Goal: Task Accomplishment & Management: Manage account settings

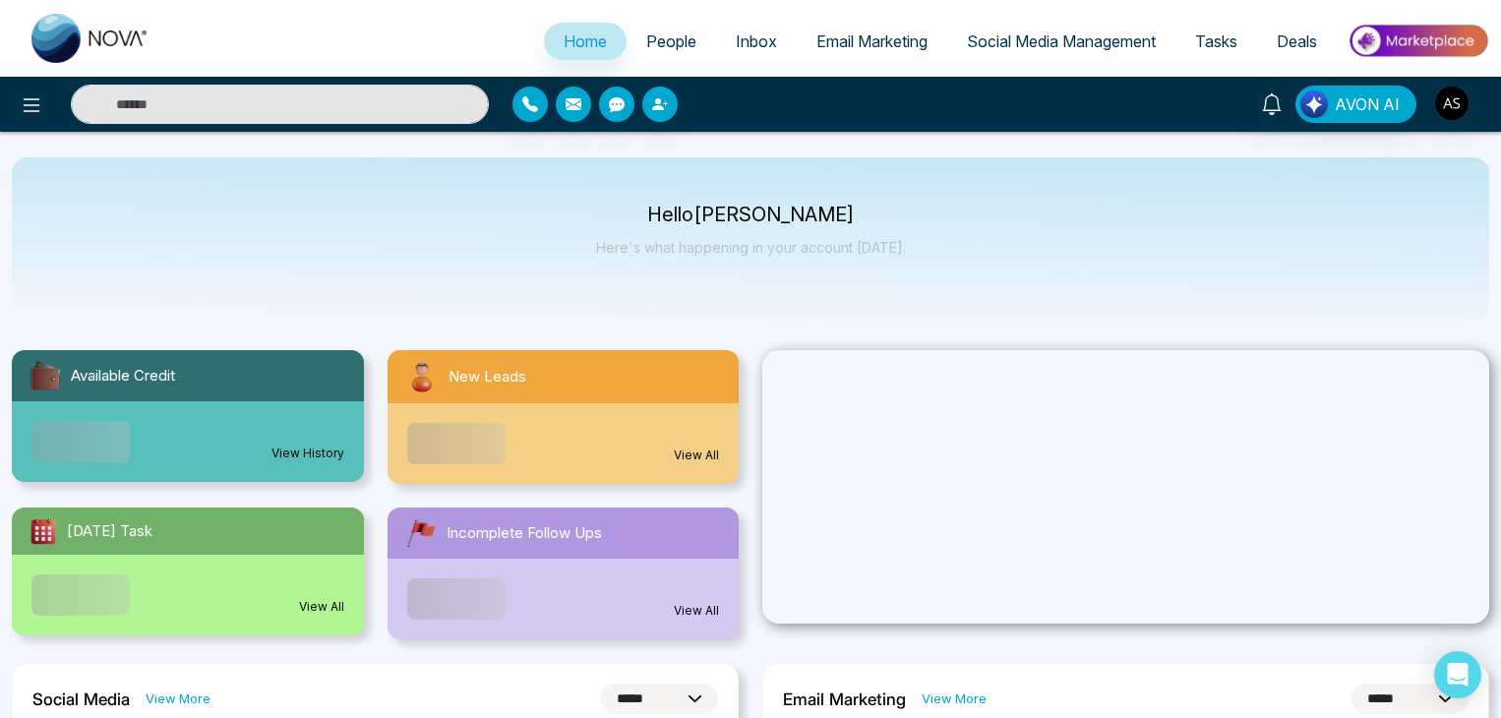
select select "*"
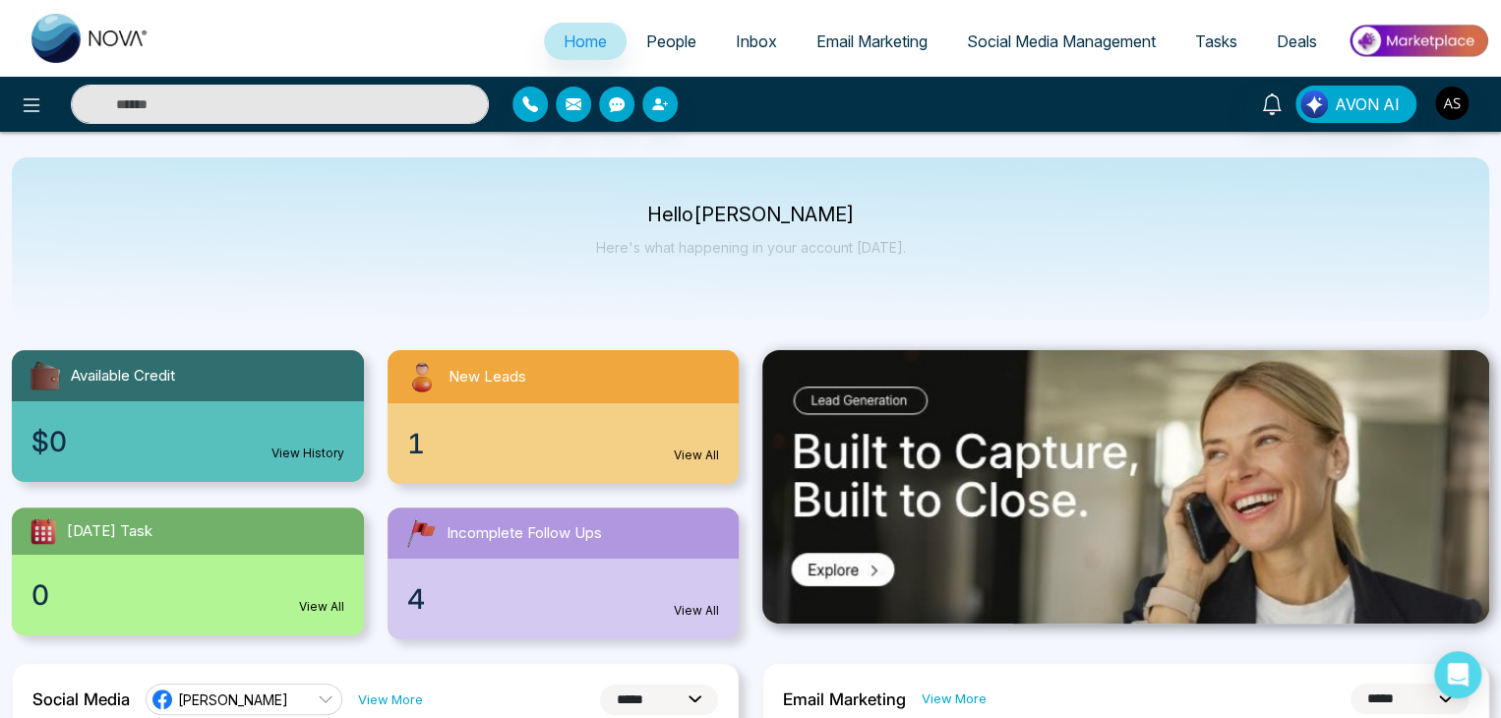
click at [876, 230] on div "Hello [PERSON_NAME] Here's what happening in your account [DATE]." at bounding box center [751, 239] width 310 height 65
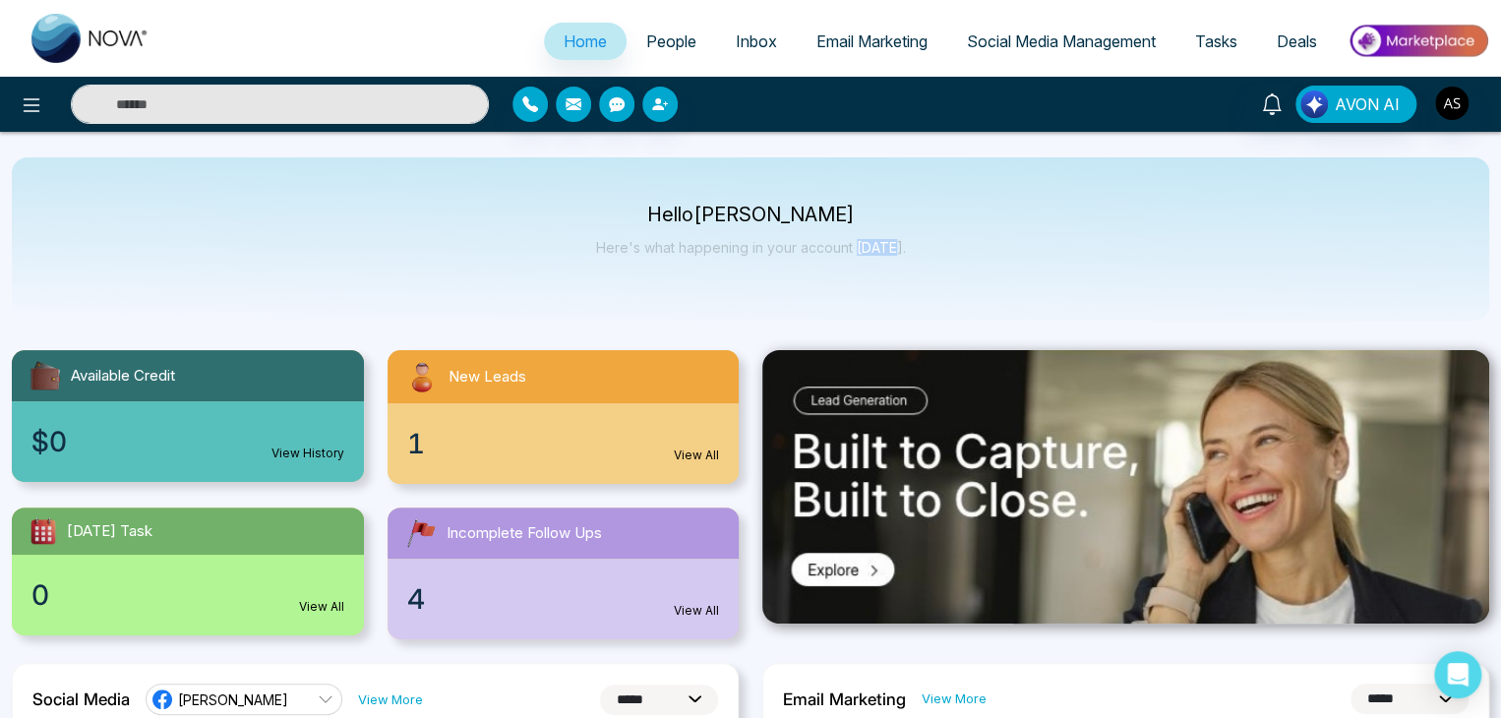
click at [876, 230] on div "Hello [PERSON_NAME] Here's what happening in your account [DATE]." at bounding box center [751, 239] width 310 height 65
click at [29, 125] on div "AVON AI" at bounding box center [750, 104] width 1501 height 55
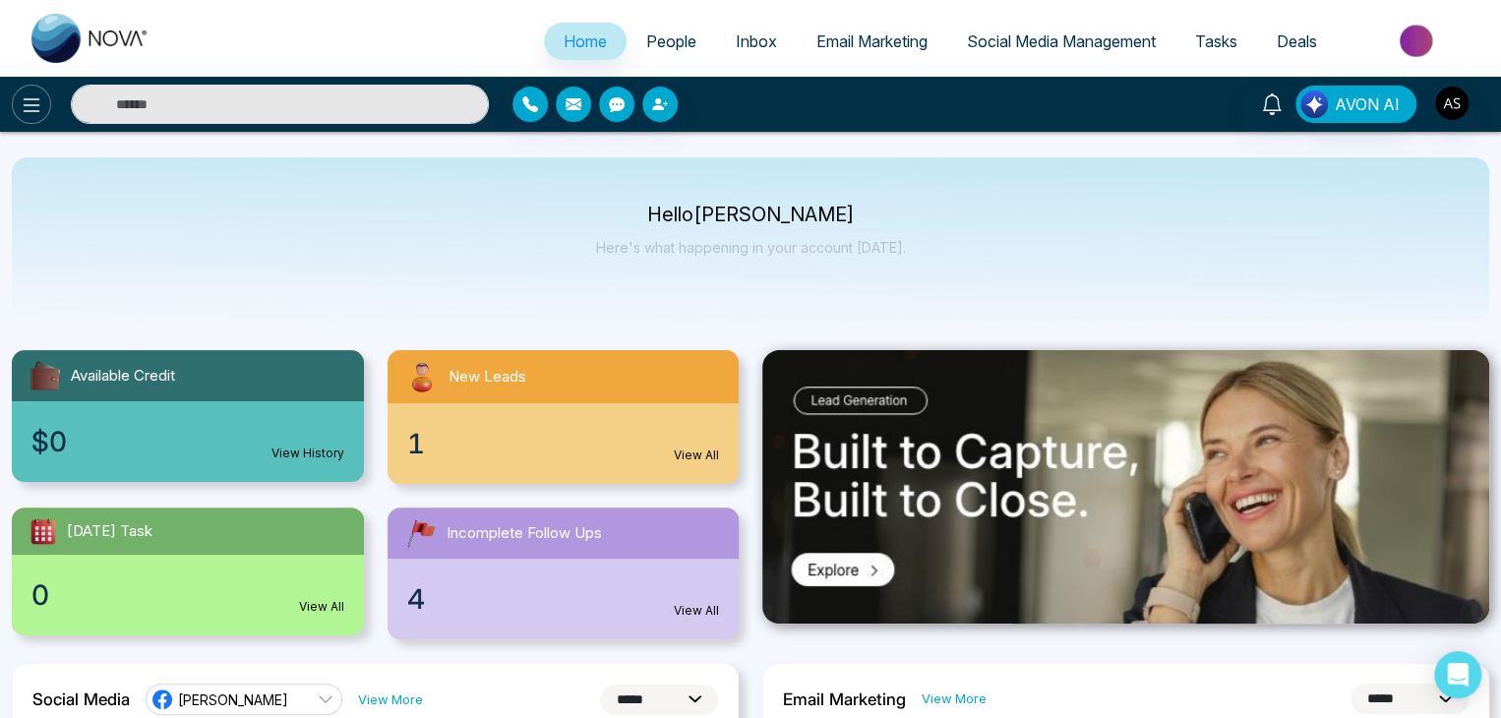
click at [32, 110] on icon at bounding box center [32, 105] width 17 height 14
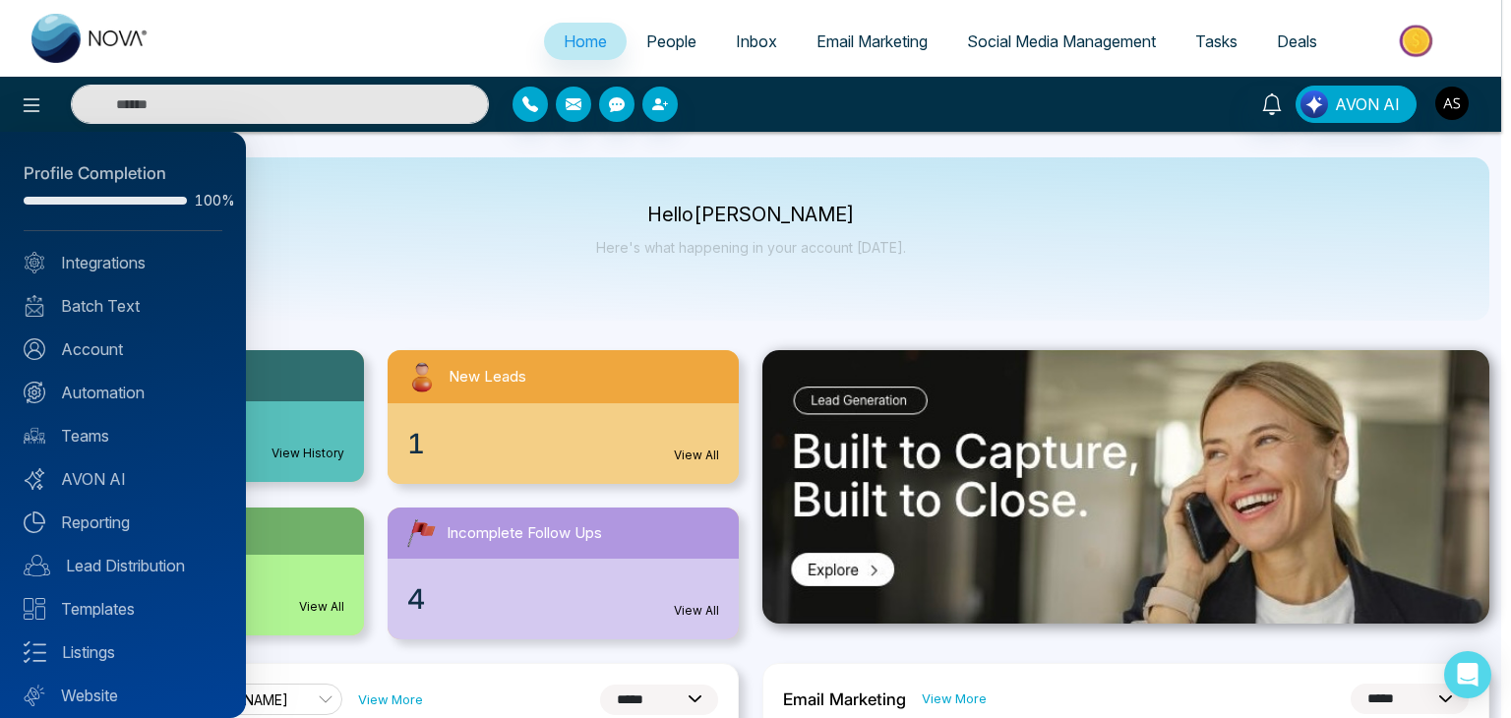
click at [413, 153] on div at bounding box center [755, 359] width 1511 height 718
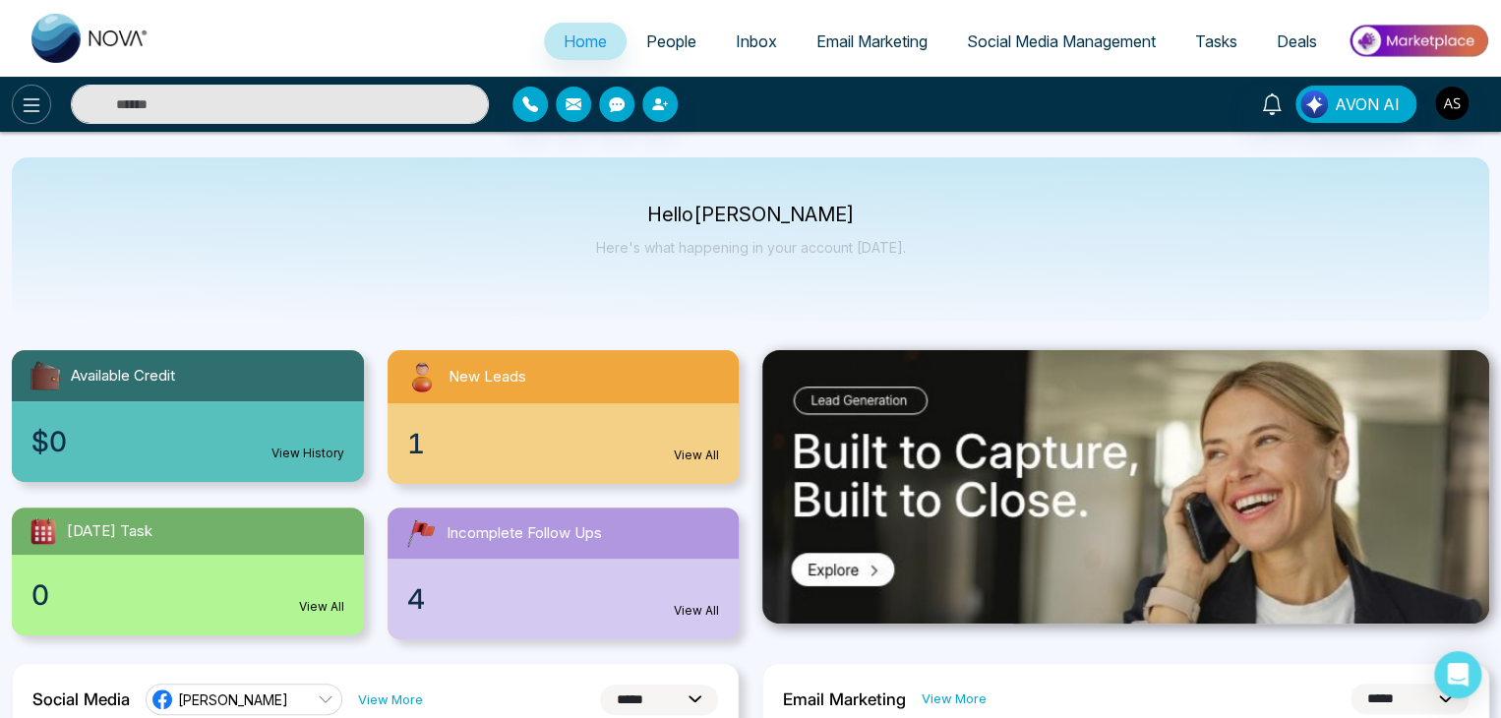
click at [24, 106] on icon at bounding box center [32, 105] width 24 height 24
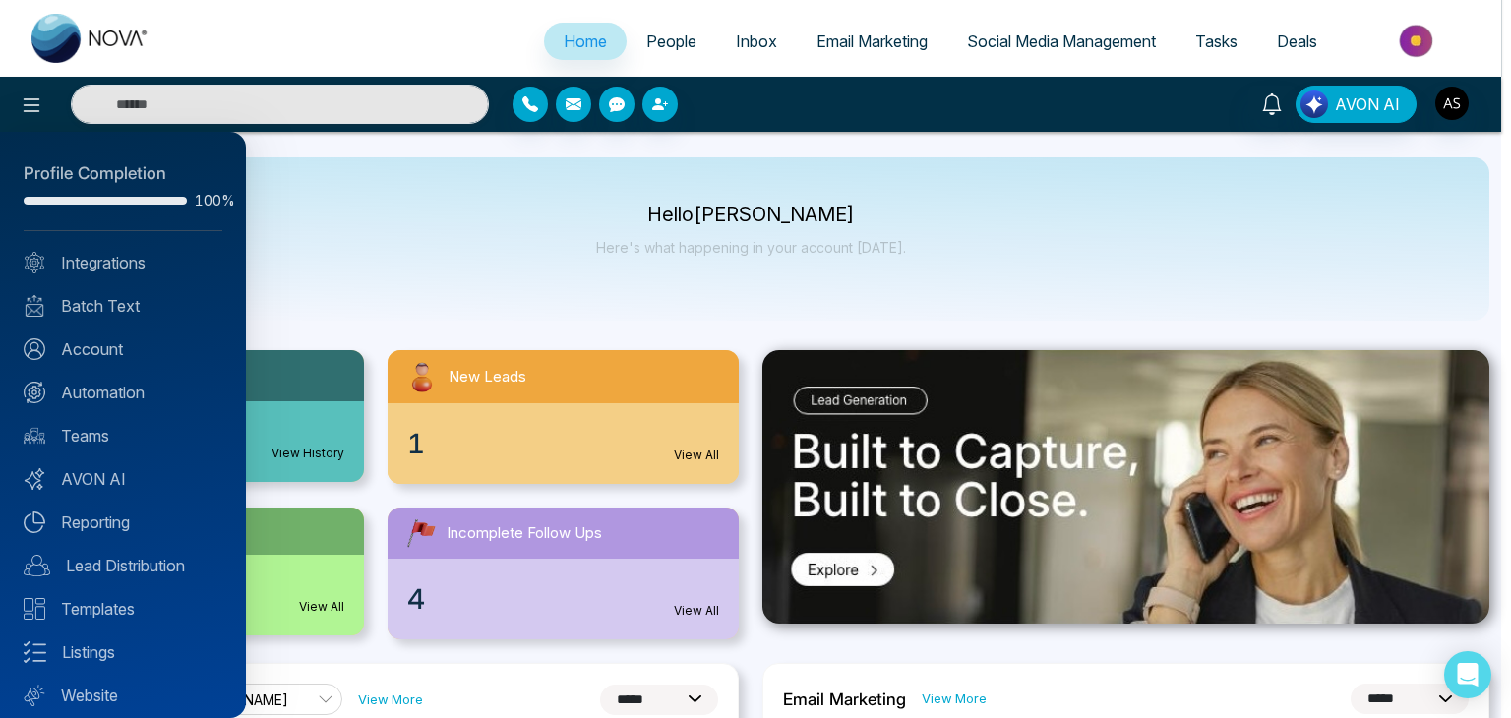
scroll to position [55, 0]
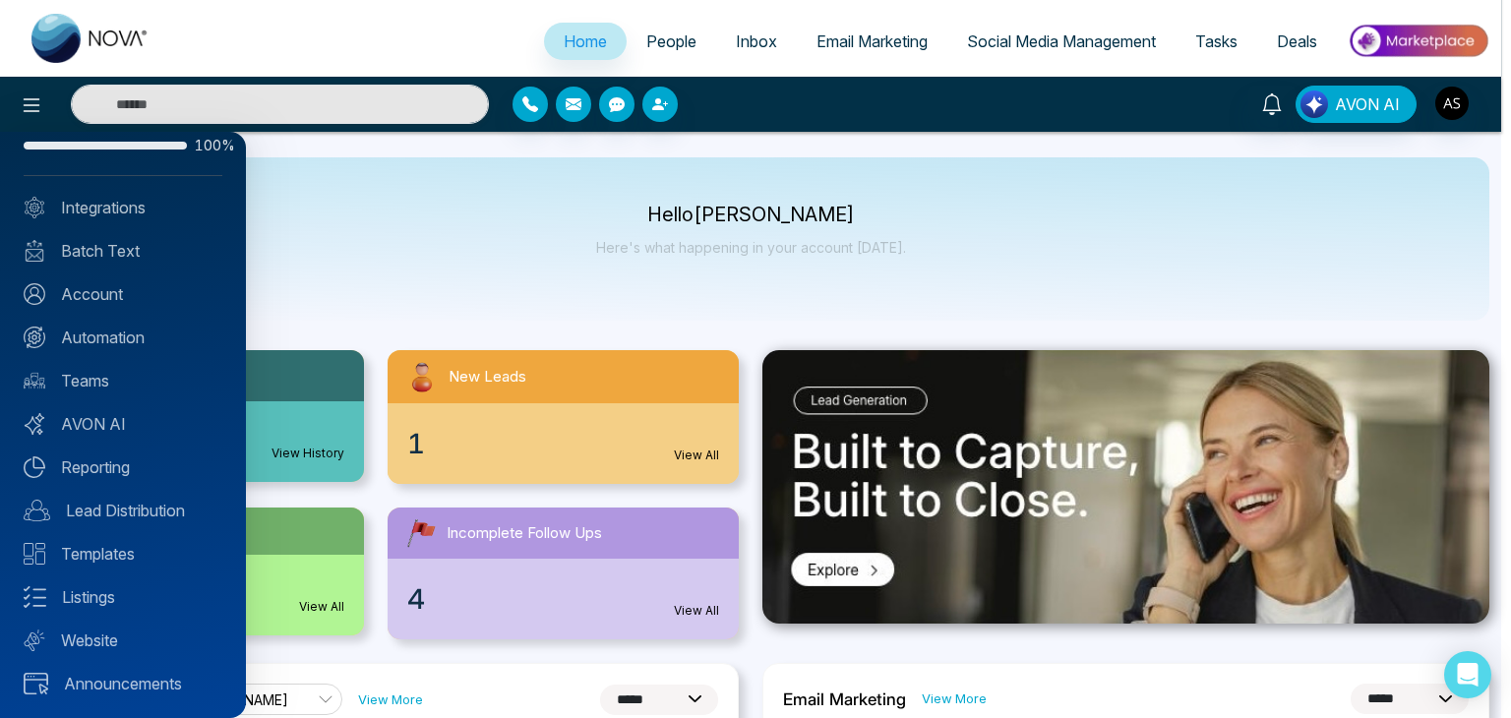
click at [372, 230] on div at bounding box center [755, 359] width 1511 height 718
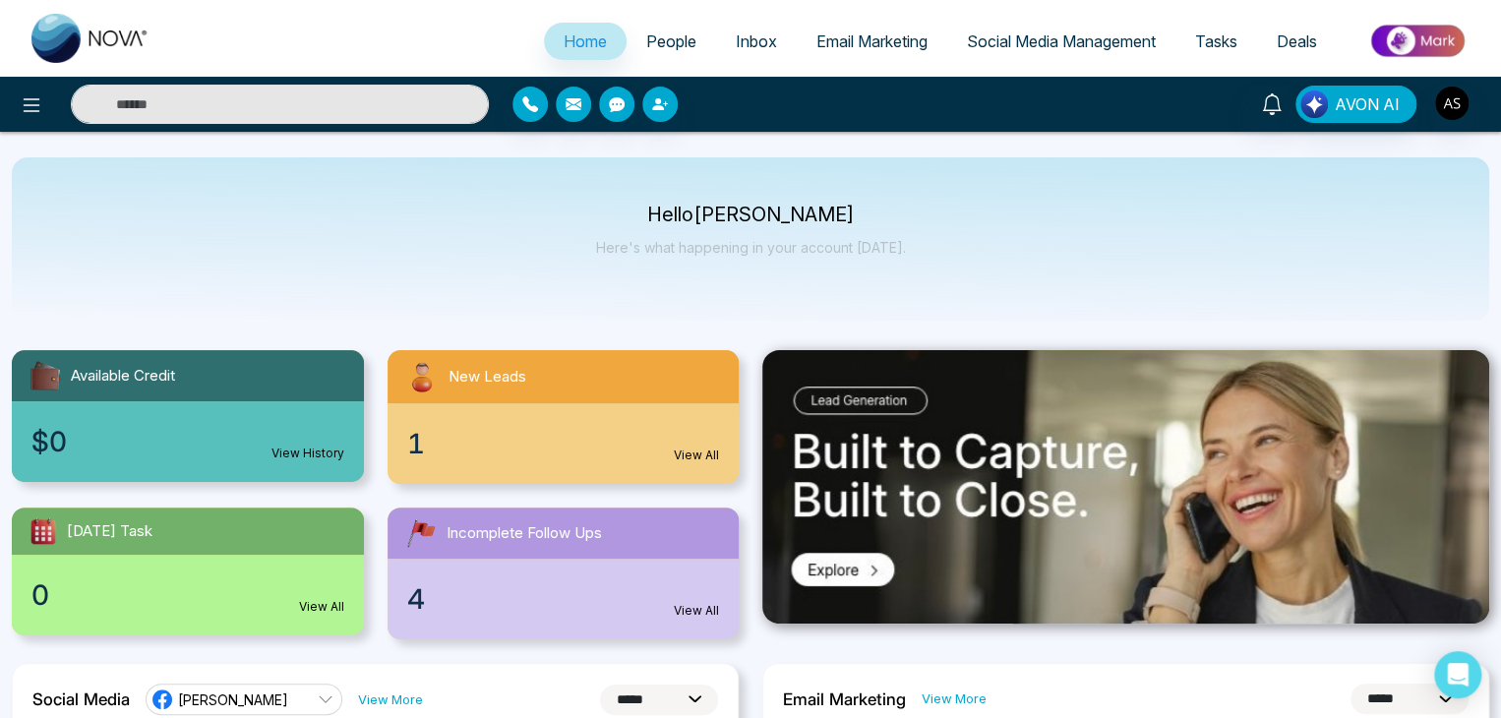
click at [661, 34] on span "People" at bounding box center [671, 41] width 50 height 20
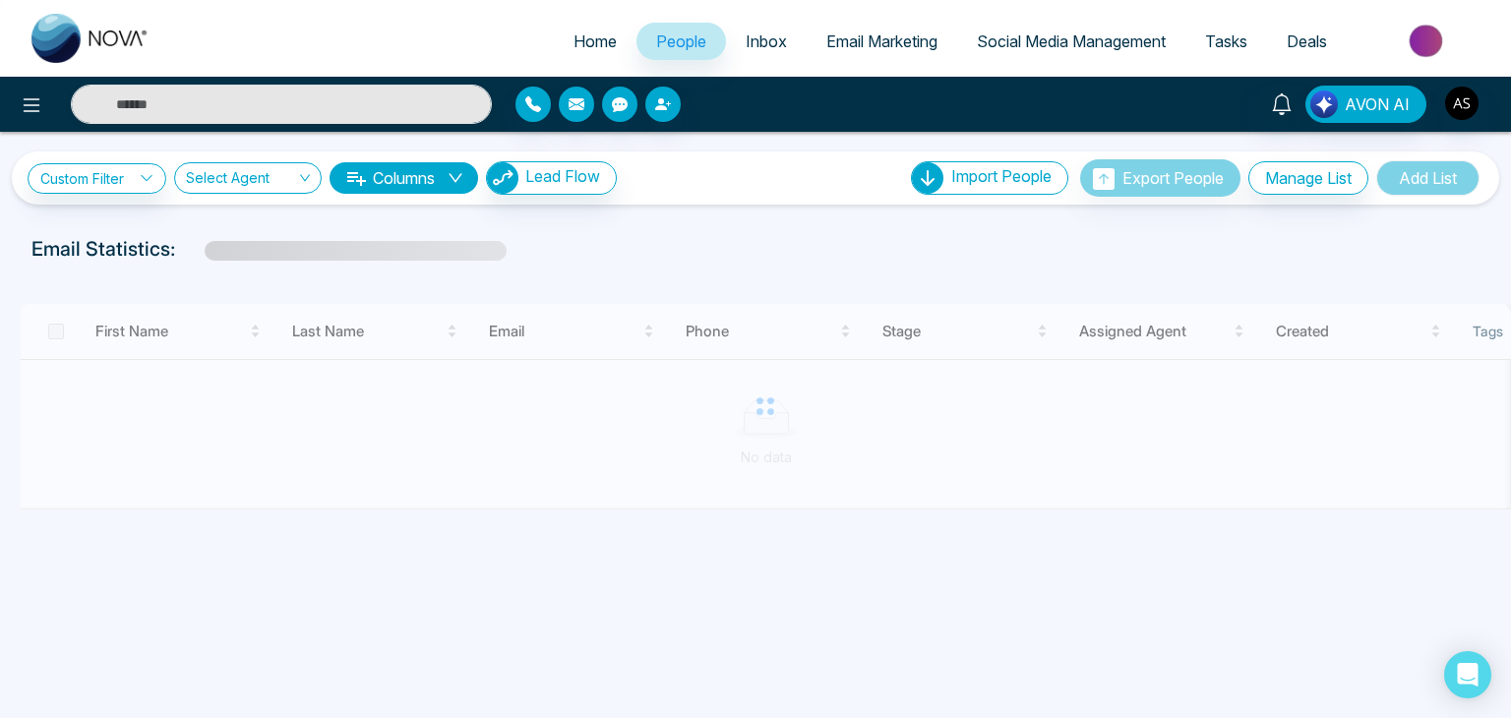
click at [764, 35] on span "Inbox" at bounding box center [766, 41] width 41 height 20
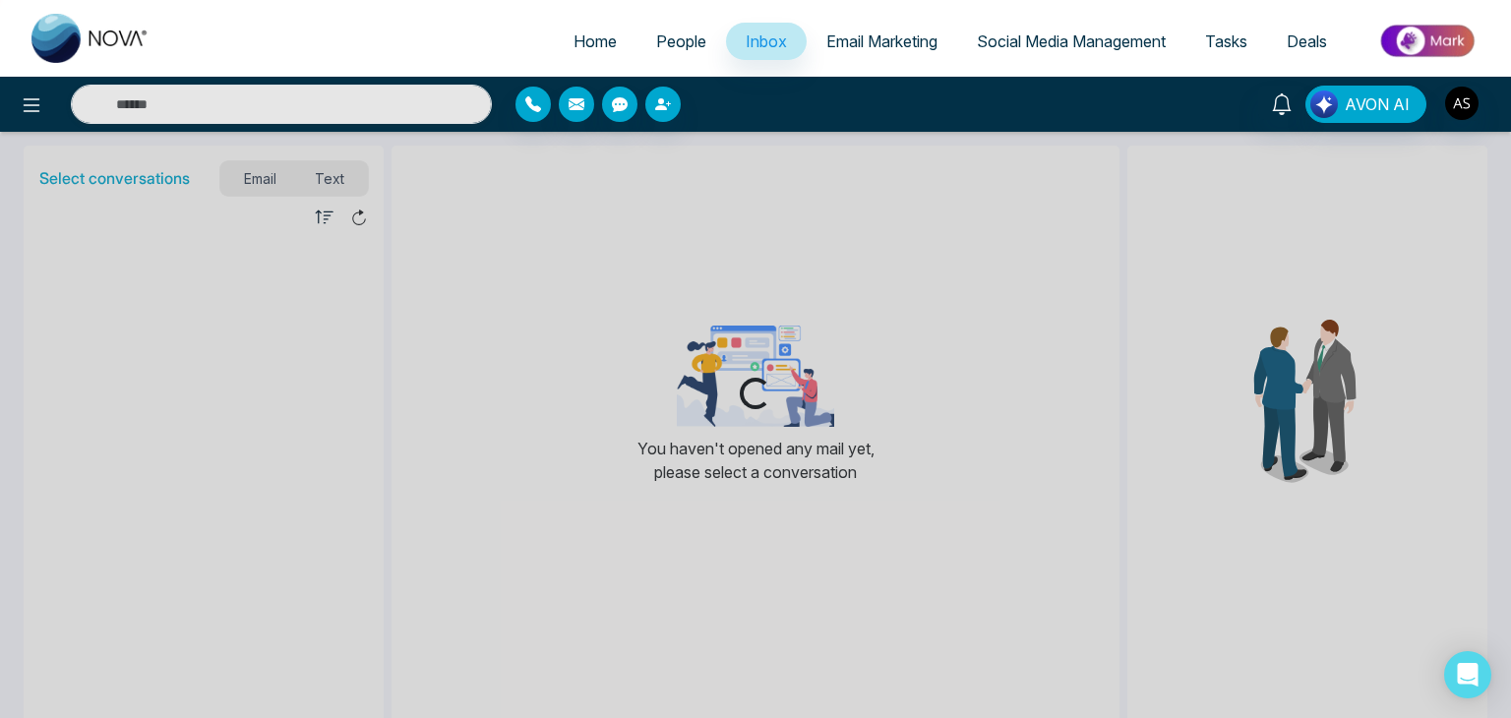
click at [862, 47] on span "Email Marketing" at bounding box center [881, 41] width 111 height 20
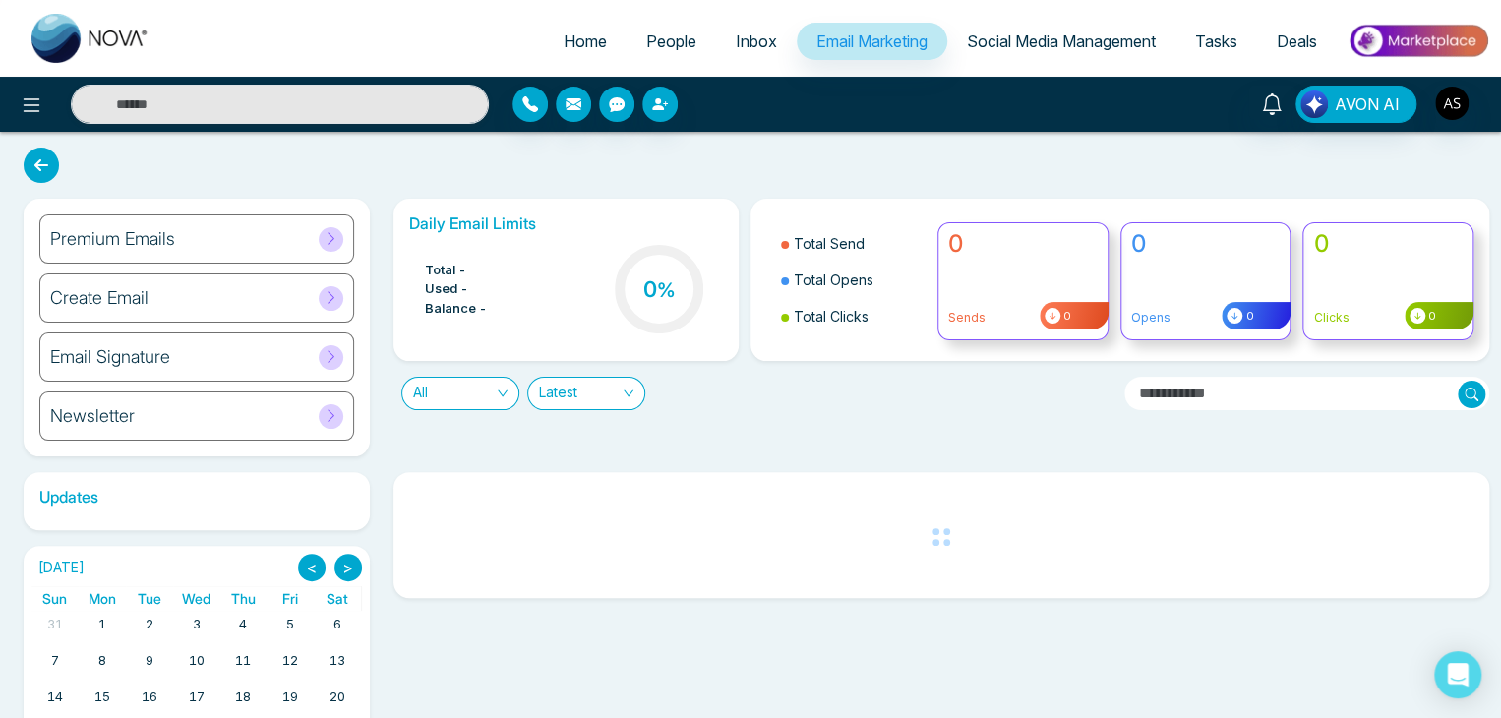
click at [1172, 28] on link "Social Media Management" at bounding box center [1061, 41] width 228 height 37
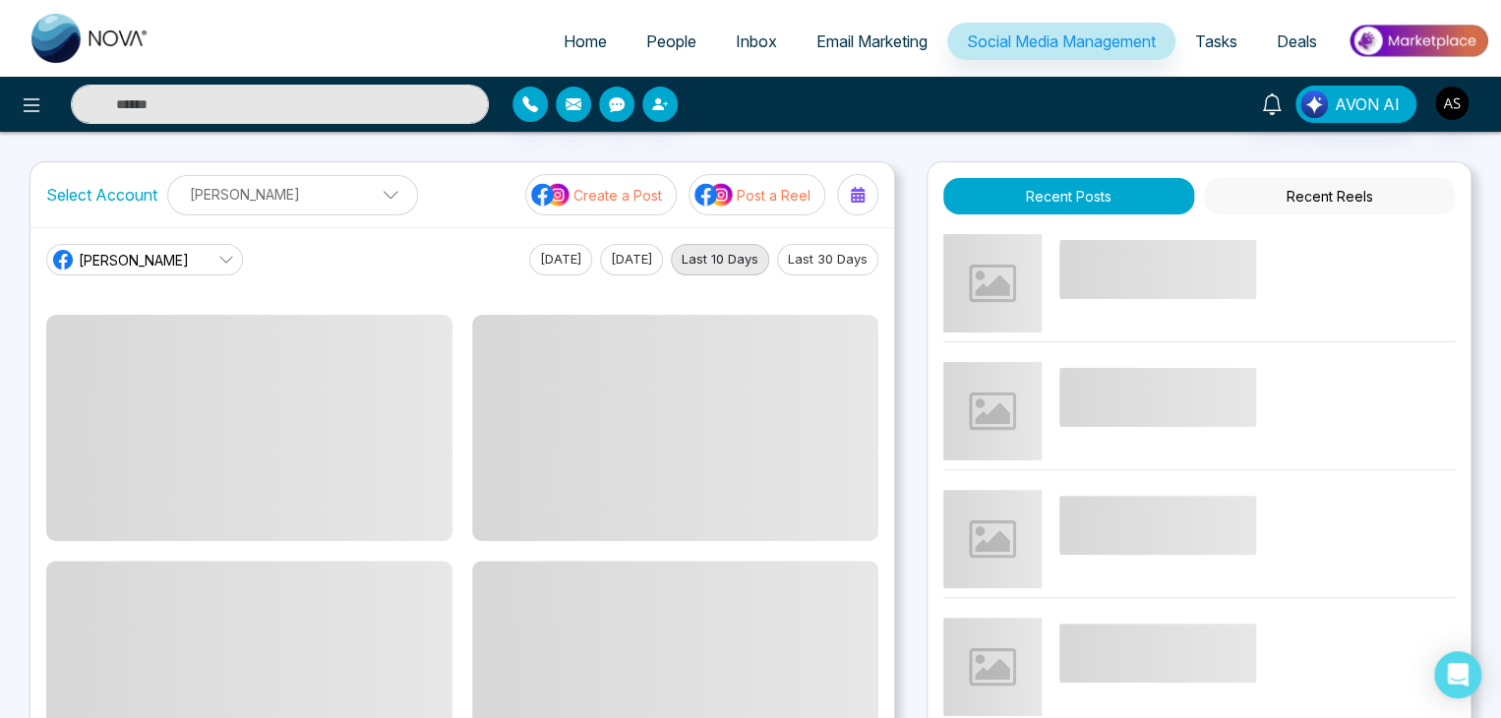
click at [856, 32] on span "Email Marketing" at bounding box center [872, 41] width 111 height 20
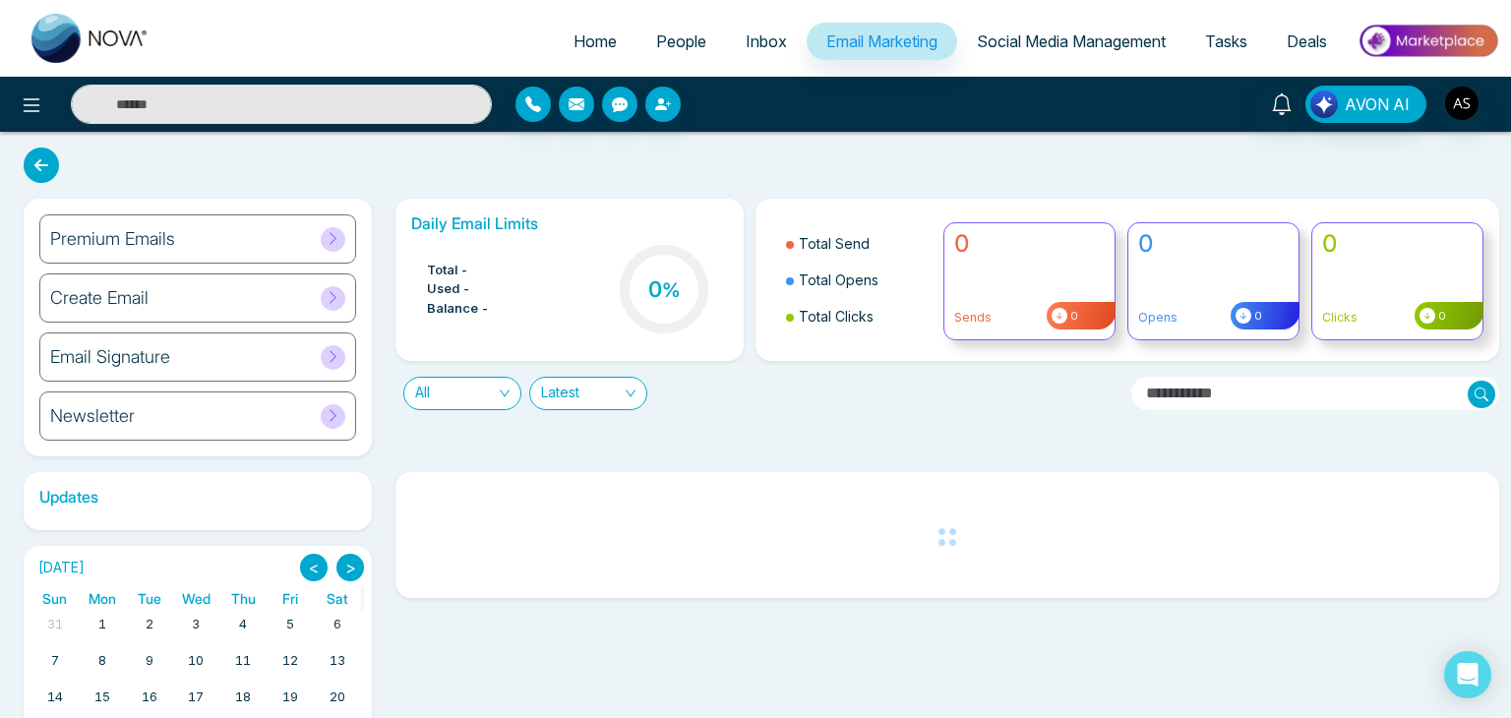
click at [554, 48] on link "Home" at bounding box center [595, 41] width 83 height 37
select select "*"
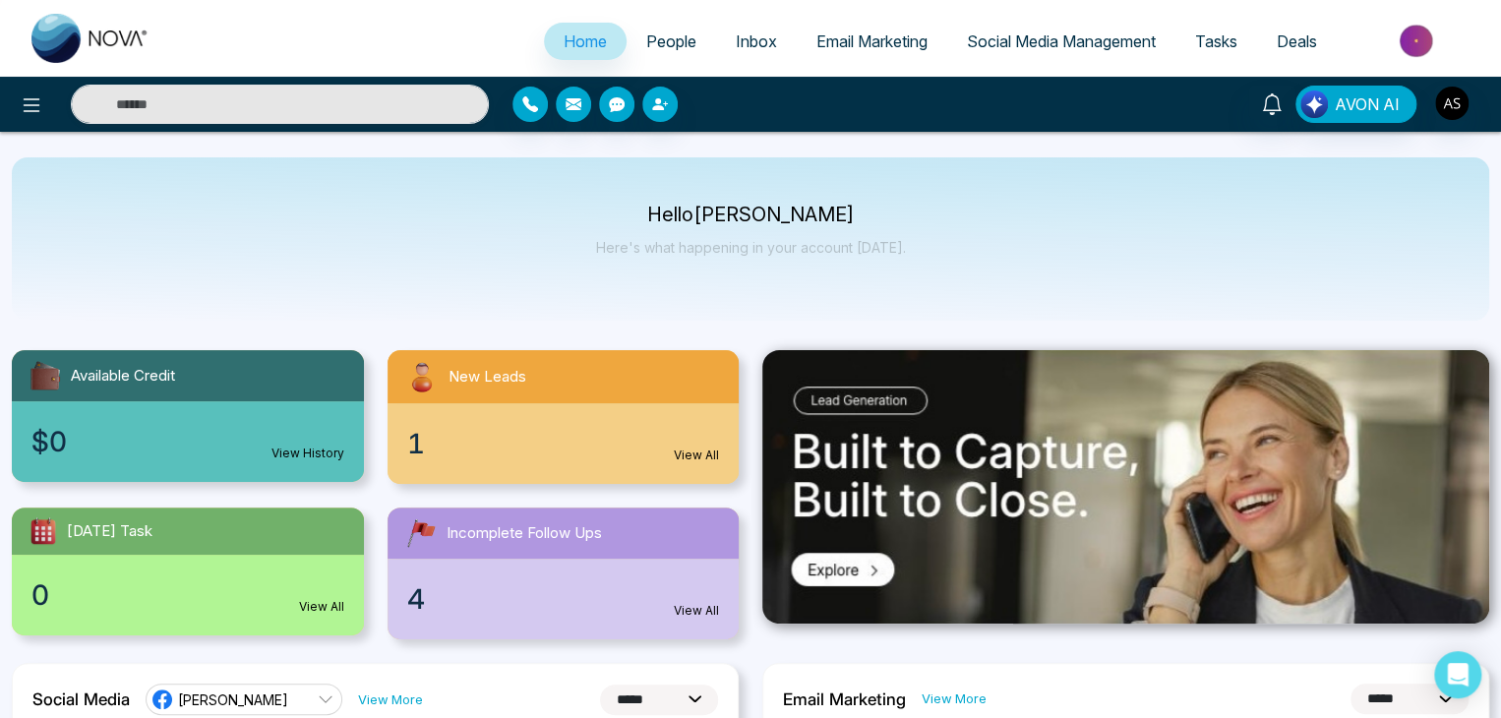
click at [515, 209] on div "Hello [PERSON_NAME] Here's what happening in your account [DATE]." at bounding box center [751, 238] width 1478 height 163
click at [679, 56] on link "People" at bounding box center [672, 41] width 90 height 37
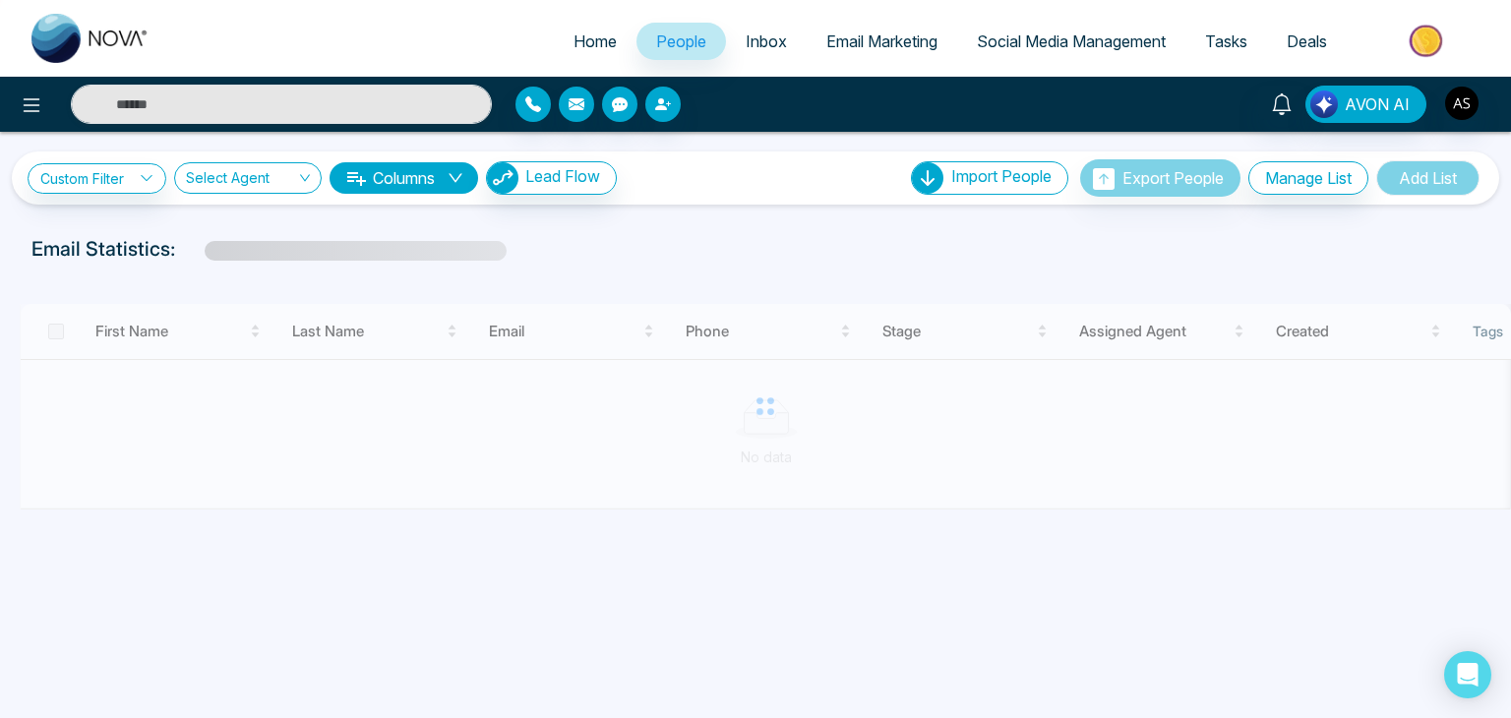
click at [756, 36] on span "Inbox" at bounding box center [766, 41] width 41 height 20
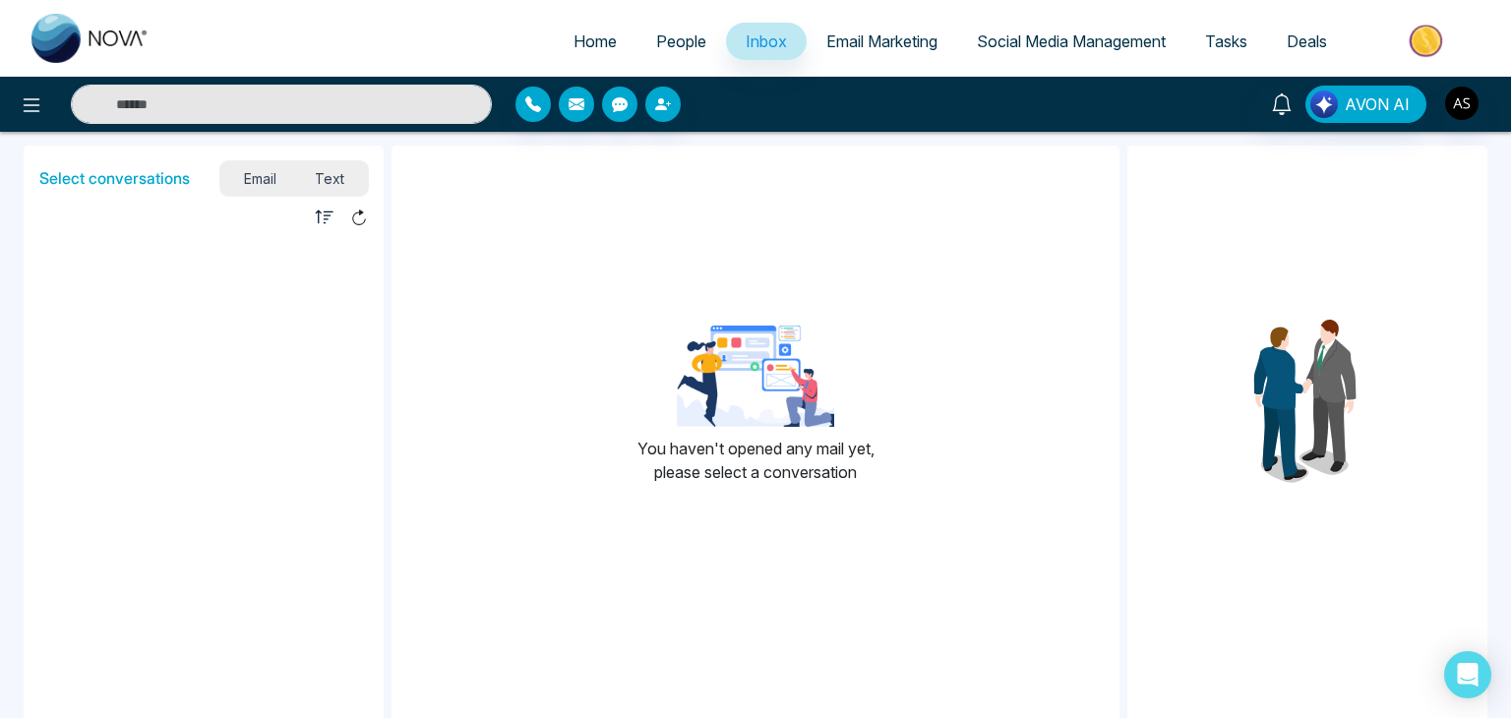
click at [598, 38] on span "Home" at bounding box center [595, 41] width 43 height 20
select select "*"
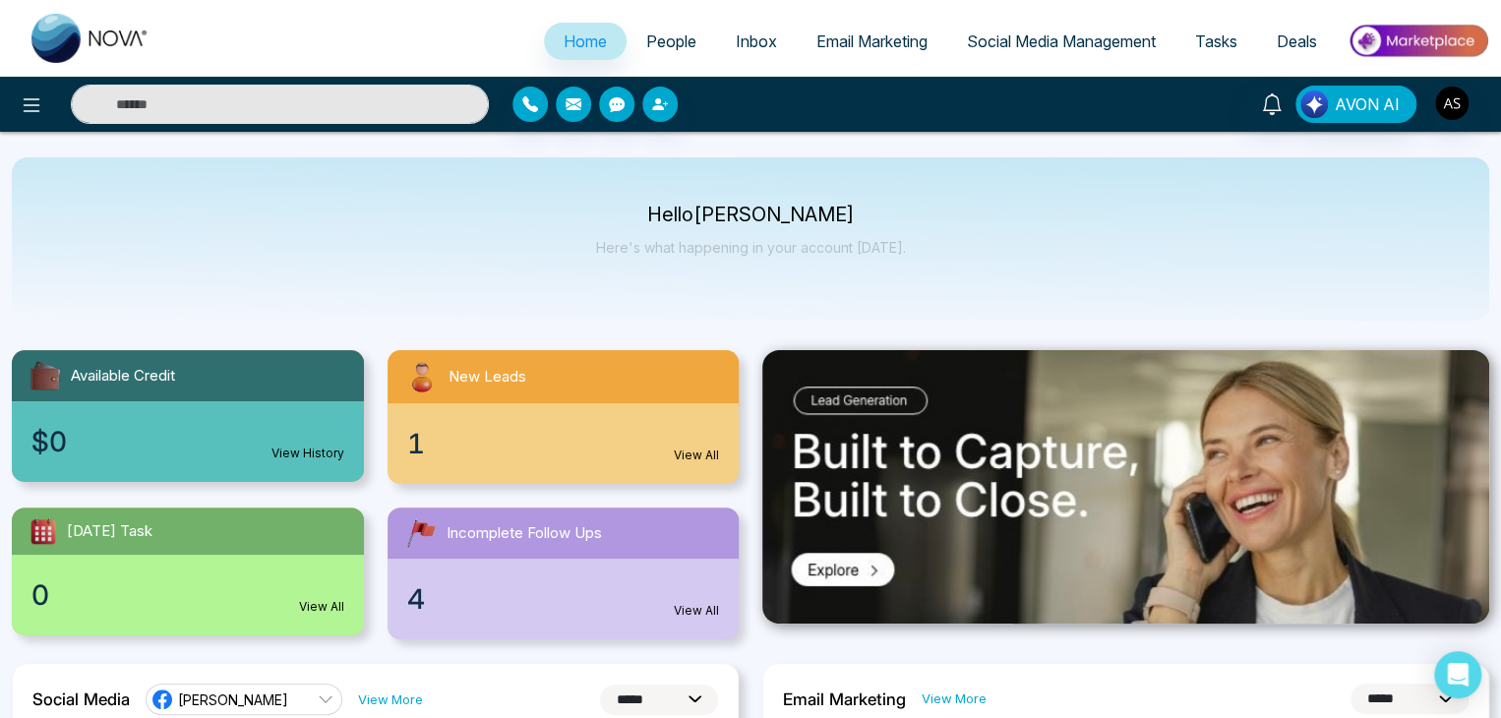
click at [681, 32] on span "People" at bounding box center [671, 41] width 50 height 20
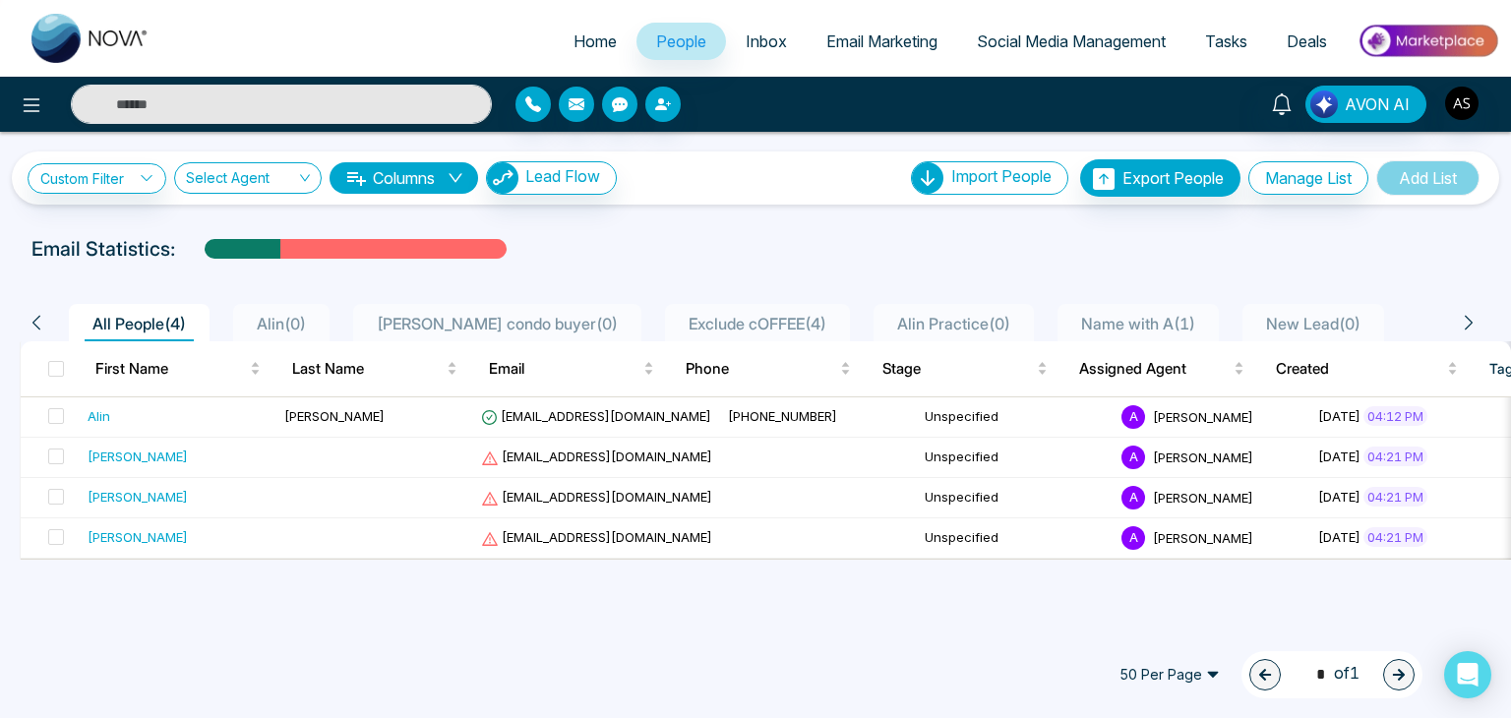
click at [807, 29] on link "Email Marketing" at bounding box center [882, 41] width 151 height 37
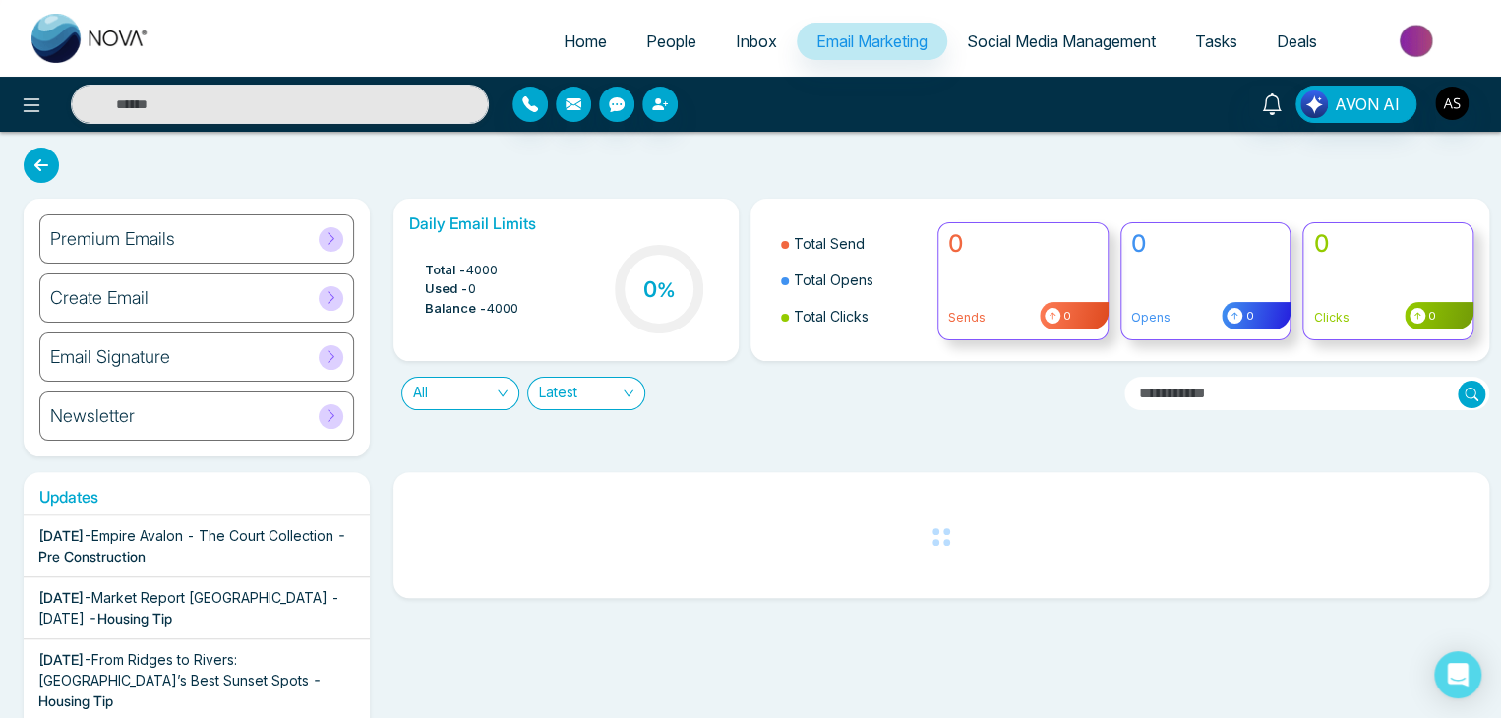
click at [765, 36] on link "Inbox" at bounding box center [756, 41] width 81 height 37
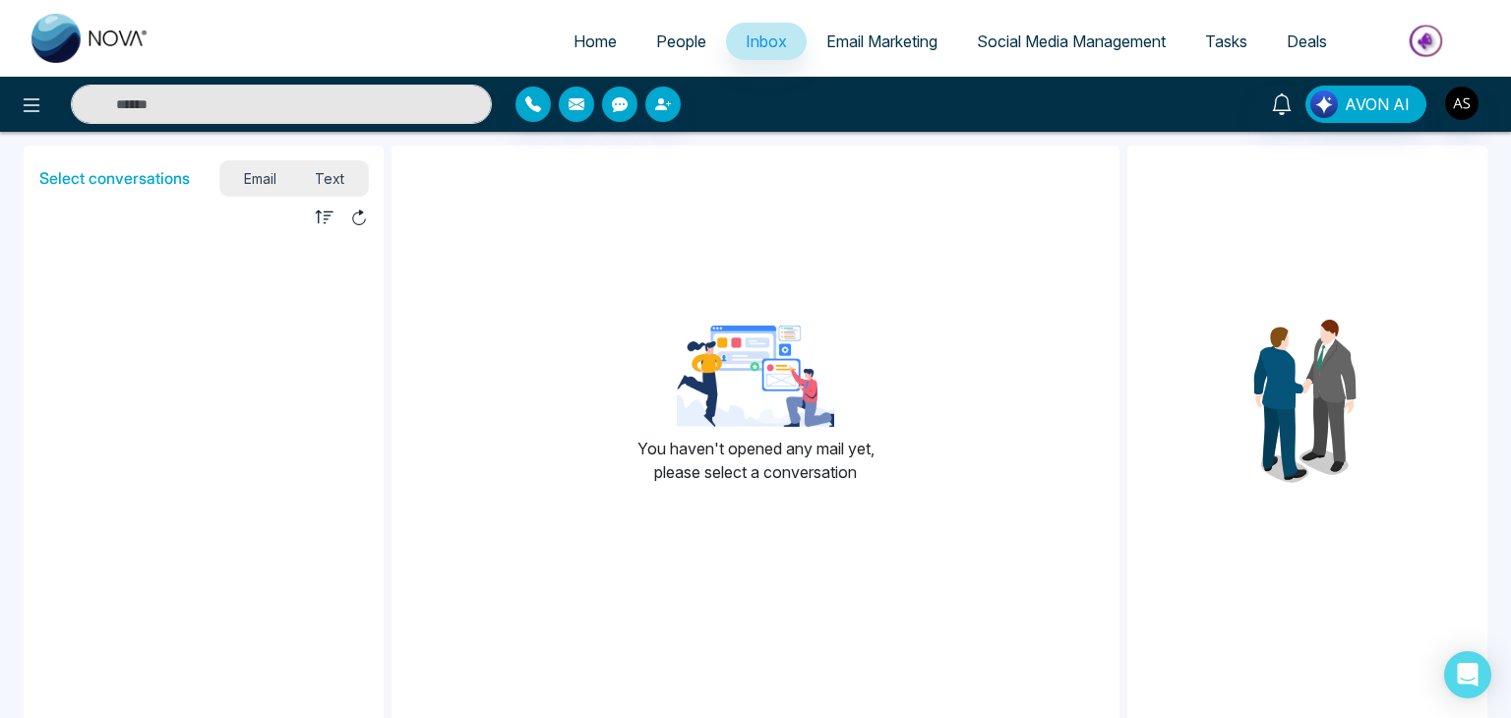
click at [1038, 45] on span "Social Media Management" at bounding box center [1071, 41] width 189 height 20
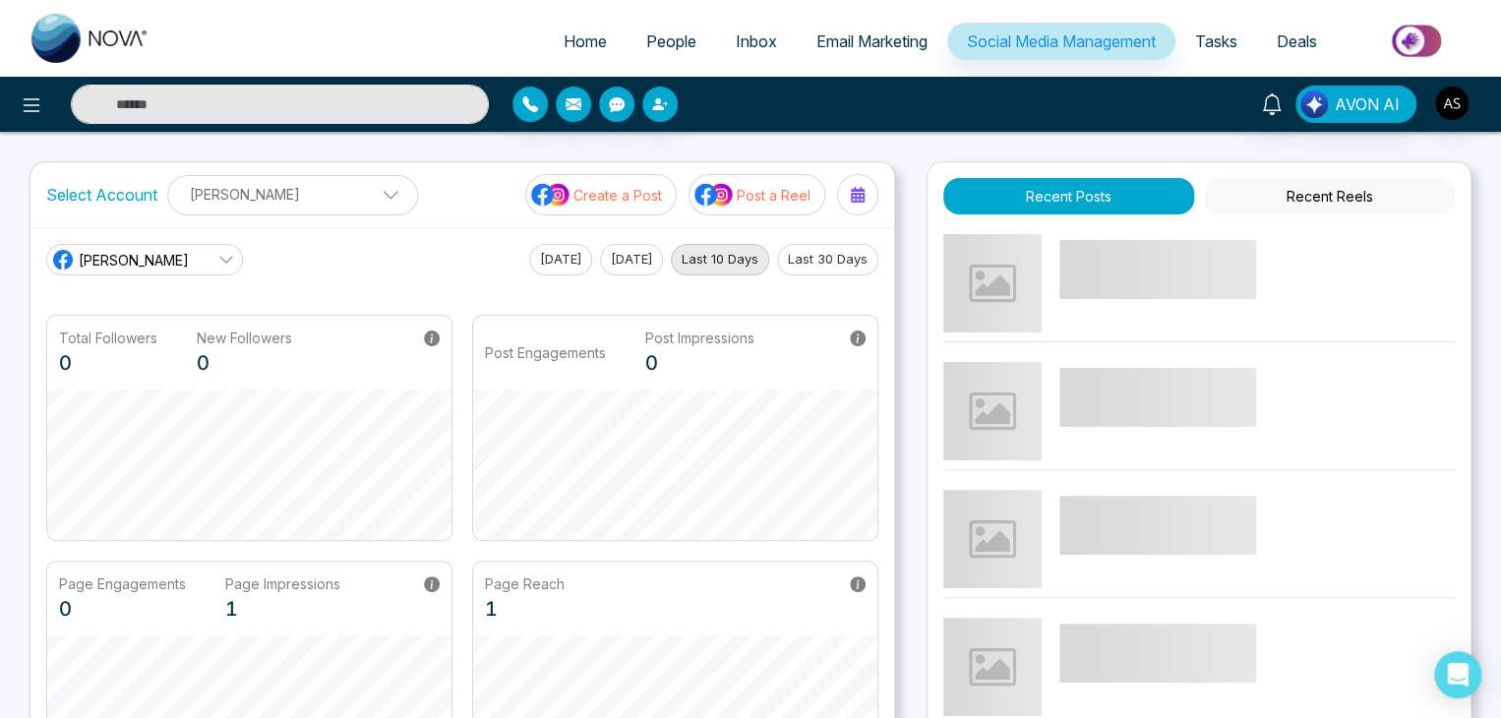
click at [904, 48] on span "Email Marketing" at bounding box center [872, 41] width 111 height 20
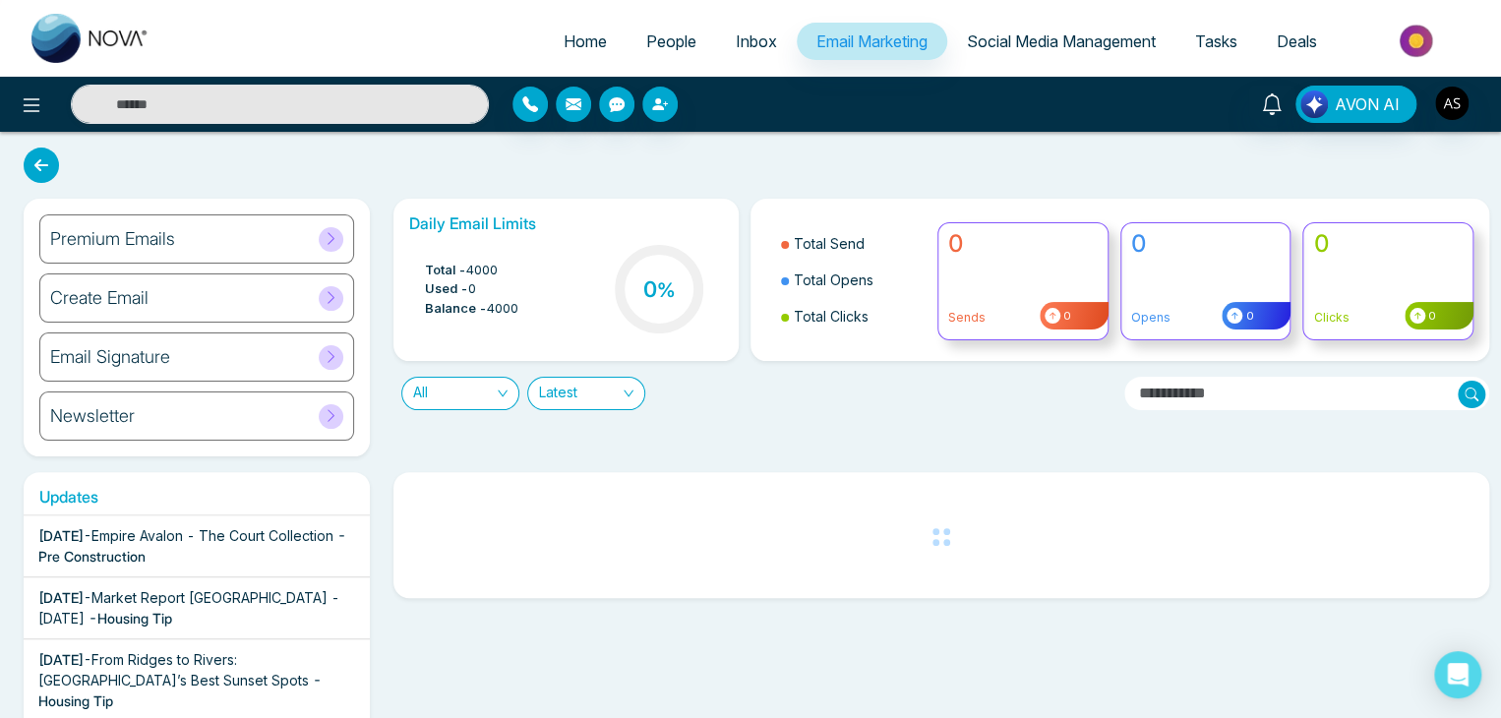
click at [1126, 32] on span "Social Media Management" at bounding box center [1061, 41] width 189 height 20
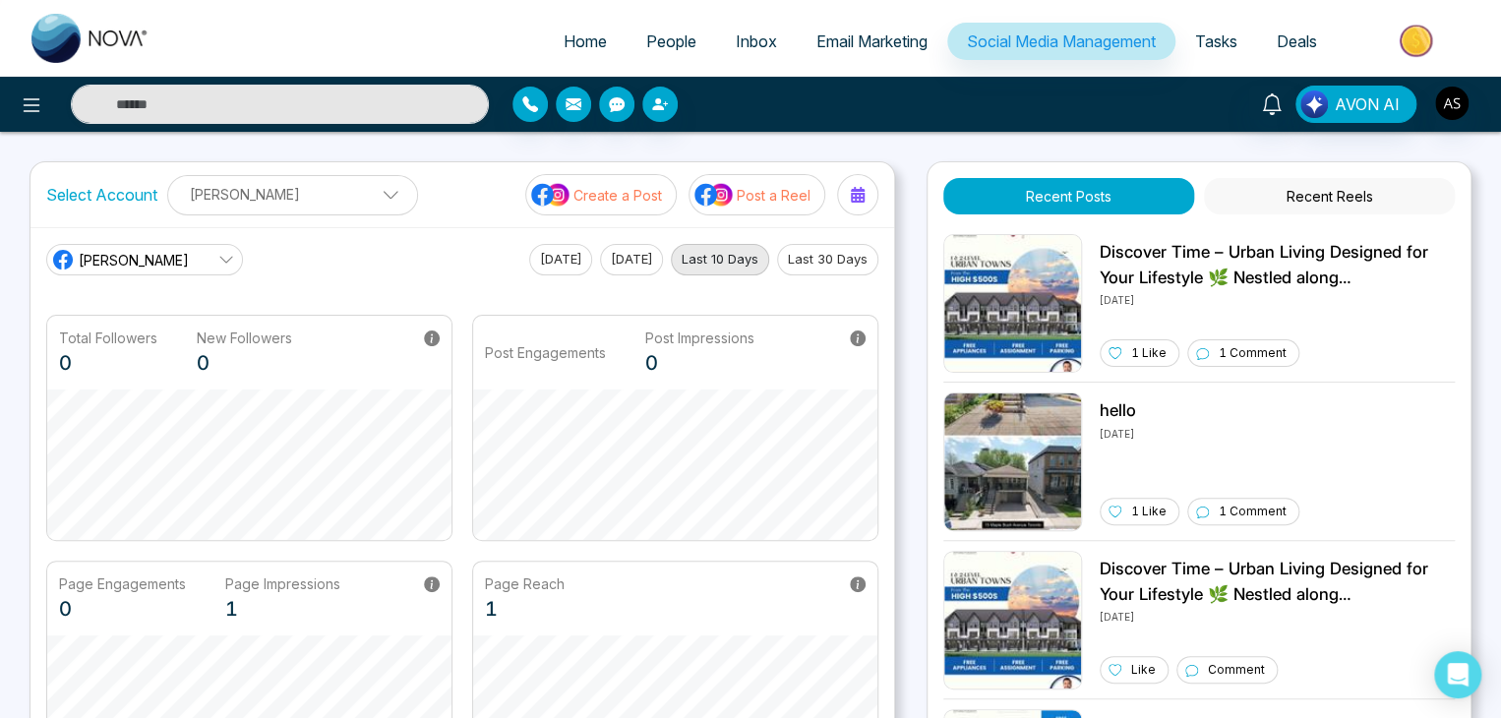
click at [1236, 17] on ul "Home People Inbox Email Marketing Social Media Management Tasks Deals" at bounding box center [829, 43] width 1320 height 54
click at [1231, 37] on span "Tasks" at bounding box center [1216, 41] width 42 height 20
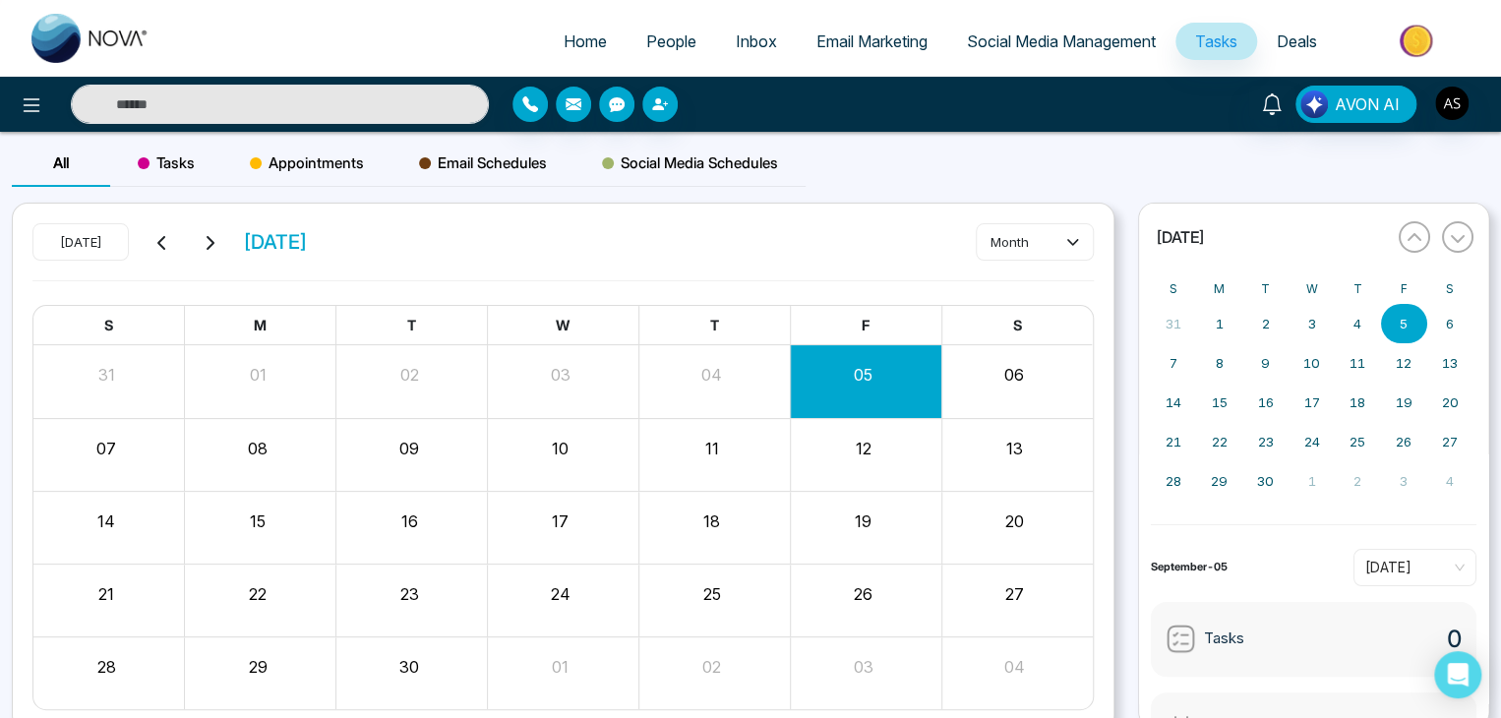
click at [1293, 26] on link "Deals" at bounding box center [1297, 41] width 80 height 37
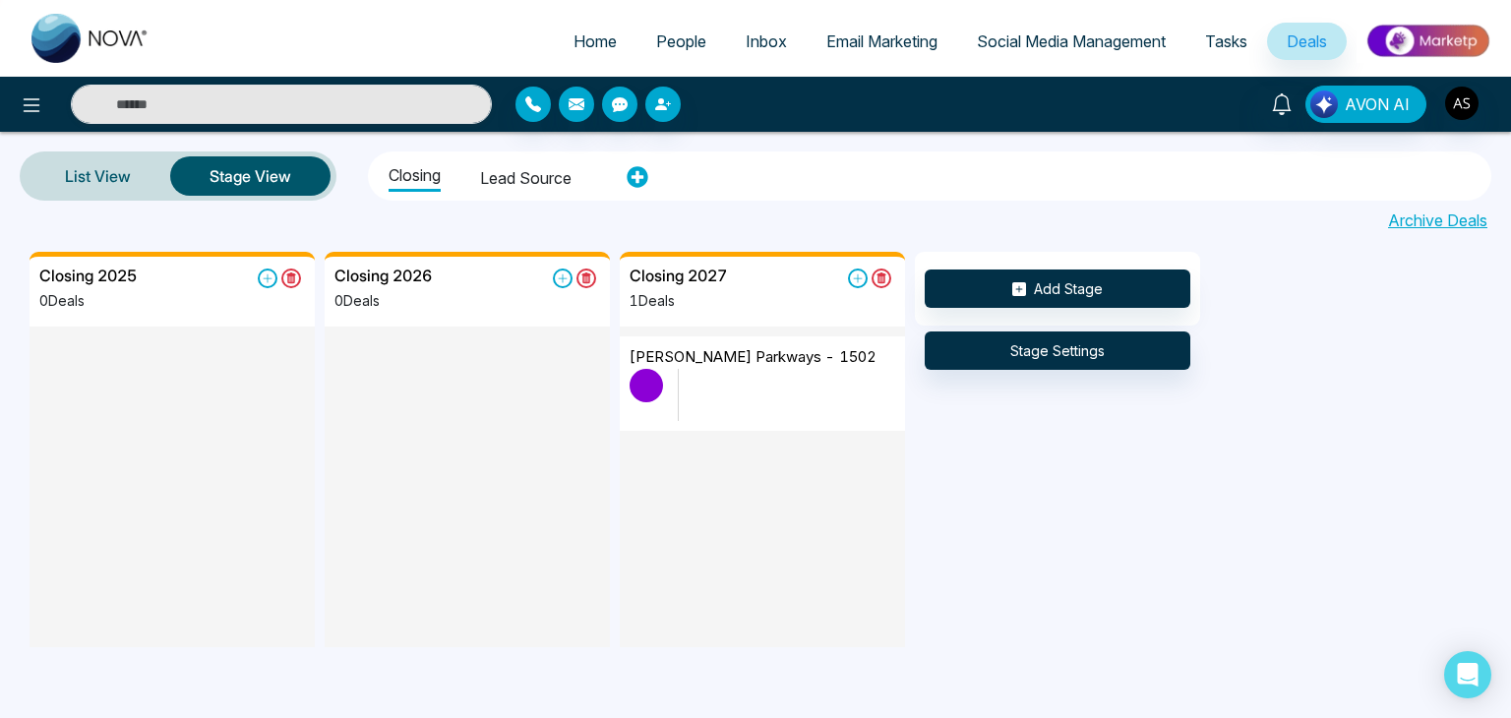
click at [580, 27] on link "Home" at bounding box center [595, 41] width 83 height 37
select select "*"
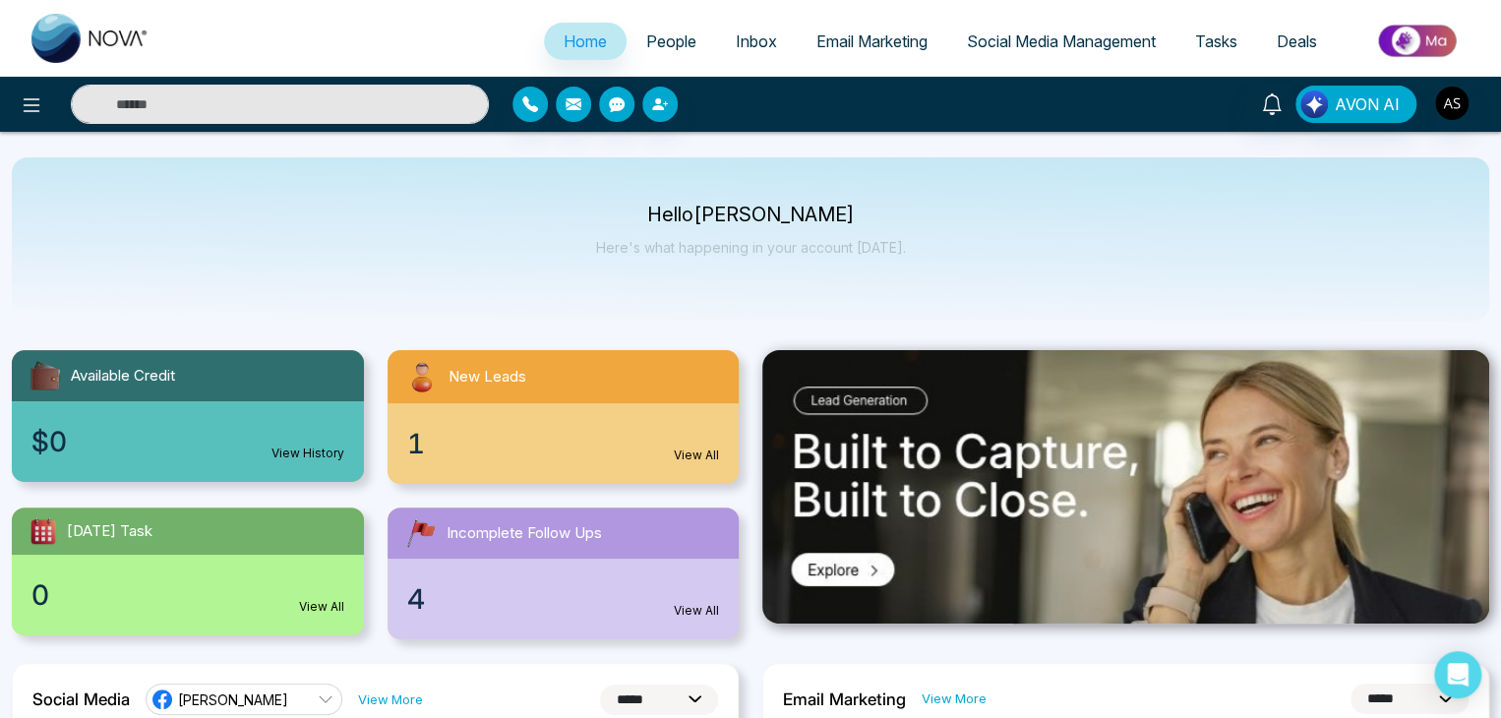
click at [10, 111] on div at bounding box center [250, 104] width 501 height 39
click at [47, 105] on button at bounding box center [31, 104] width 39 height 39
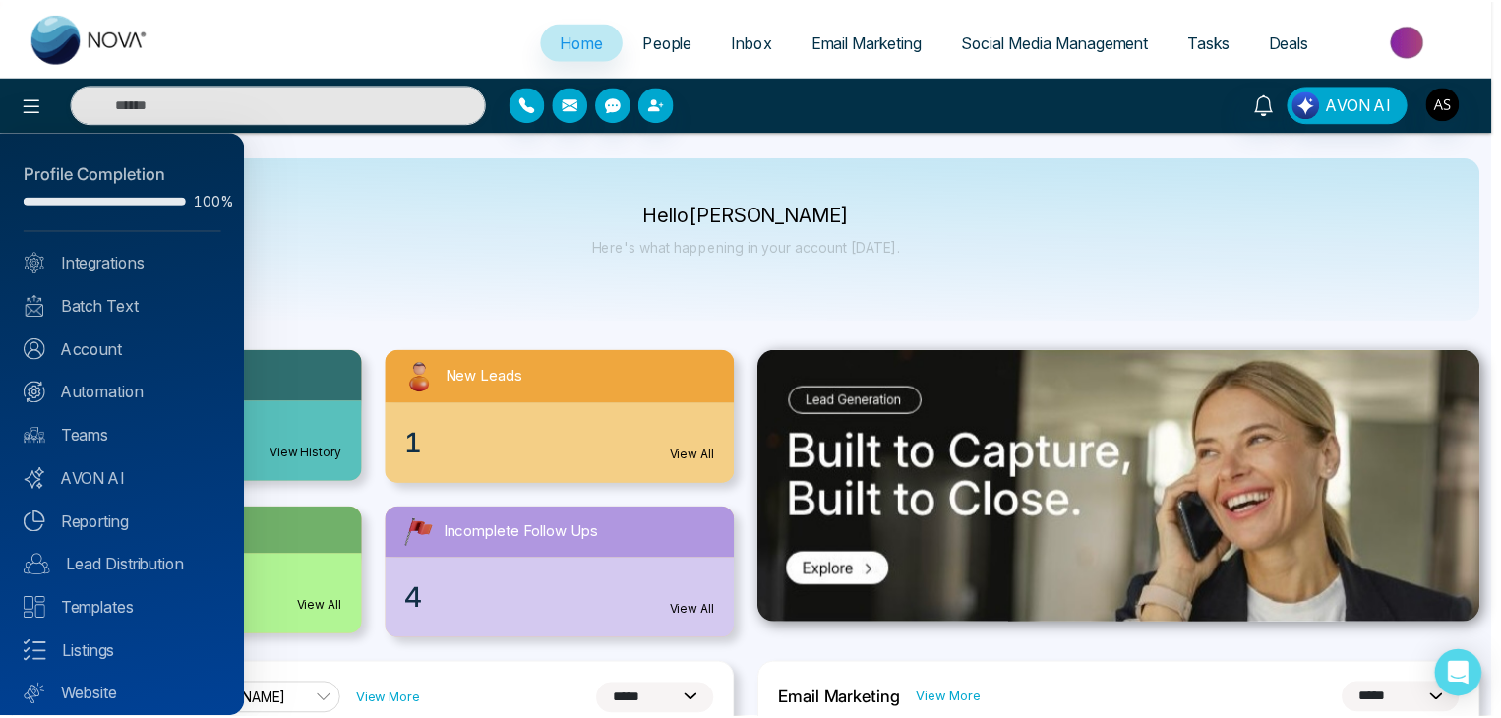
scroll to position [55, 0]
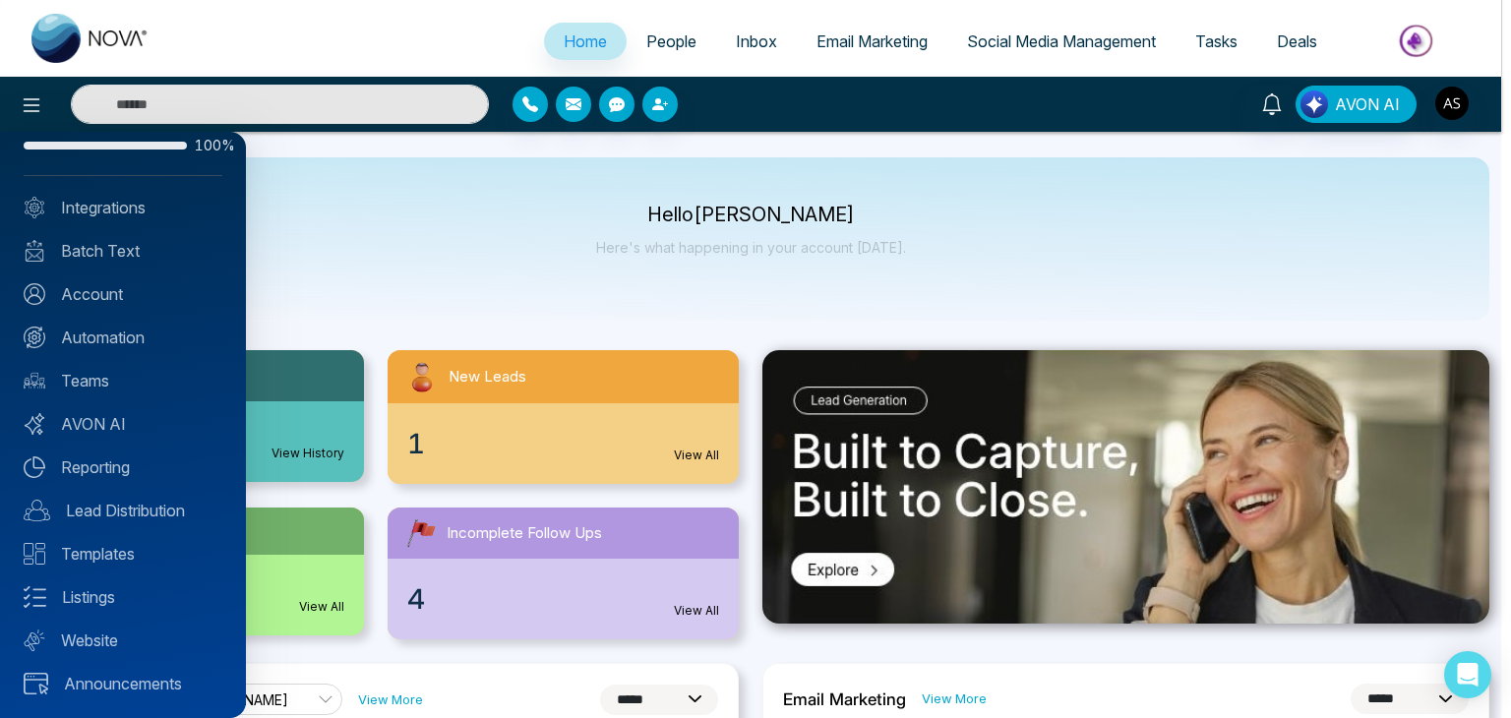
click at [385, 225] on div at bounding box center [755, 359] width 1511 height 718
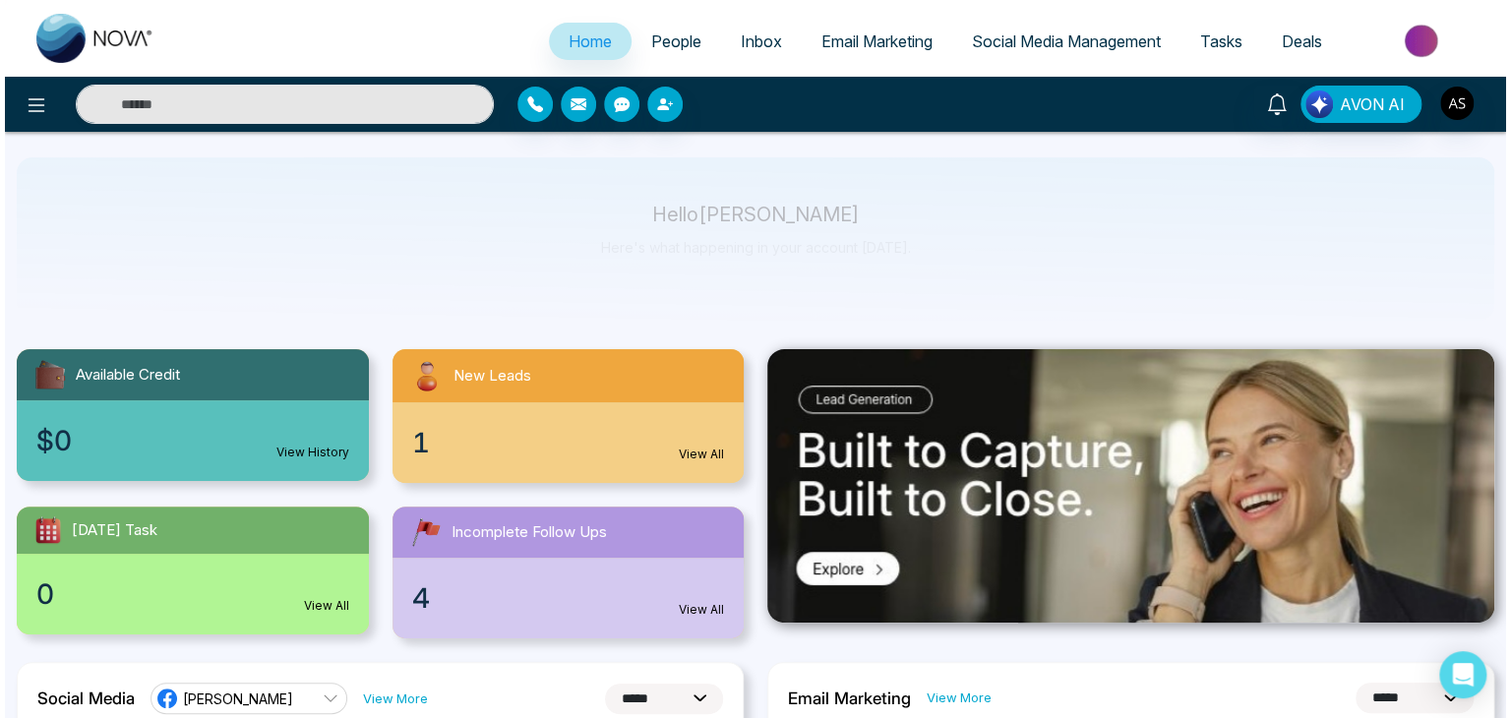
scroll to position [0, 0]
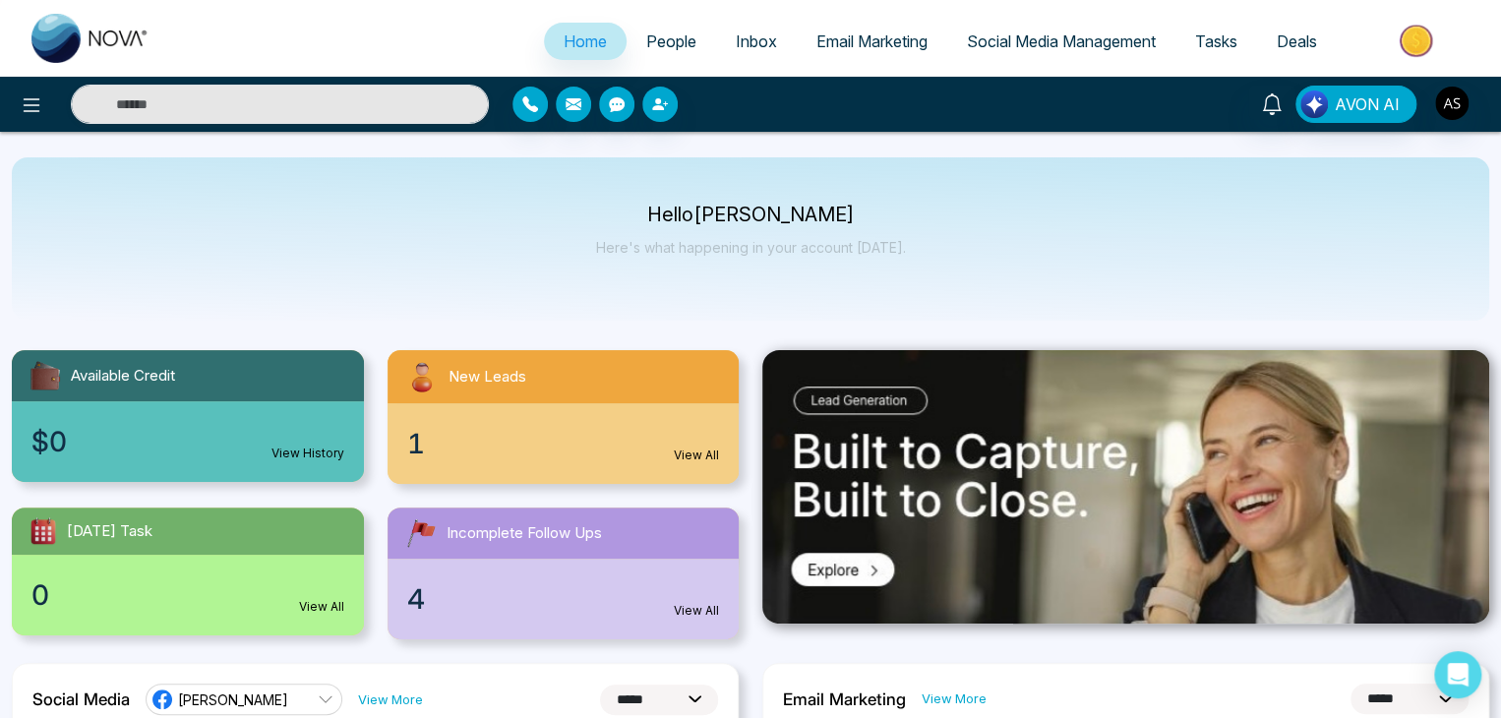
click at [740, 267] on div "Hello [PERSON_NAME] Here's what happening in your account [DATE]." at bounding box center [751, 239] width 310 height 65
click at [769, 261] on div "Hello [PERSON_NAME] Here's what happening in your account [DATE]." at bounding box center [751, 239] width 310 height 65
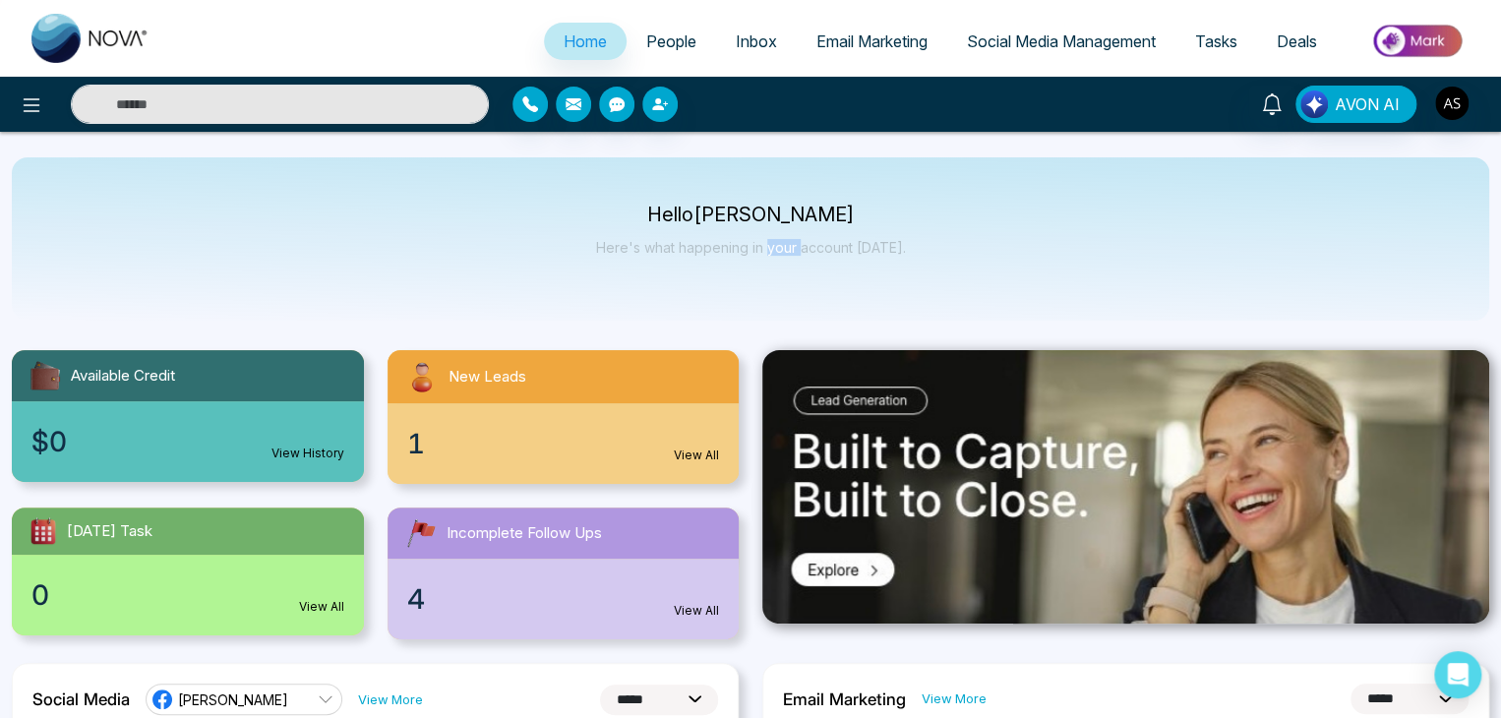
click at [769, 261] on div "Hello [PERSON_NAME] Here's what happening in your account [DATE]." at bounding box center [751, 239] width 310 height 65
click at [788, 253] on p "Here's what happening in your account [DATE]." at bounding box center [751, 247] width 310 height 17
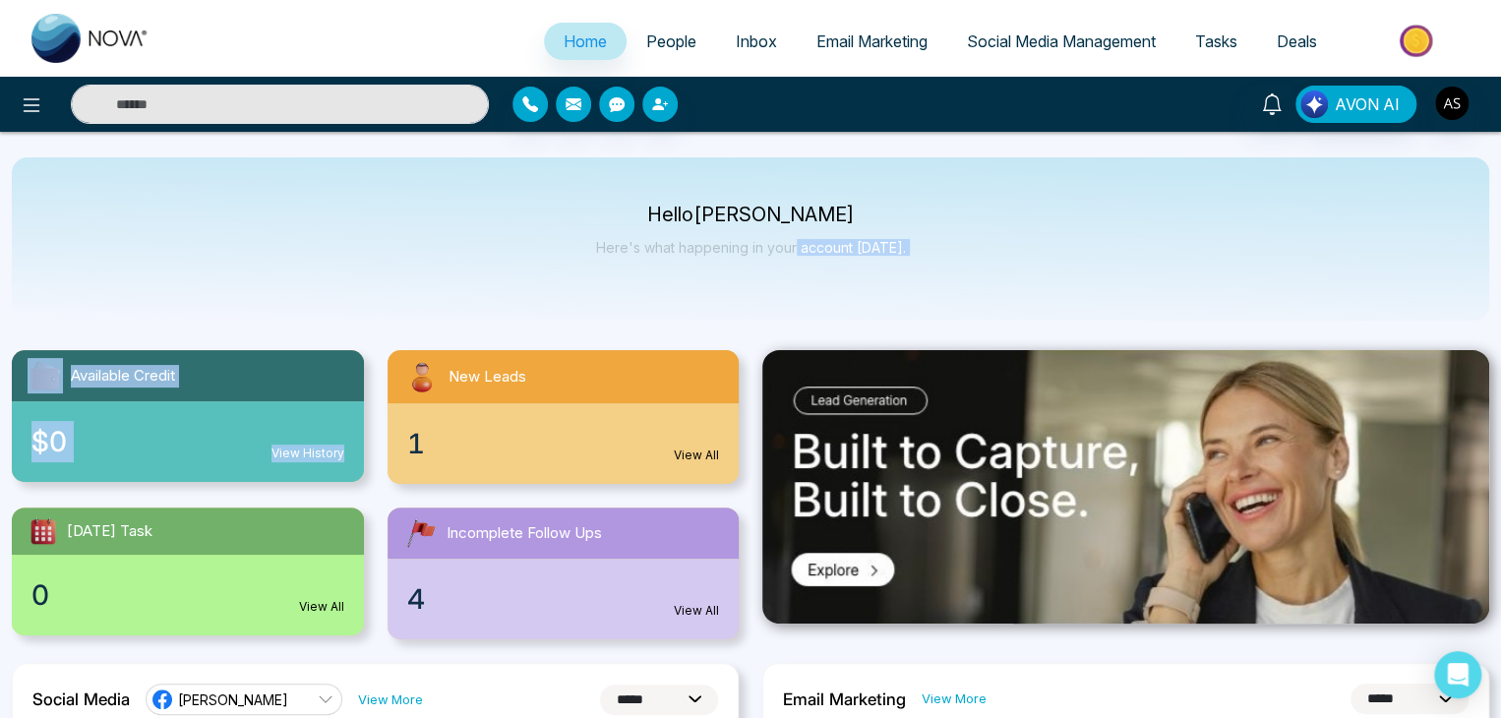
drag, startPoint x: 800, startPoint y: 249, endPoint x: 346, endPoint y: 446, distance: 494.4
click at [346, 446] on div "$0 View History" at bounding box center [188, 441] width 352 height 81
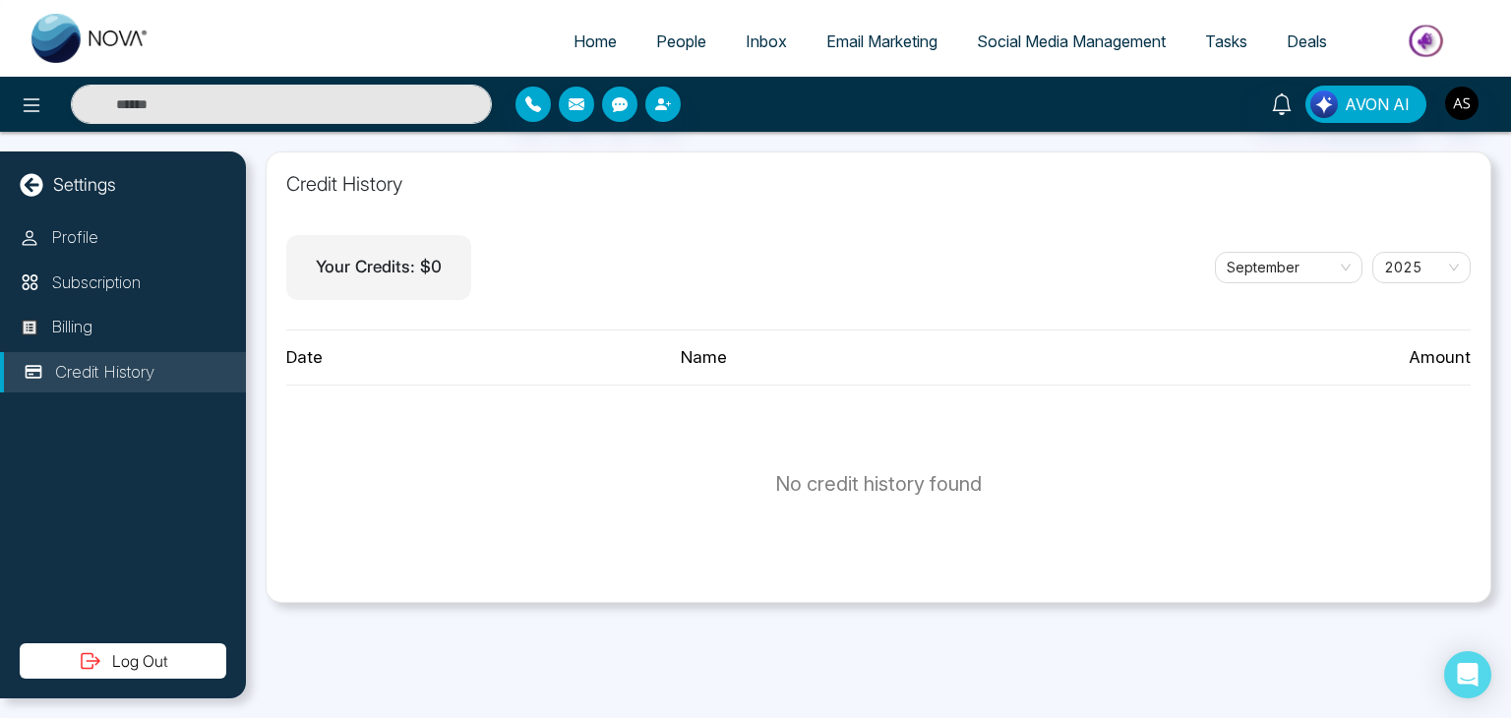
click at [574, 33] on span "Home" at bounding box center [595, 41] width 43 height 20
select select "*"
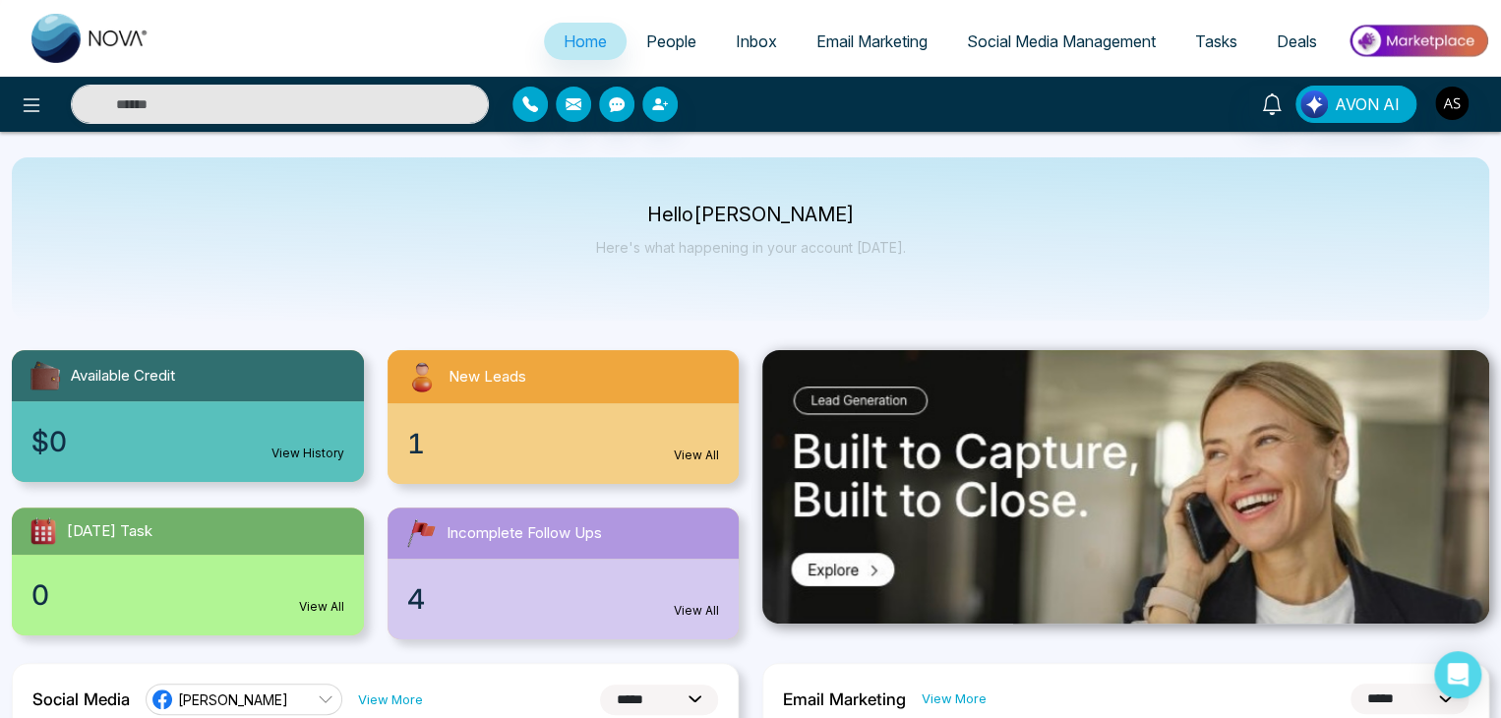
click at [13, 116] on div at bounding box center [250, 104] width 501 height 39
click at [26, 115] on icon at bounding box center [32, 105] width 24 height 24
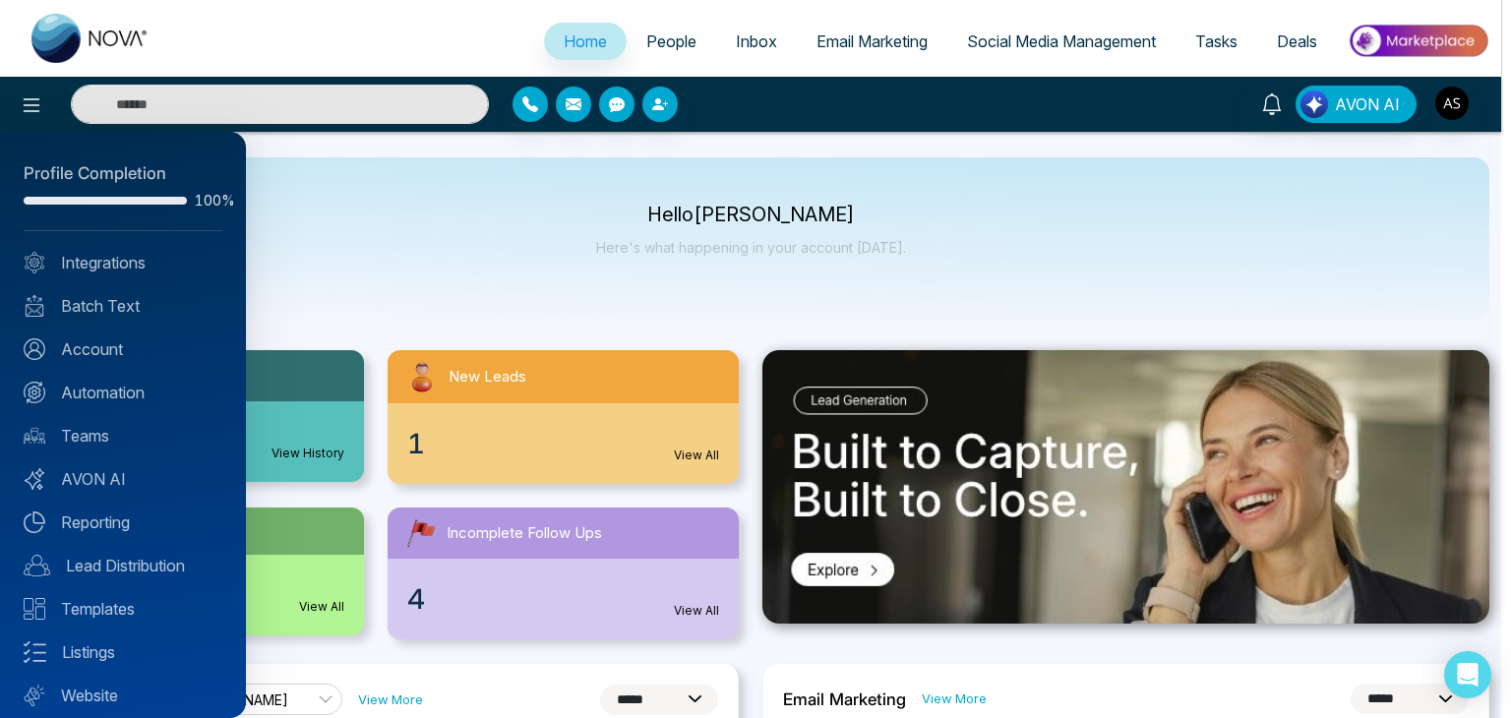
scroll to position [55, 0]
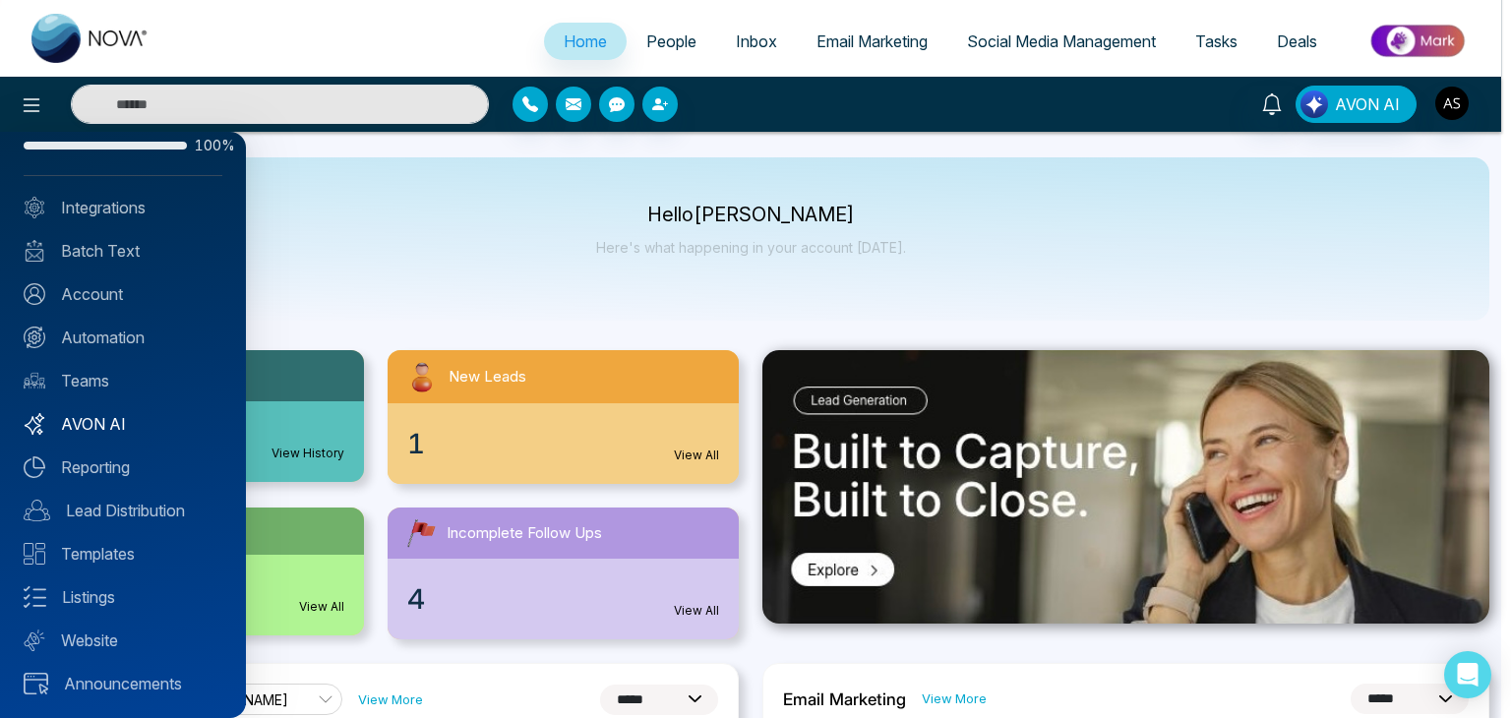
click at [138, 432] on link "AVON AI" at bounding box center [123, 424] width 199 height 24
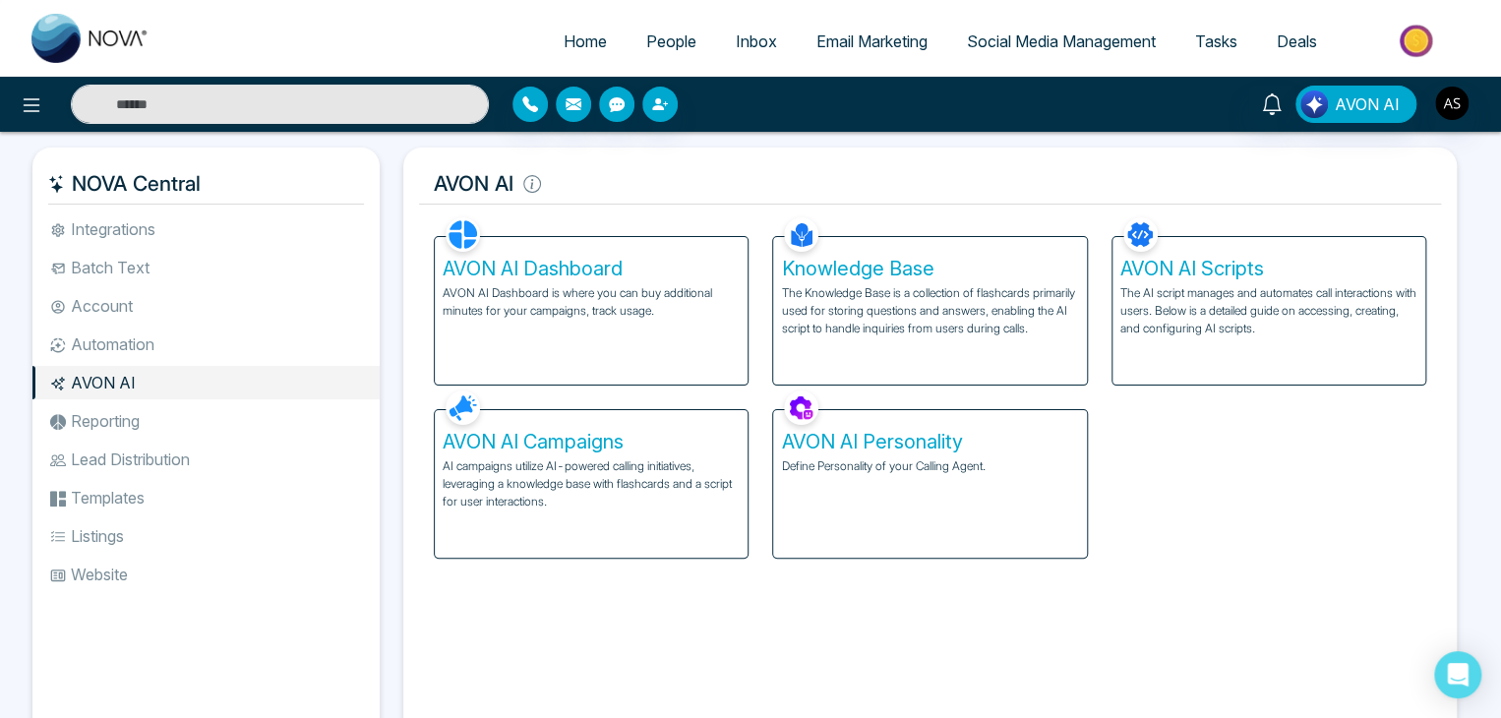
click at [720, 489] on p "AI campaigns utilize AI-powered calling initiatives, leveraging a knowledge bas…" at bounding box center [591, 483] width 297 height 53
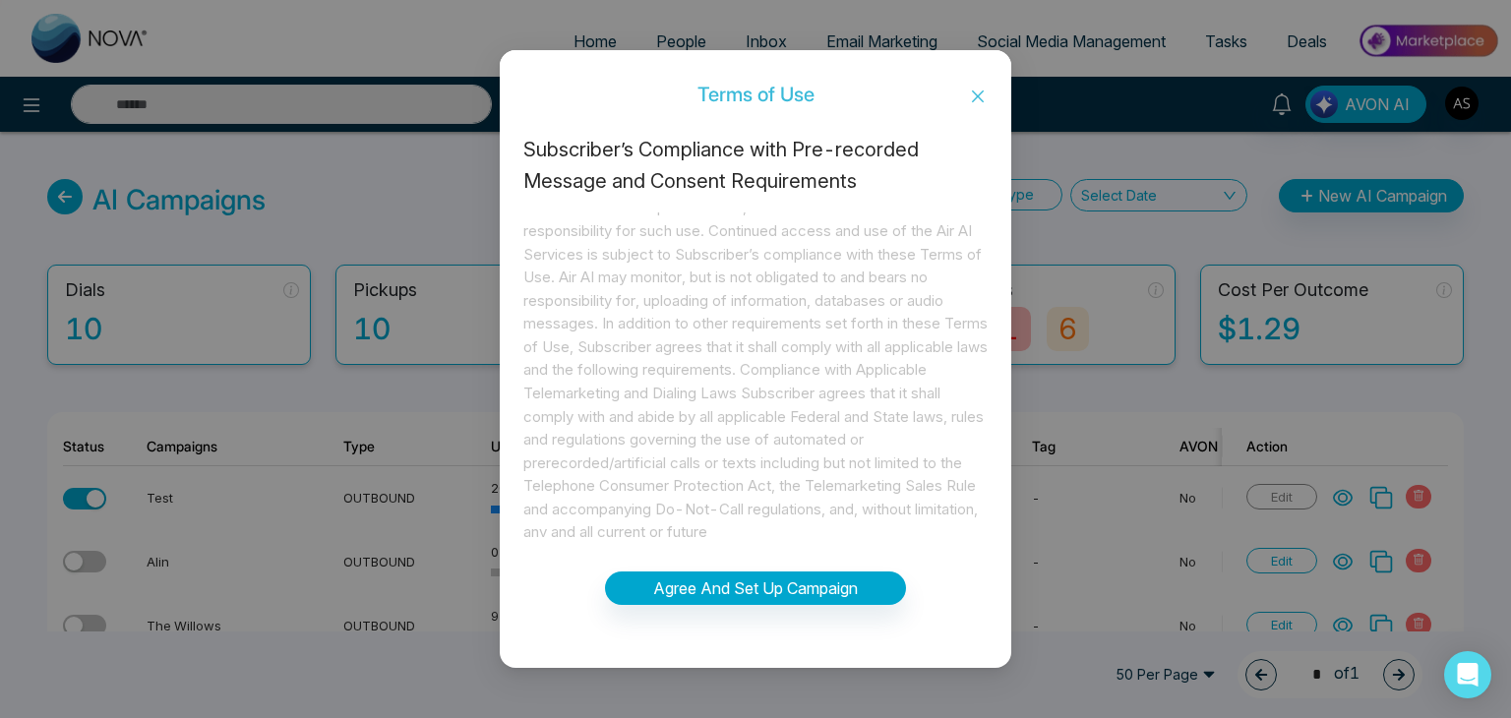
scroll to position [46, 0]
click at [721, 573] on button "Agree And Set Up Campaign" at bounding box center [755, 588] width 301 height 33
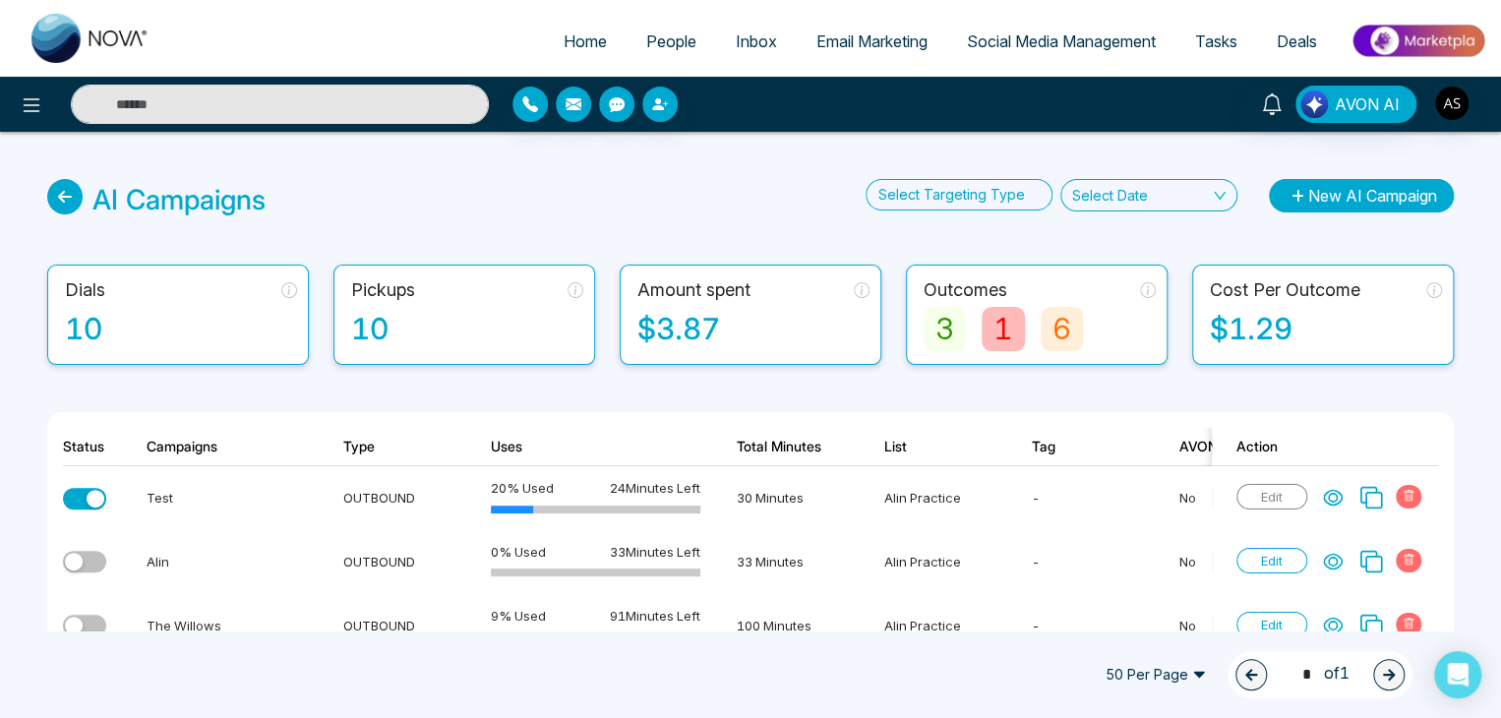
click at [1358, 210] on button "New AI Campaign" at bounding box center [1361, 195] width 185 height 33
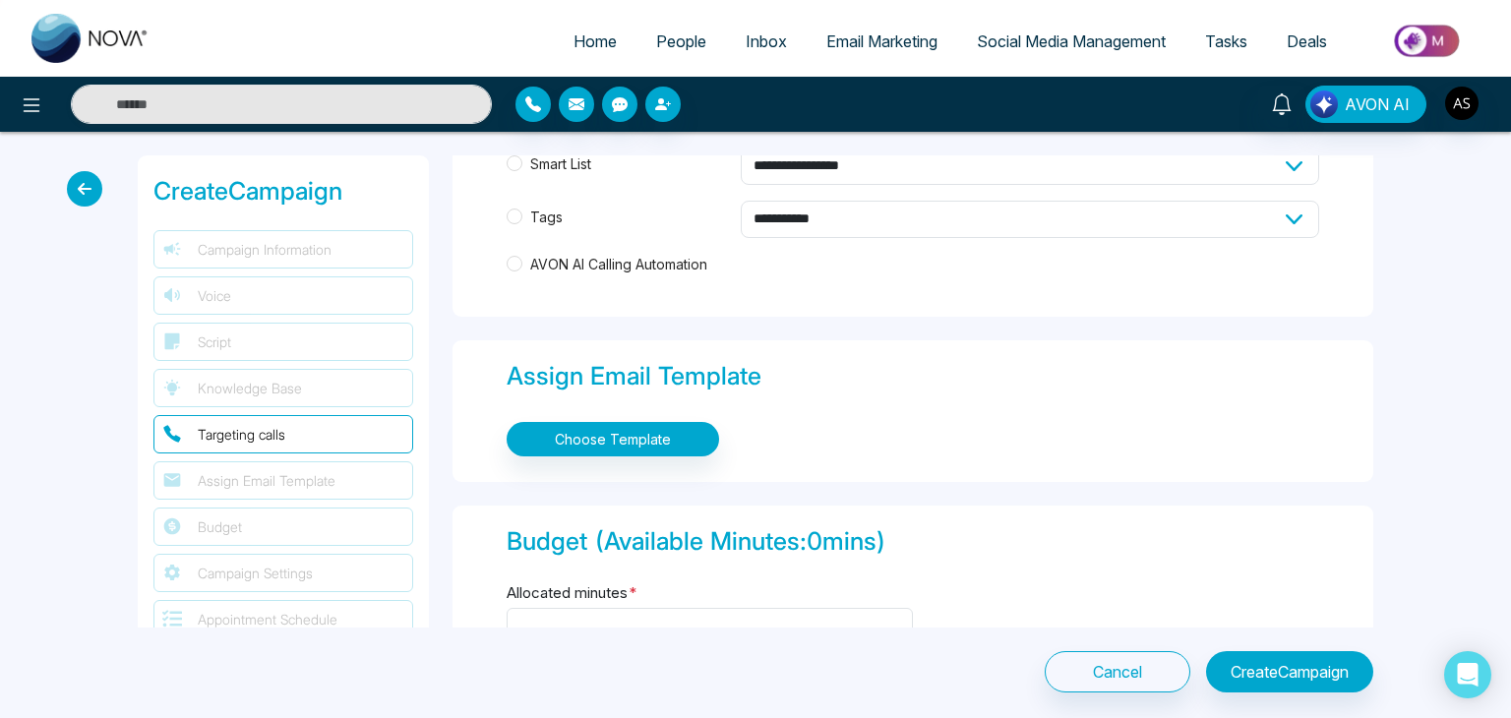
scroll to position [1128, 0]
click at [102, 194] on label at bounding box center [89, 188] width 45 height 35
click at [101, 193] on icon at bounding box center [84, 188] width 35 height 35
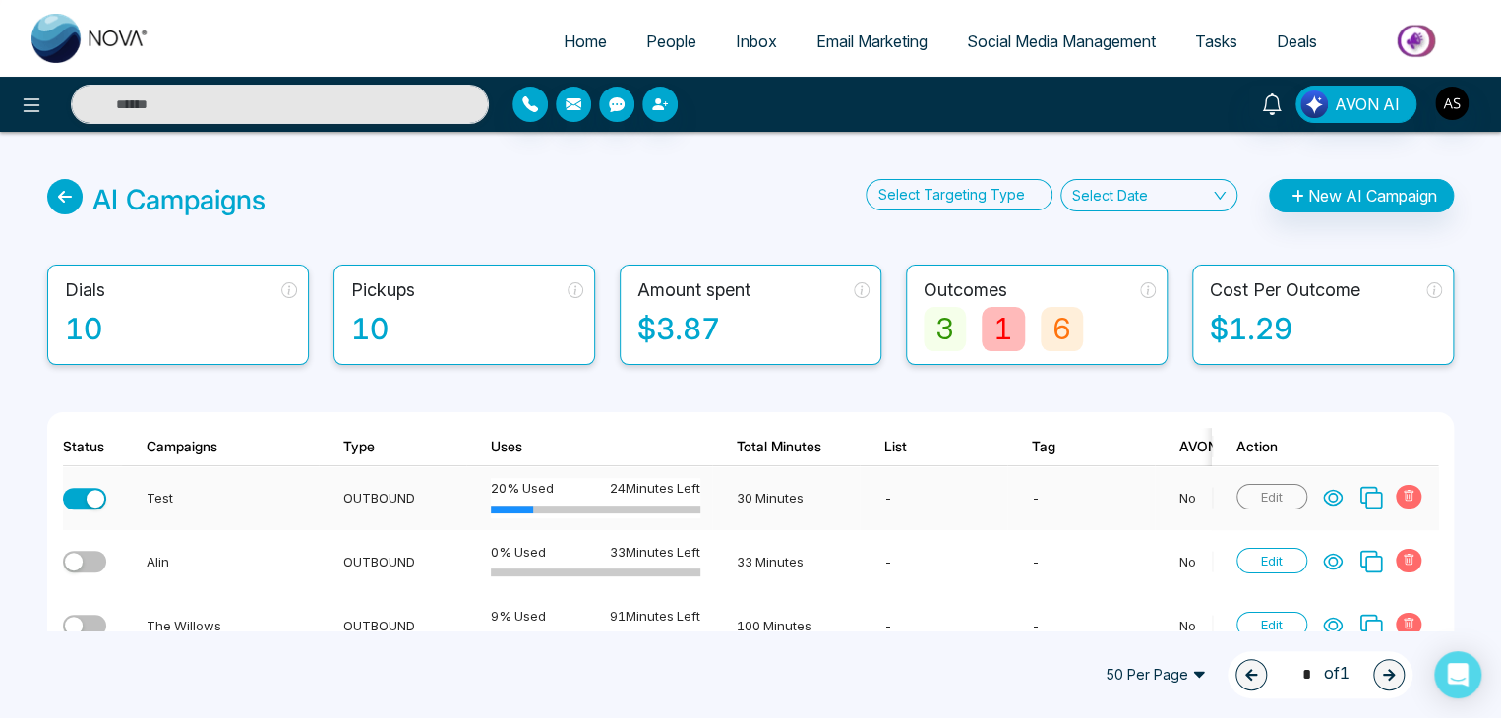
click at [100, 486] on td at bounding box center [92, 498] width 59 height 64
click at [95, 493] on div "button" at bounding box center [96, 499] width 18 height 18
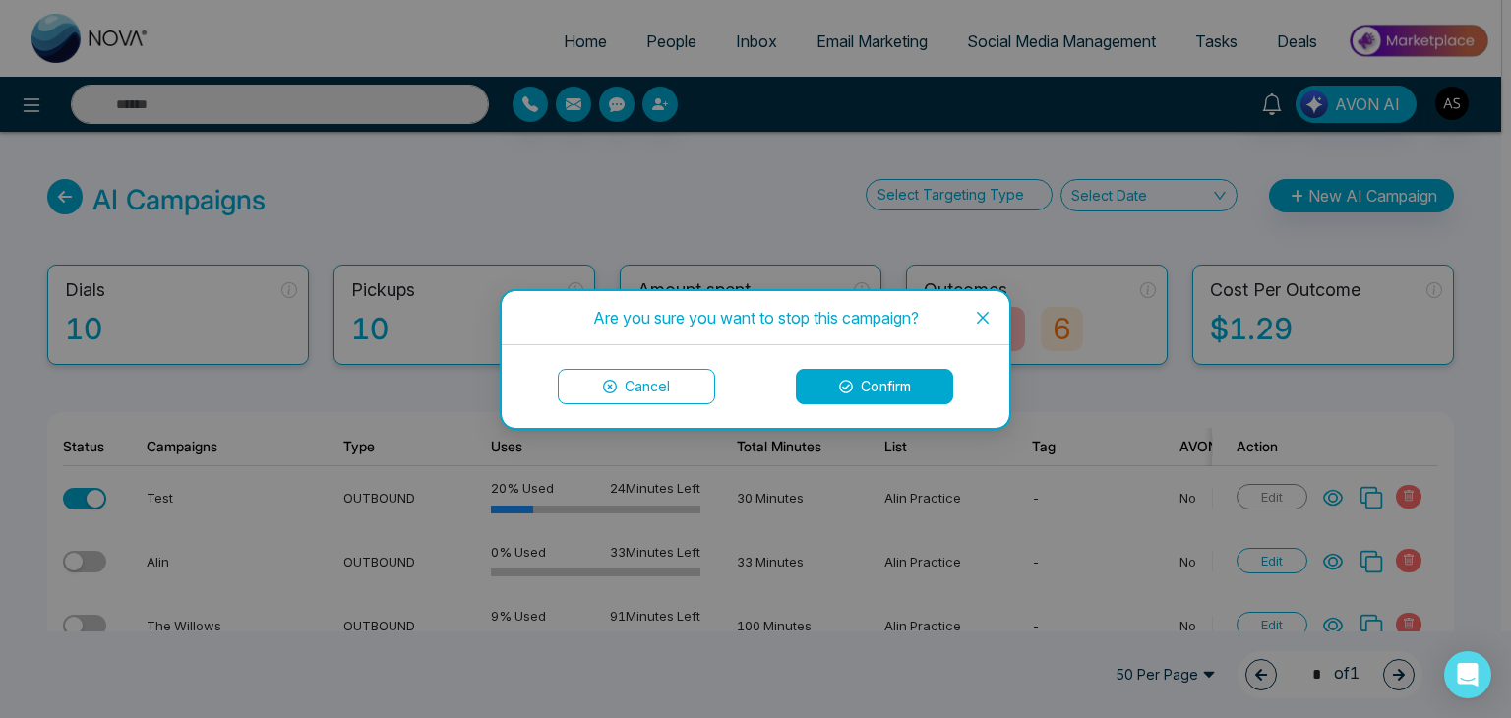
click at [872, 396] on button "Confirm" at bounding box center [874, 386] width 157 height 35
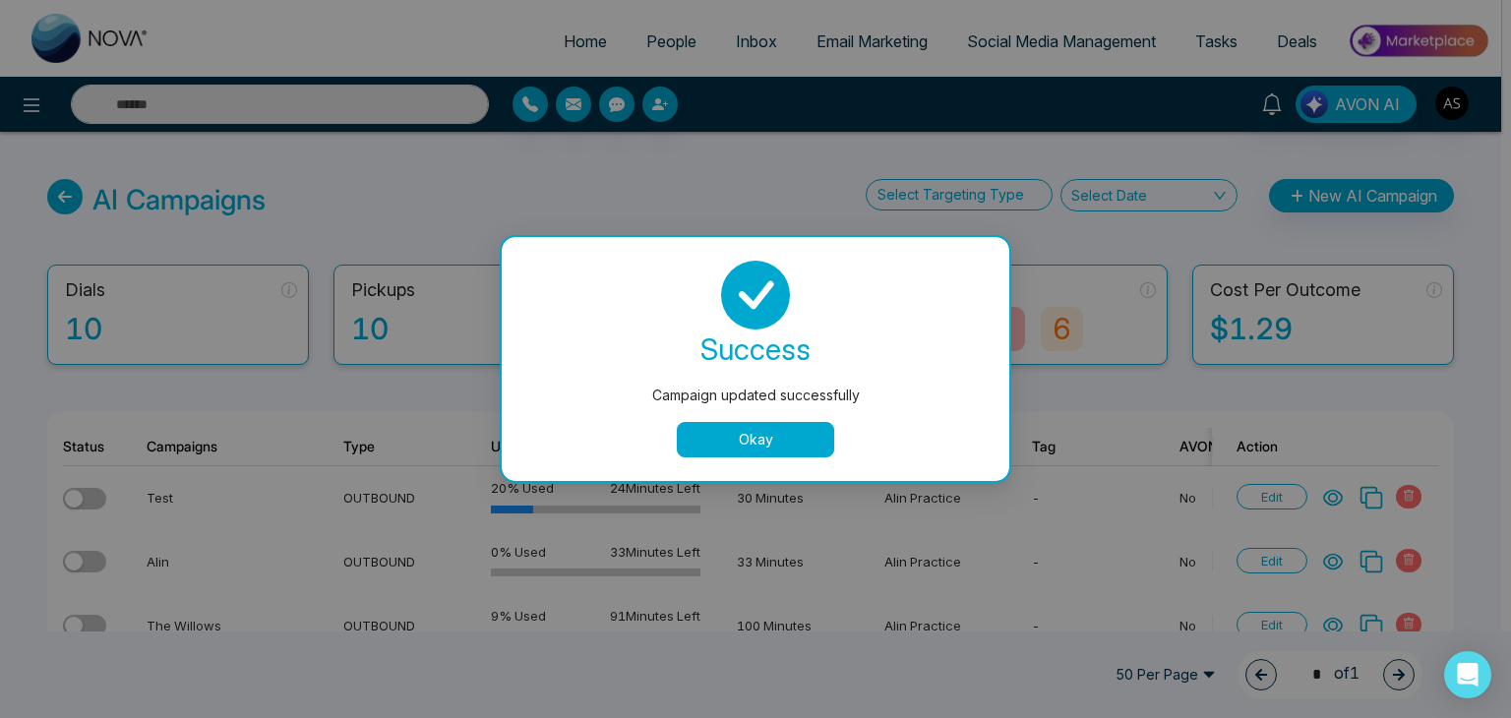
click at [772, 434] on button "Okay" at bounding box center [755, 439] width 157 height 35
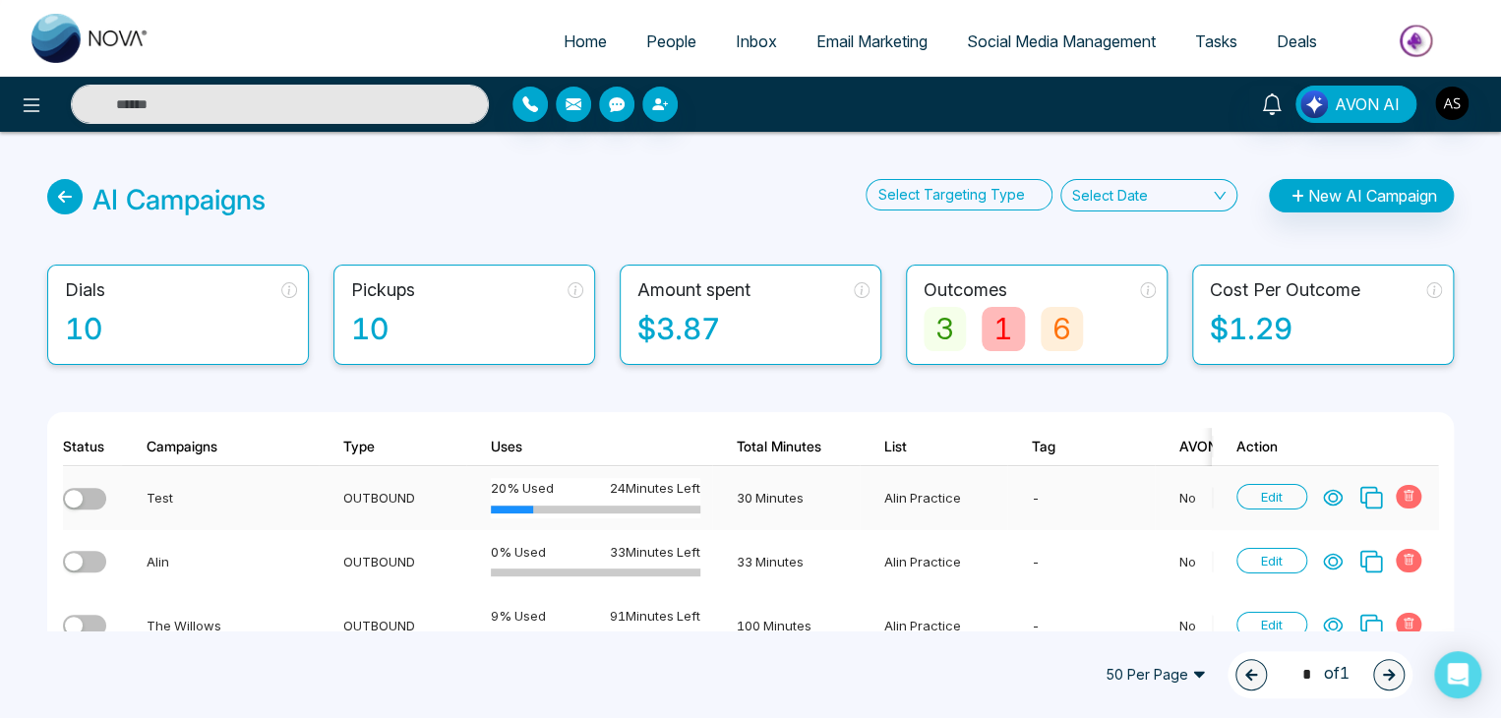
click at [1337, 494] on icon at bounding box center [1333, 498] width 18 height 15
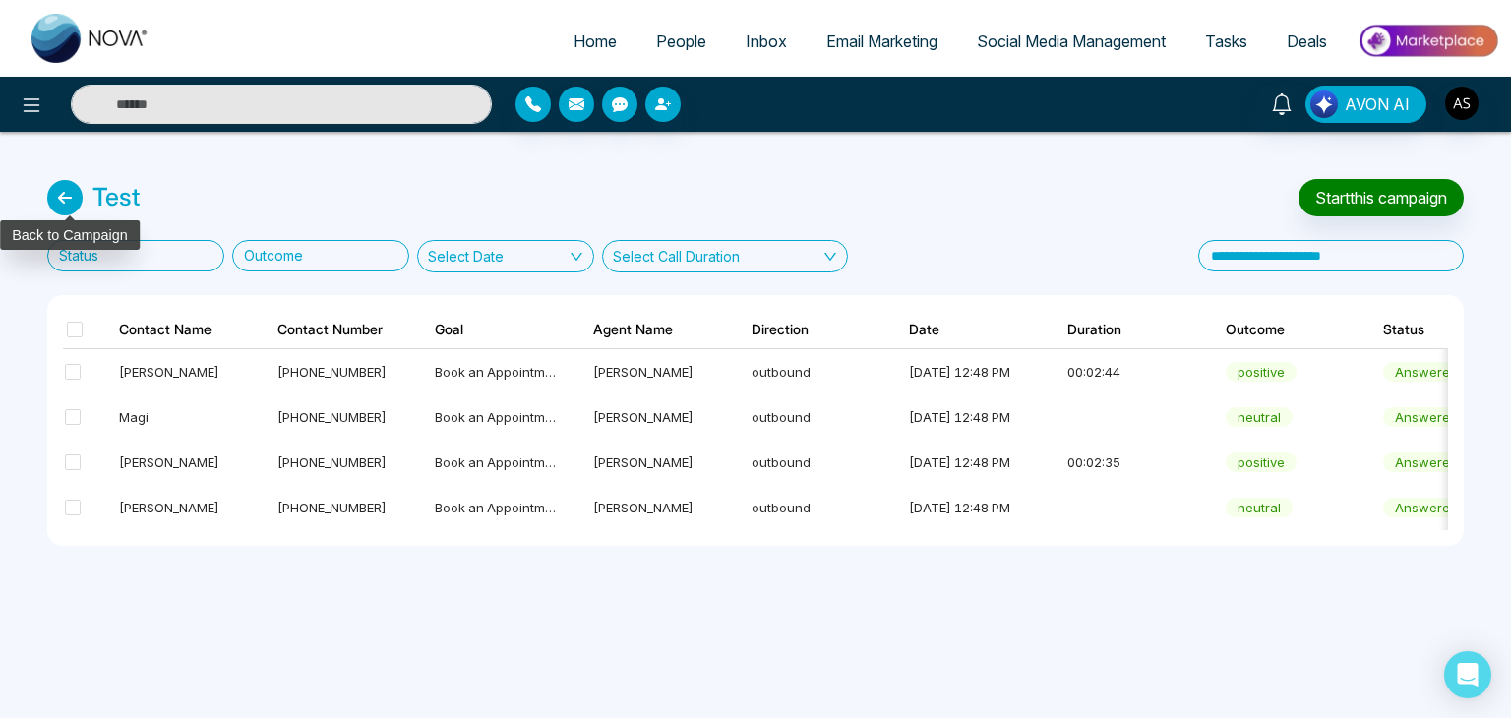
click at [77, 207] on icon at bounding box center [64, 197] width 35 height 35
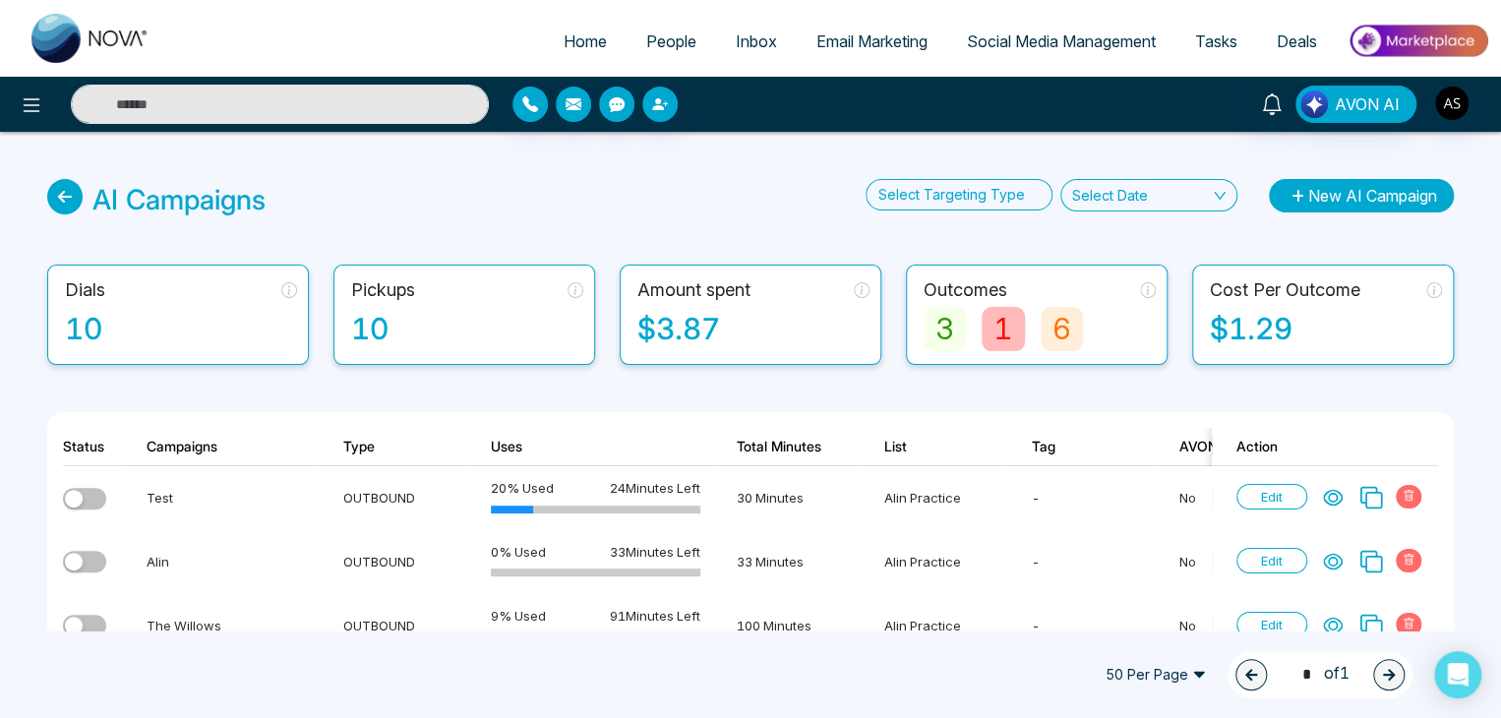
click at [1281, 184] on button "New AI Campaign" at bounding box center [1361, 195] width 185 height 33
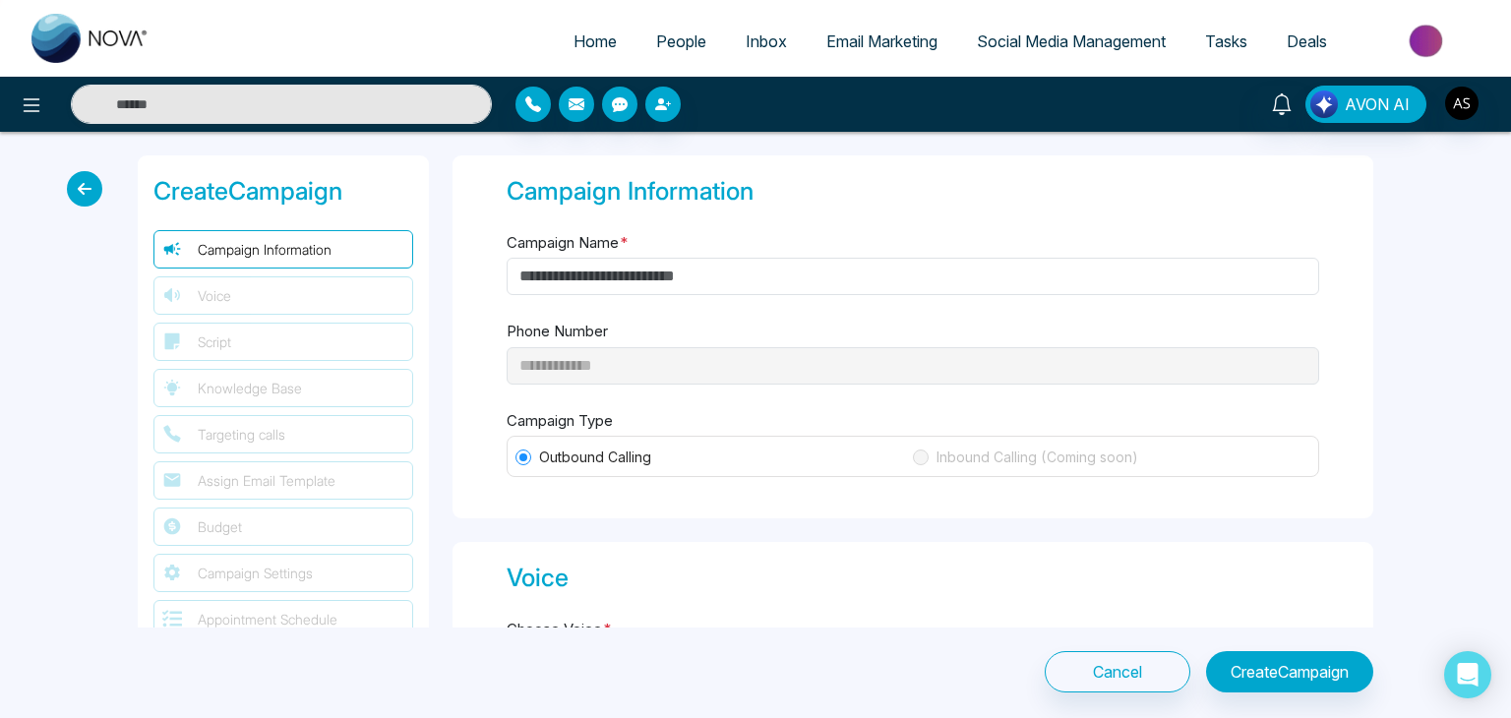
click at [574, 48] on span "Home" at bounding box center [595, 41] width 43 height 20
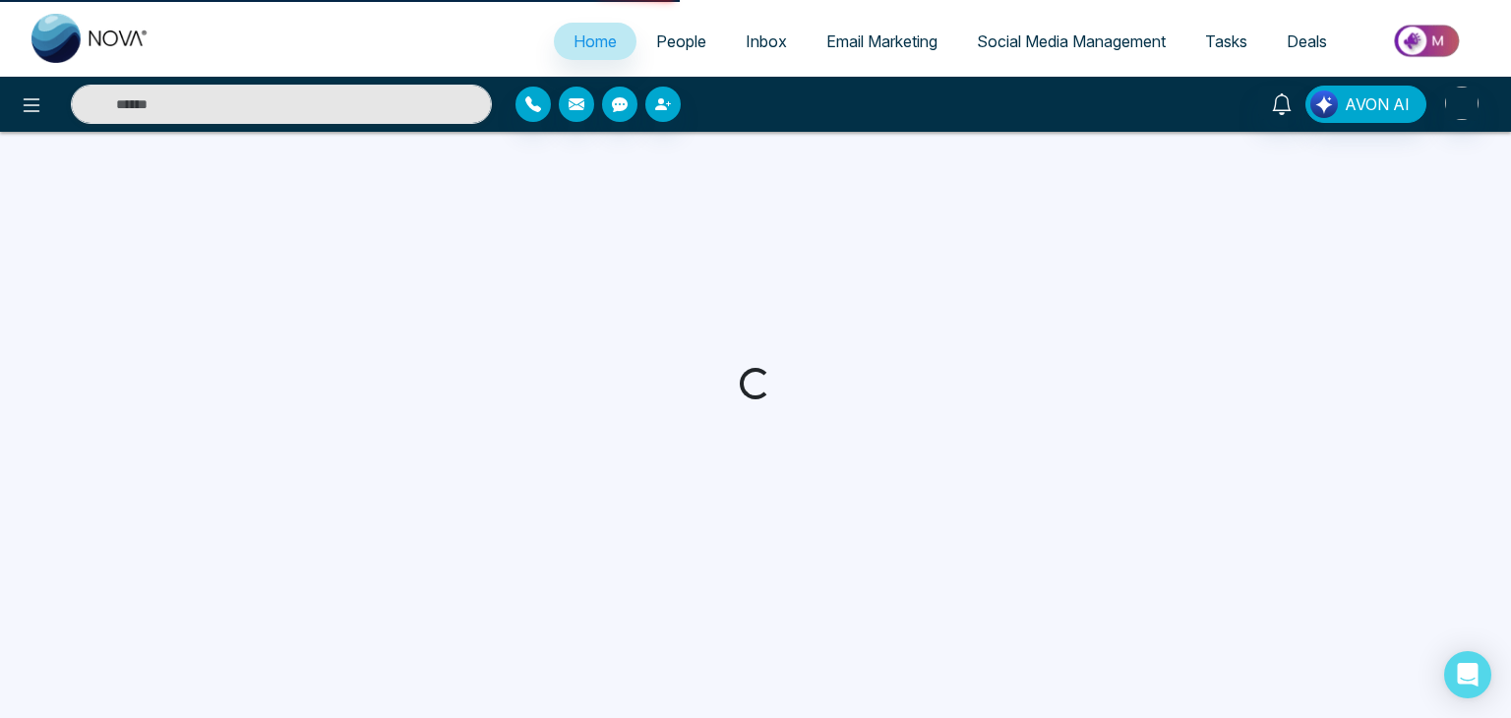
select select "*"
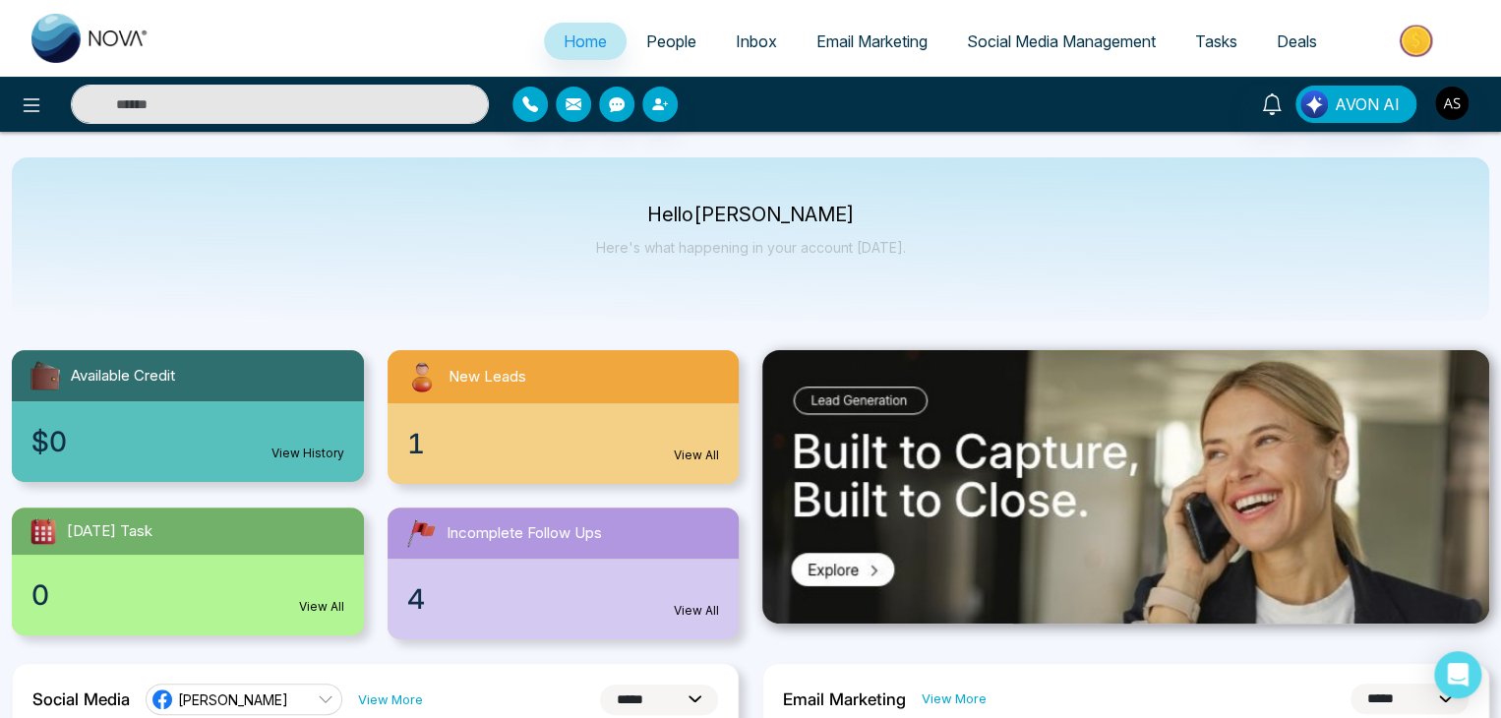
click at [617, 250] on p "Here's what happening in your account [DATE]." at bounding box center [751, 247] width 310 height 17
click at [508, 276] on div "Hello [PERSON_NAME] Here's what happening in your account [DATE]." at bounding box center [751, 238] width 1478 height 163
click at [555, 237] on div "Hello [PERSON_NAME] Here's what happening in your account [DATE]." at bounding box center [751, 238] width 1478 height 163
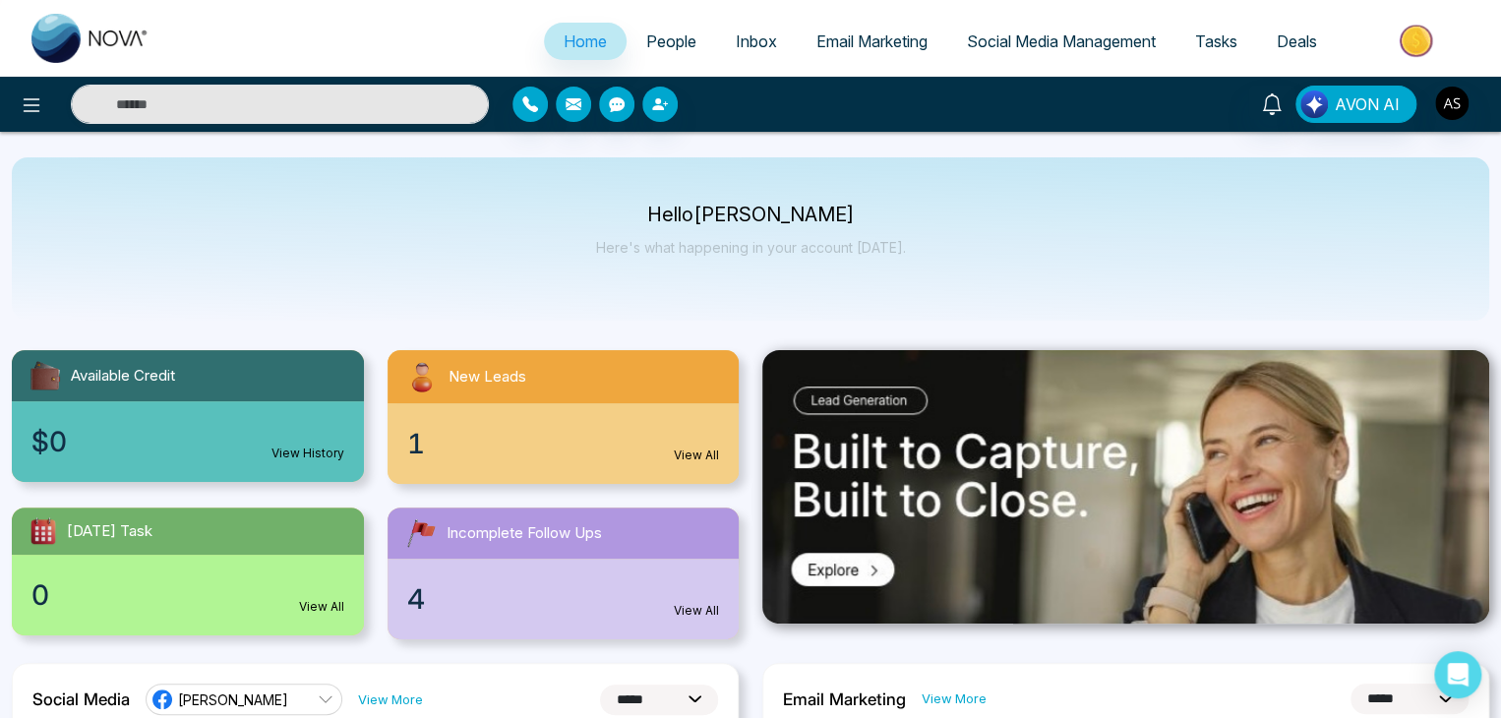
click at [974, 234] on div "Hello [PERSON_NAME] Here's what happening in your account [DATE]." at bounding box center [751, 238] width 1478 height 163
click at [1025, 48] on span "Social Media Management" at bounding box center [1061, 41] width 189 height 20
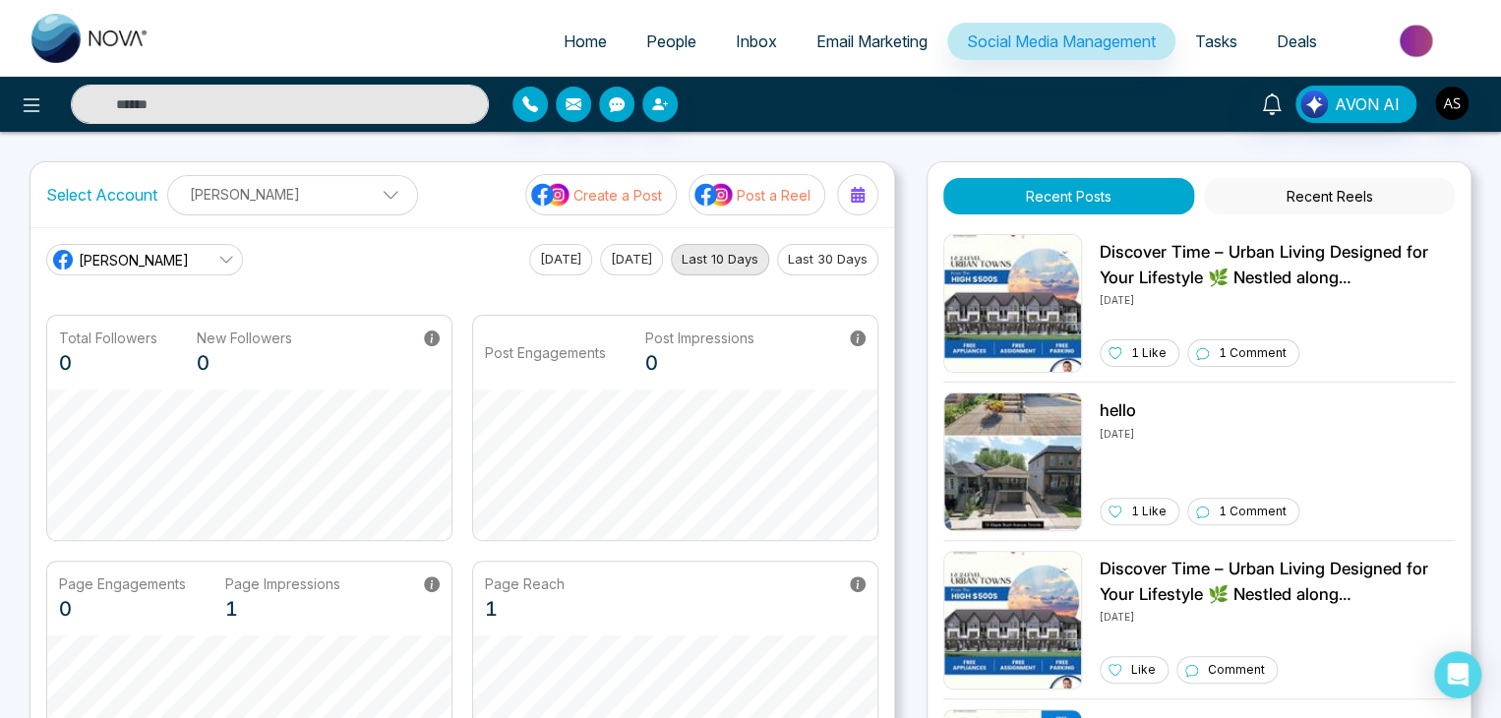
click at [589, 56] on link "Home" at bounding box center [585, 41] width 83 height 37
select select "*"
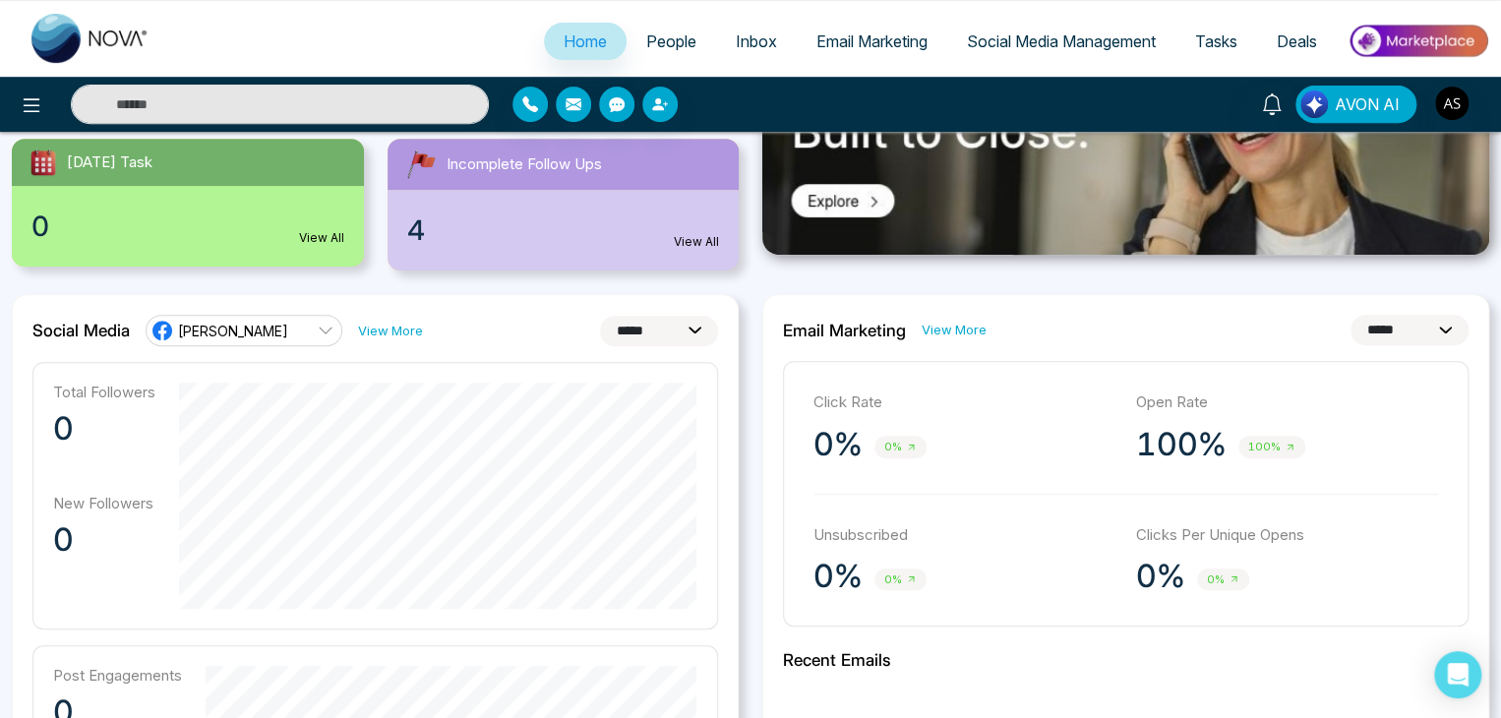
scroll to position [358, 0]
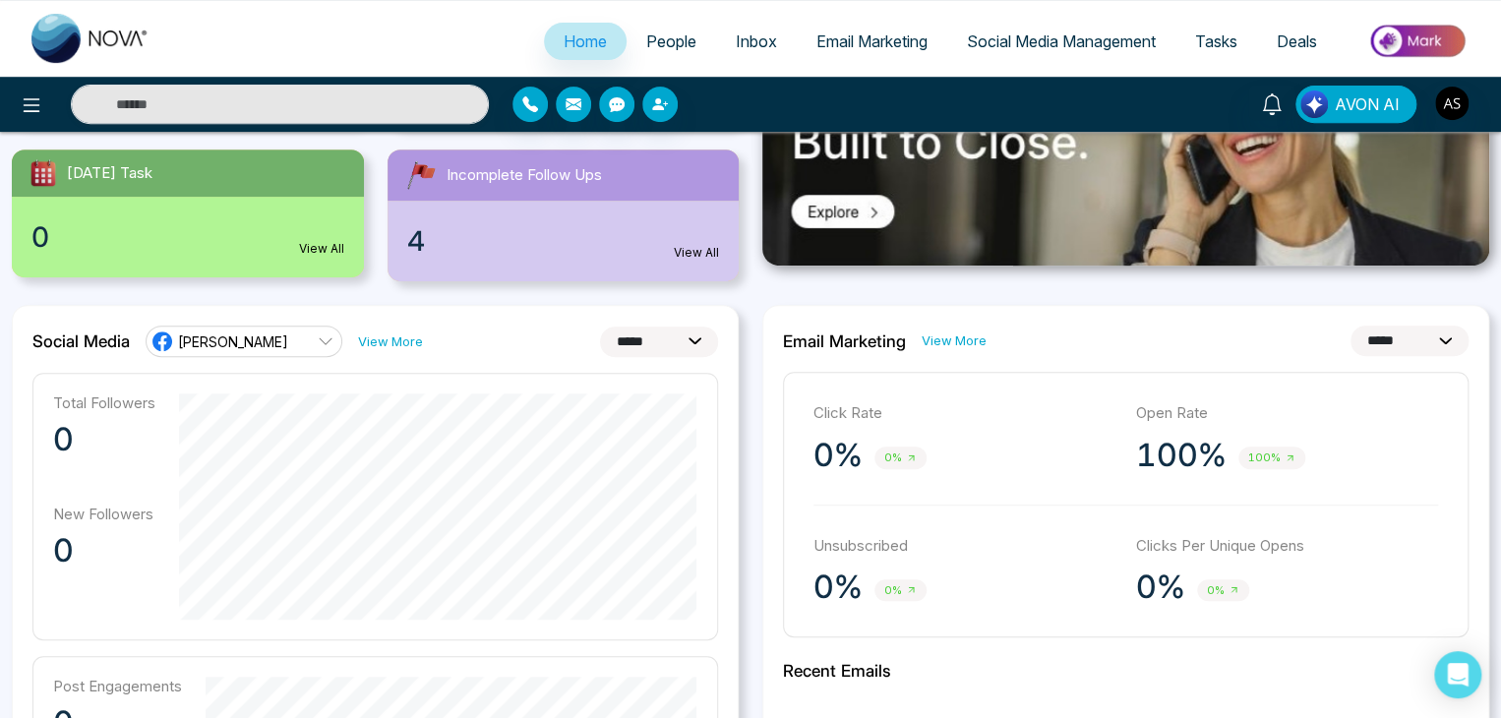
click at [669, 60] on li "People" at bounding box center [672, 43] width 90 height 40
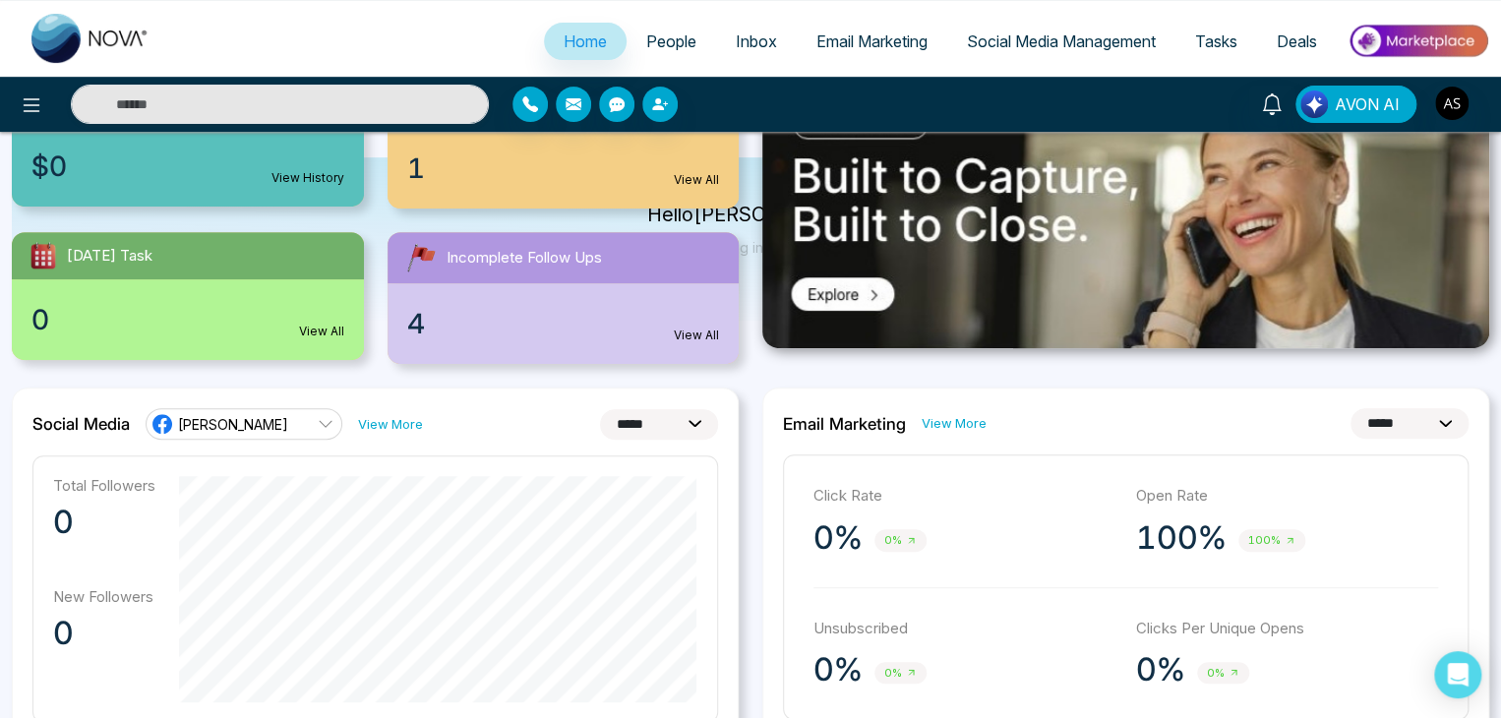
scroll to position [0, 0]
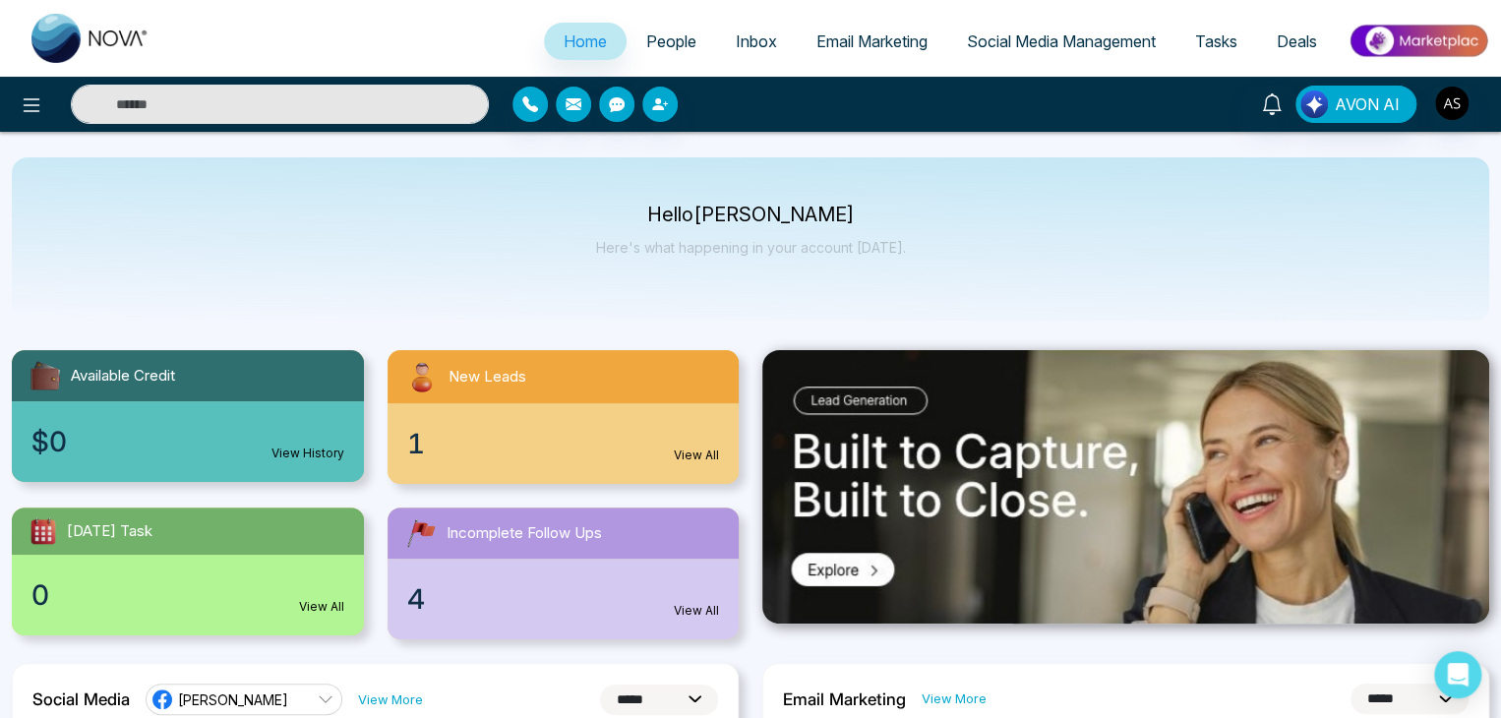
click at [870, 39] on span "Email Marketing" at bounding box center [872, 41] width 111 height 20
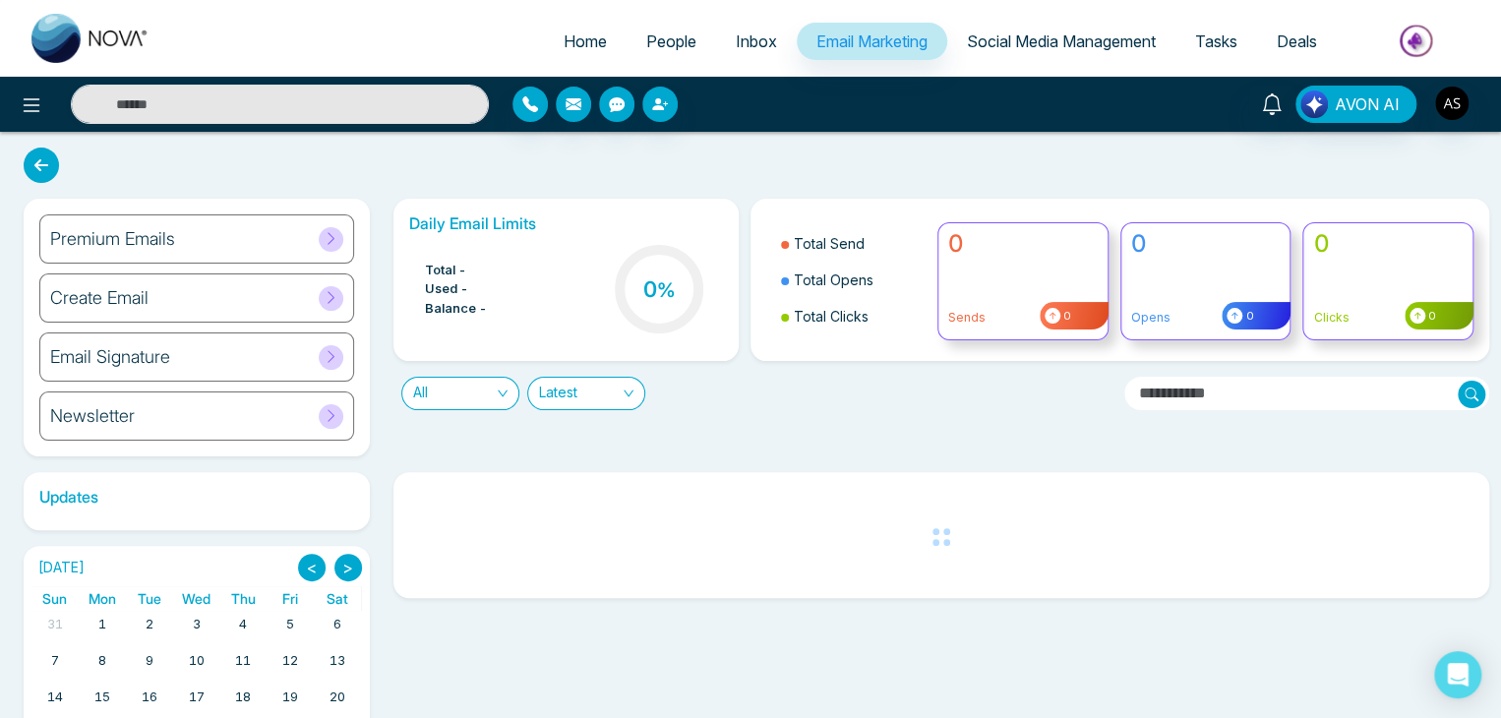
click at [1019, 44] on span "Social Media Management" at bounding box center [1061, 41] width 189 height 20
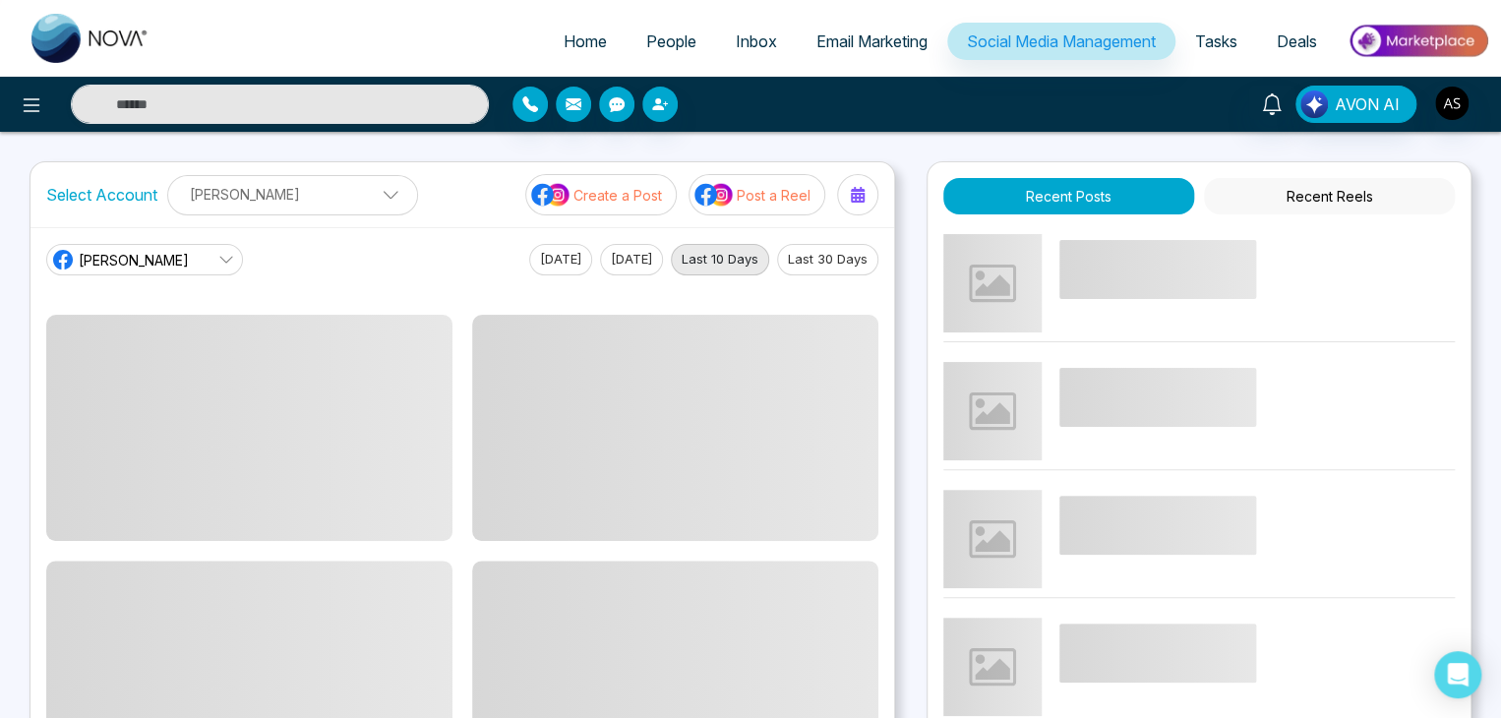
click at [1391, 43] on img at bounding box center [1418, 41] width 143 height 44
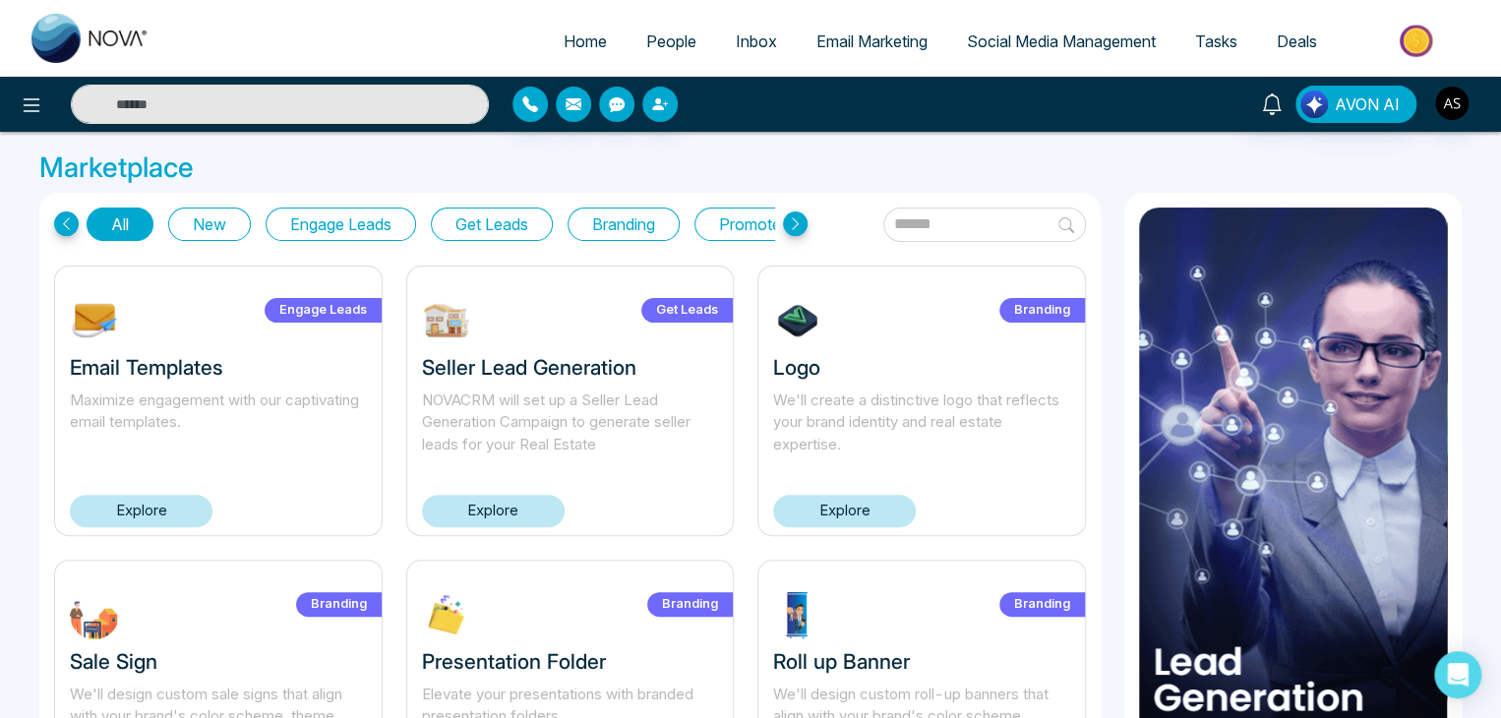
click at [579, 36] on span "Home" at bounding box center [585, 41] width 43 height 20
select select "*"
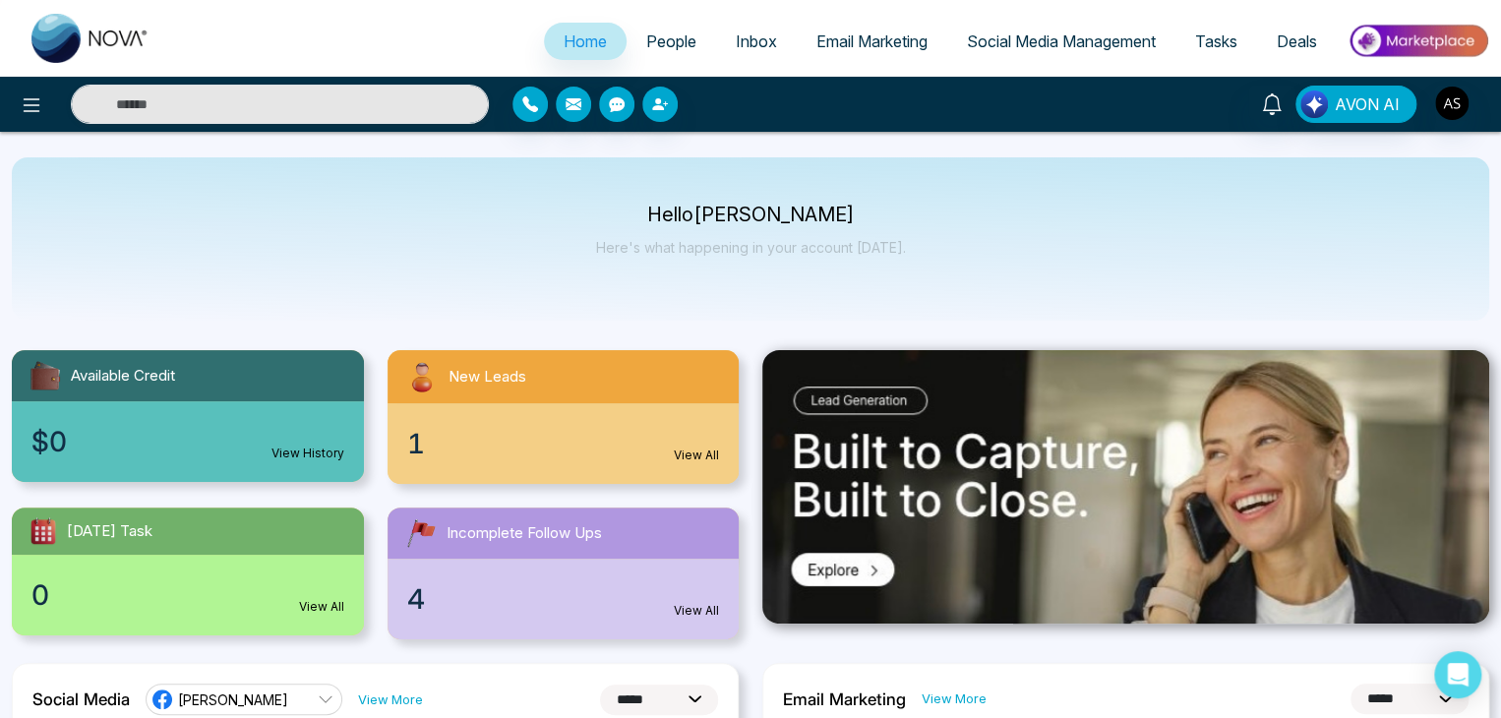
click at [648, 40] on span "People" at bounding box center [671, 41] width 50 height 20
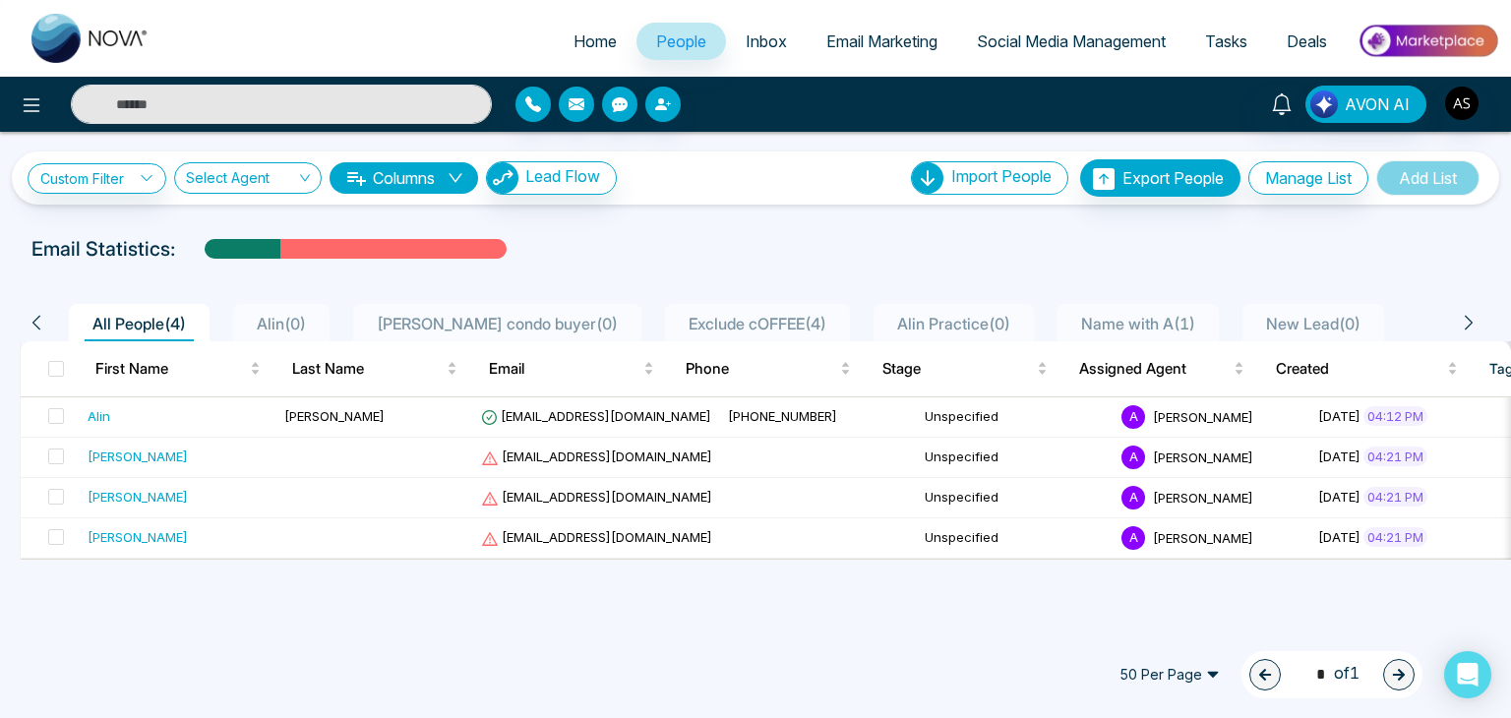
click at [1410, 28] on img at bounding box center [1428, 41] width 143 height 44
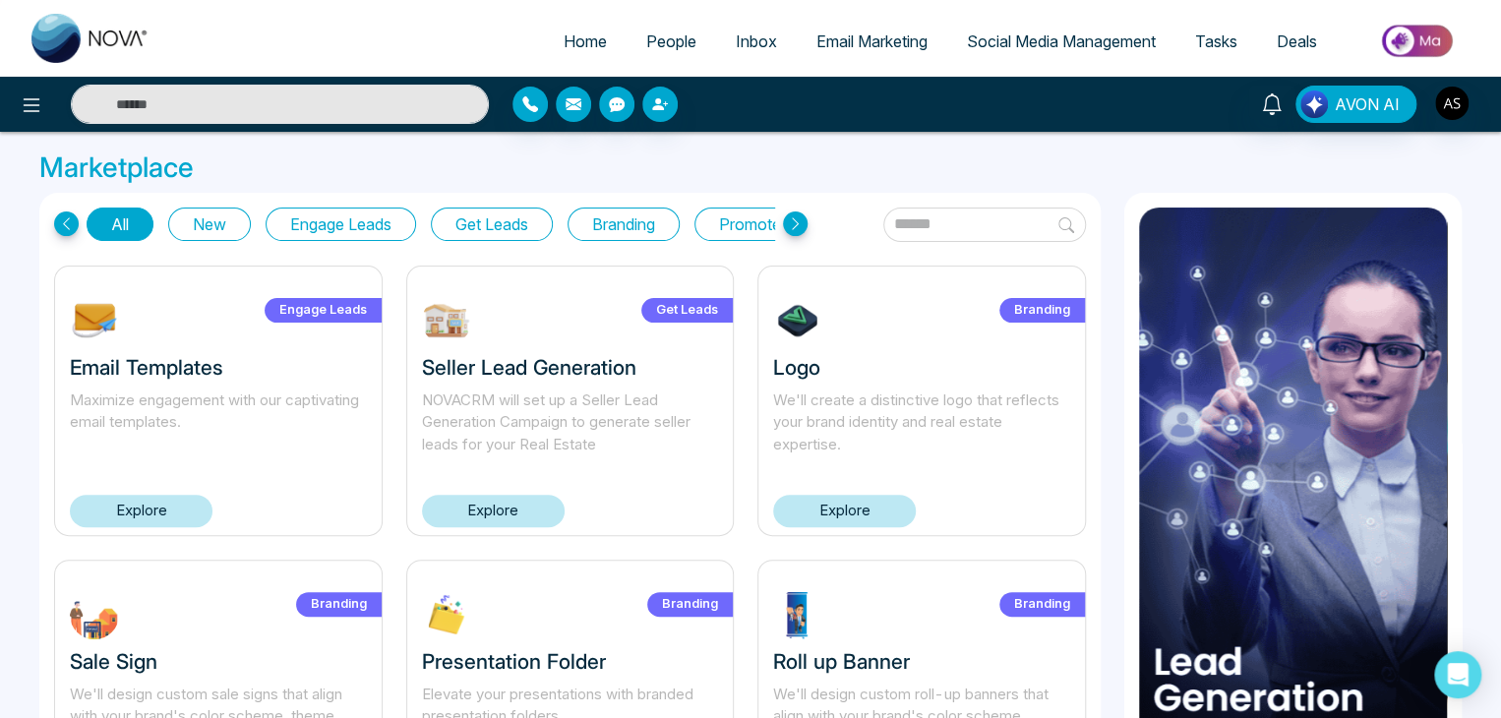
click at [222, 225] on button "New" at bounding box center [209, 224] width 83 height 33
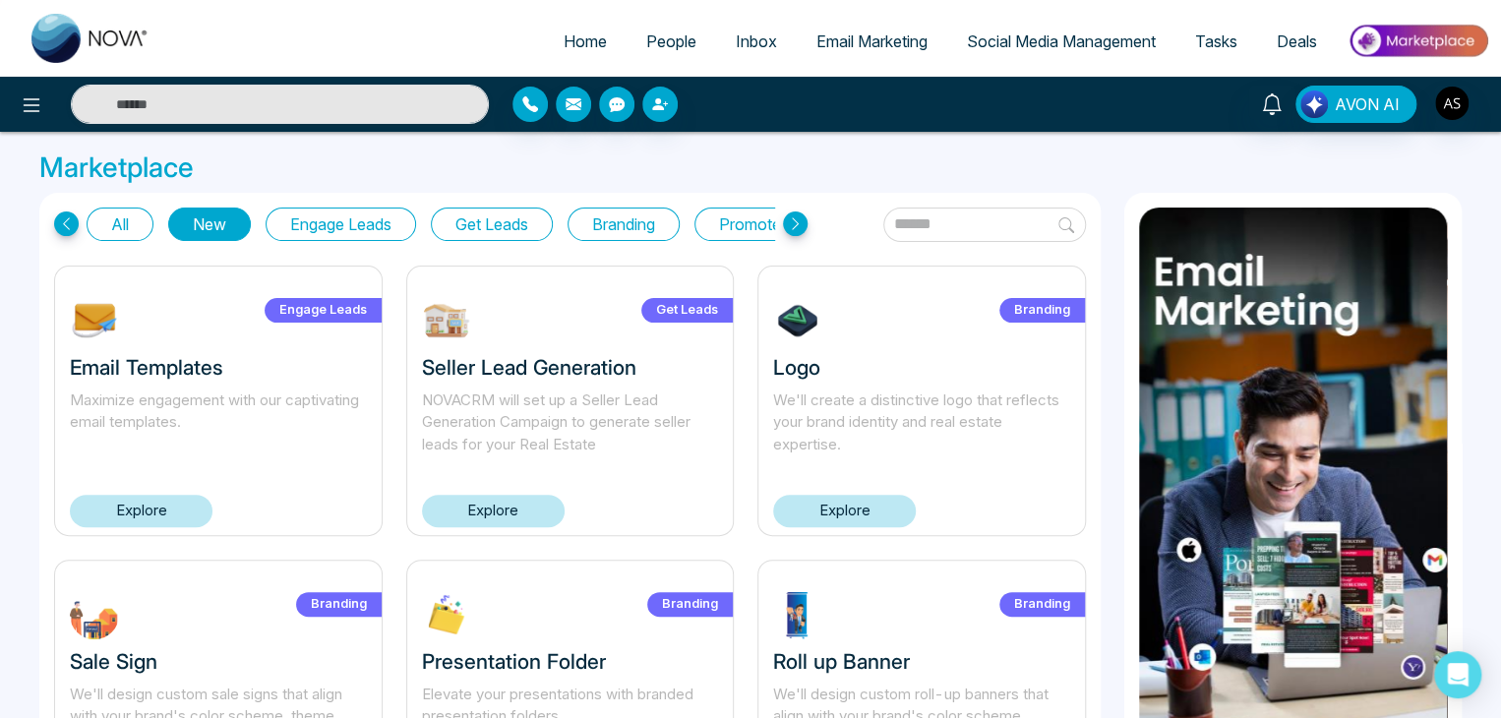
click at [319, 215] on button "Engage Leads" at bounding box center [341, 224] width 151 height 33
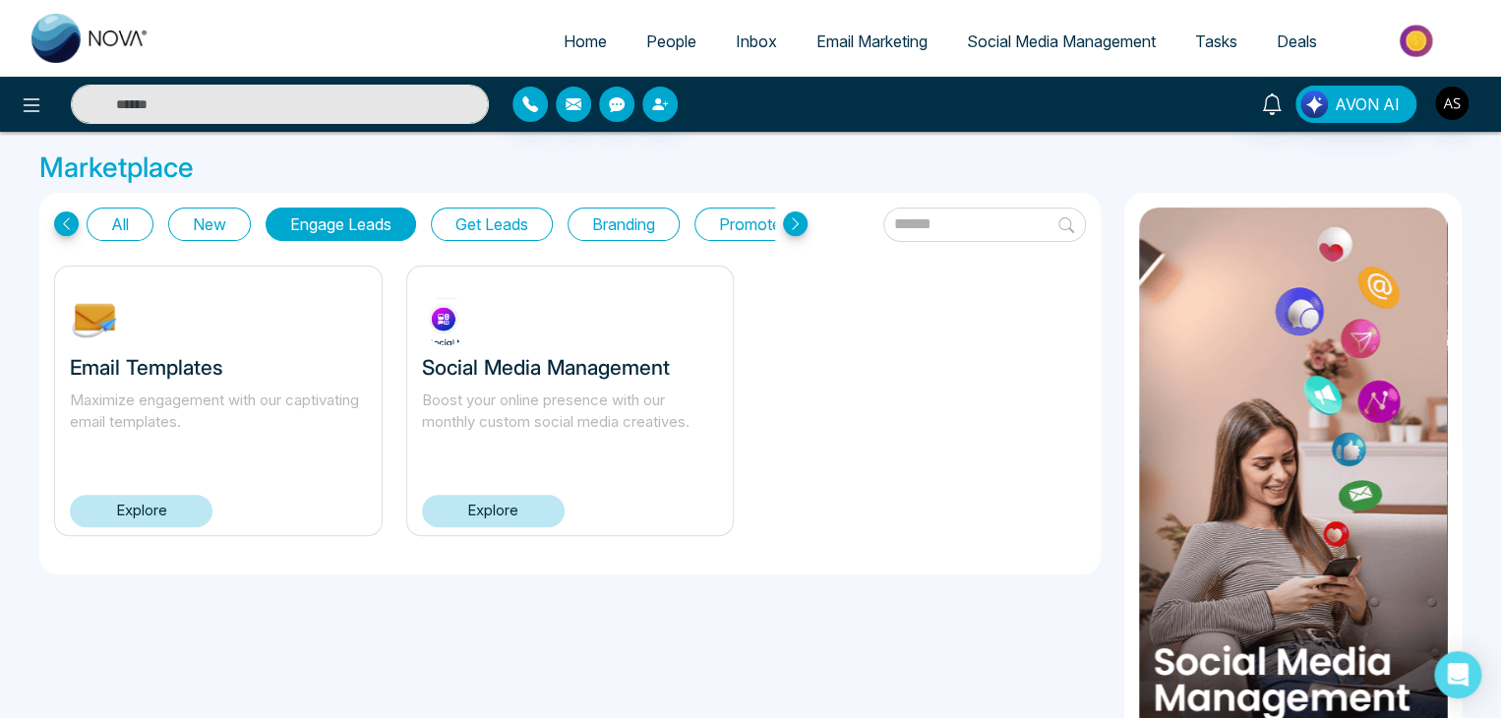
click at [519, 221] on button "Get Leads" at bounding box center [492, 224] width 122 height 33
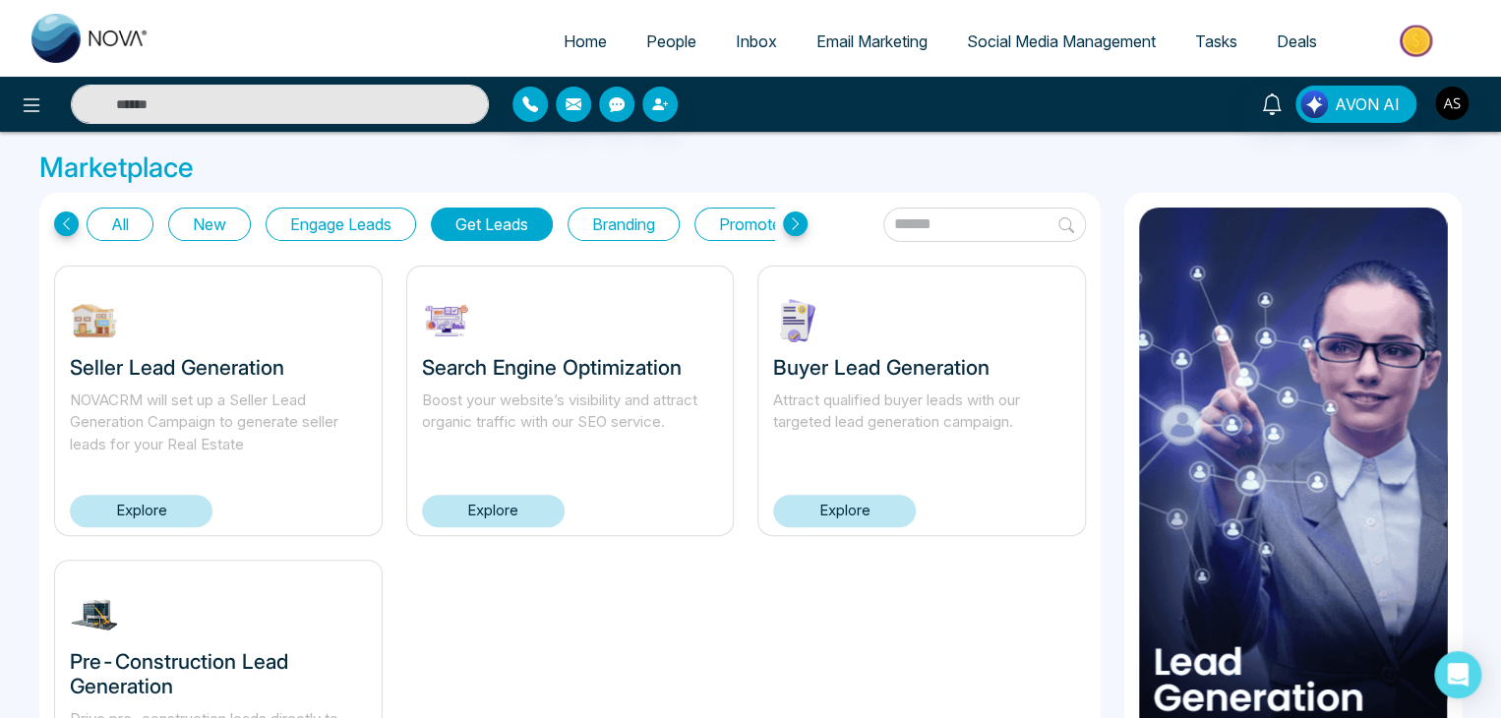
click at [644, 225] on button "Branding" at bounding box center [624, 224] width 112 height 33
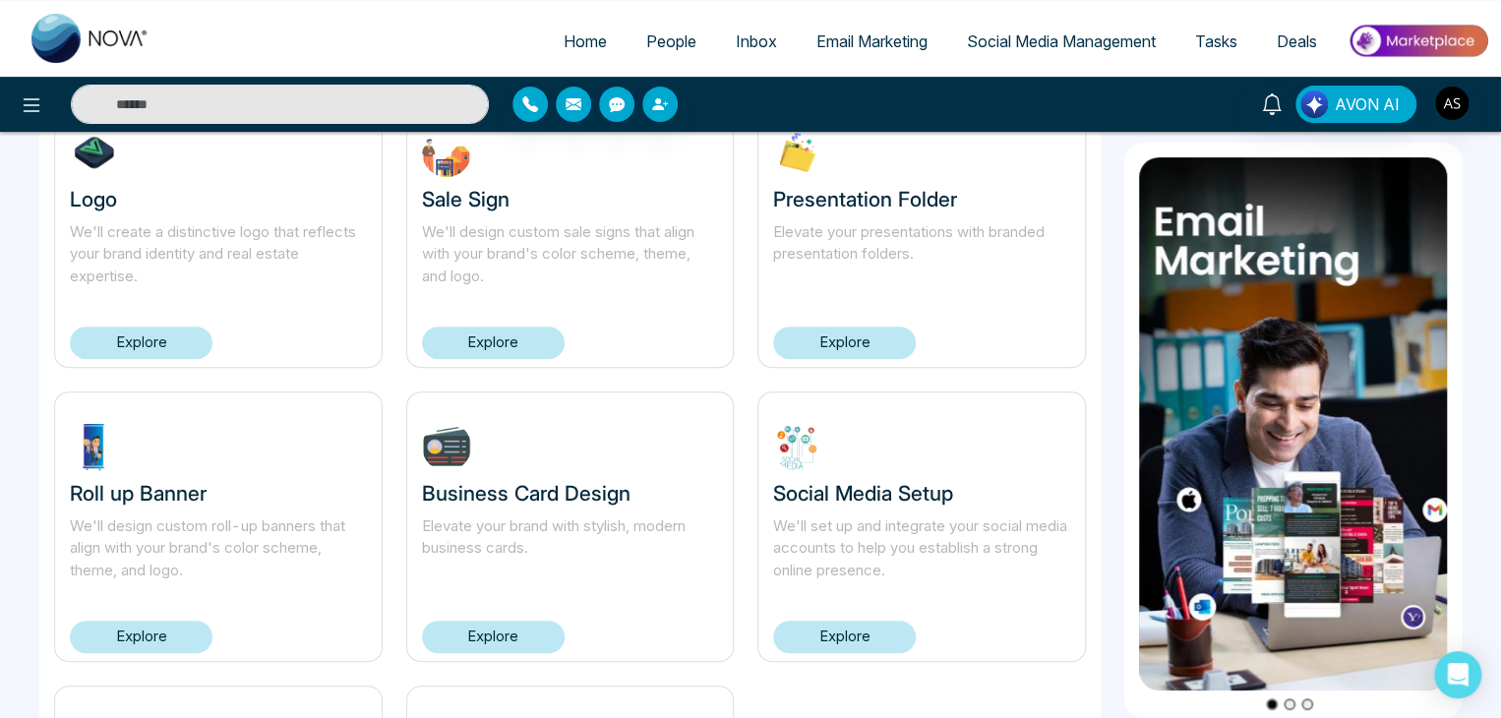
scroll to position [176, 0]
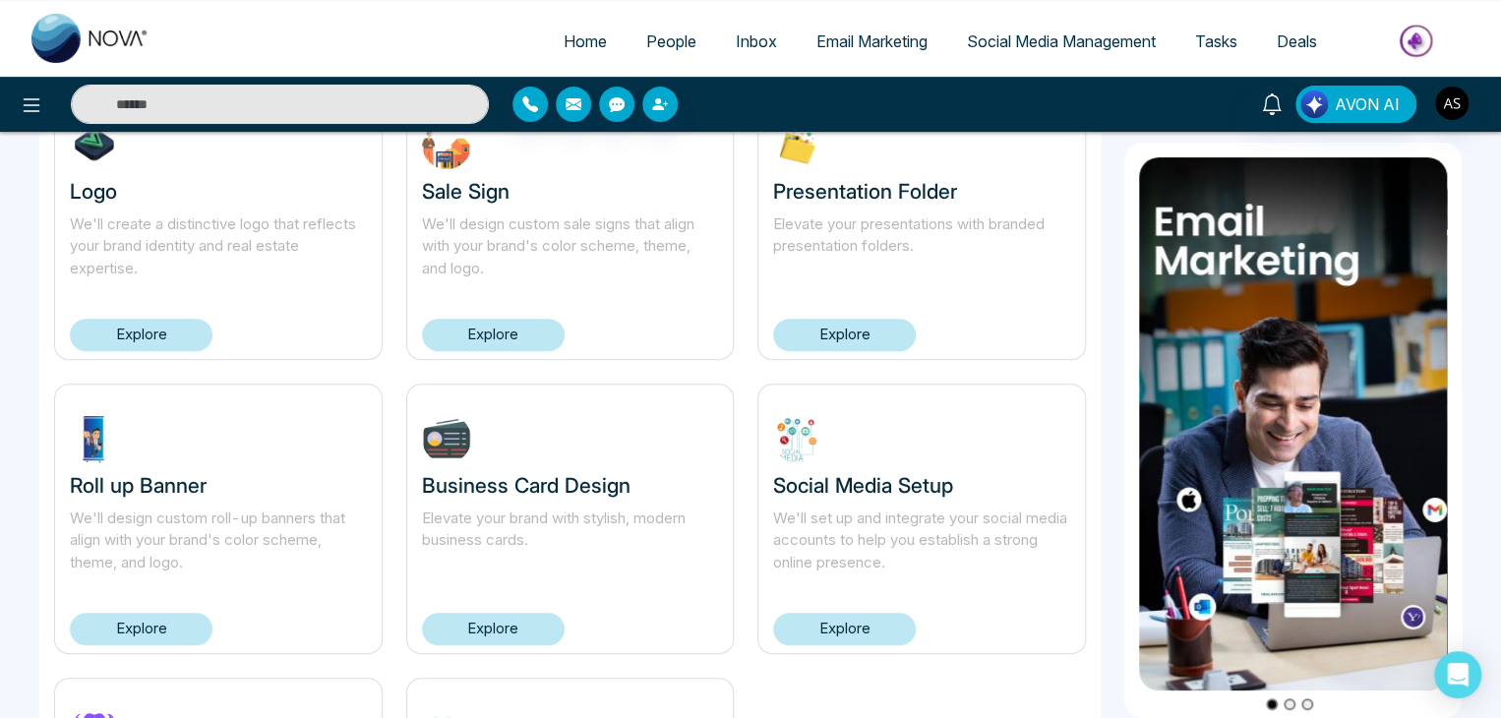
drag, startPoint x: 740, startPoint y: 489, endPoint x: 744, endPoint y: 544, distance: 55.2
click at [744, 544] on div "Business Card Design Elevate your brand with stylish, modern business cards. Ex…" at bounding box center [571, 519] width 352 height 271
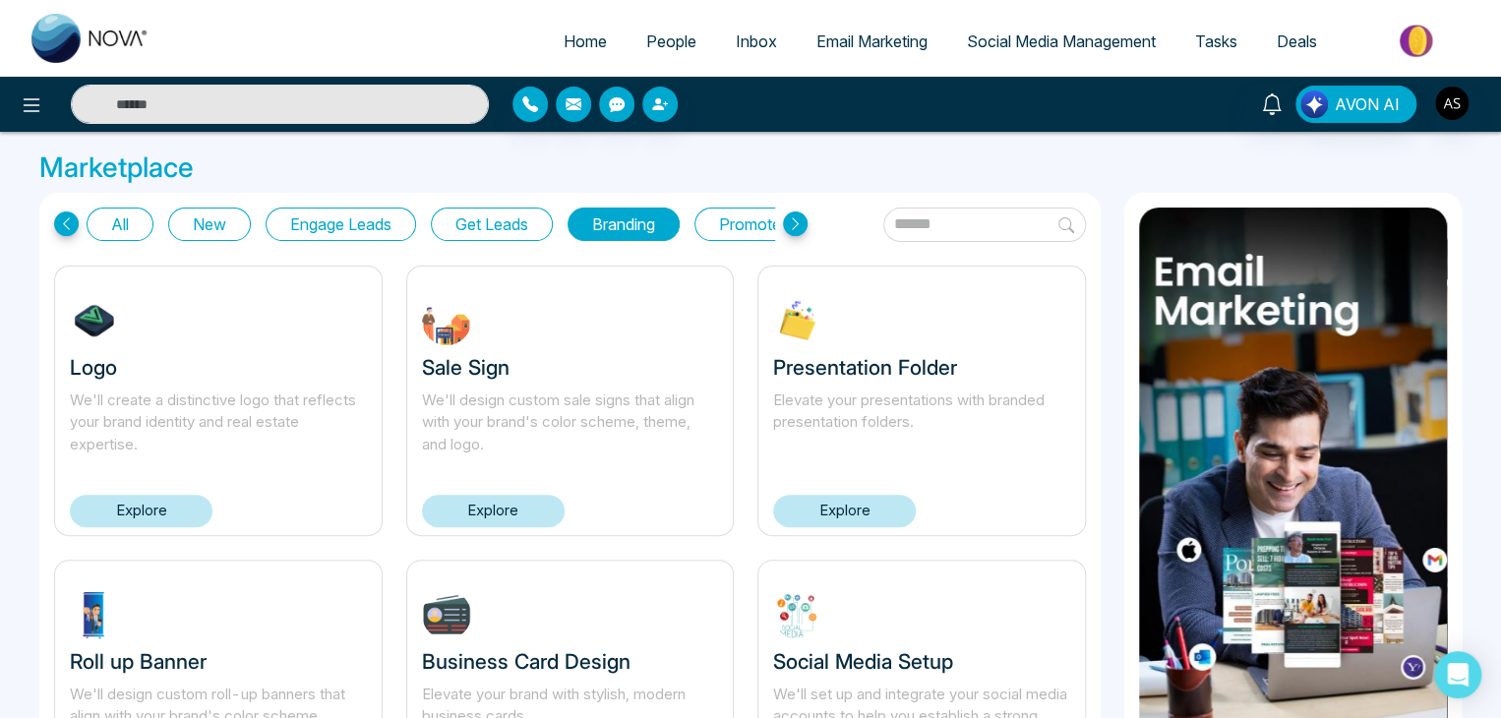
click at [730, 213] on button "Promote Listings" at bounding box center [779, 224] width 168 height 33
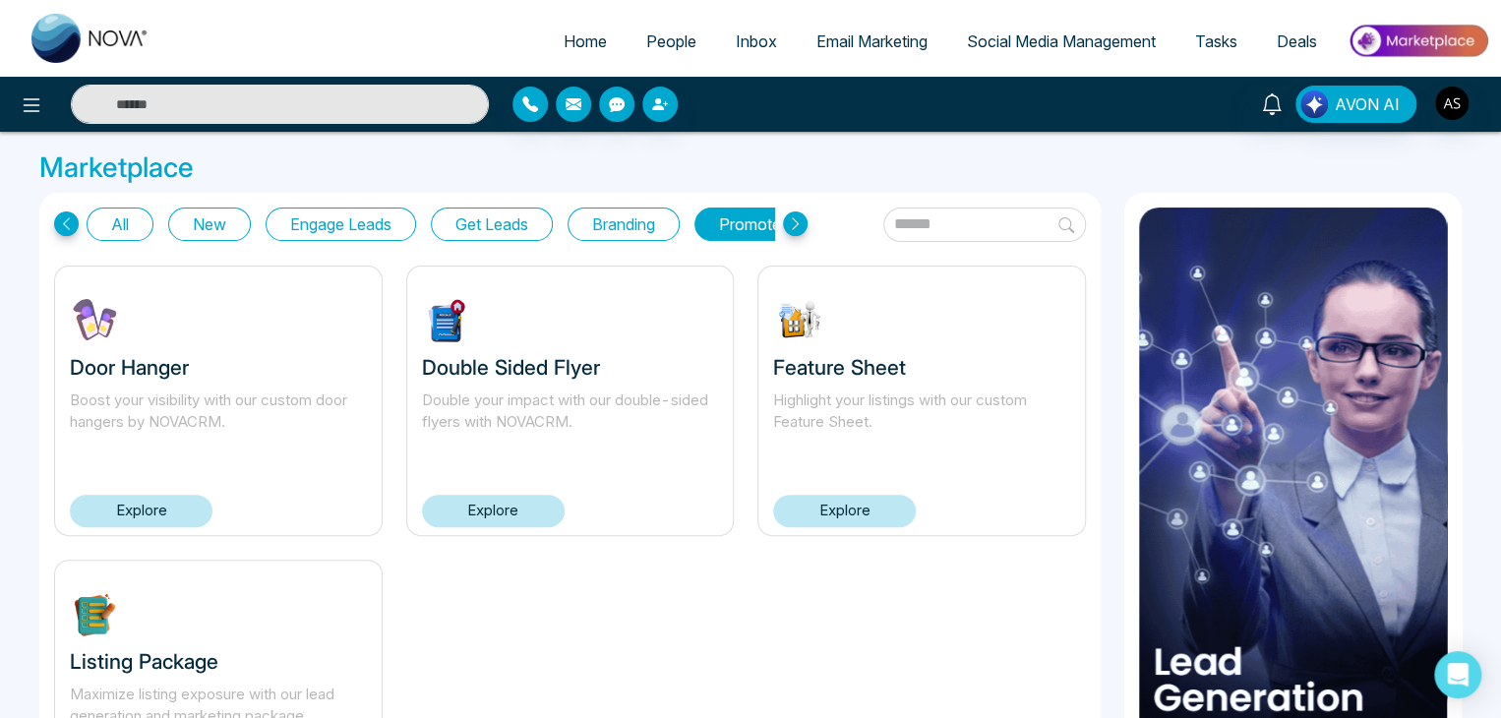
click at [114, 210] on button "All" at bounding box center [120, 224] width 67 height 33
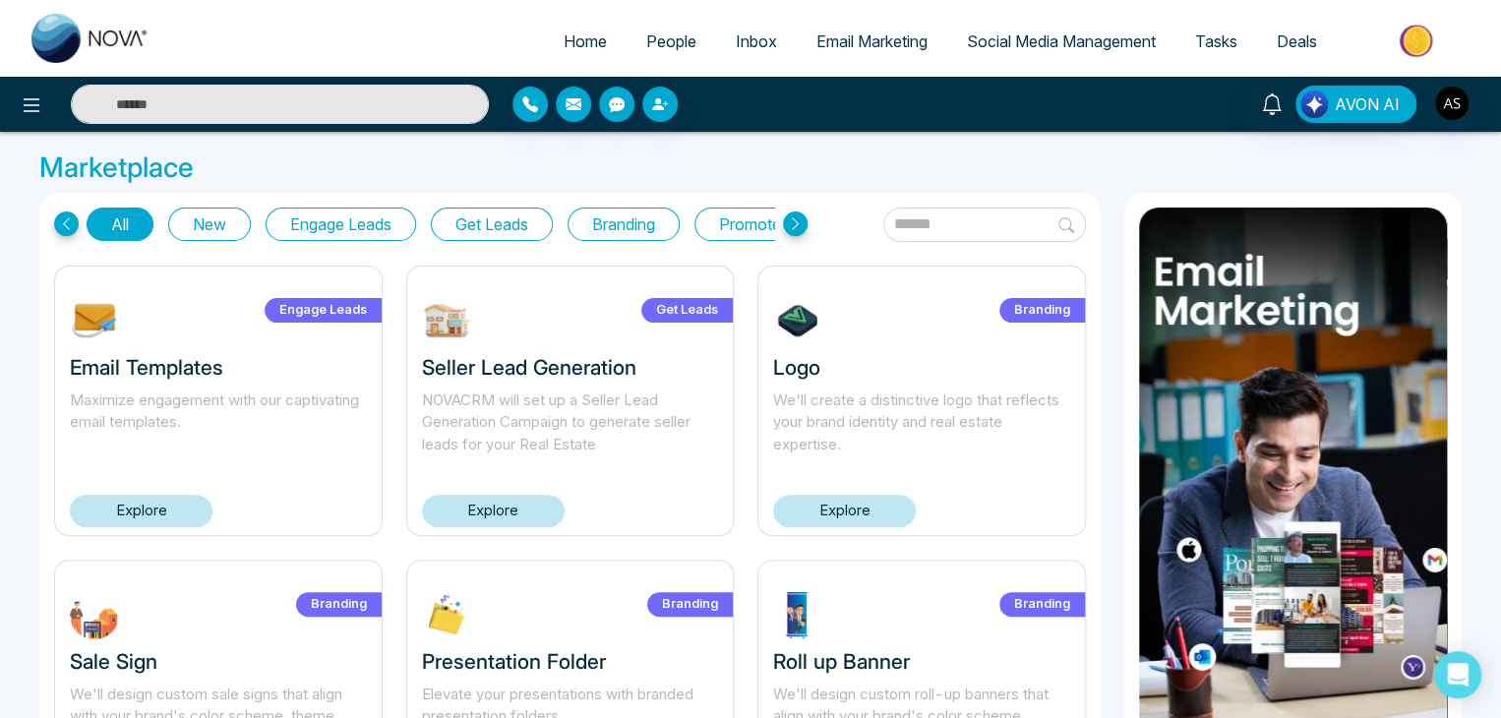
click at [166, 513] on link "Explore" at bounding box center [141, 511] width 143 height 32
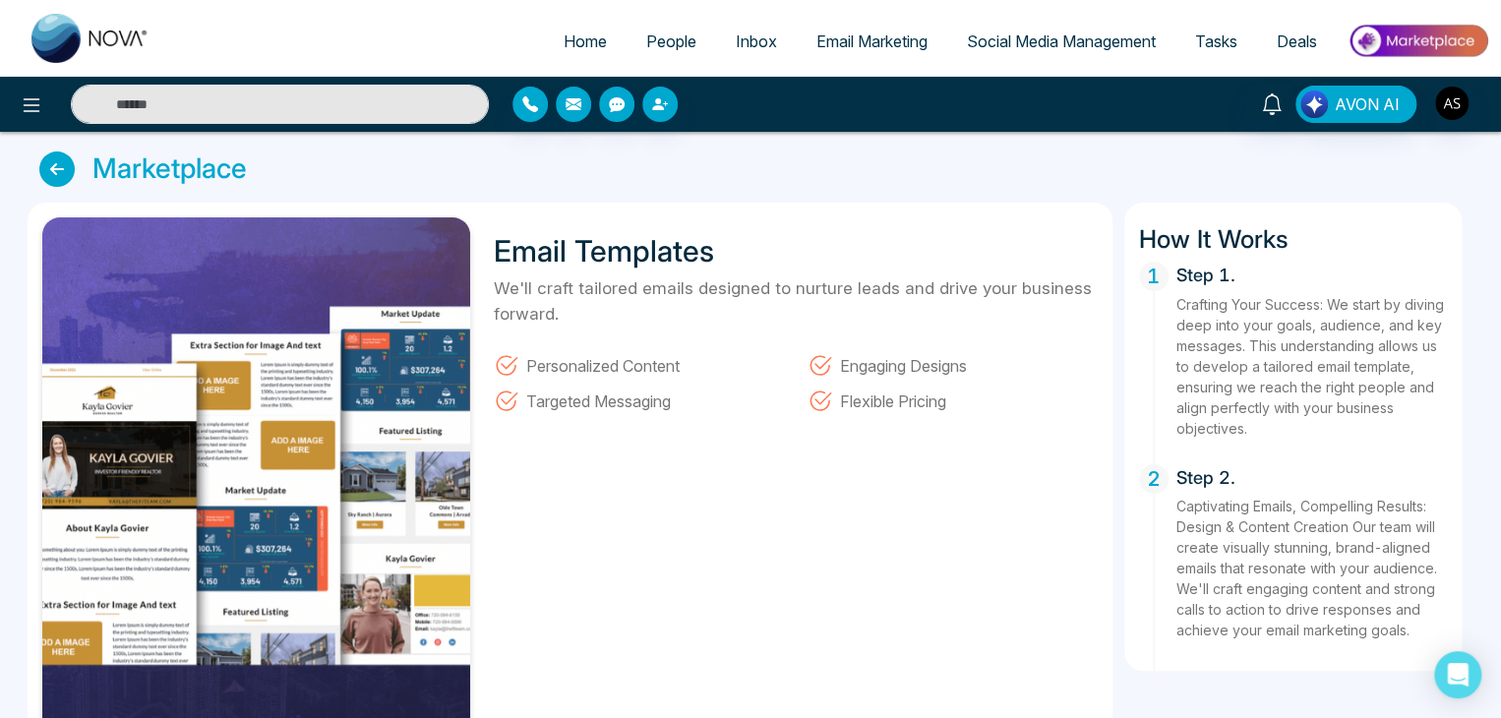
click at [44, 165] on icon at bounding box center [56, 169] width 35 height 35
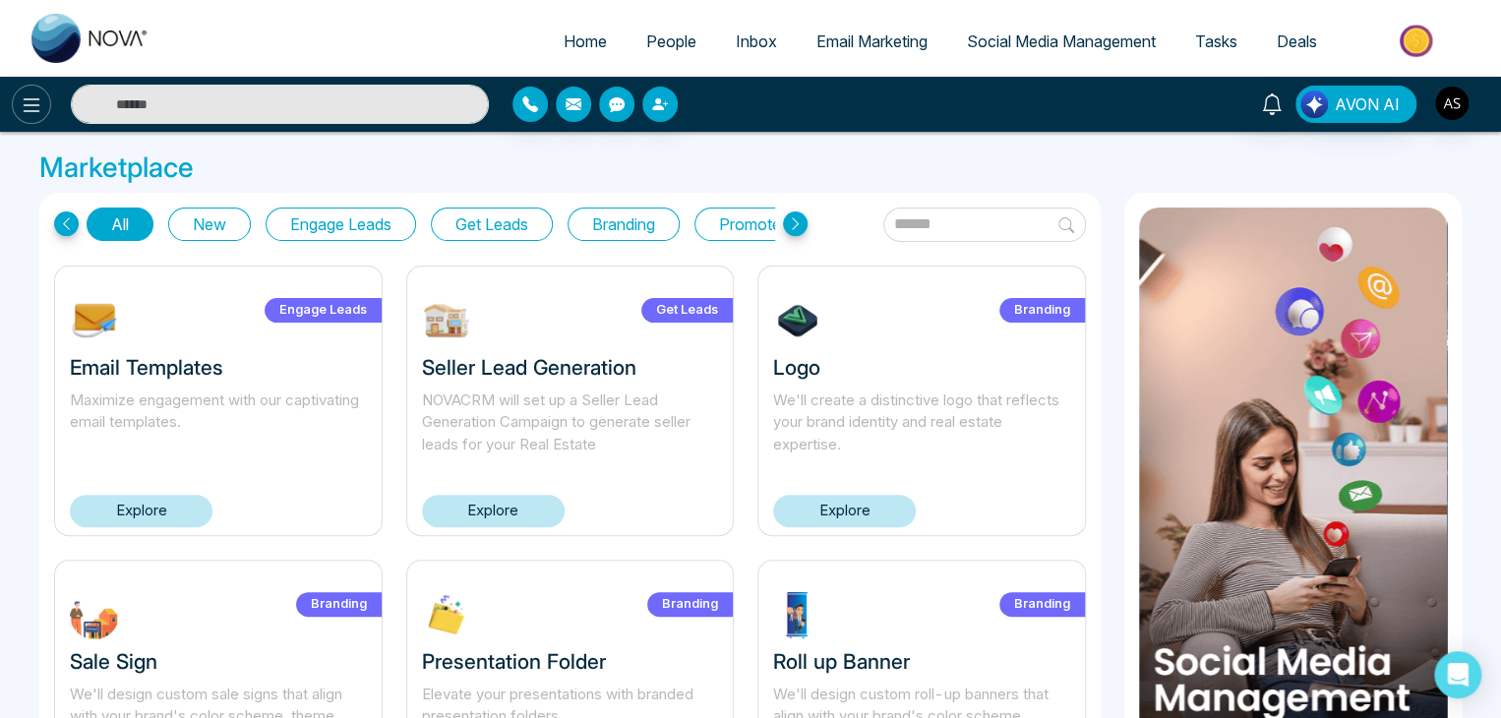
click at [27, 95] on icon at bounding box center [32, 105] width 24 height 24
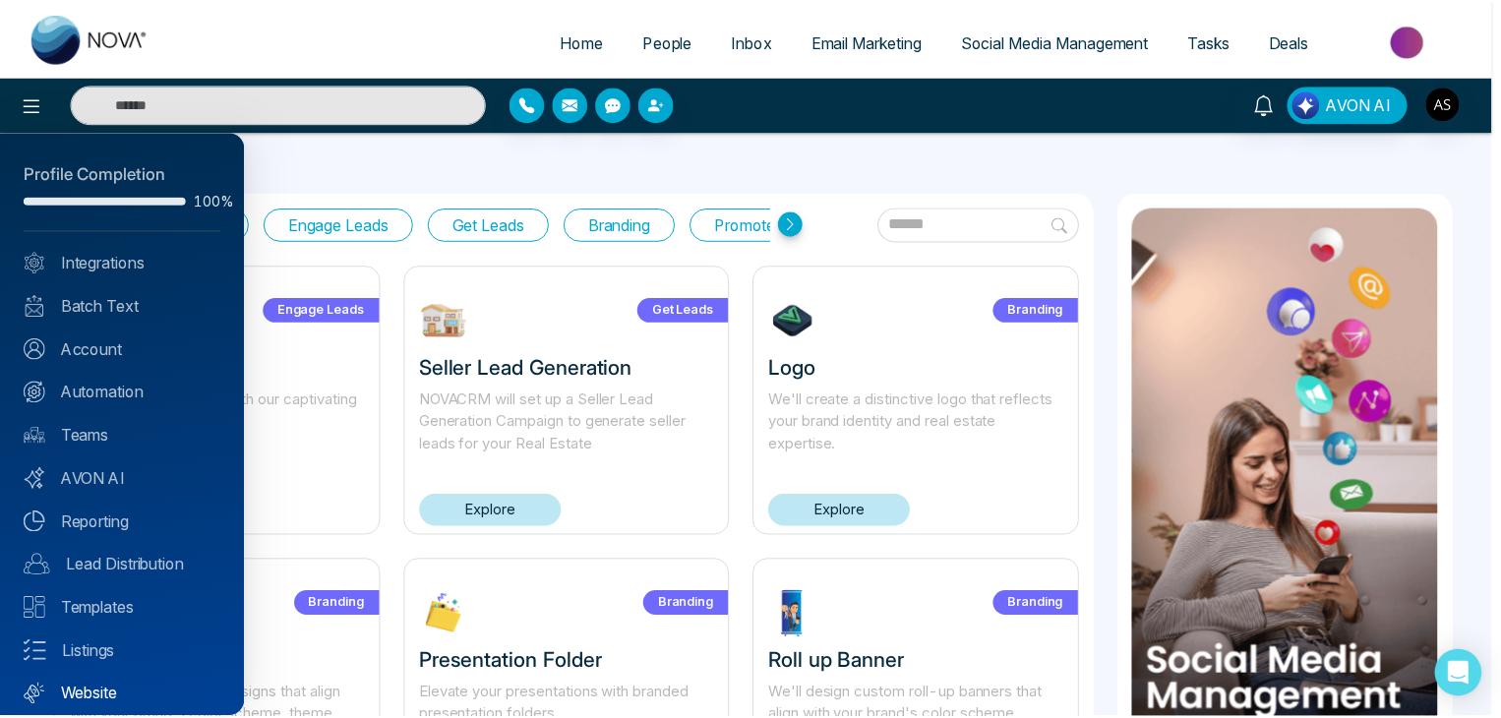
scroll to position [55, 0]
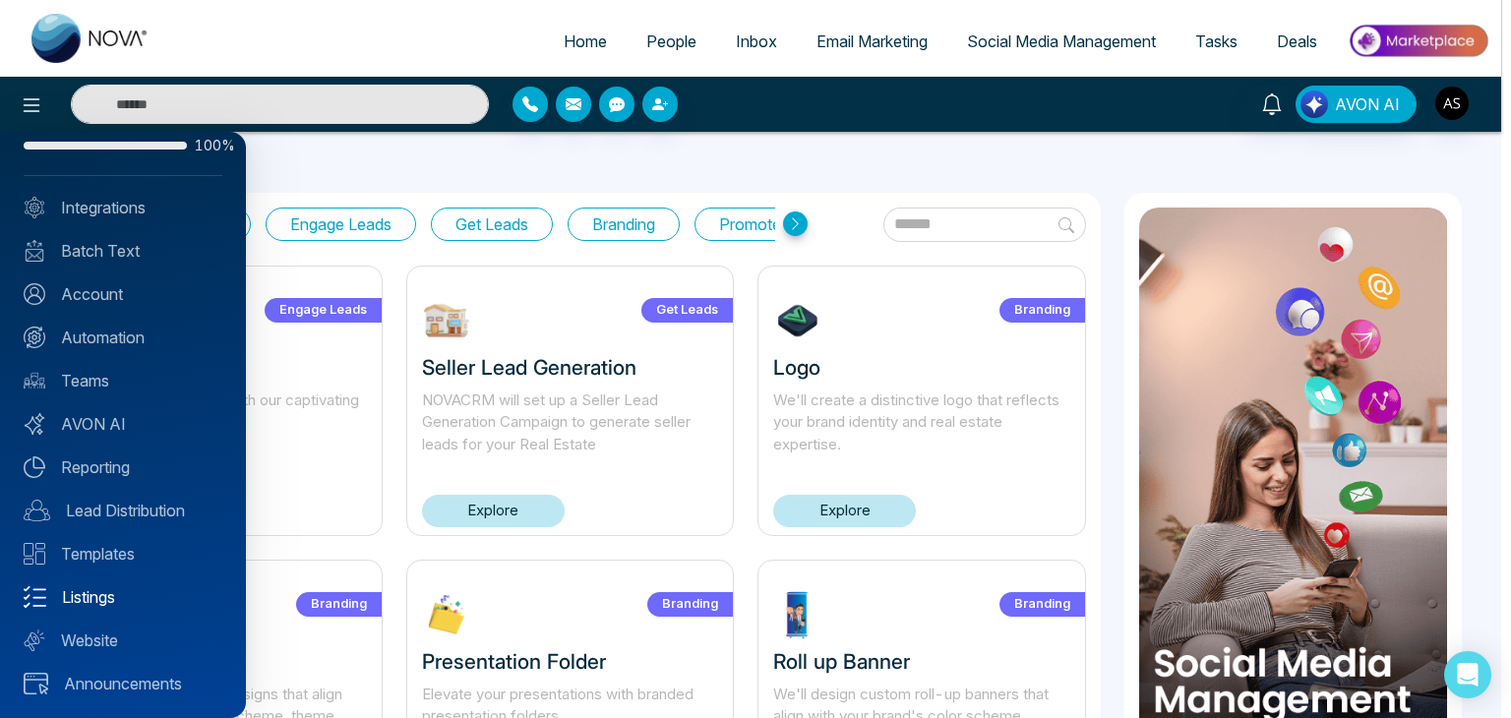
click at [129, 598] on link "Listings" at bounding box center [123, 597] width 199 height 24
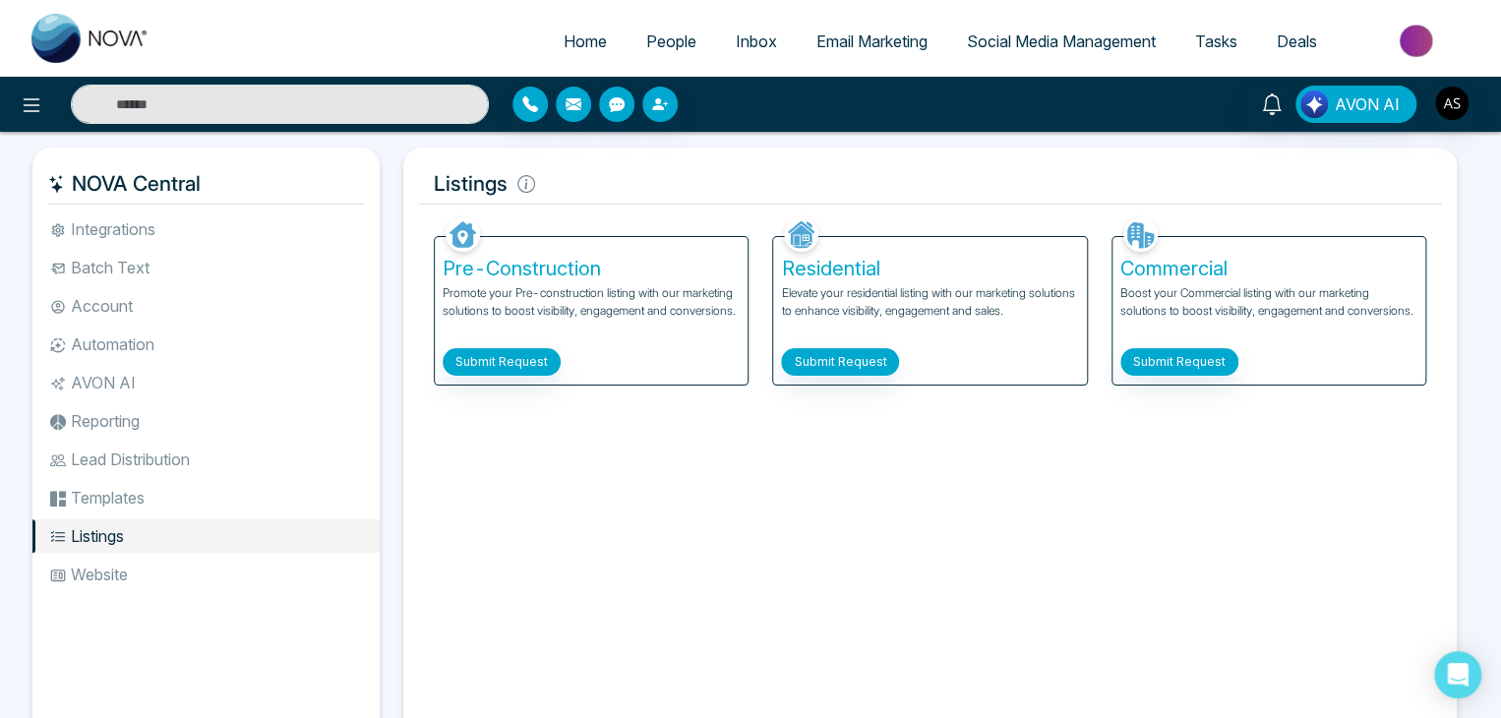
click at [1423, 46] on img at bounding box center [1418, 41] width 143 height 44
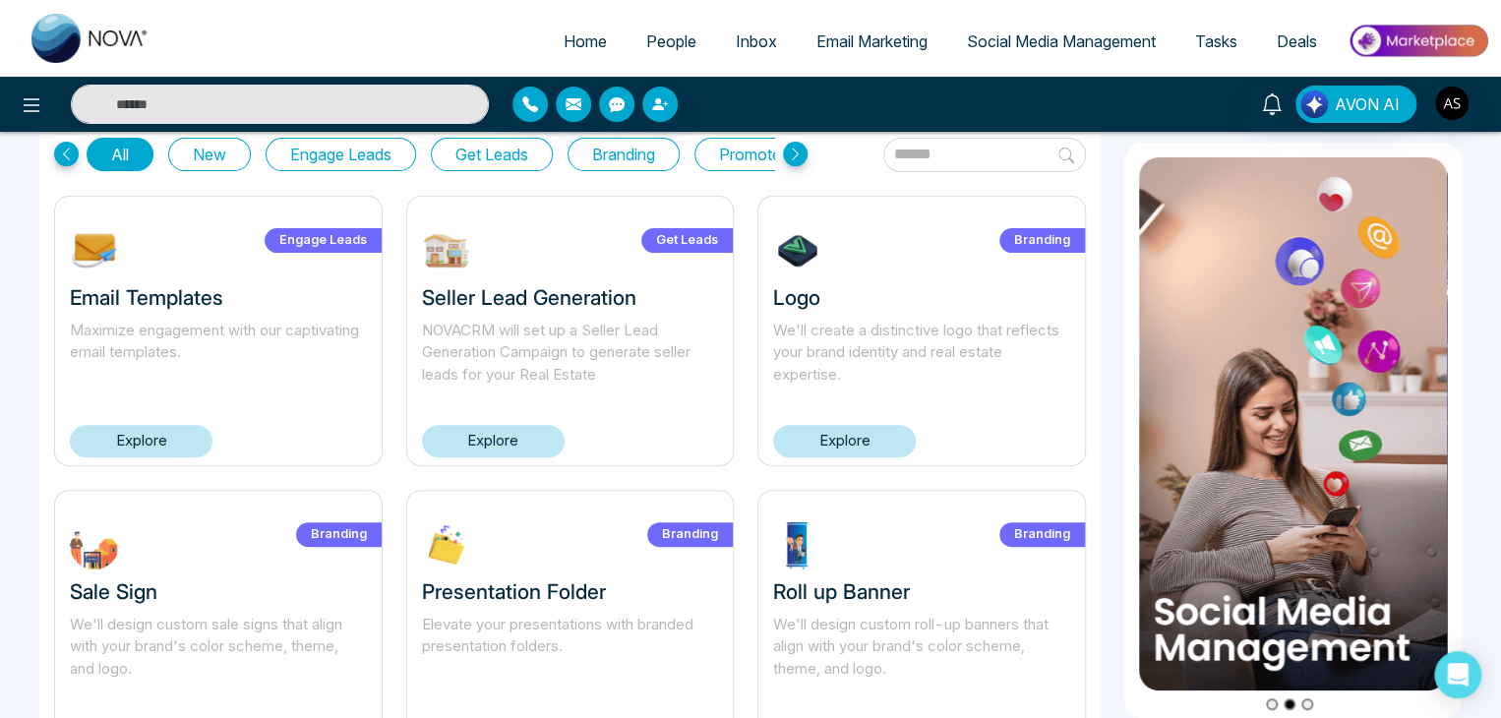
scroll to position [71, 0]
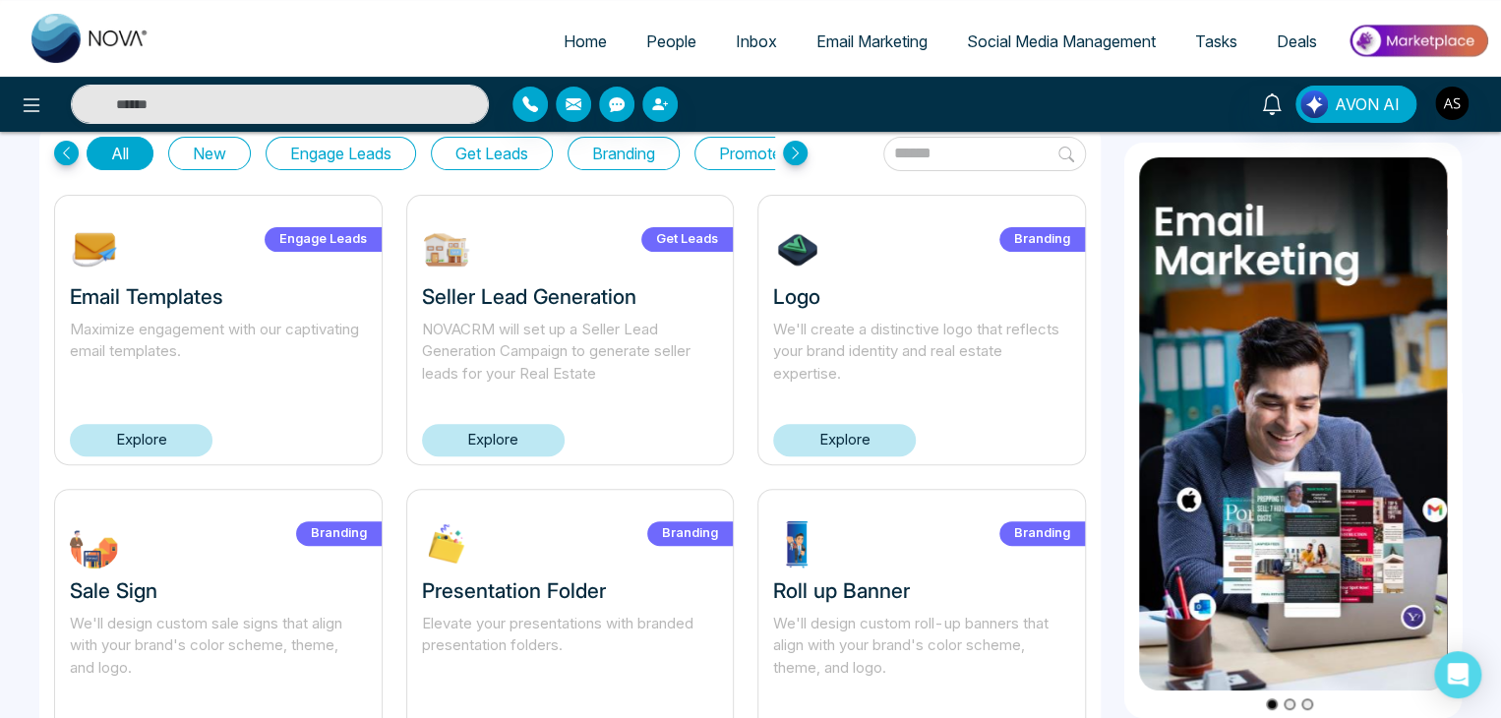
click at [515, 432] on link "Explore" at bounding box center [493, 440] width 143 height 32
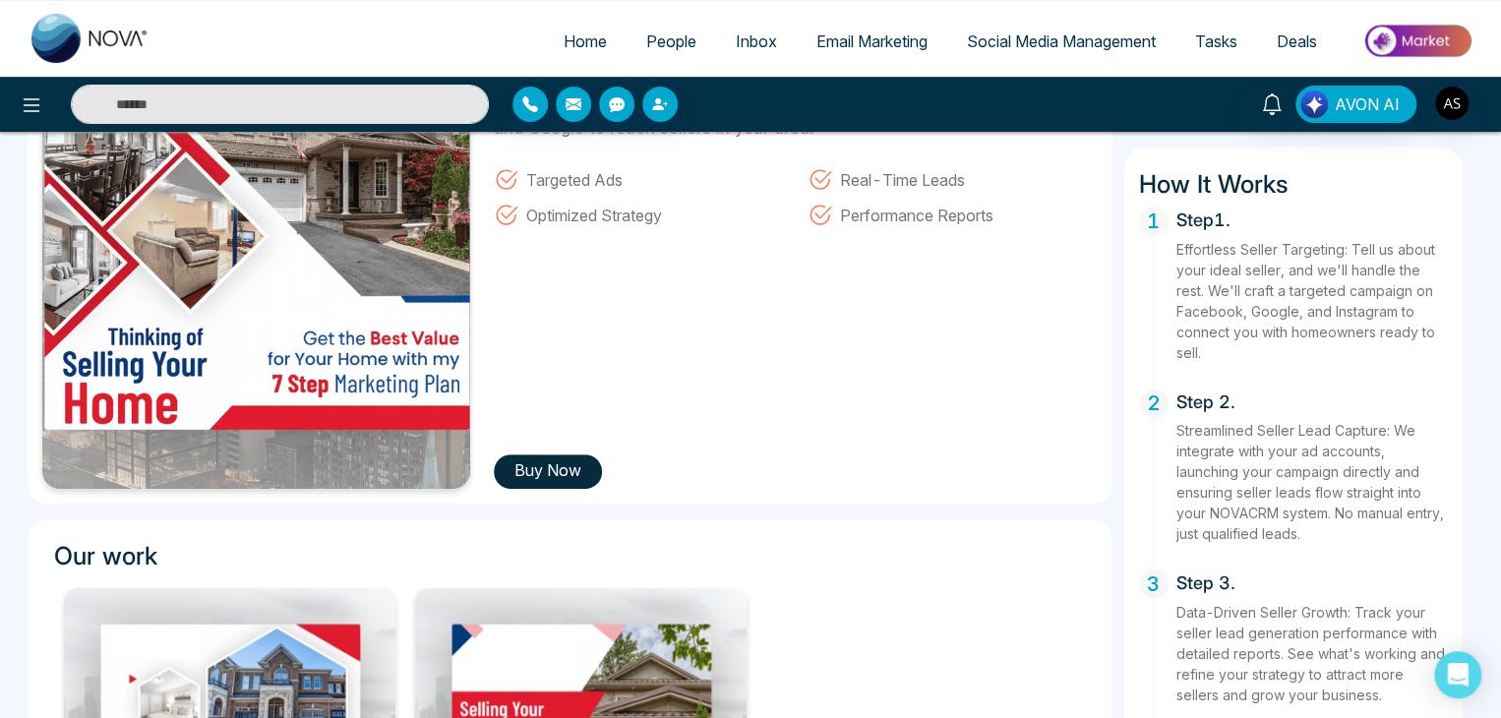
scroll to position [263, 0]
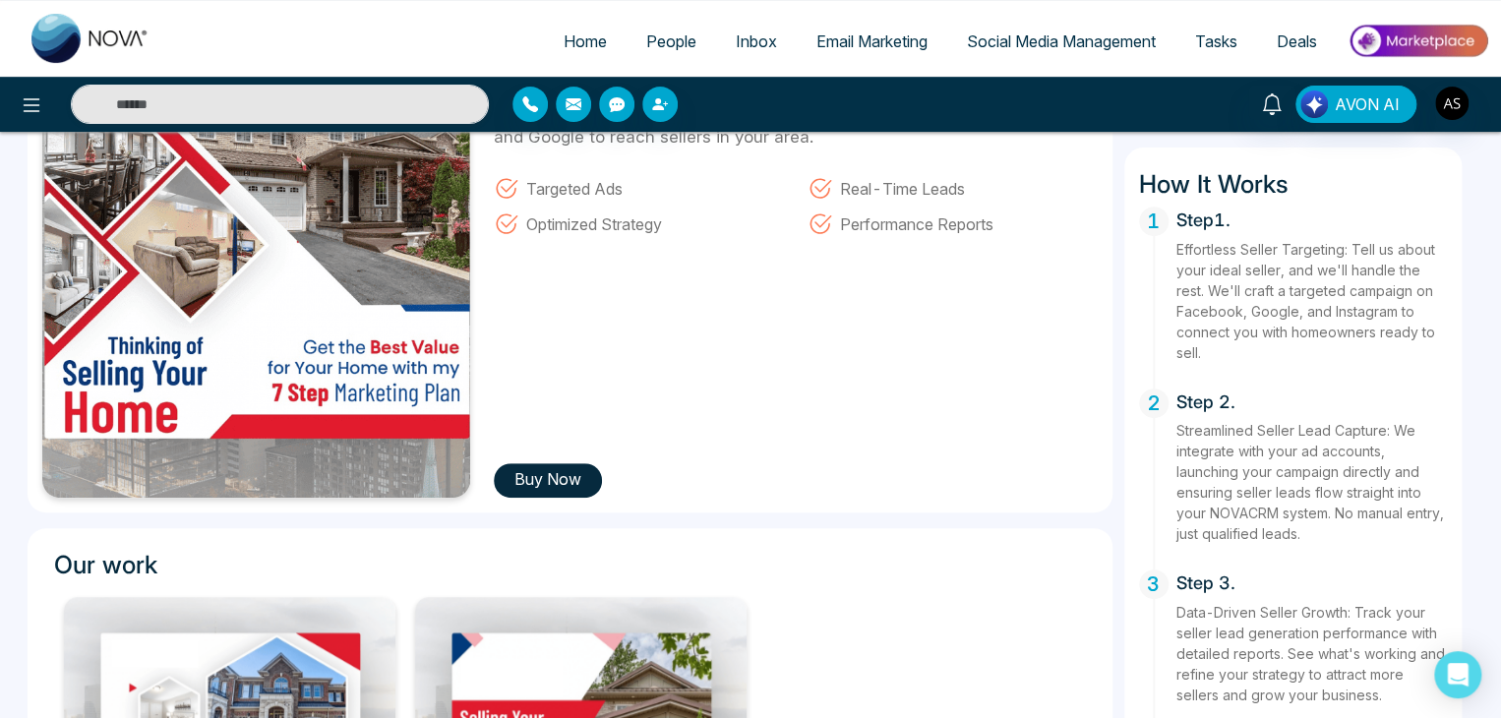
click at [530, 483] on button "Buy Now" at bounding box center [548, 480] width 108 height 34
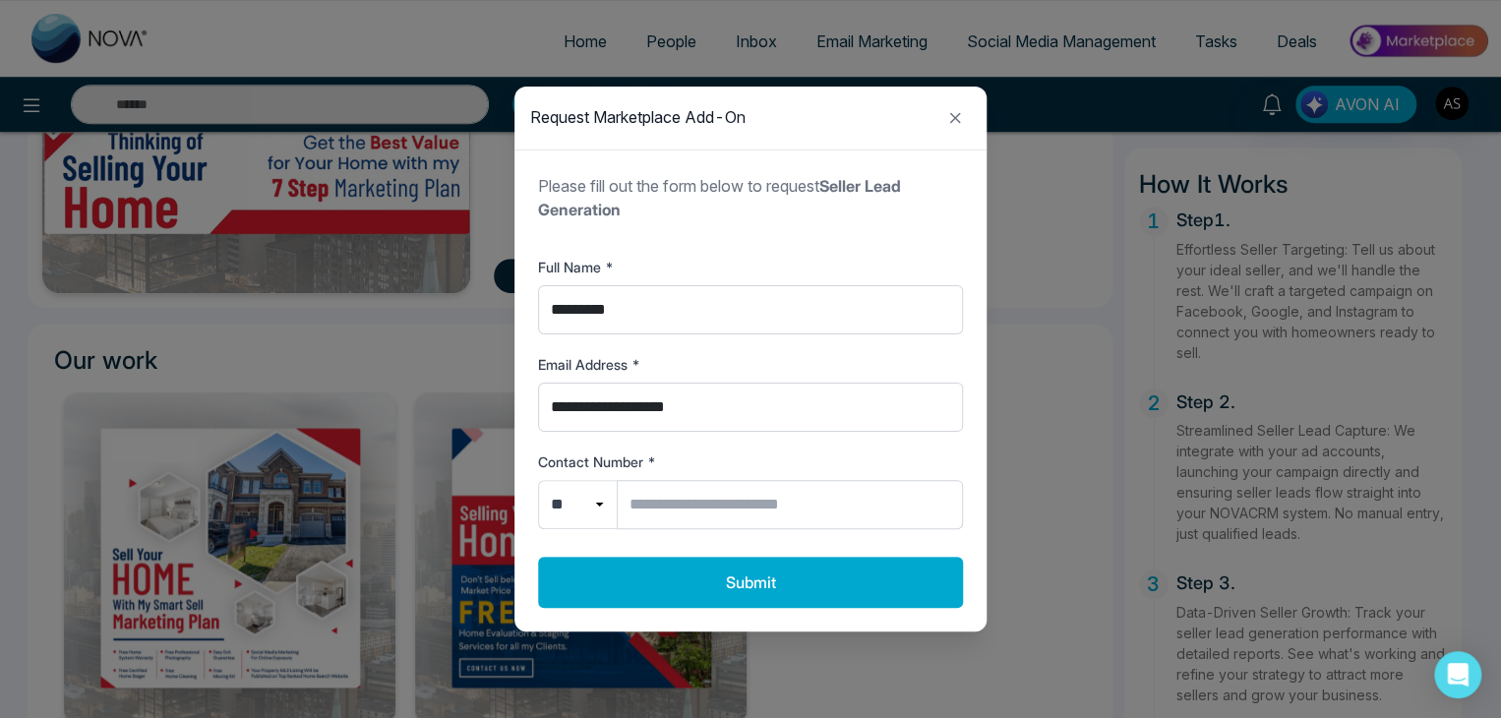
scroll to position [476, 0]
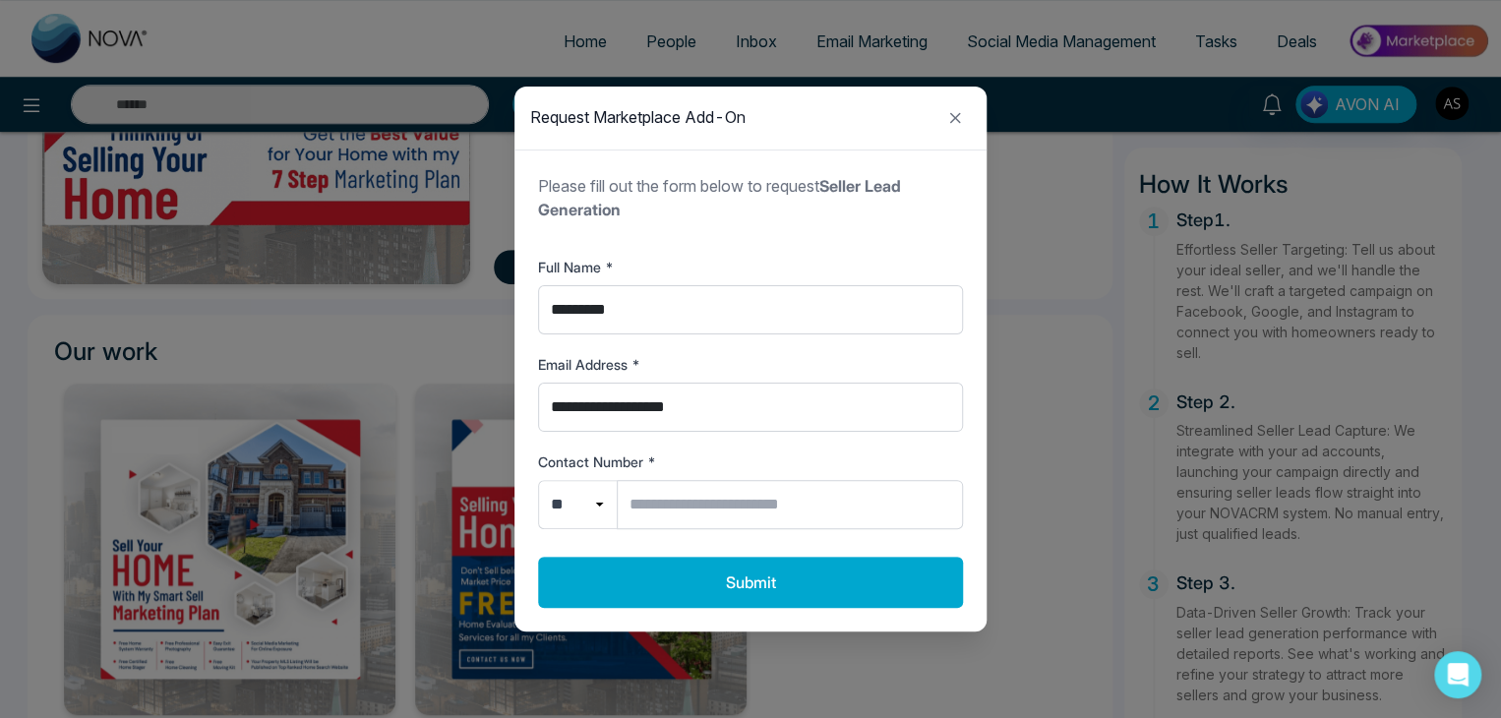
click at [398, 249] on div "**********" at bounding box center [750, 359] width 1501 height 718
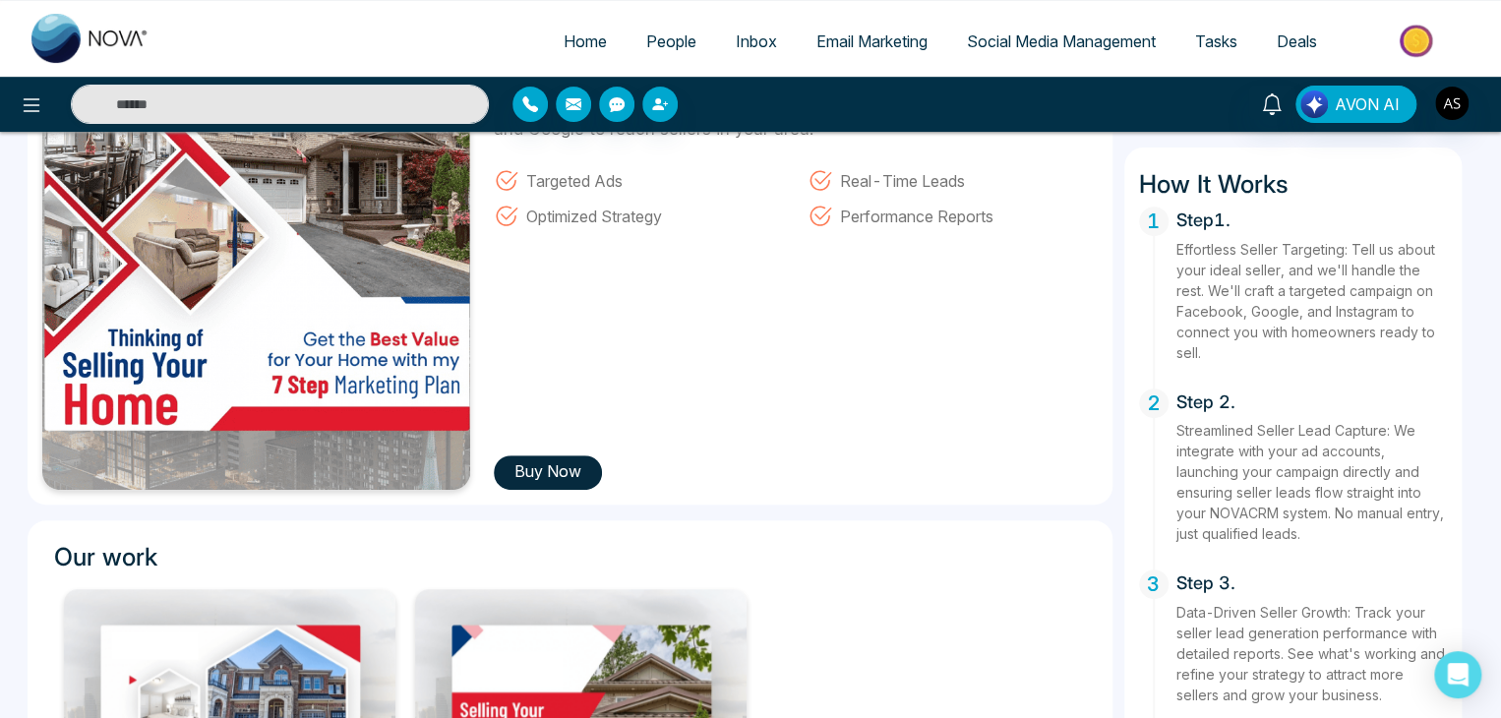
scroll to position [305, 0]
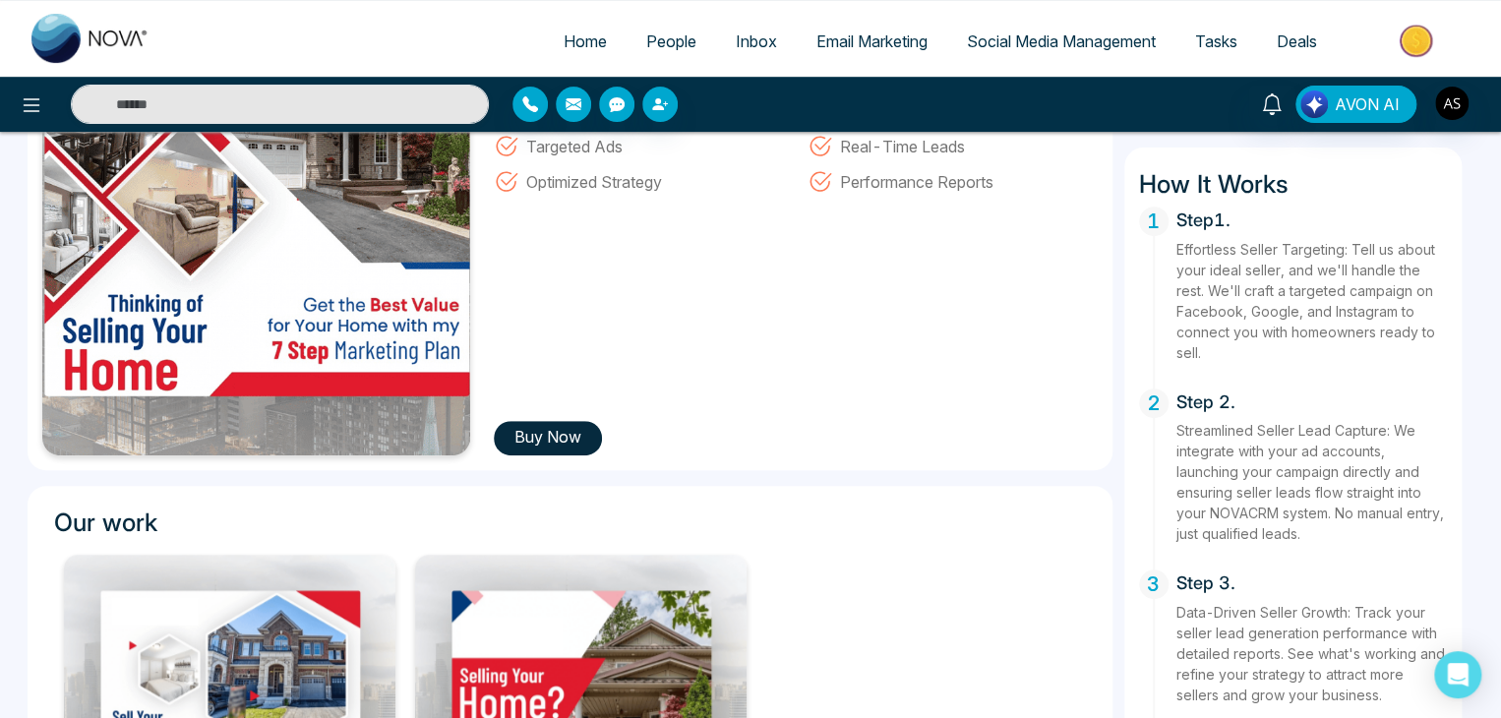
click at [547, 434] on button "Buy Now" at bounding box center [548, 438] width 108 height 34
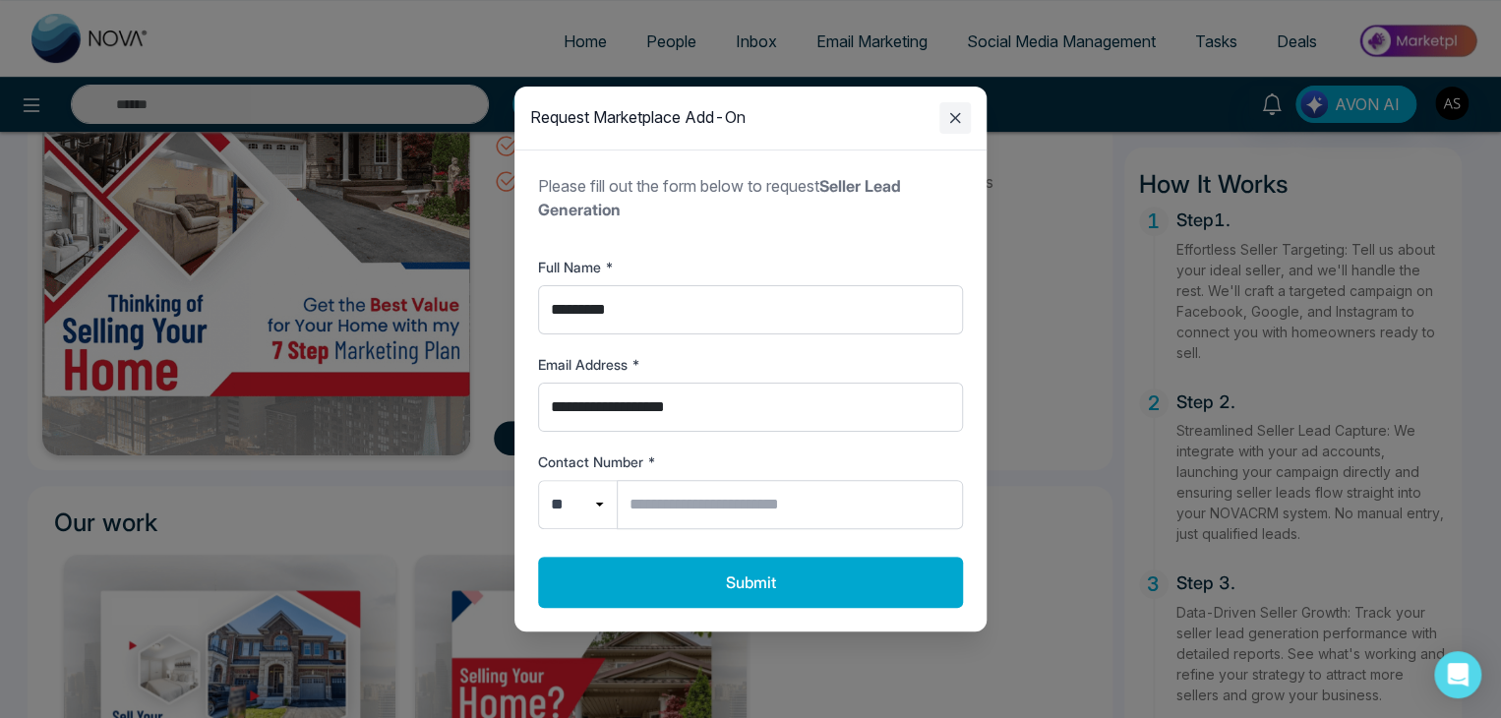
click at [952, 107] on icon "Close modal" at bounding box center [956, 118] width 24 height 24
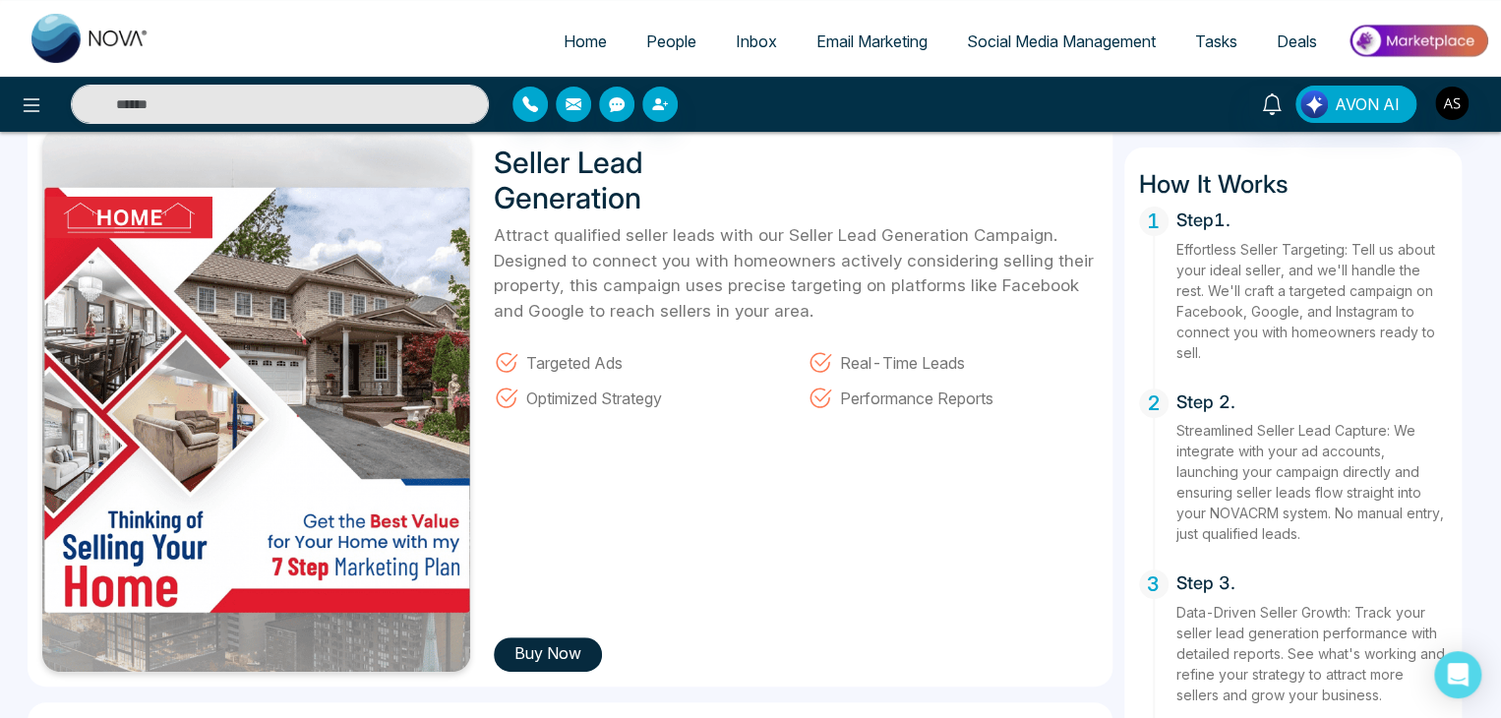
scroll to position [0, 0]
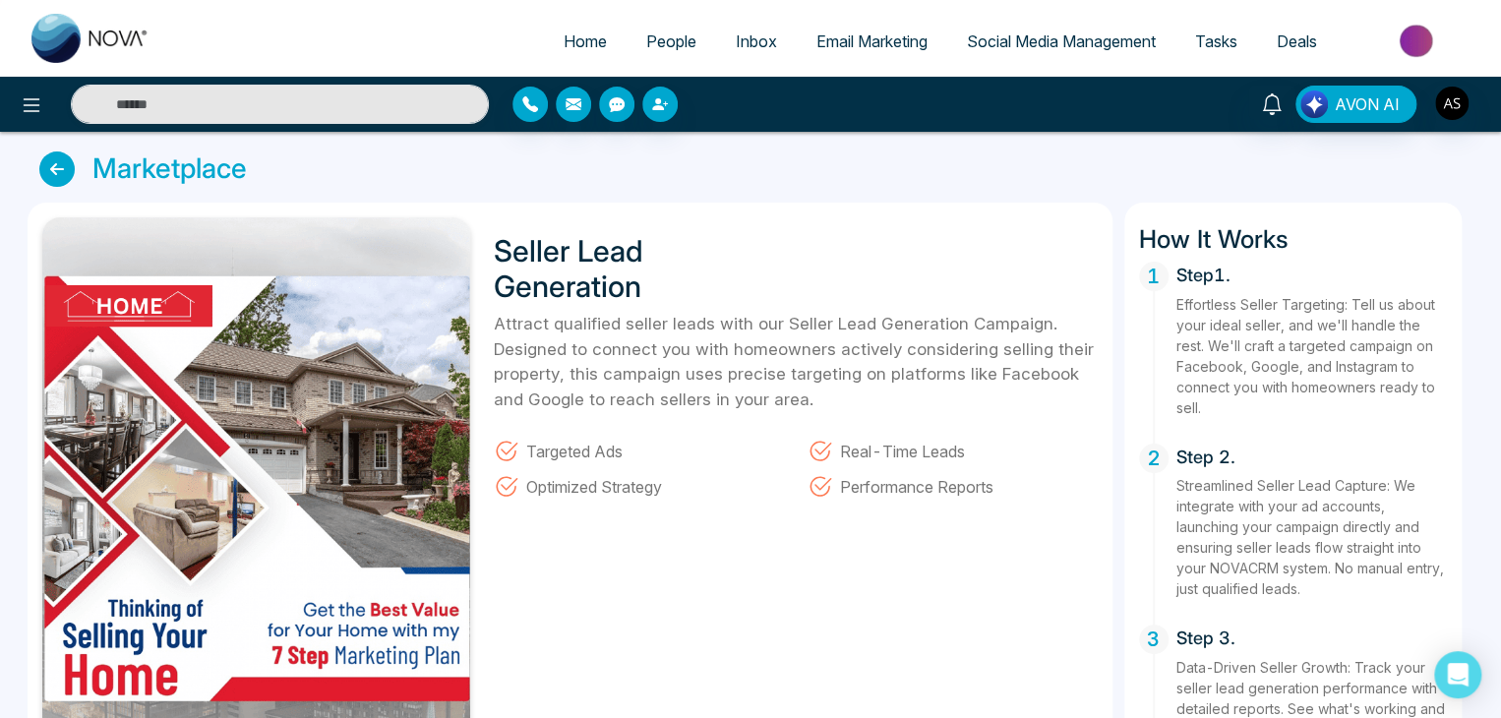
click at [66, 174] on icon at bounding box center [56, 169] width 35 height 35
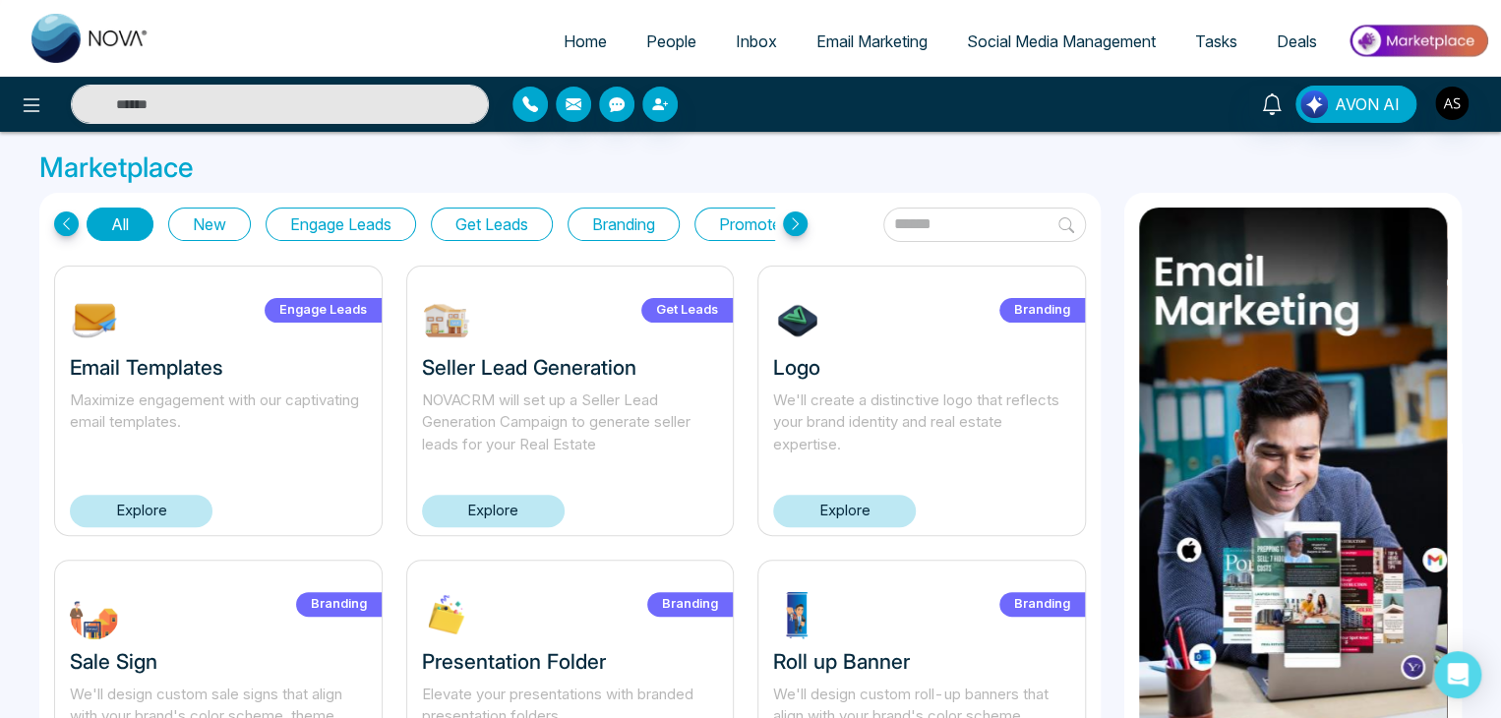
scroll to position [59, 0]
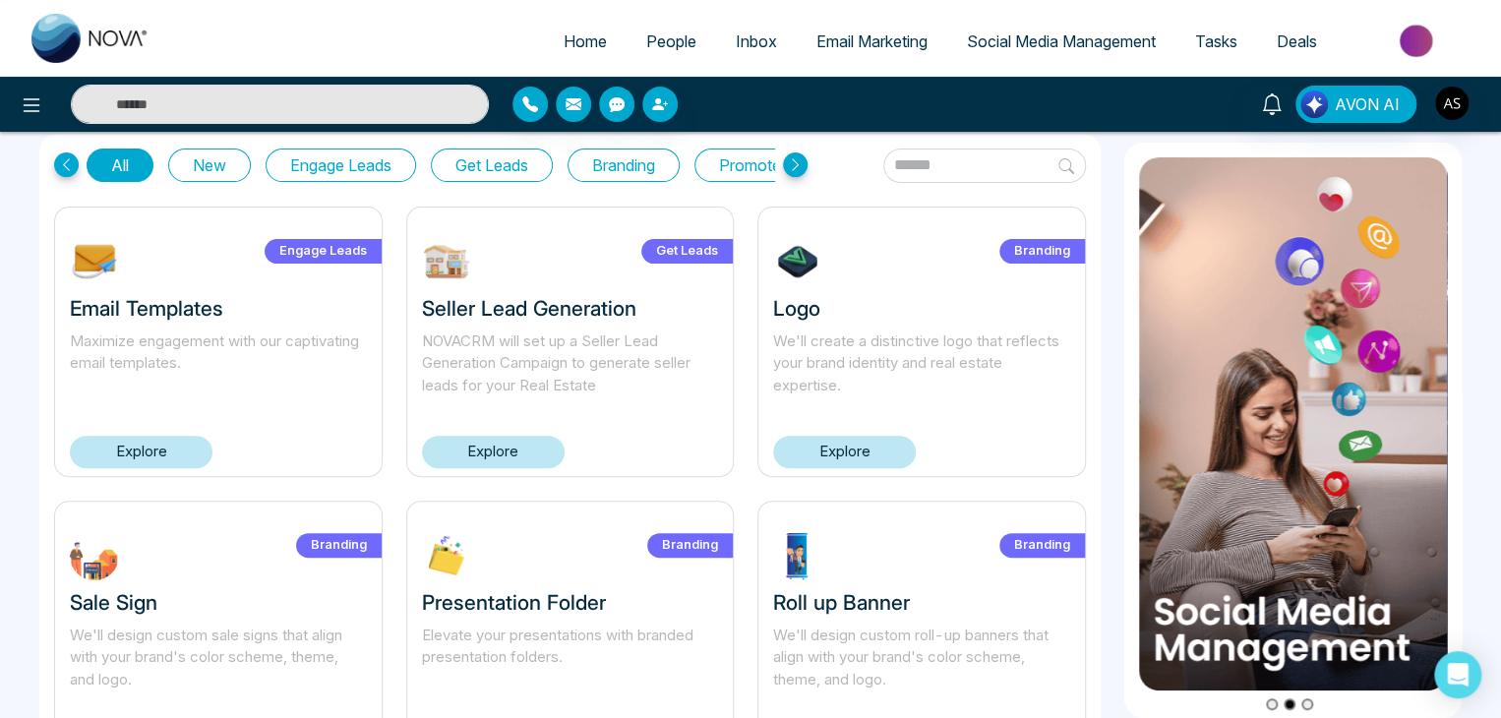
click at [854, 437] on link "Explore" at bounding box center [844, 452] width 143 height 32
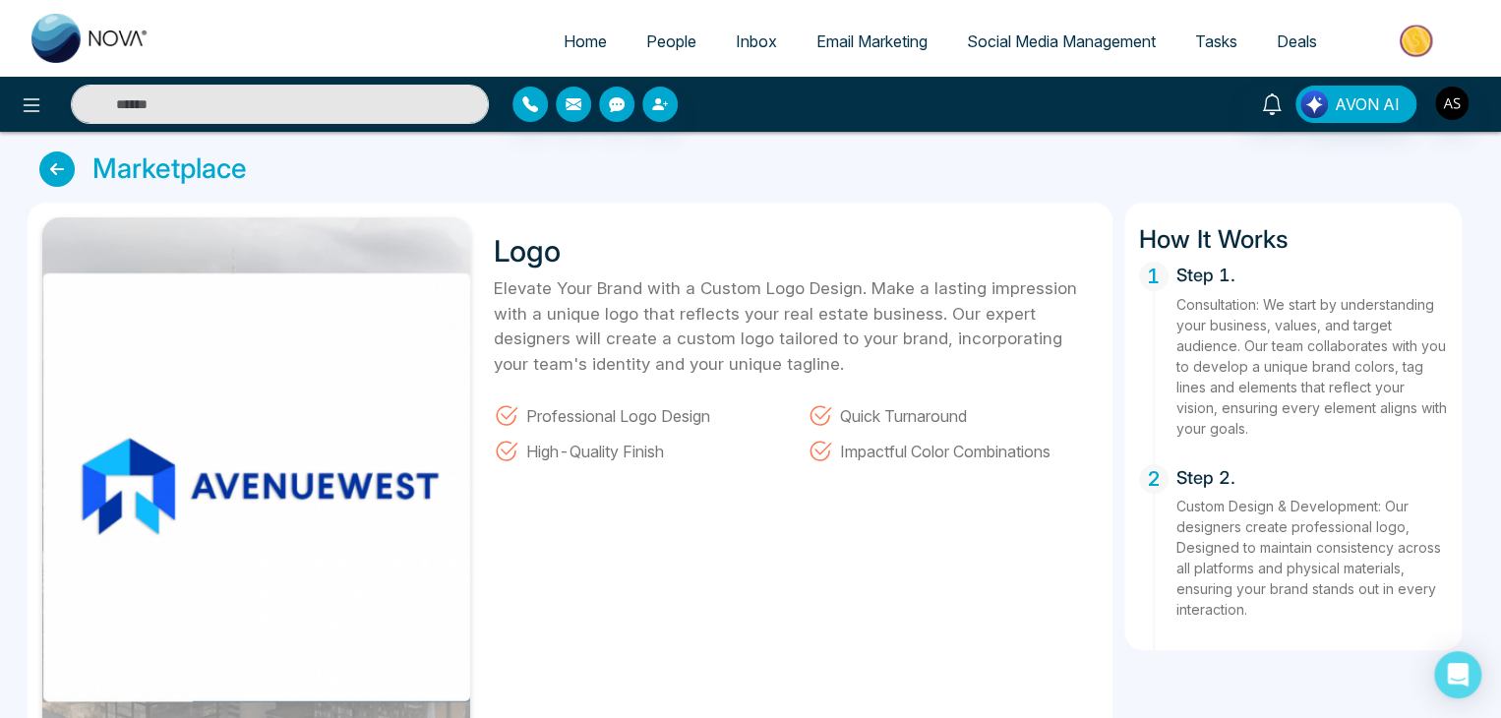
click at [52, 163] on icon at bounding box center [56, 169] width 35 height 35
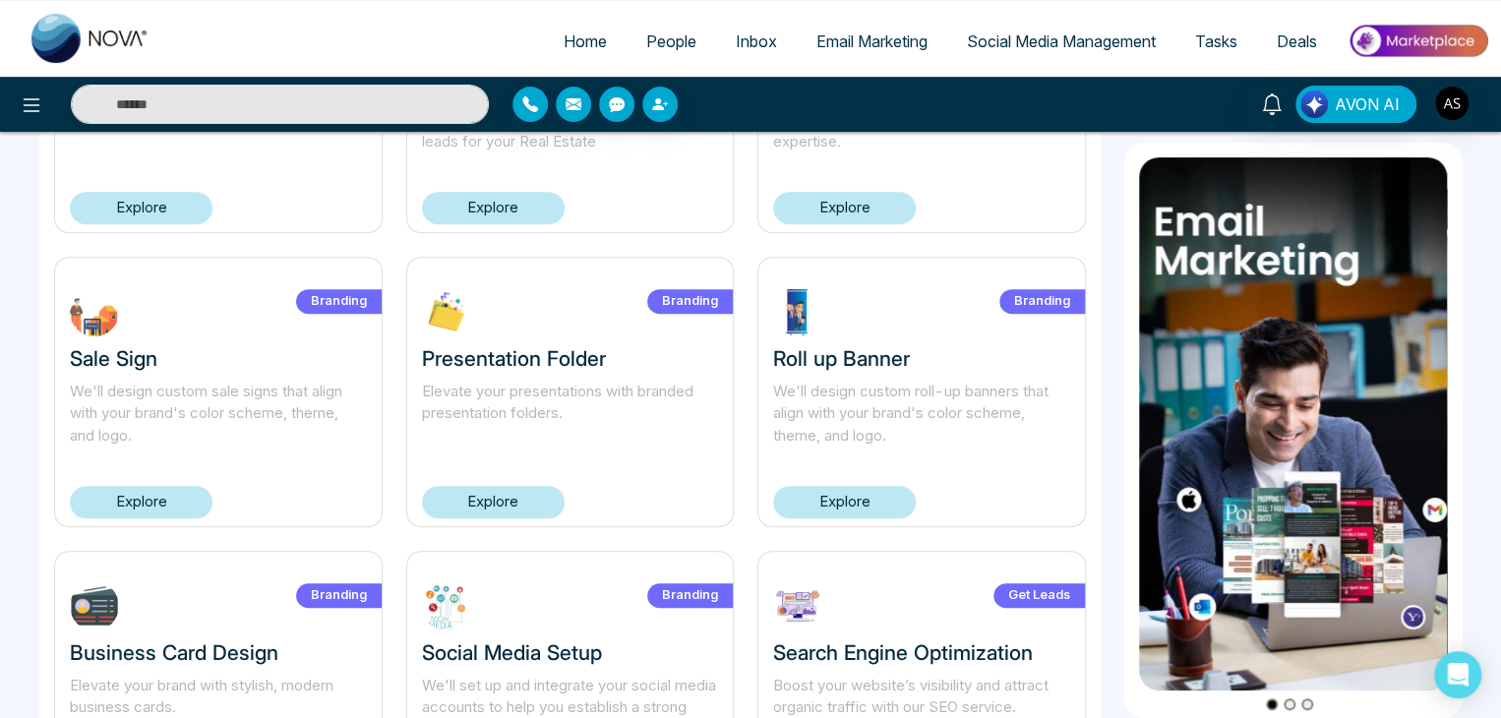
scroll to position [319, 0]
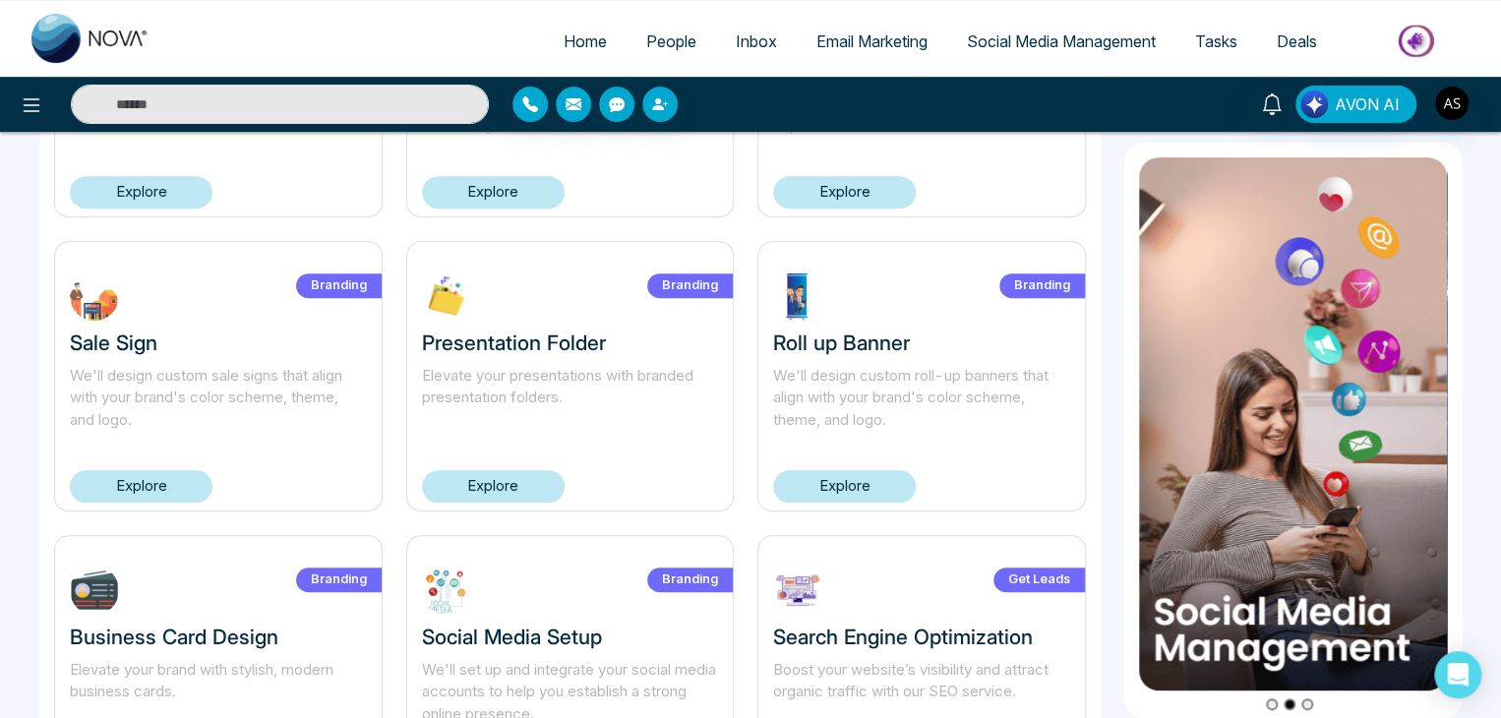
click at [169, 484] on link "Explore" at bounding box center [141, 486] width 143 height 32
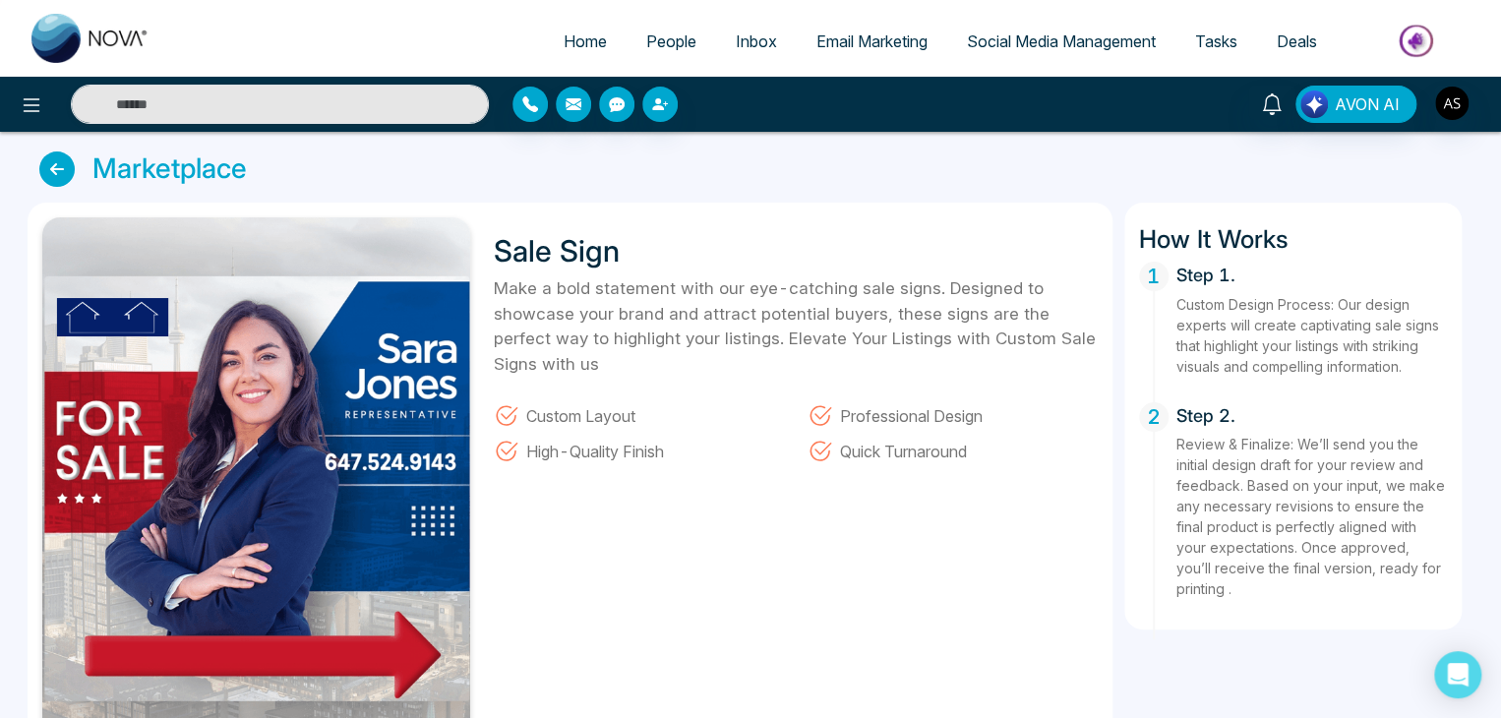
click at [47, 164] on icon at bounding box center [56, 169] width 35 height 35
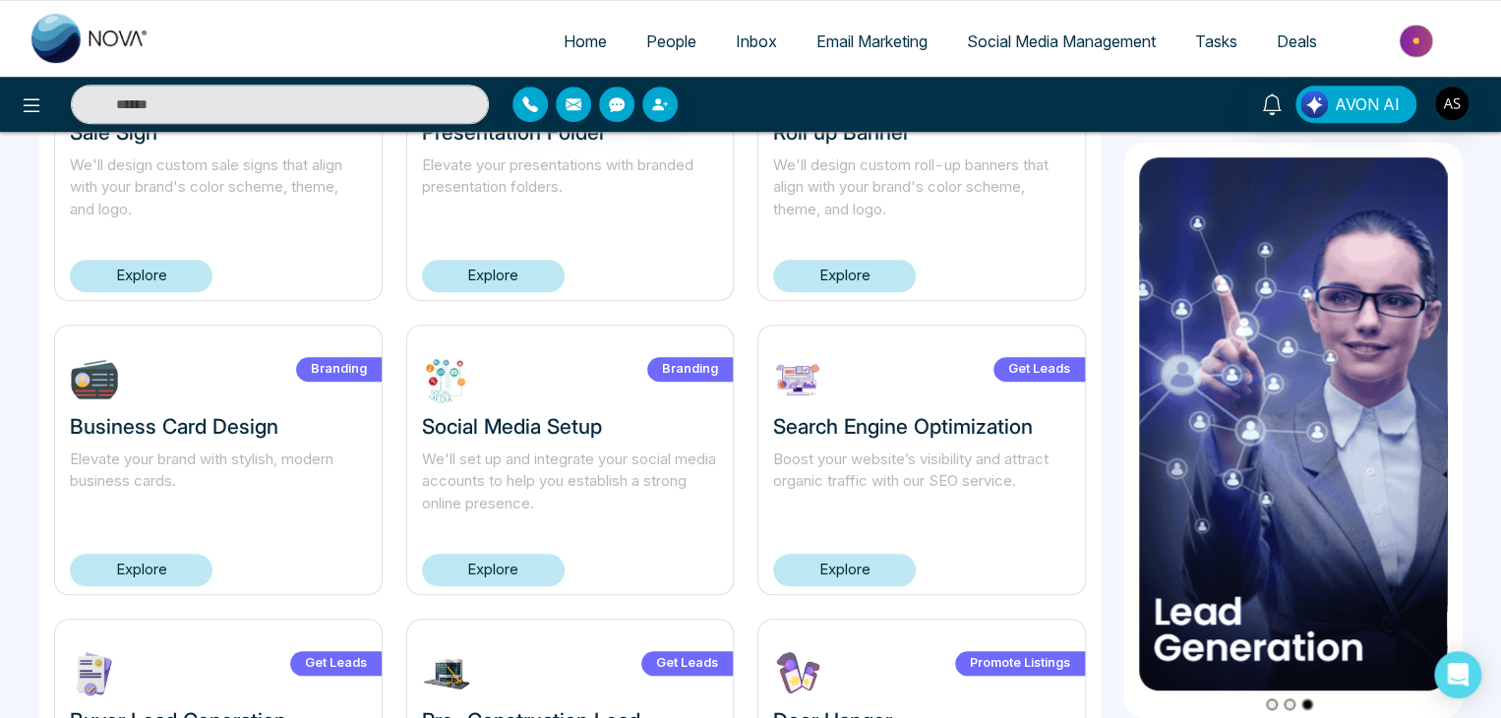
scroll to position [457, 0]
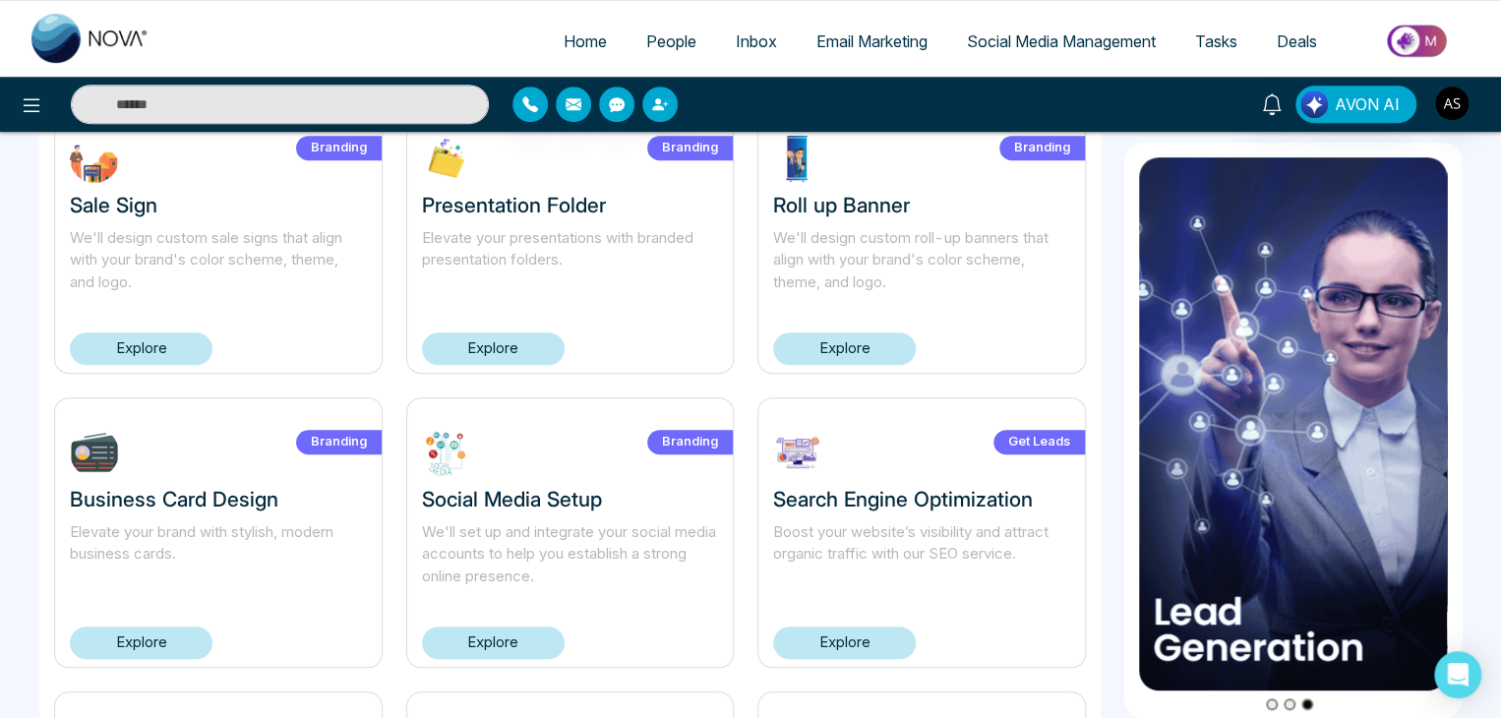
click at [528, 339] on link "Explore" at bounding box center [493, 349] width 143 height 32
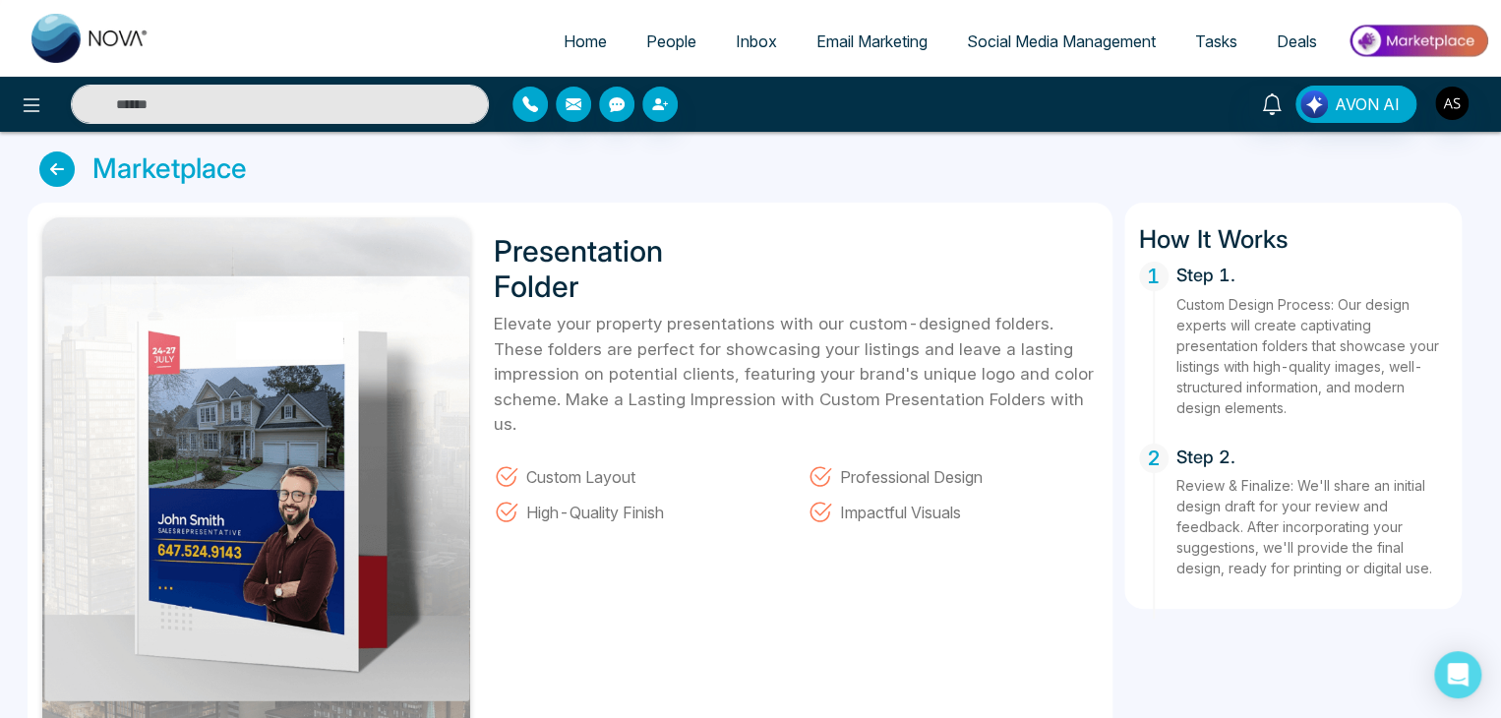
click at [52, 166] on icon at bounding box center [56, 169] width 35 height 35
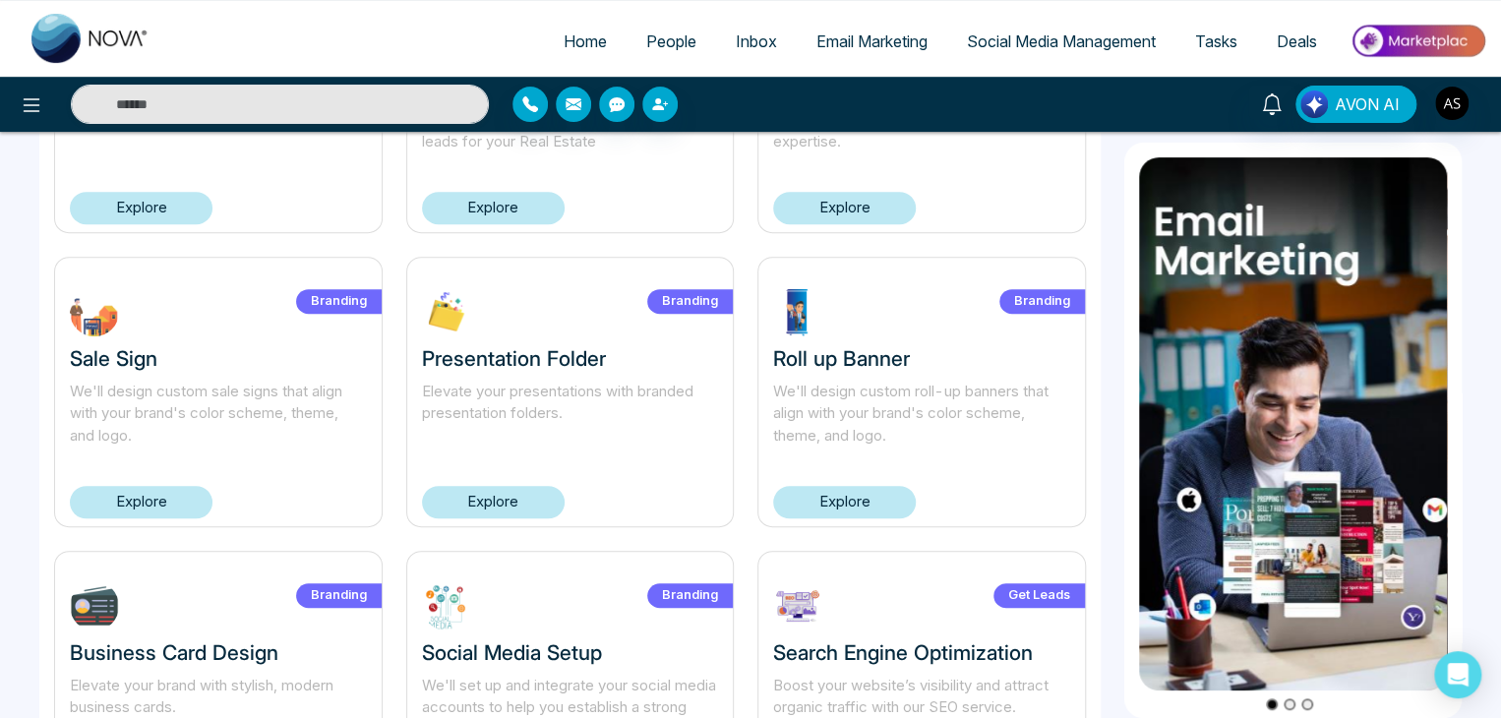
scroll to position [309, 0]
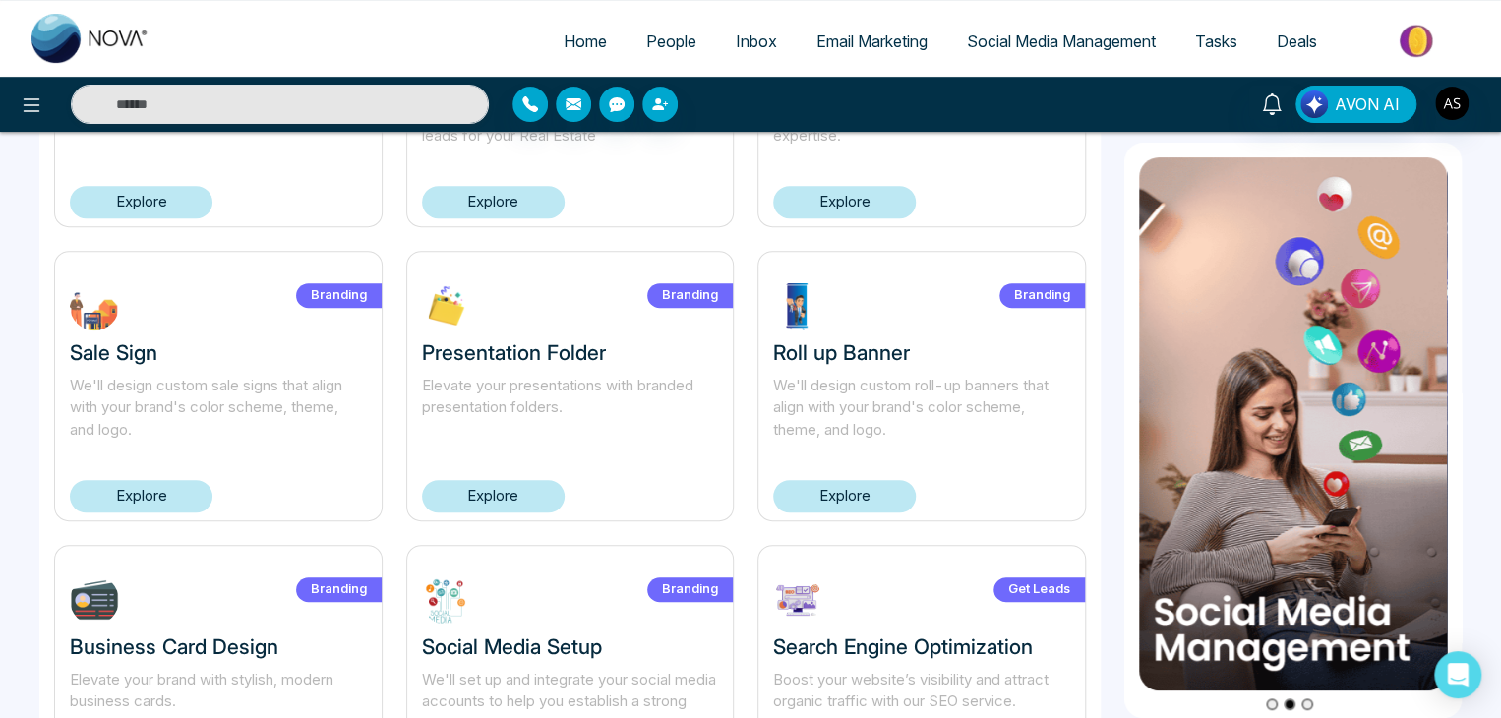
click at [870, 490] on link "Explore" at bounding box center [844, 496] width 143 height 32
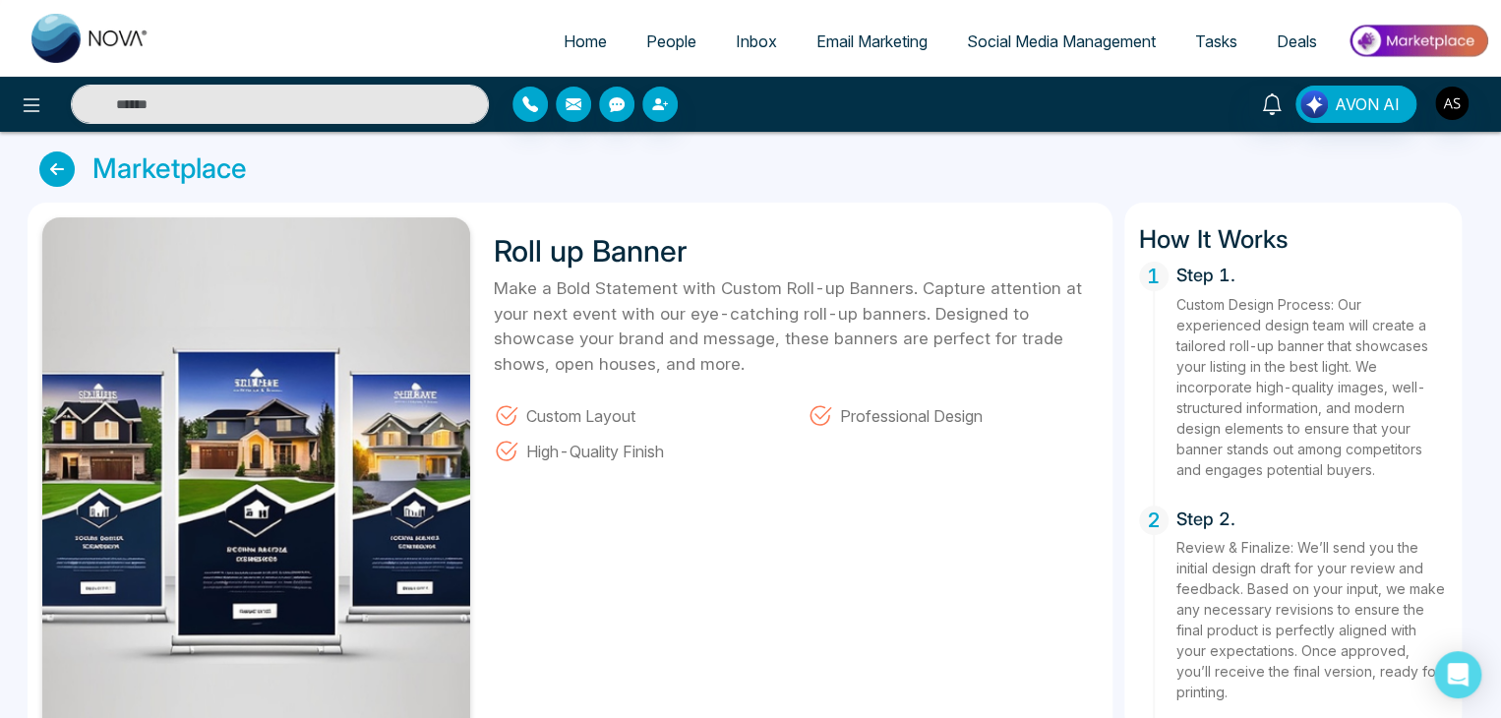
click at [47, 158] on icon at bounding box center [56, 169] width 35 height 35
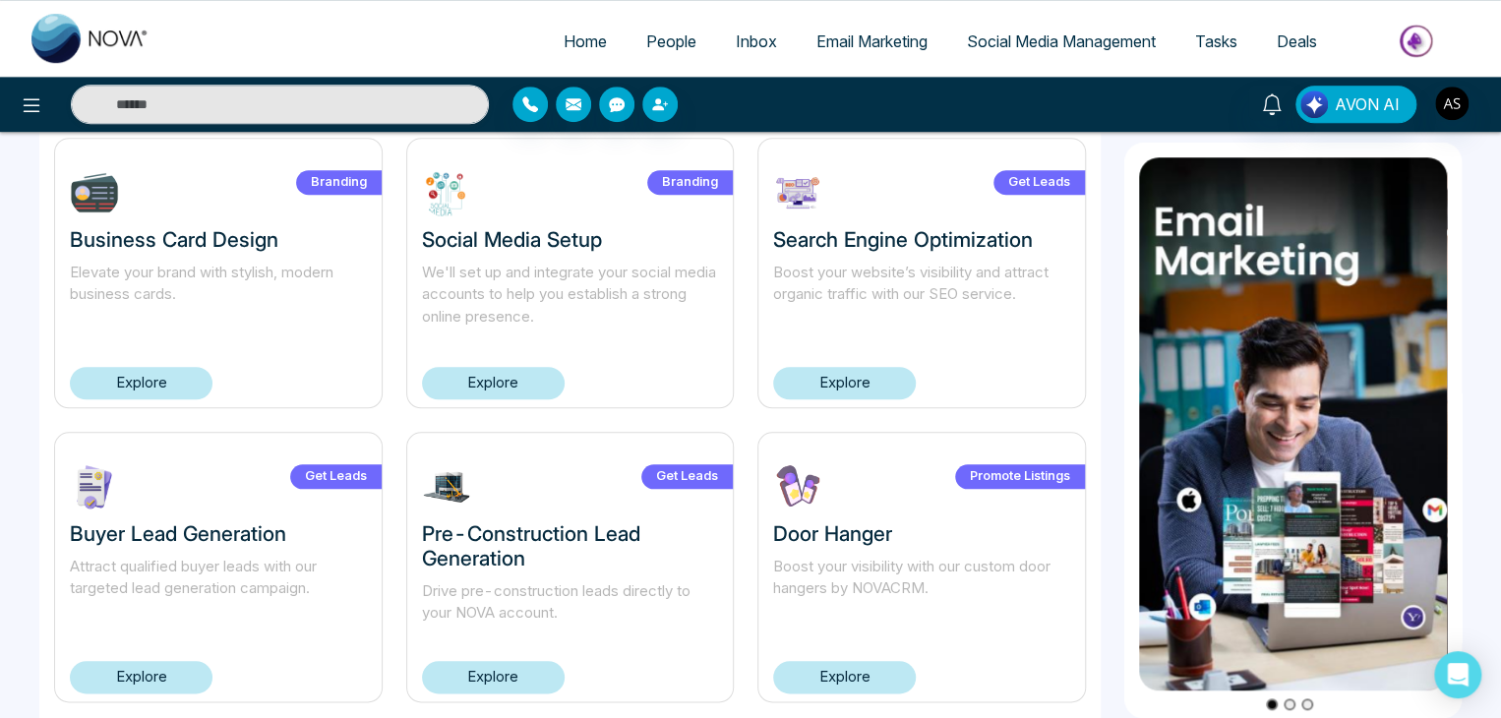
scroll to position [717, 0]
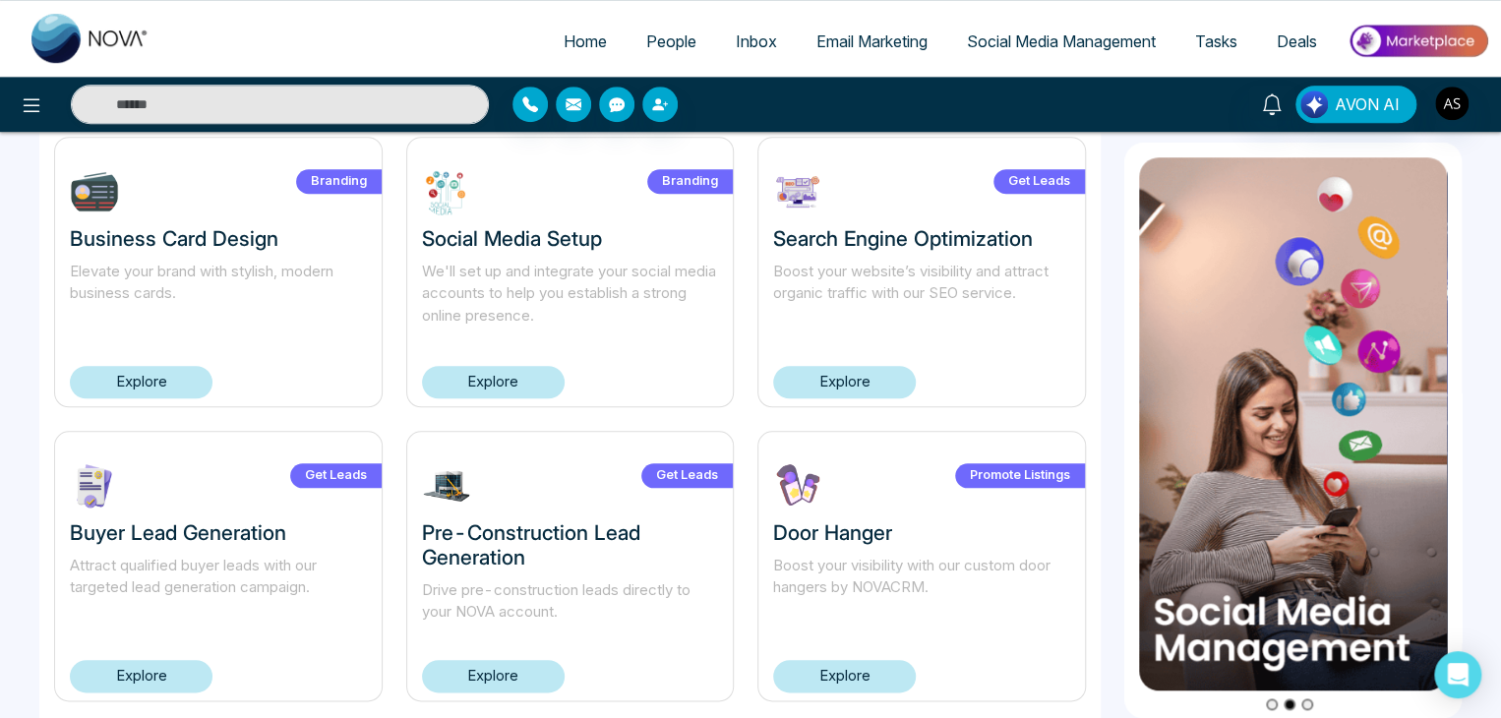
click at [169, 386] on link "Explore" at bounding box center [141, 382] width 143 height 32
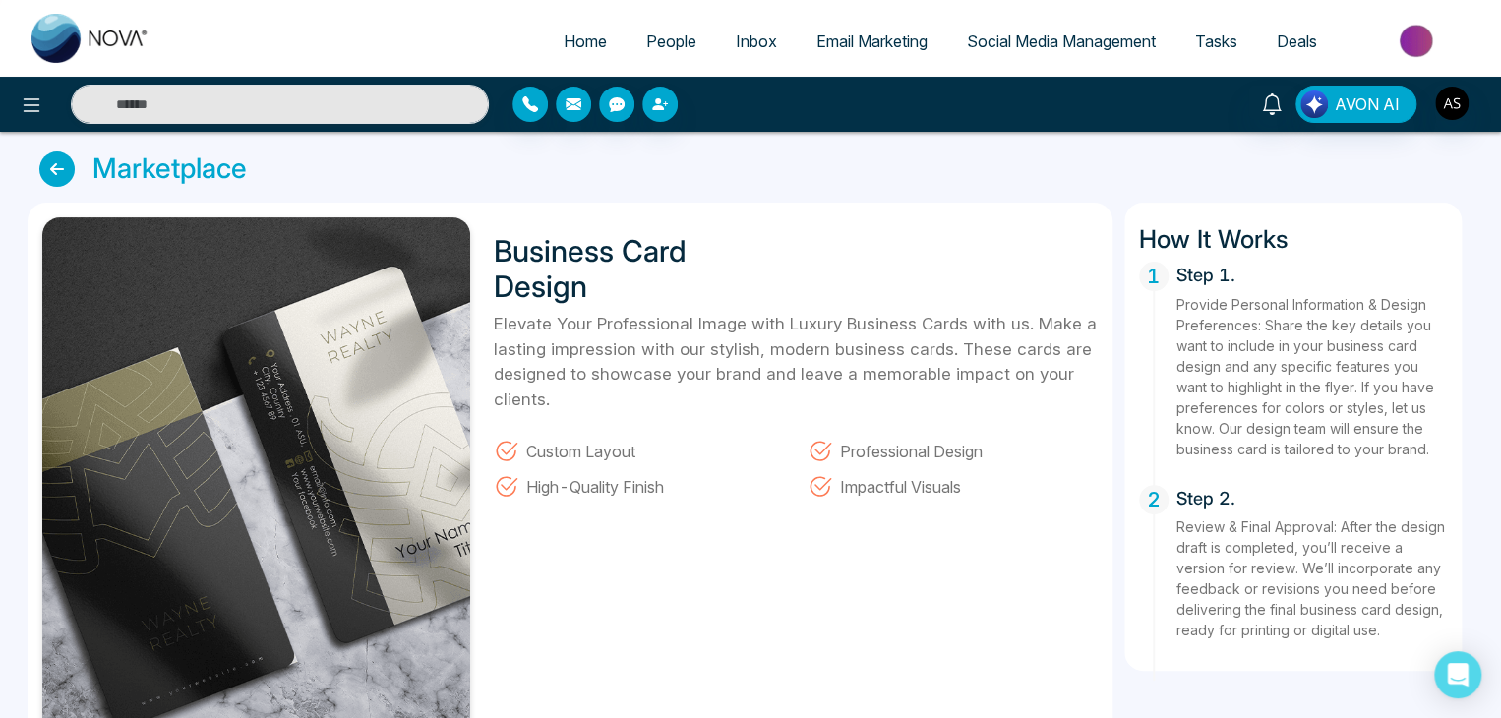
click at [48, 169] on icon at bounding box center [56, 169] width 35 height 35
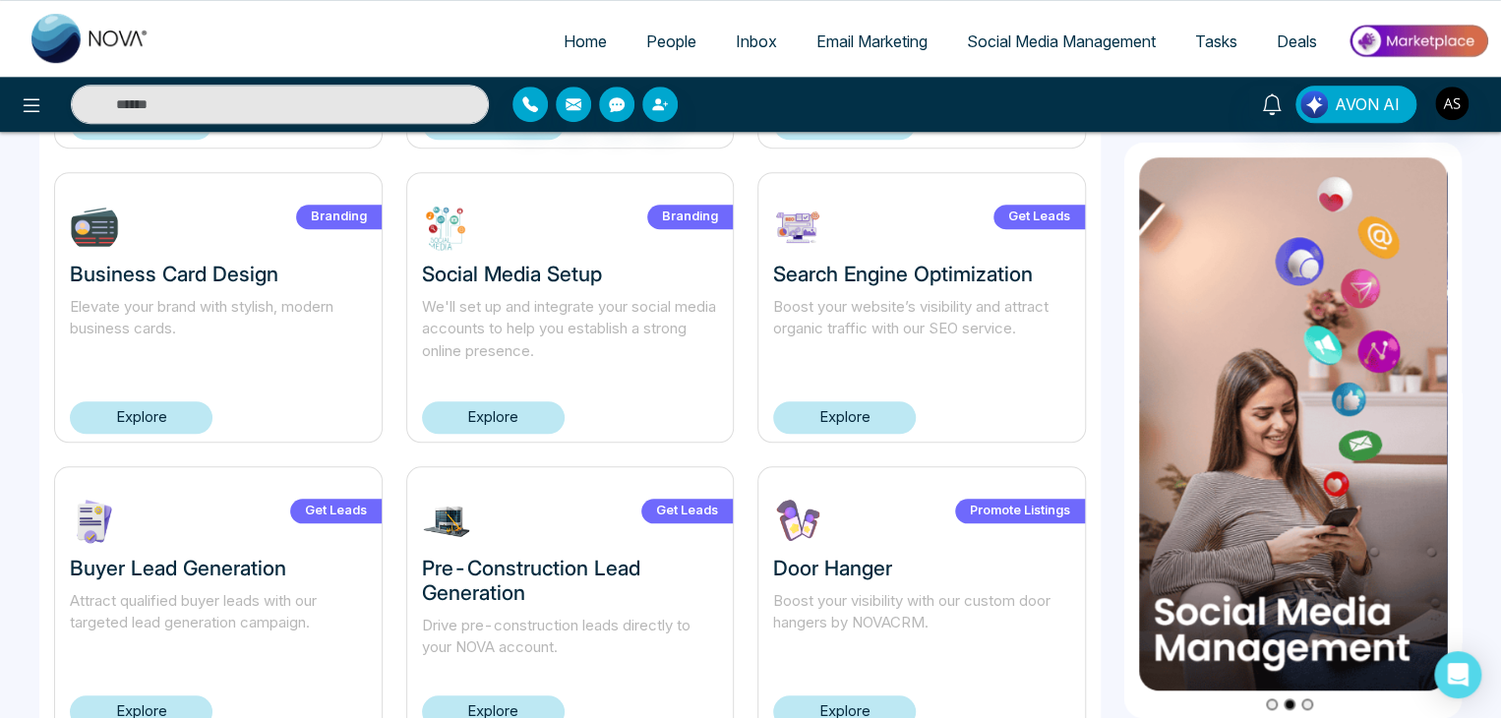
scroll to position [679, 0]
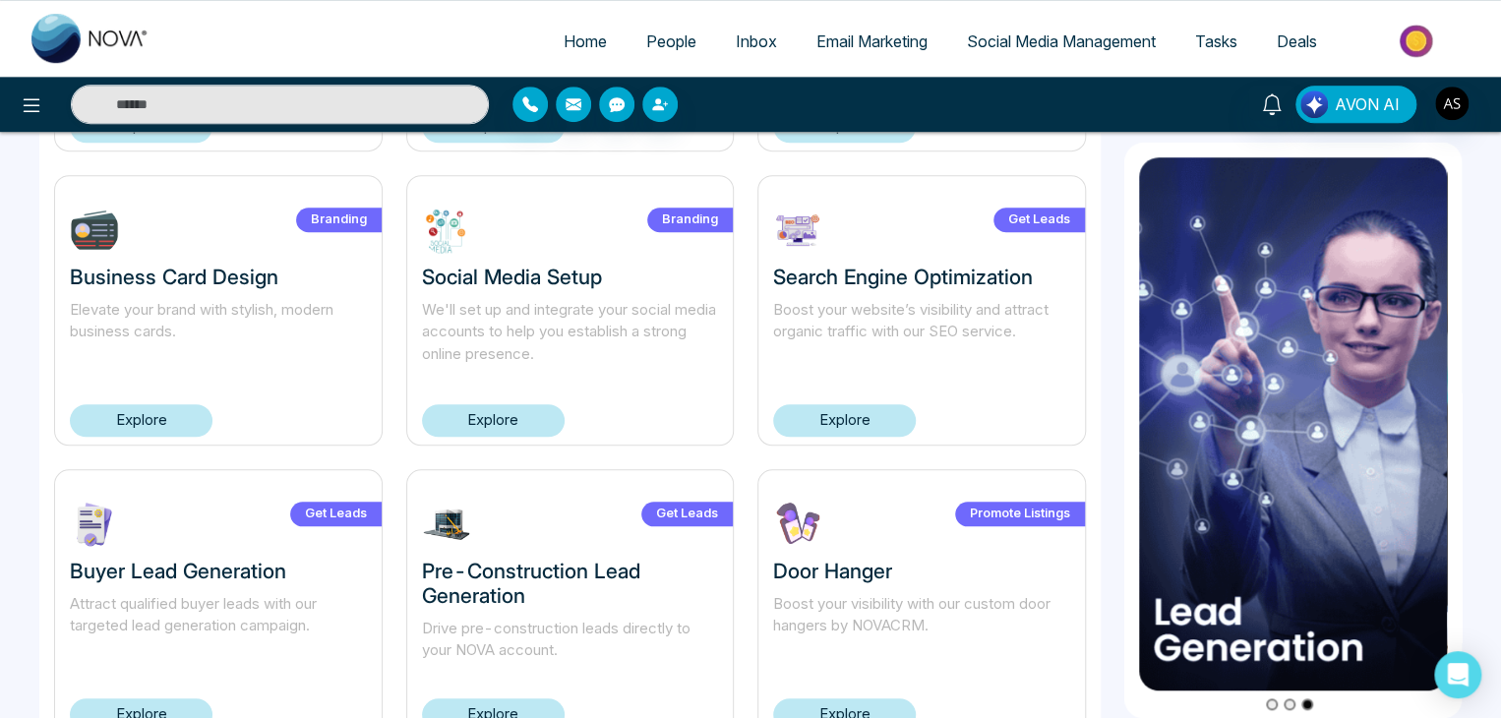
click at [504, 419] on link "Explore" at bounding box center [493, 420] width 143 height 32
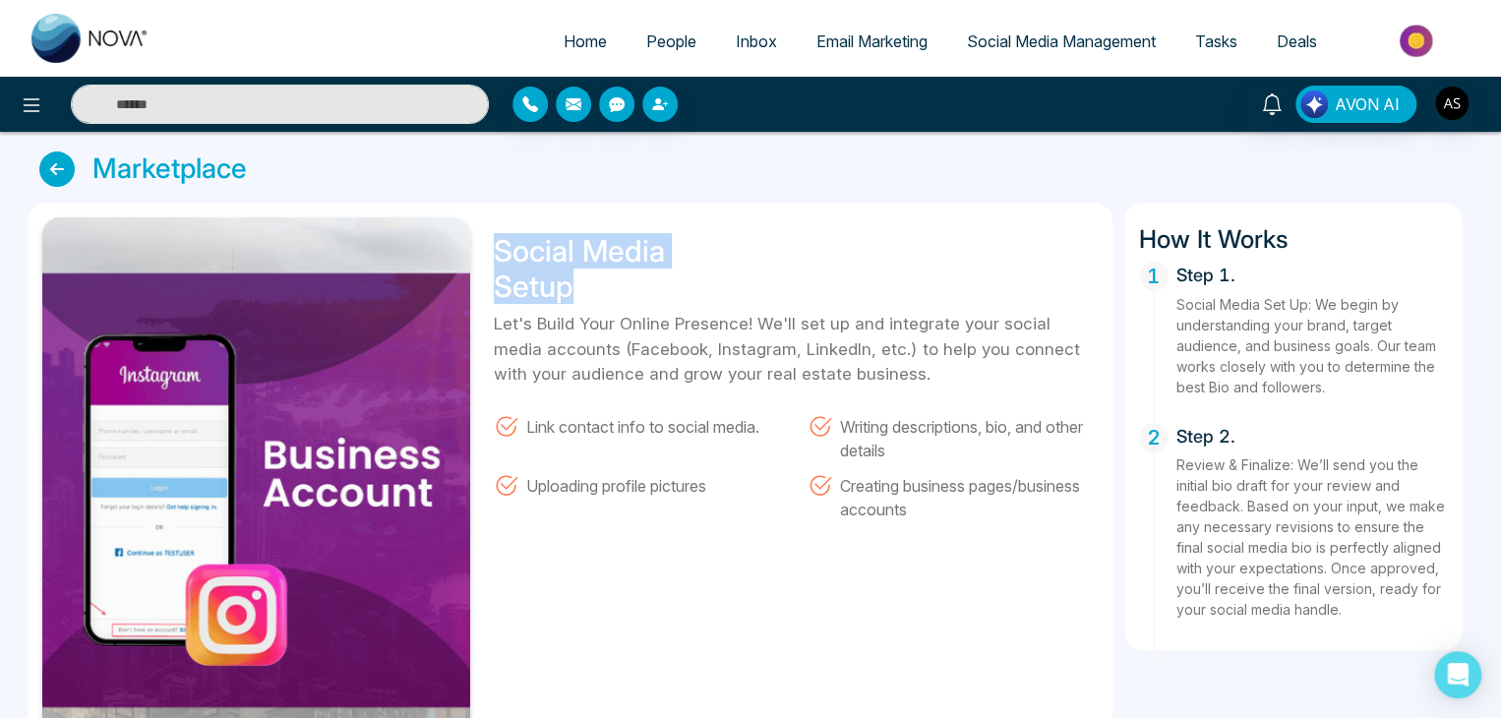
drag, startPoint x: 579, startPoint y: 300, endPoint x: 485, endPoint y: 231, distance: 116.1
click at [485, 231] on div "Social Media Setup Let's Build Your Online Presence! We'll set up and integrate…" at bounding box center [790, 488] width 616 height 543
click at [625, 292] on h1 "Social Media Setup" at bounding box center [617, 268] width 246 height 71
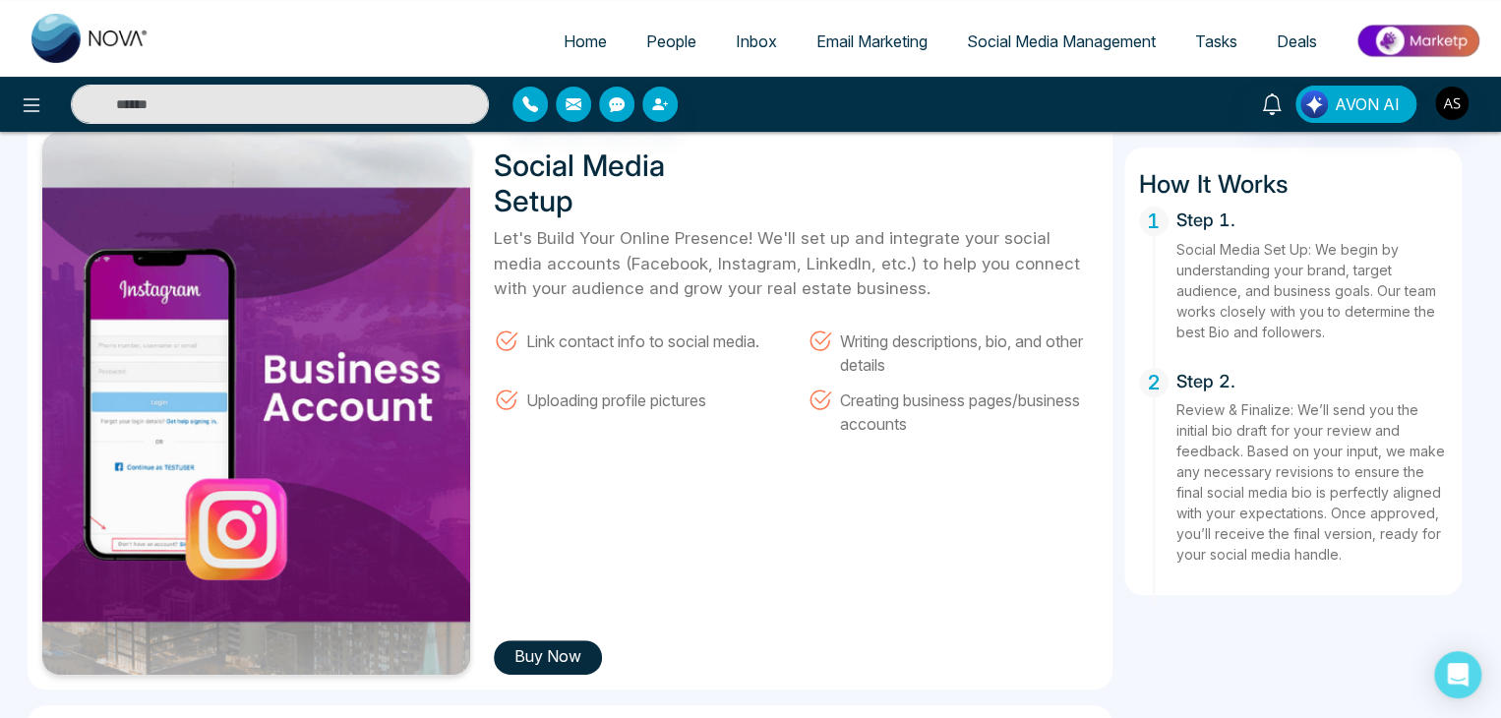
scroll to position [85, 0]
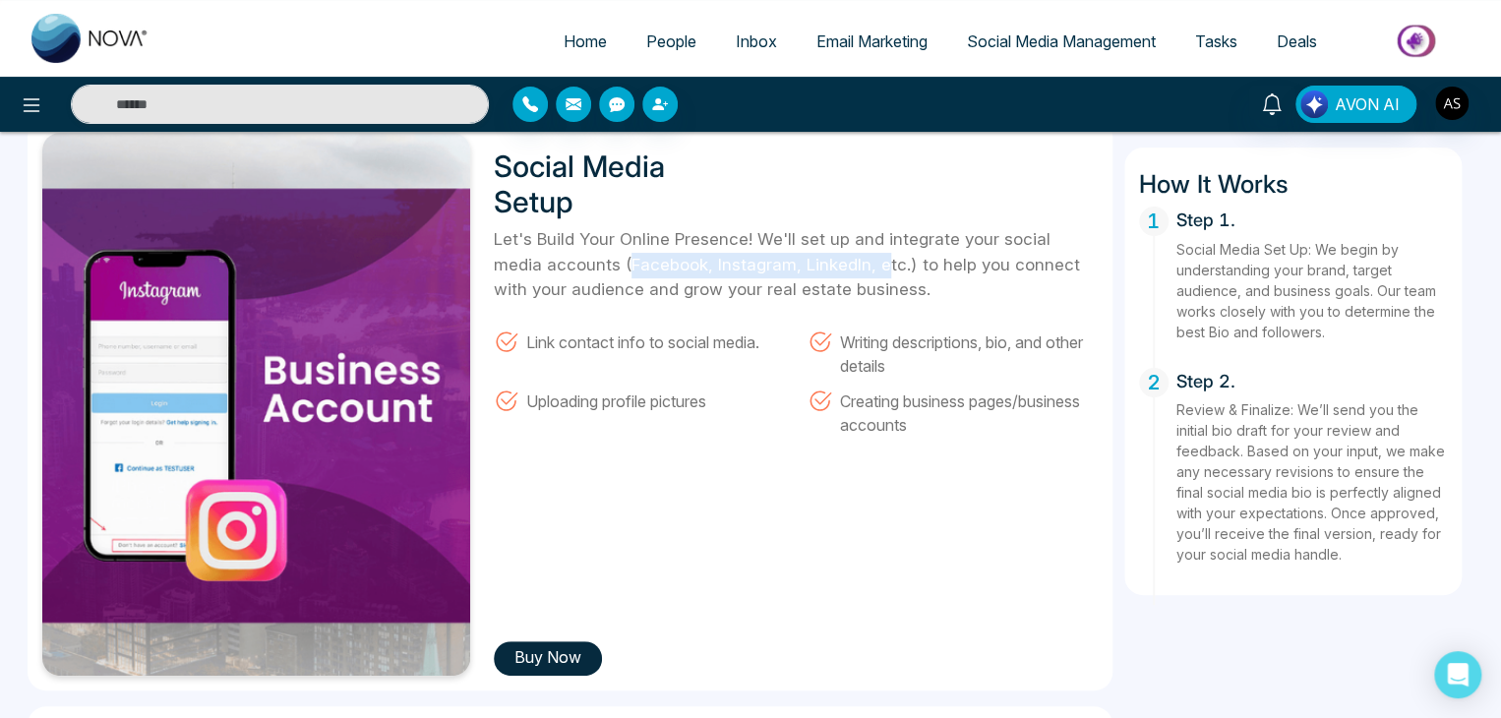
drag, startPoint x: 573, startPoint y: 261, endPoint x: 834, endPoint y: 273, distance: 262.0
click at [834, 273] on p "Let's Build Your Online Presence! We'll set up and integrate your social media …" at bounding box center [796, 265] width 604 height 76
click at [819, 269] on p "Let's Build Your Online Presence! We'll set up and integrate your social media …" at bounding box center [796, 265] width 604 height 76
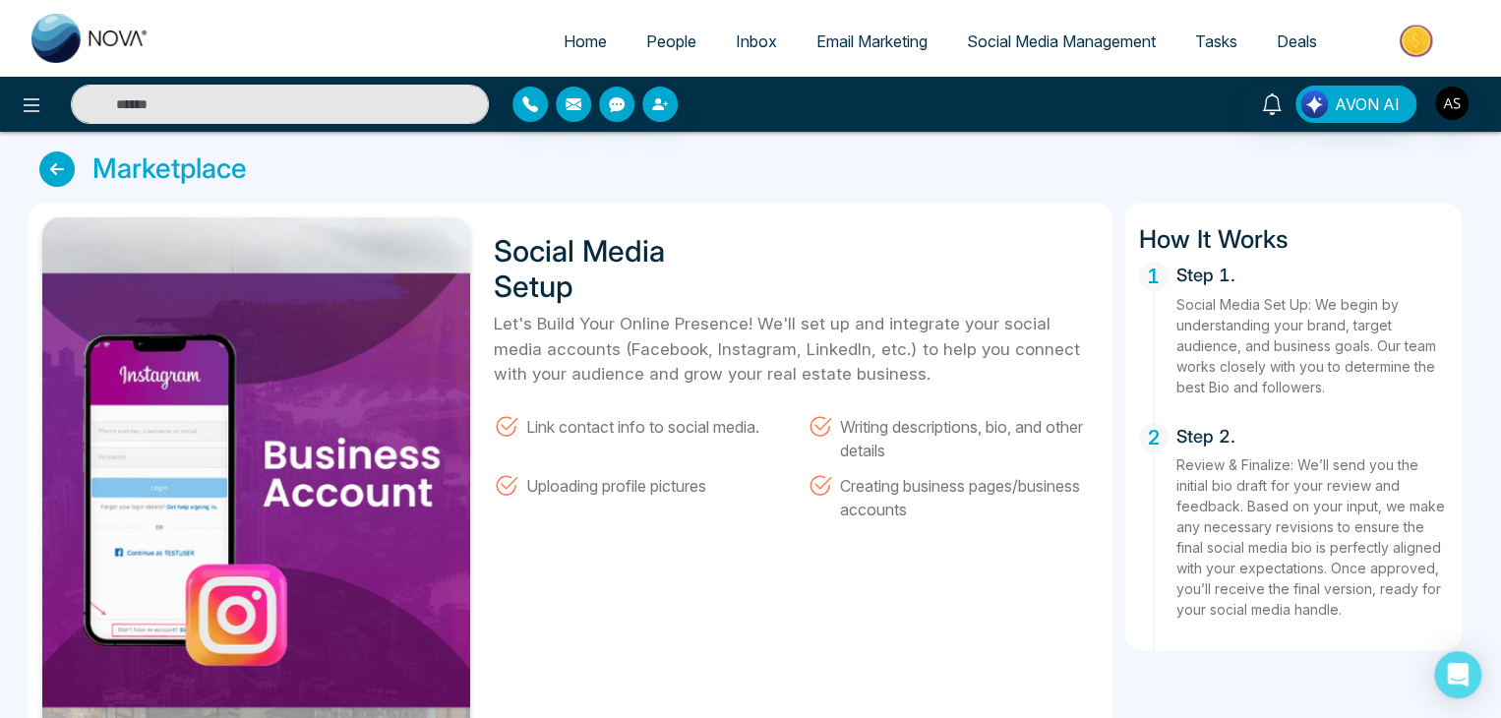
scroll to position [0, 0]
drag, startPoint x: 570, startPoint y: 292, endPoint x: 494, endPoint y: 239, distance: 92.5
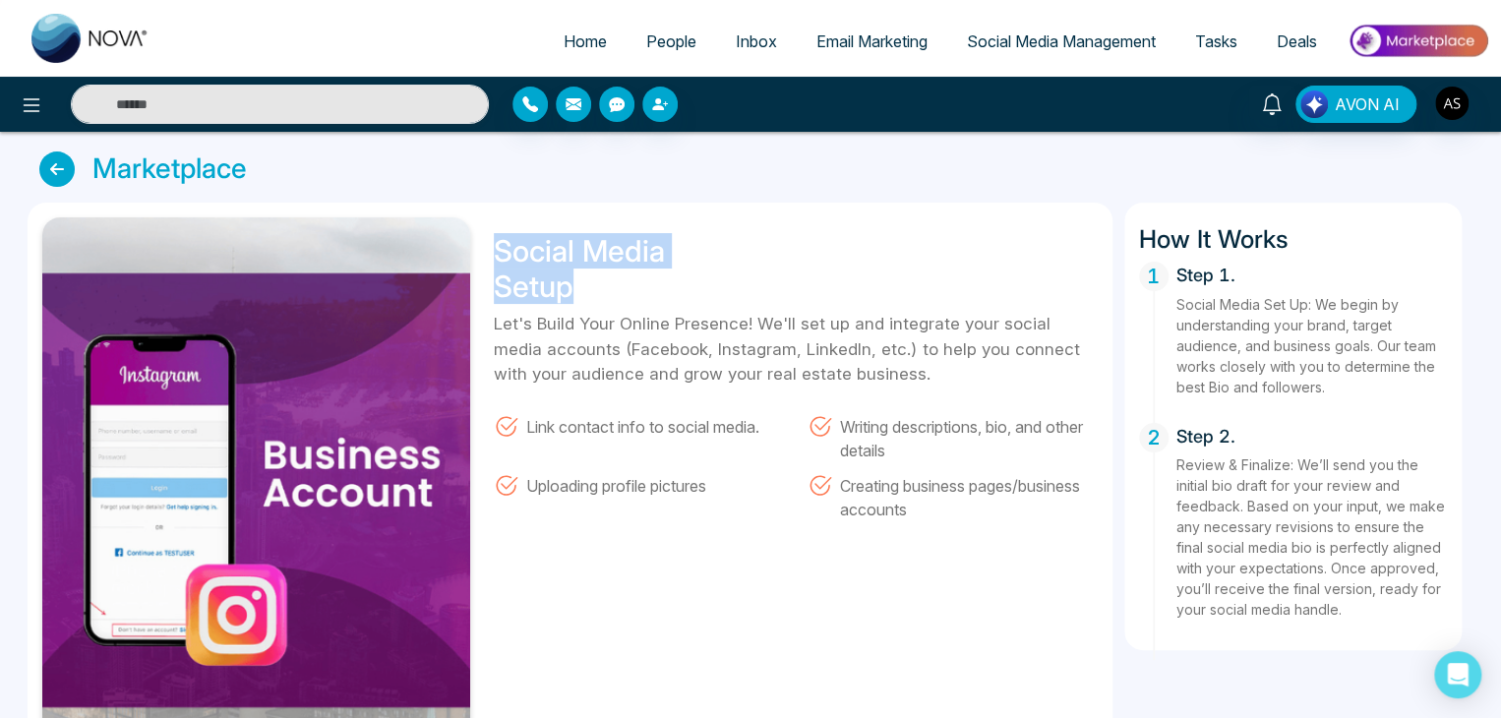
click at [494, 239] on h1 "Social Media Setup" at bounding box center [617, 268] width 246 height 71
click at [495, 230] on div "Social Media Setup Let's Build Your Online Presence! We'll set up and integrate…" at bounding box center [790, 488] width 616 height 543
click at [499, 241] on h1 "Social Media Setup" at bounding box center [617, 268] width 246 height 71
drag, startPoint x: 575, startPoint y: 287, endPoint x: 501, endPoint y: 249, distance: 83.2
click at [501, 249] on h1 "Social Media Setup" at bounding box center [617, 268] width 246 height 71
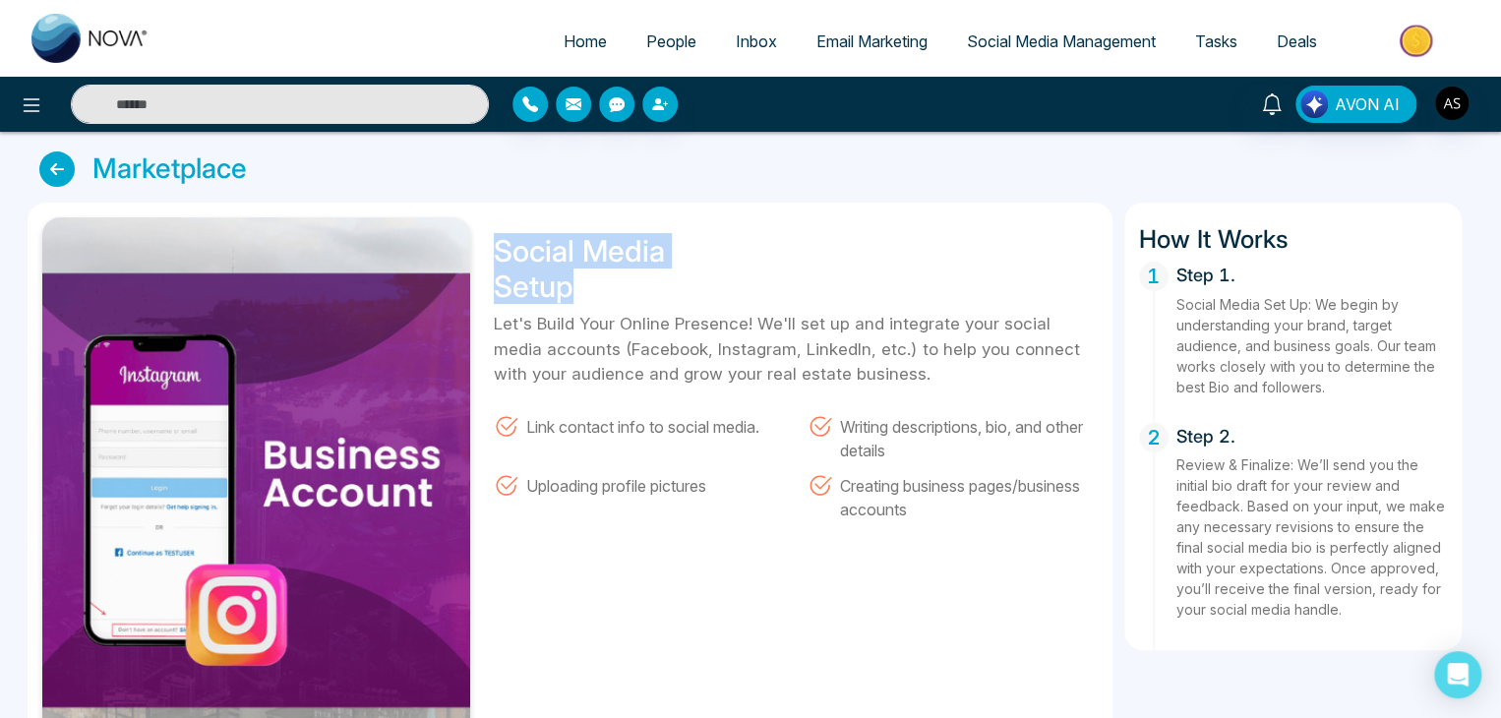
click at [638, 280] on h1 "Social Media Setup" at bounding box center [617, 268] width 246 height 71
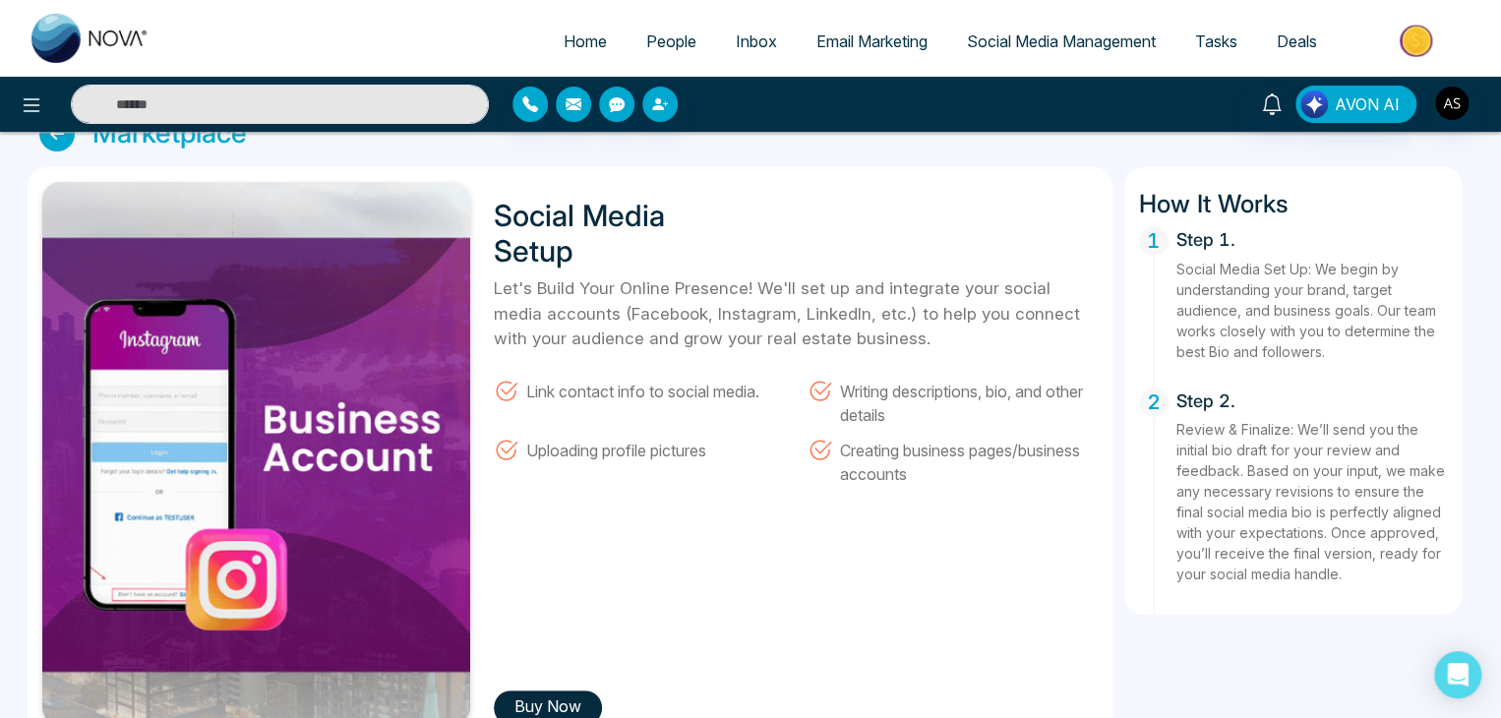
scroll to position [31, 0]
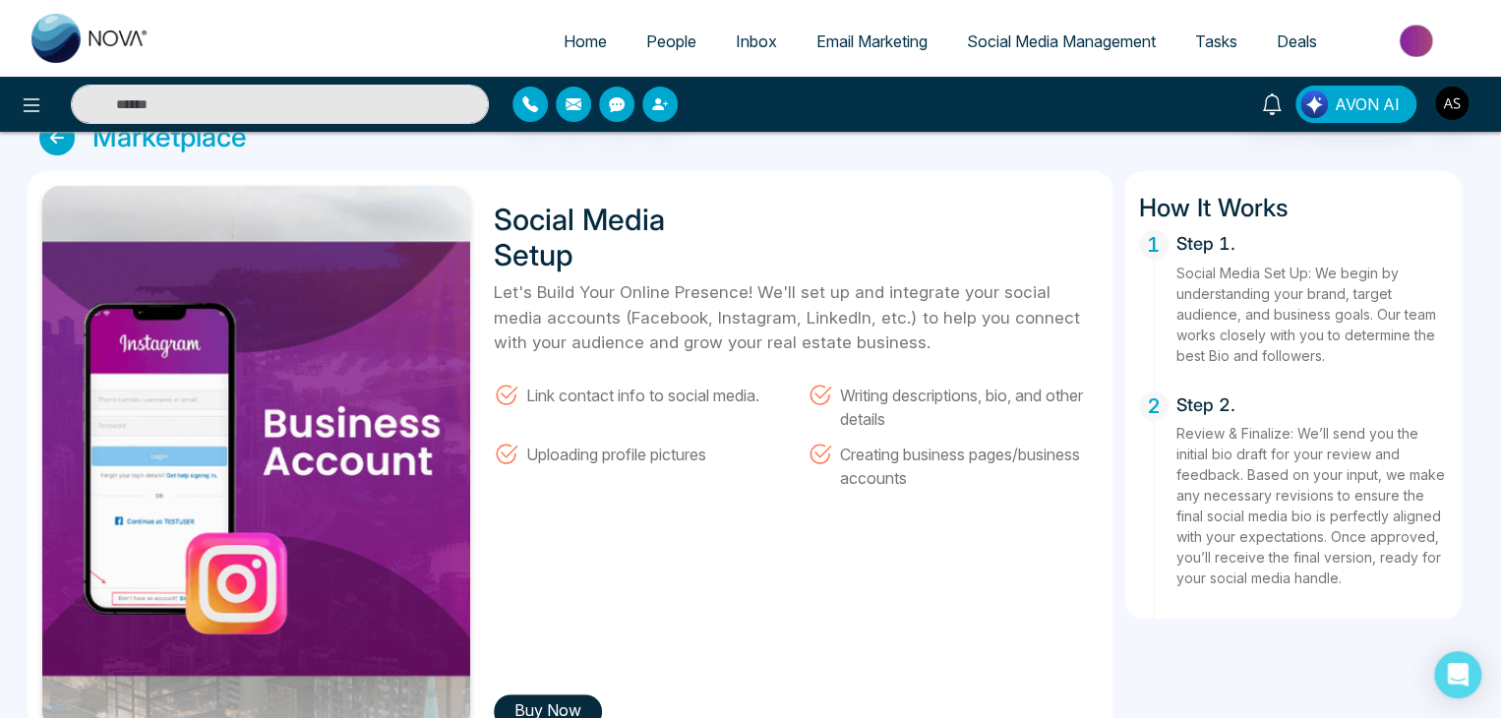
click at [573, 252] on h1 "Social Media Setup" at bounding box center [617, 237] width 246 height 71
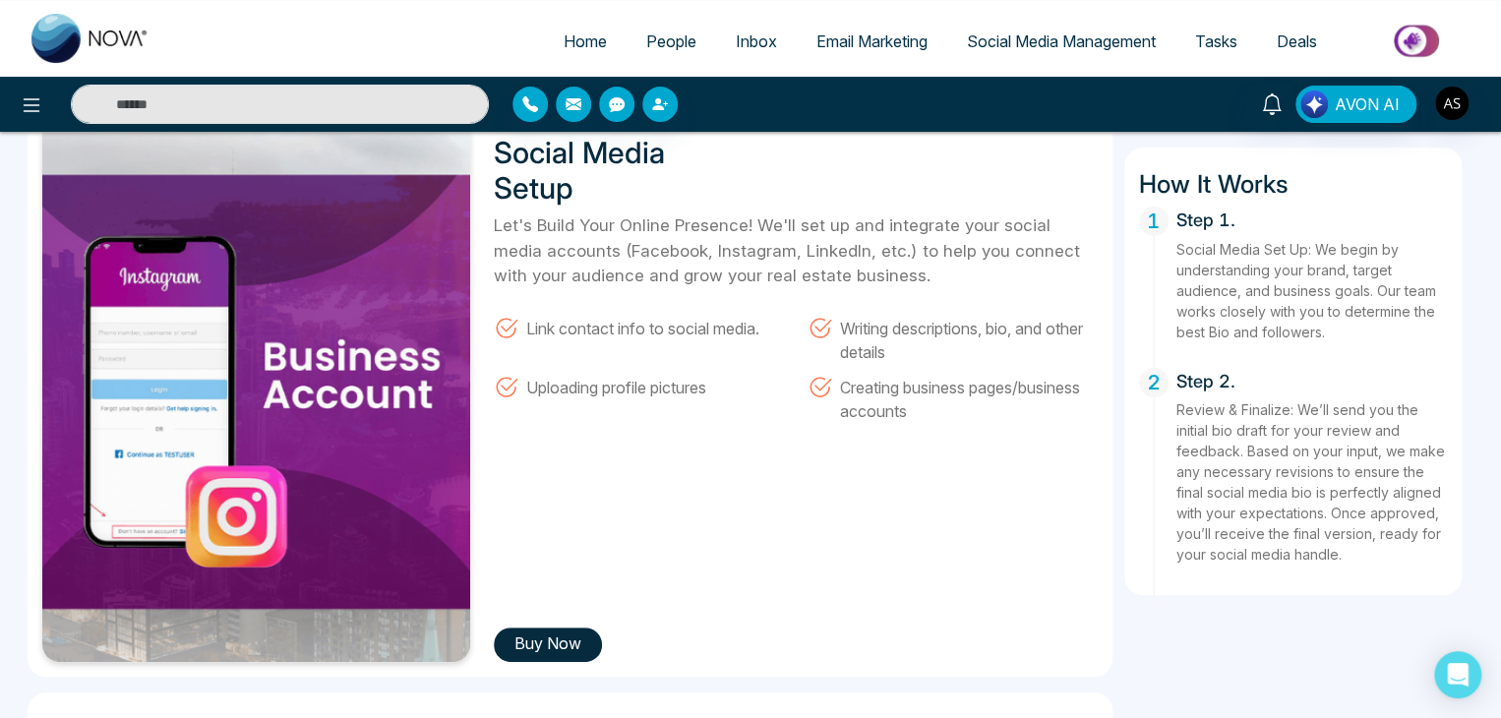
scroll to position [87, 0]
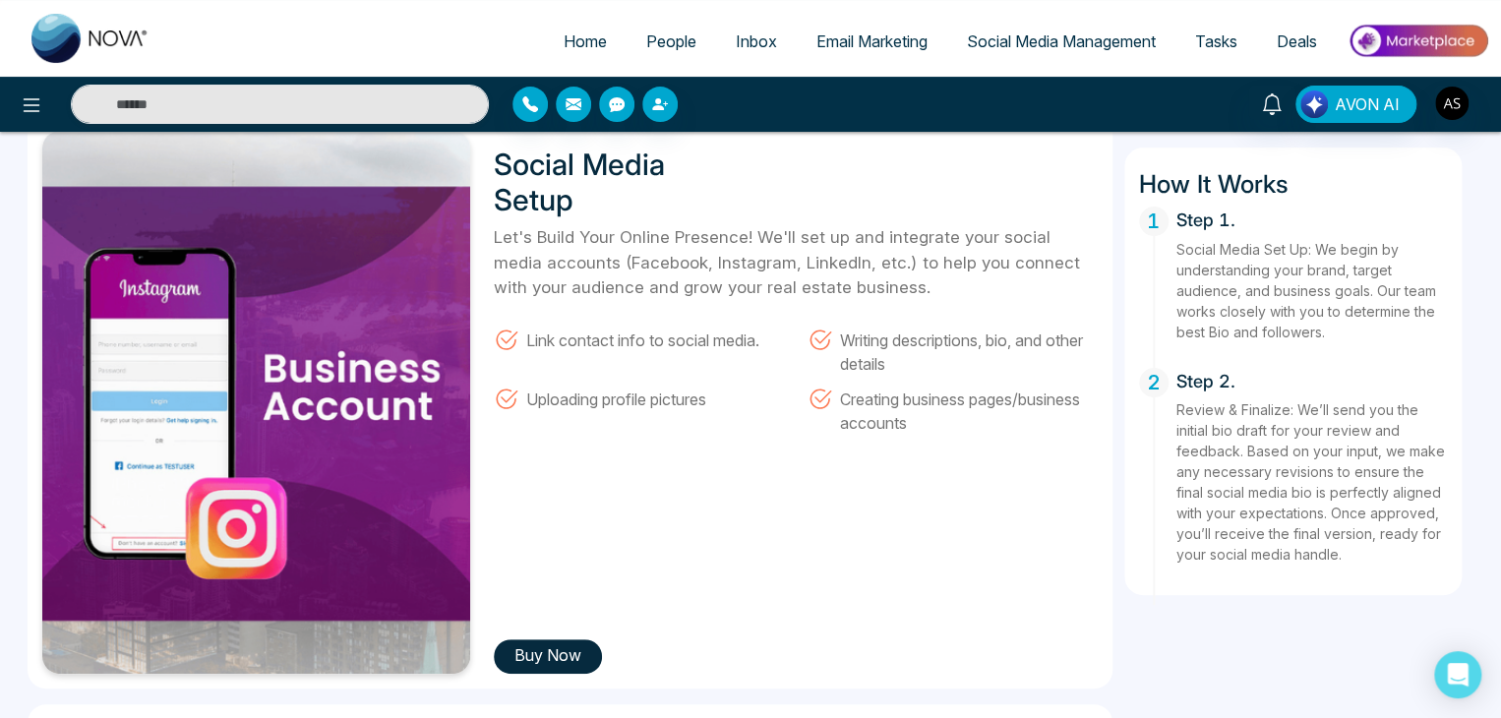
click at [575, 647] on button "Buy Now" at bounding box center [548, 657] width 108 height 34
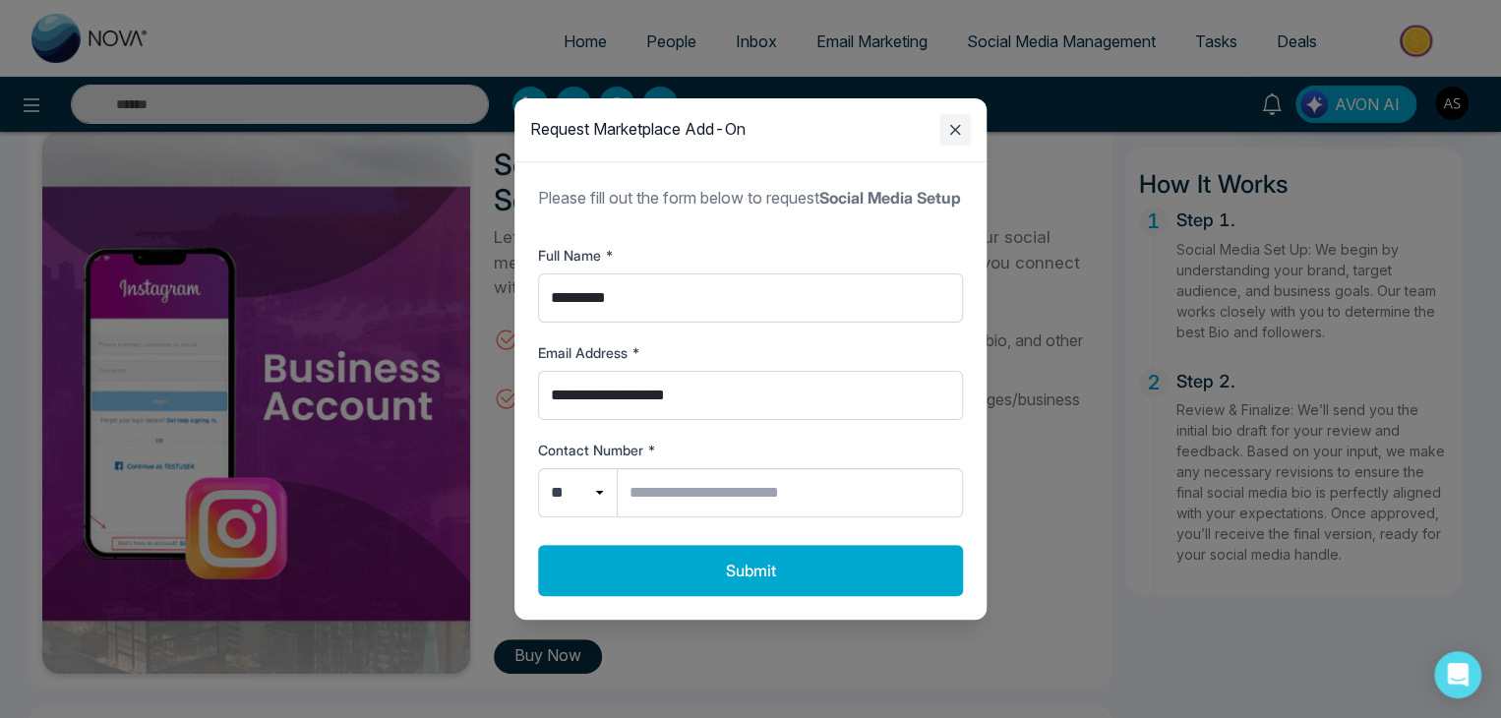
click at [961, 118] on icon "Close modal" at bounding box center [956, 130] width 24 height 24
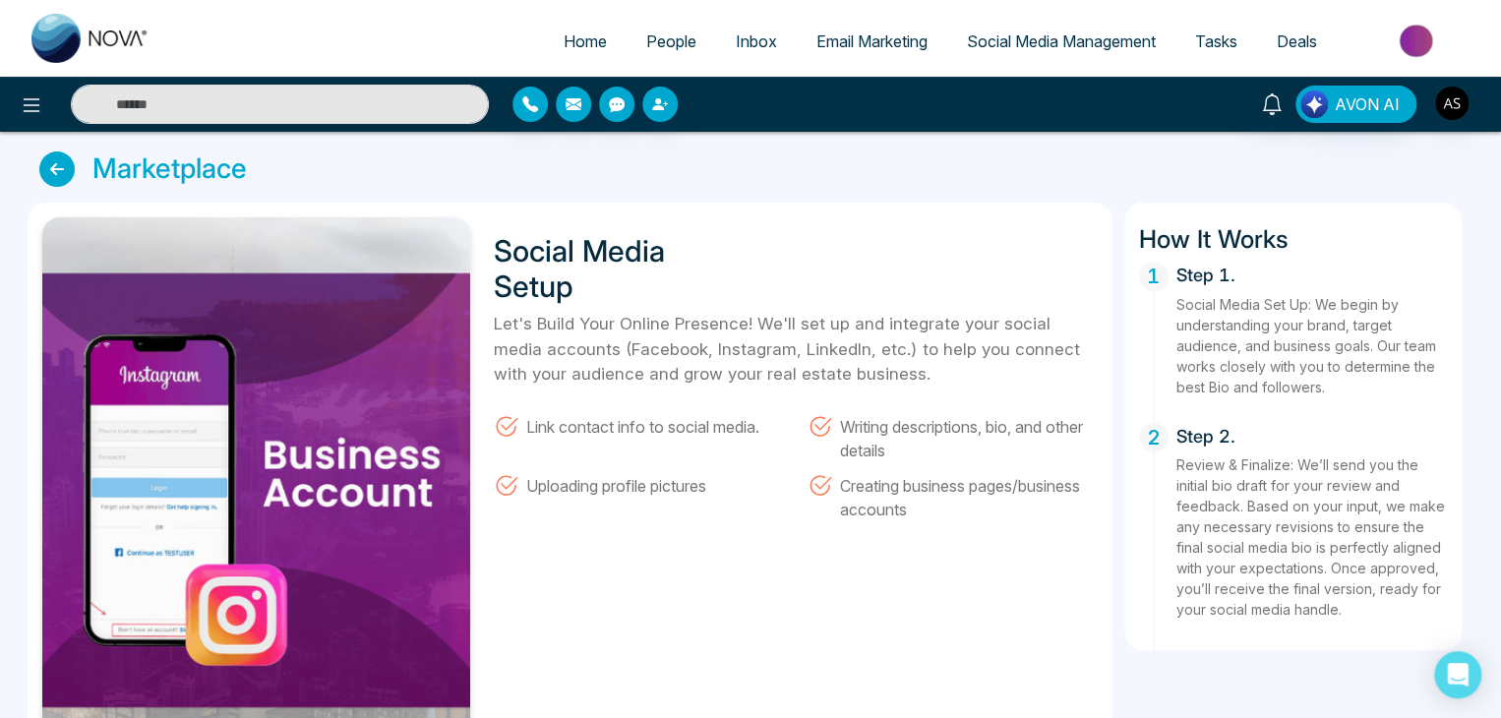
scroll to position [0, 0]
click at [60, 161] on icon at bounding box center [56, 169] width 35 height 35
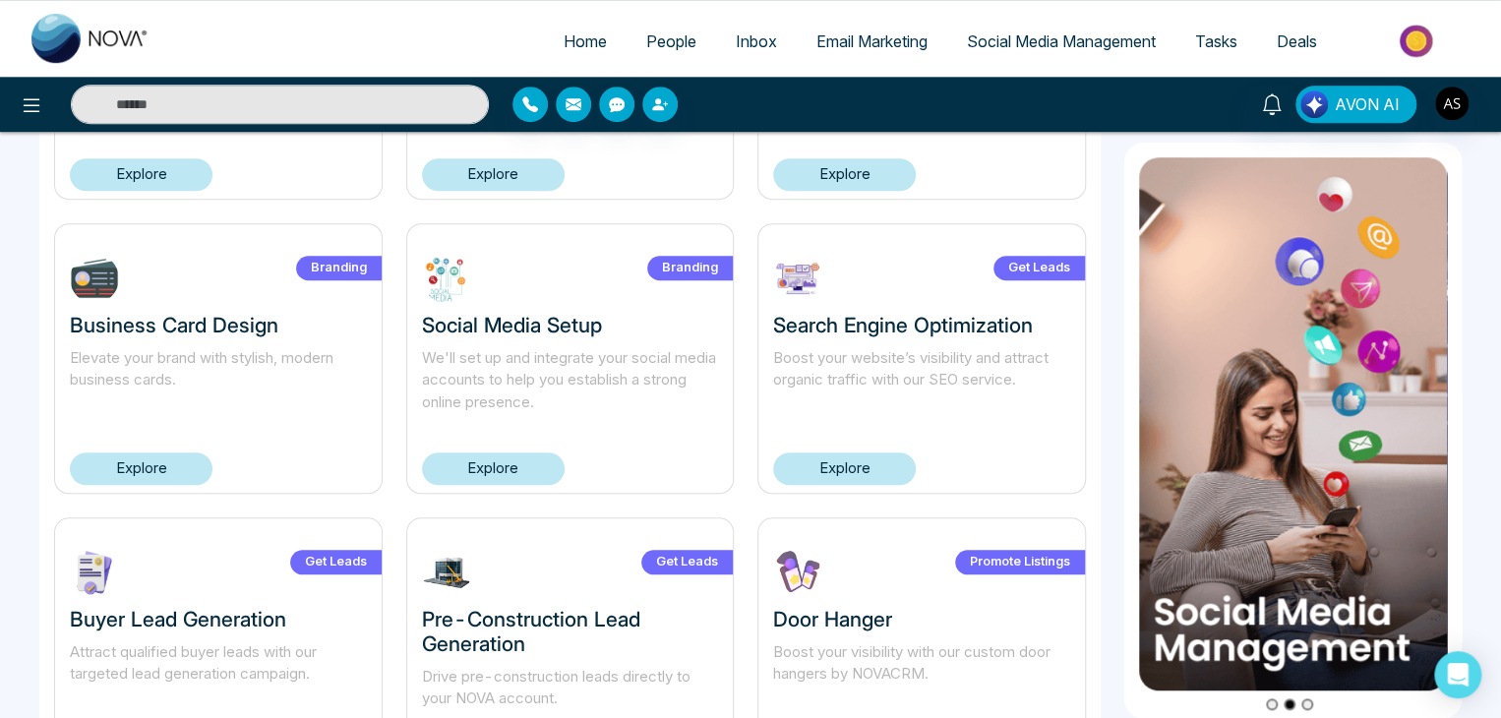
scroll to position [633, 0]
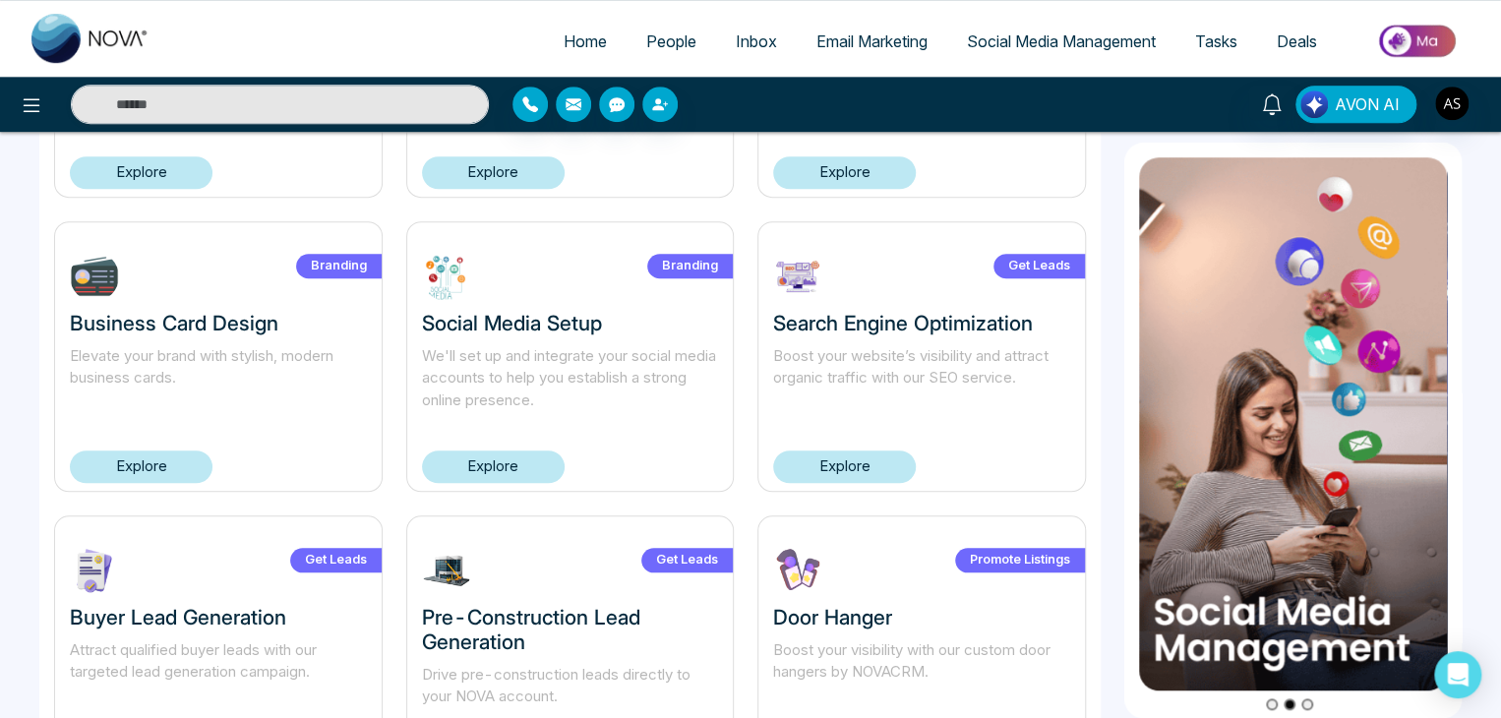
click at [876, 459] on link "Explore" at bounding box center [844, 467] width 143 height 32
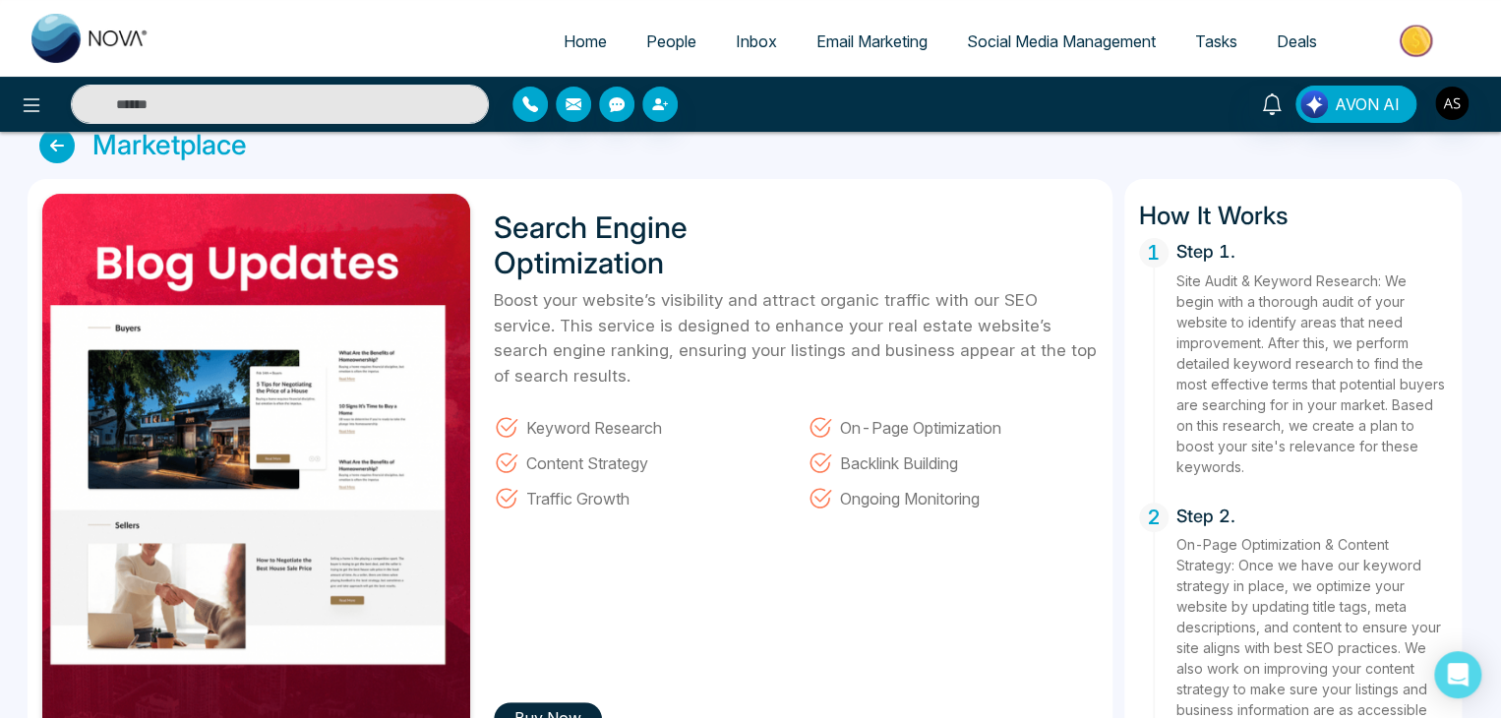
scroll to position [24, 0]
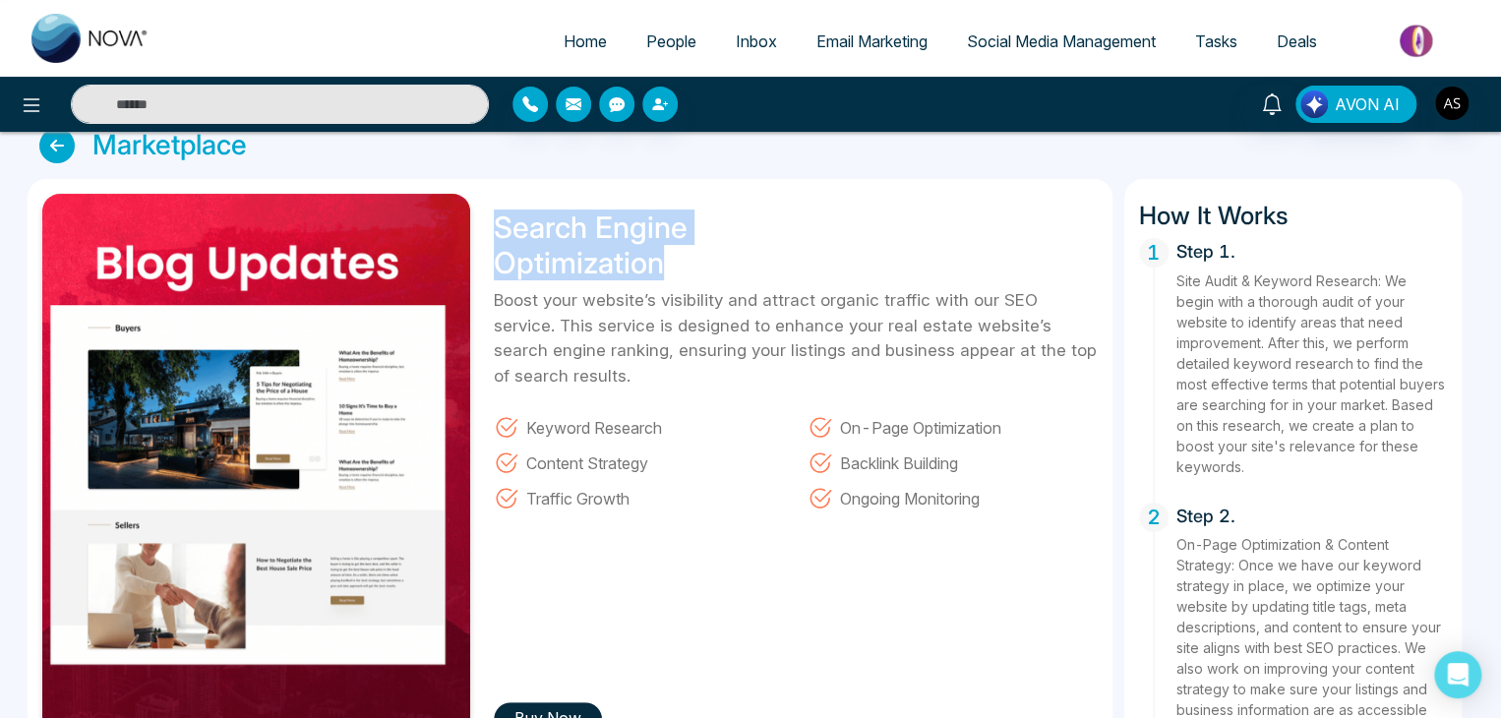
drag, startPoint x: 672, startPoint y: 270, endPoint x: 497, endPoint y: 222, distance: 181.4
click at [497, 222] on h1 "Search Engine Optimization" at bounding box center [617, 245] width 246 height 71
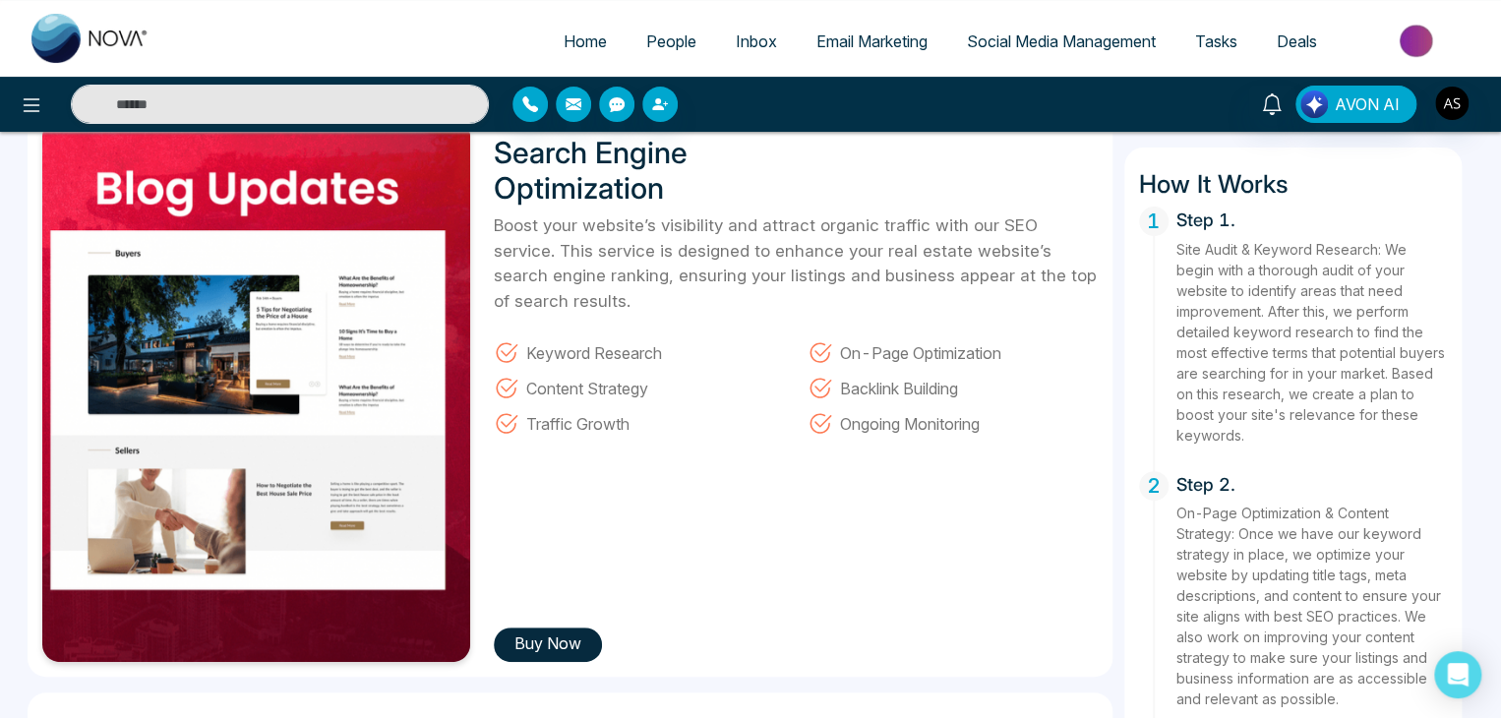
scroll to position [97, 0]
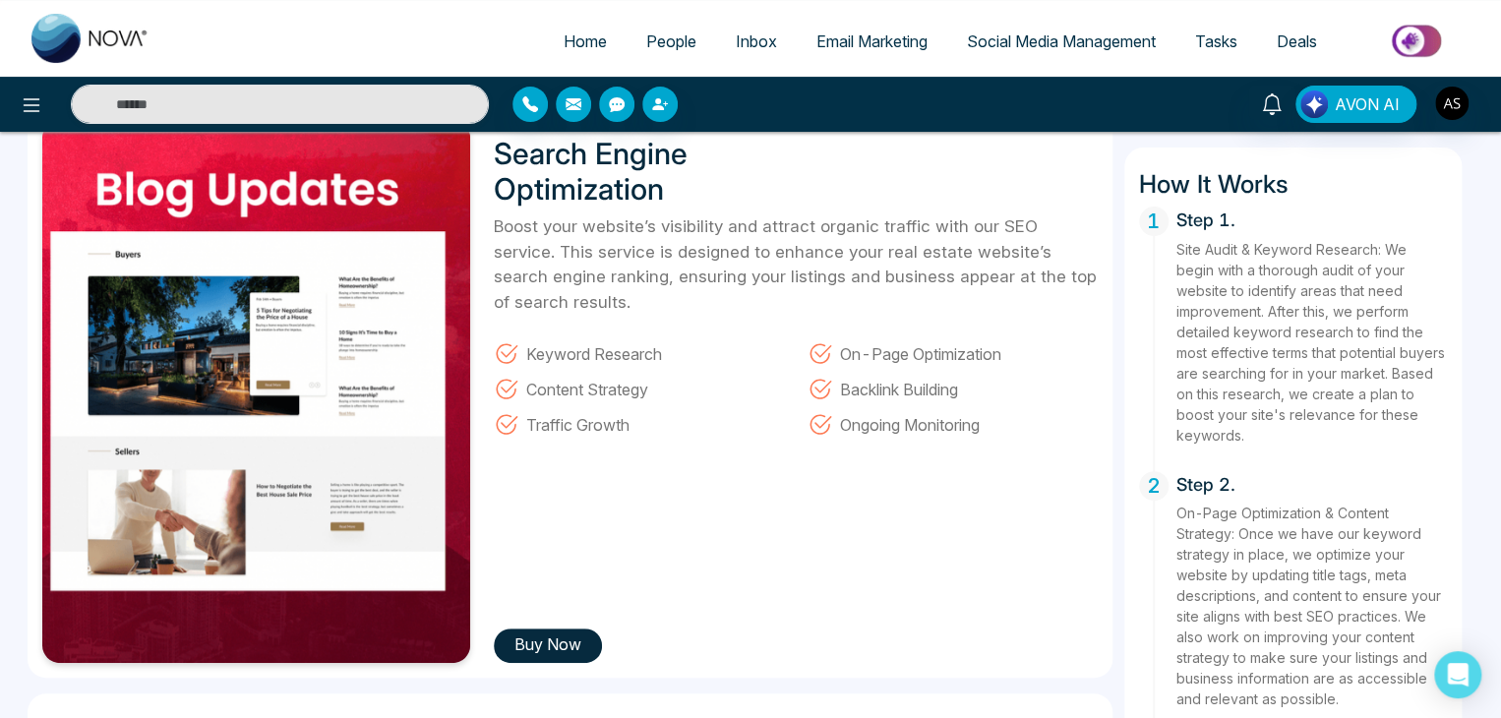
click at [555, 641] on button "Buy Now" at bounding box center [548, 646] width 108 height 34
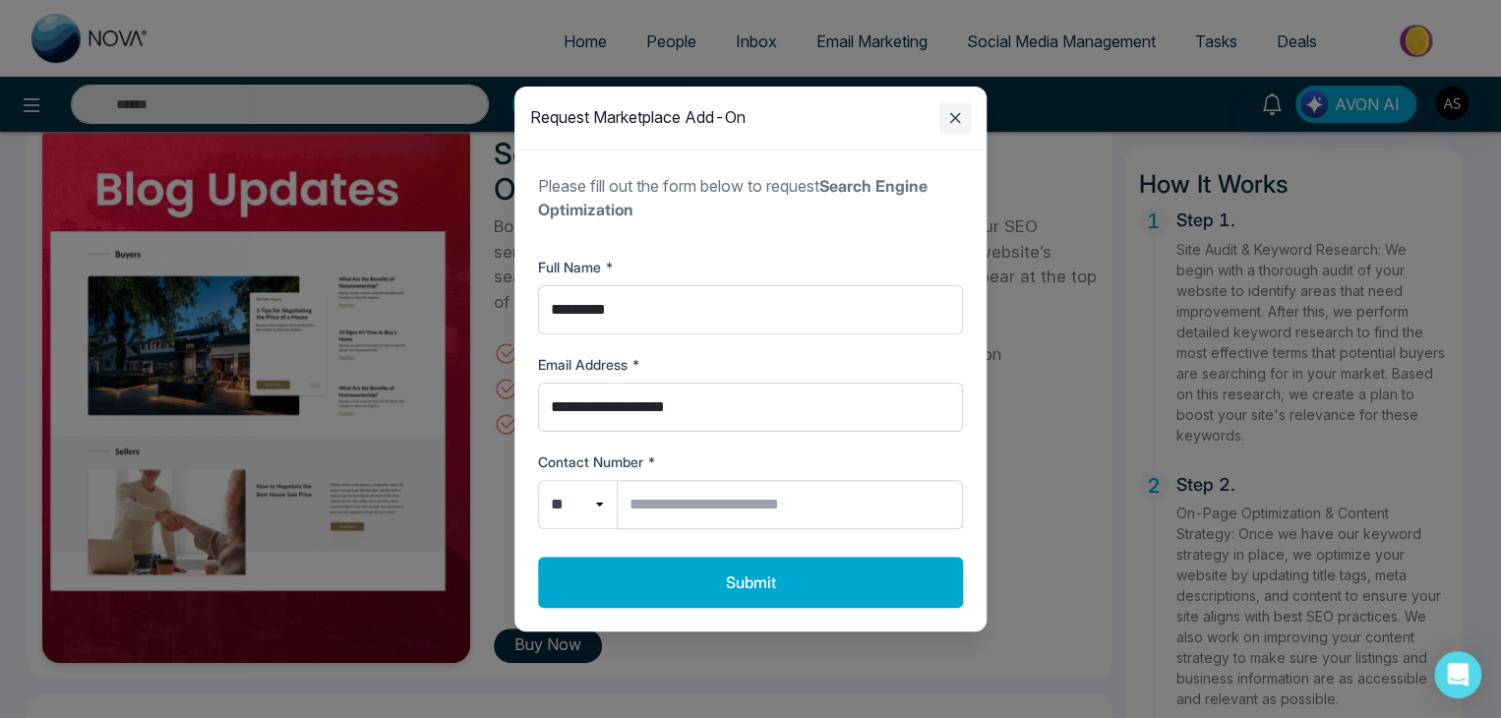
click at [958, 120] on icon "Close modal" at bounding box center [956, 118] width 24 height 24
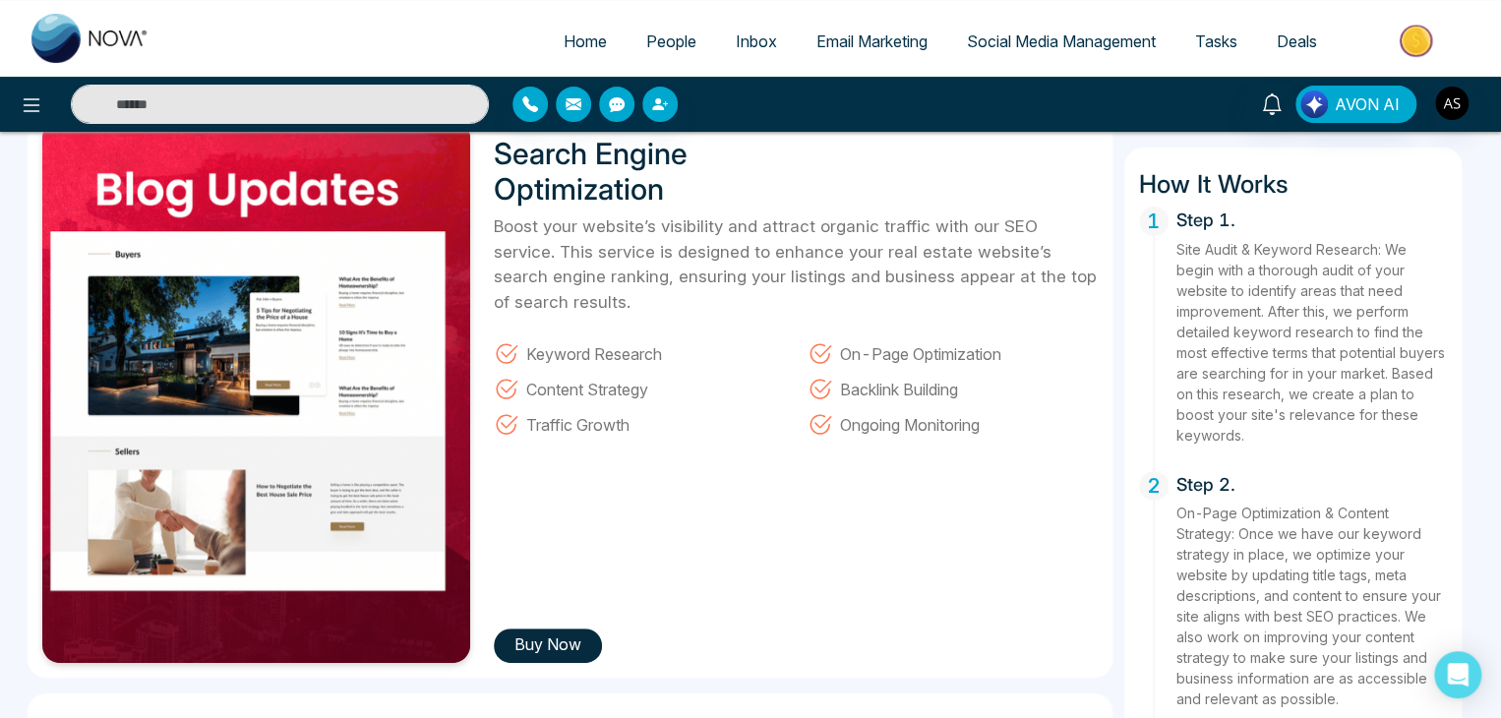
scroll to position [0, 0]
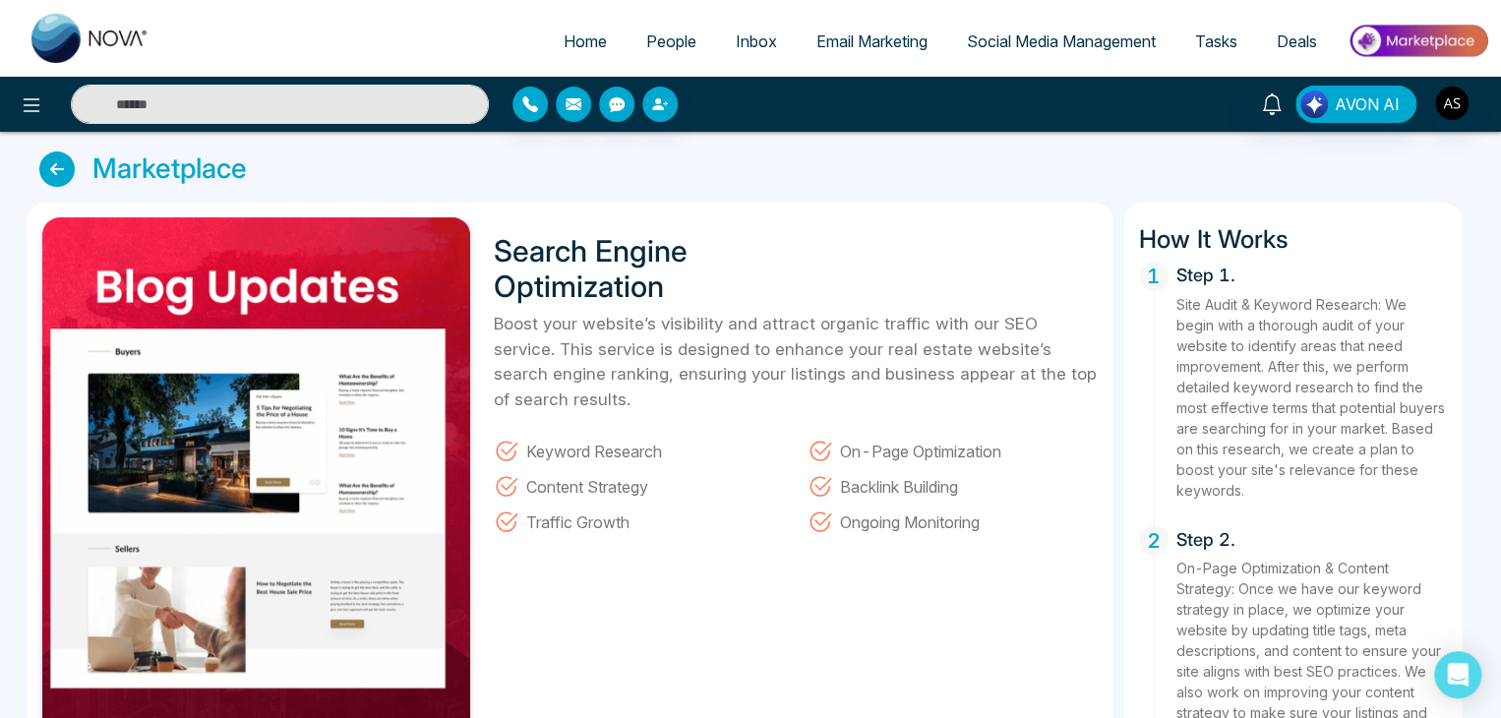
click at [61, 177] on icon at bounding box center [56, 169] width 35 height 35
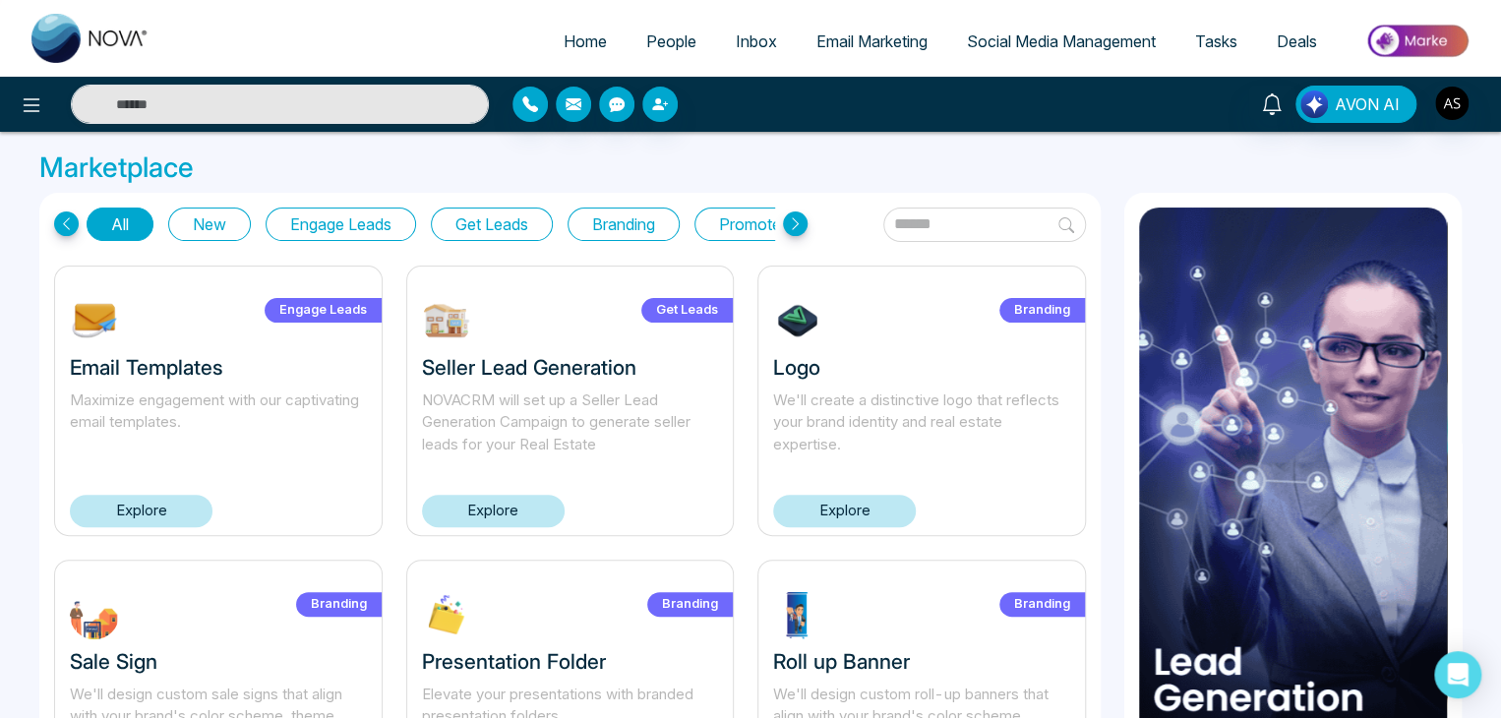
click at [497, 213] on button "Get Leads" at bounding box center [492, 224] width 122 height 33
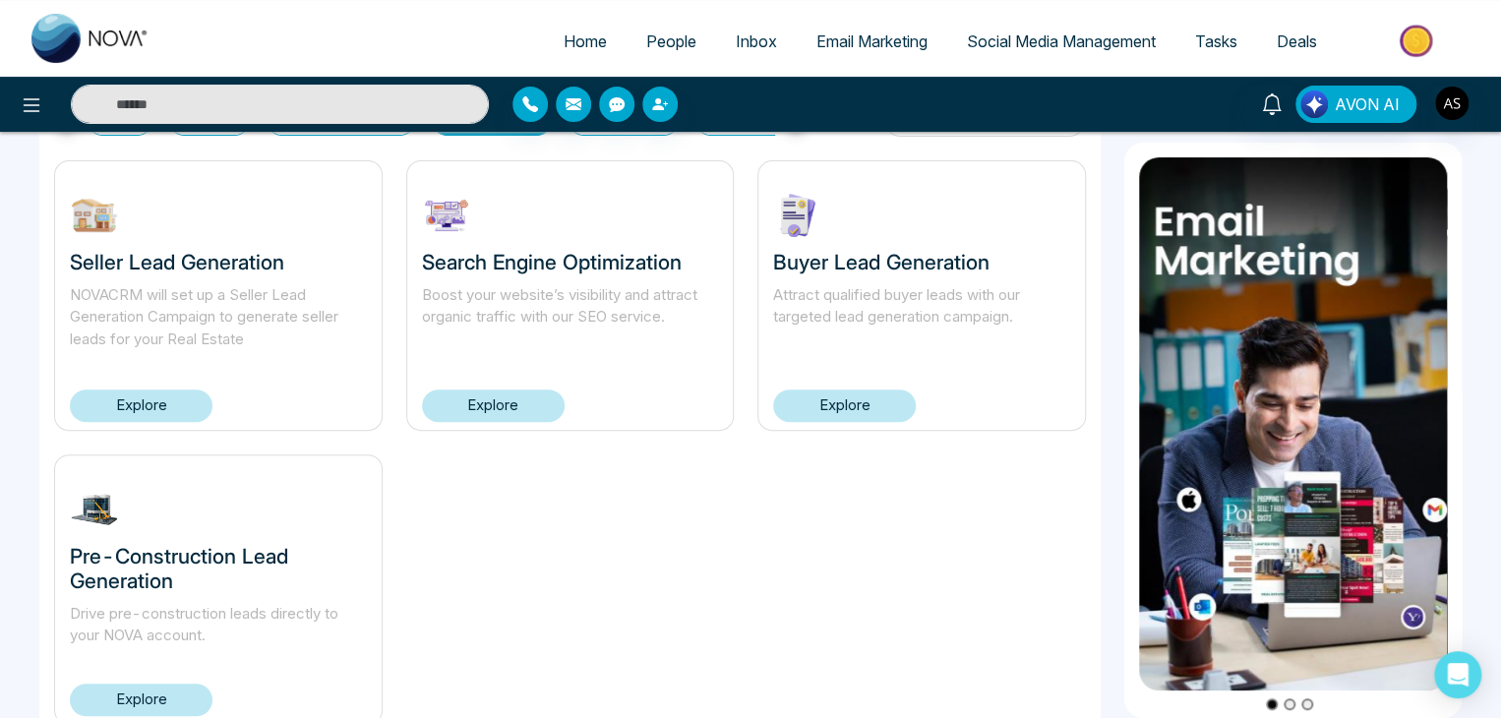
scroll to position [169, 0]
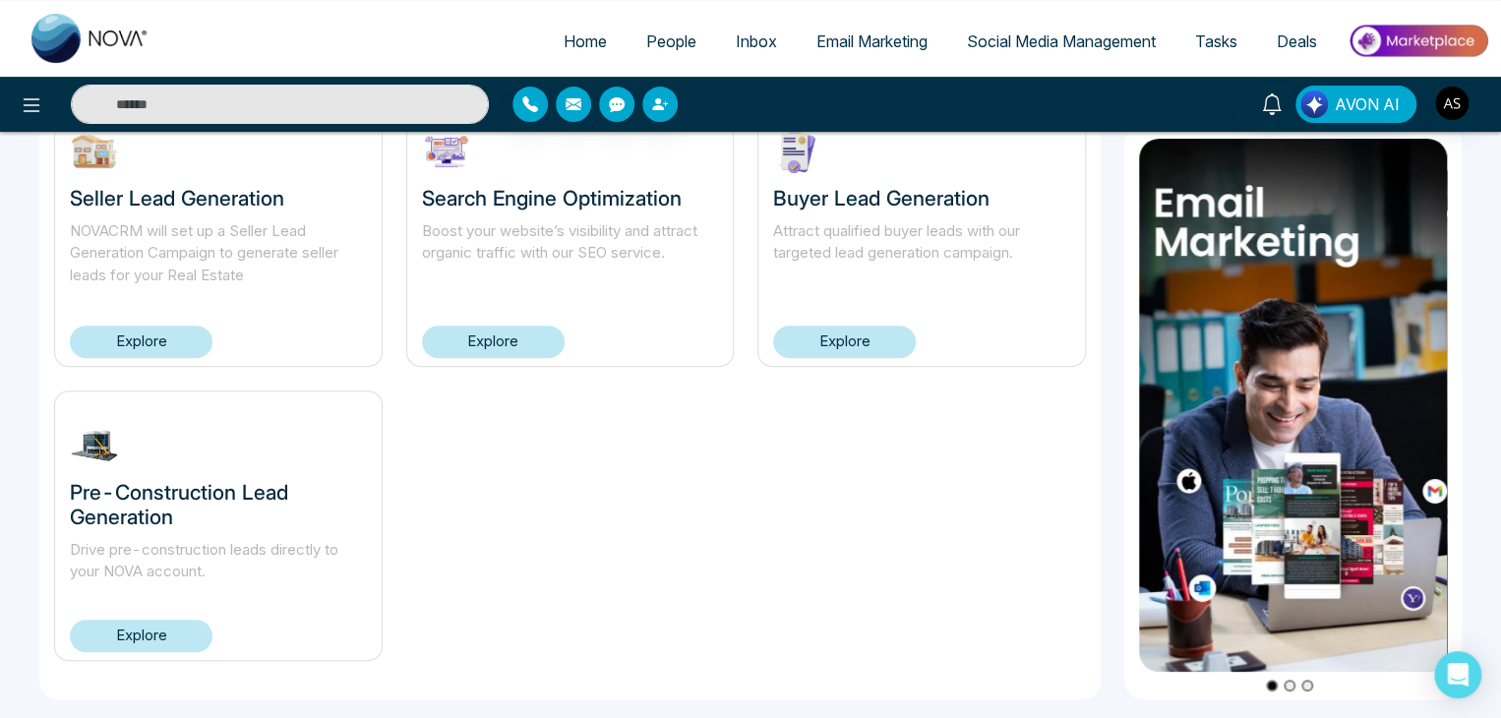
click at [181, 635] on link "Explore" at bounding box center [141, 636] width 143 height 32
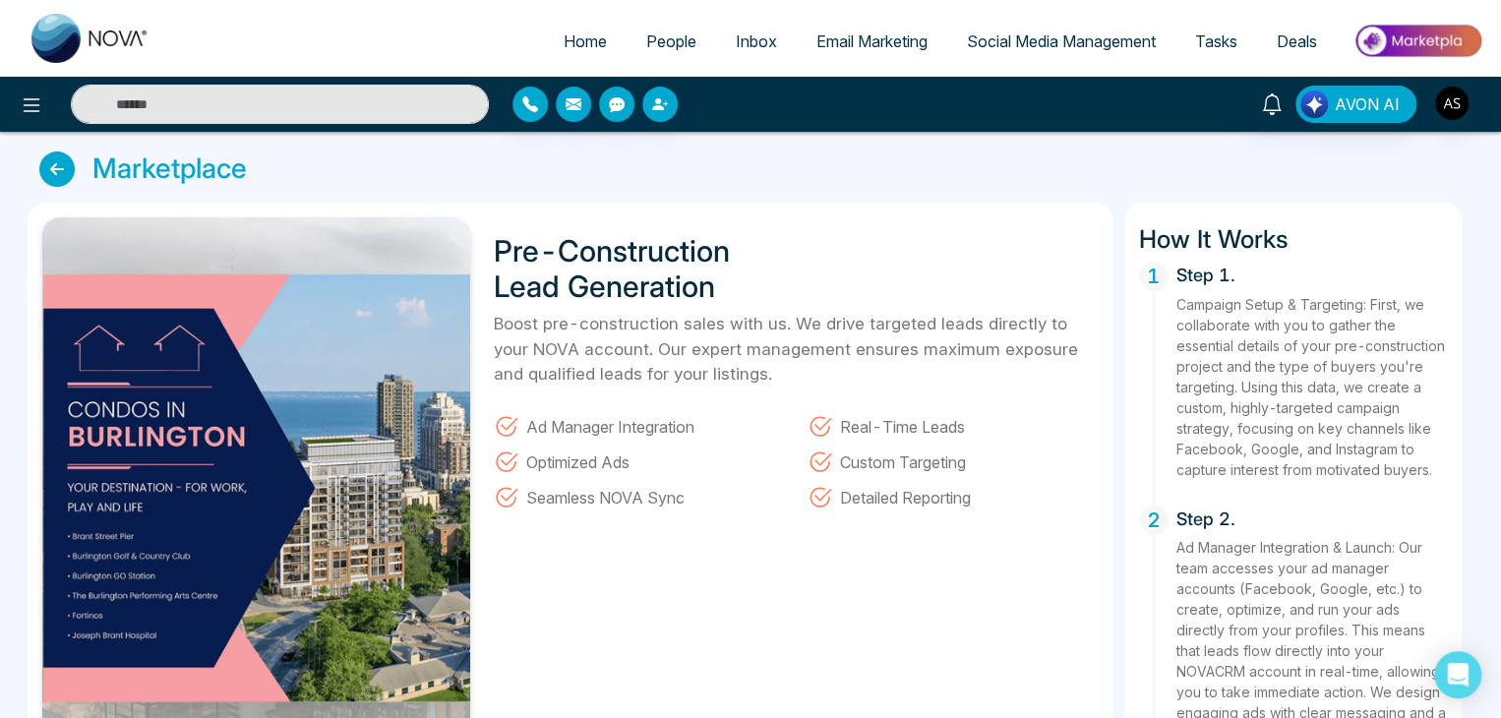
click at [80, 166] on link at bounding box center [61, 169] width 45 height 35
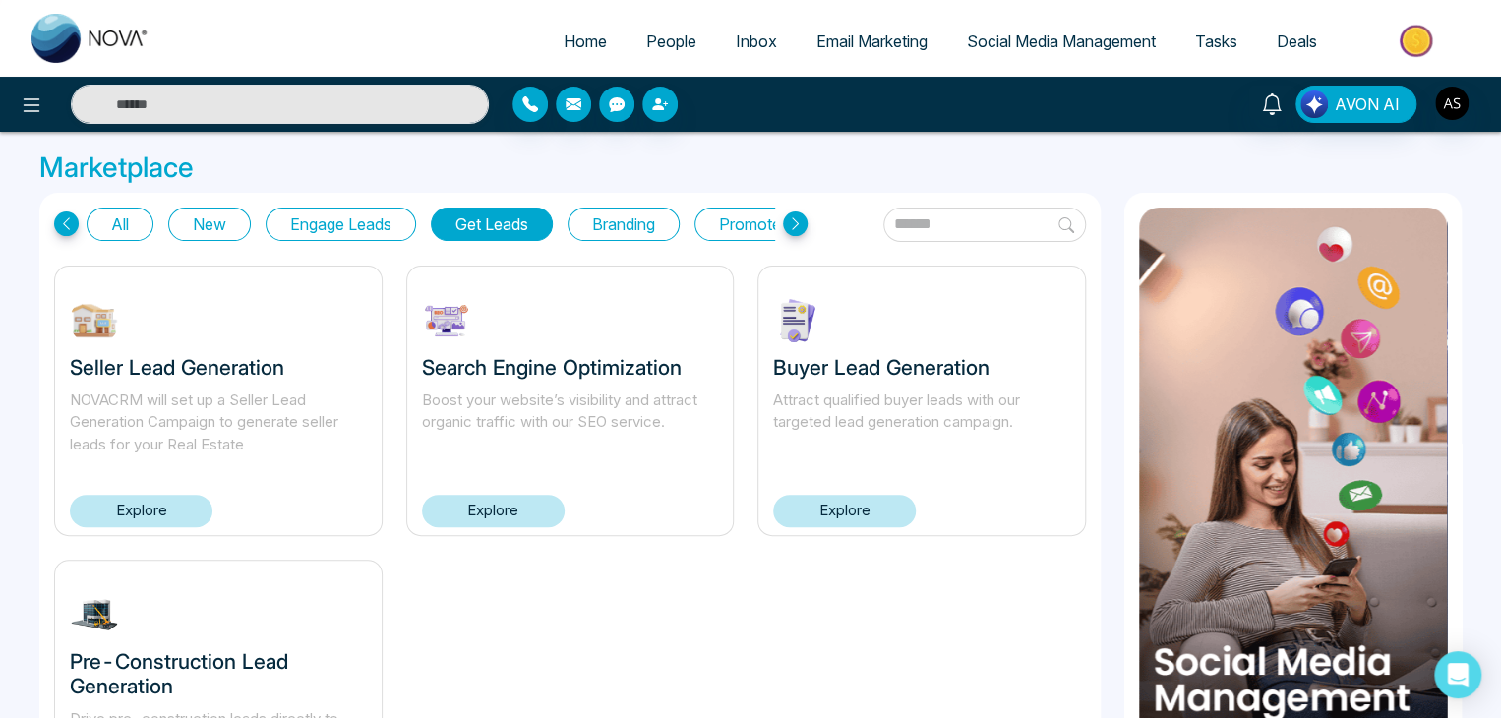
click at [113, 221] on button "All" at bounding box center [120, 224] width 67 height 33
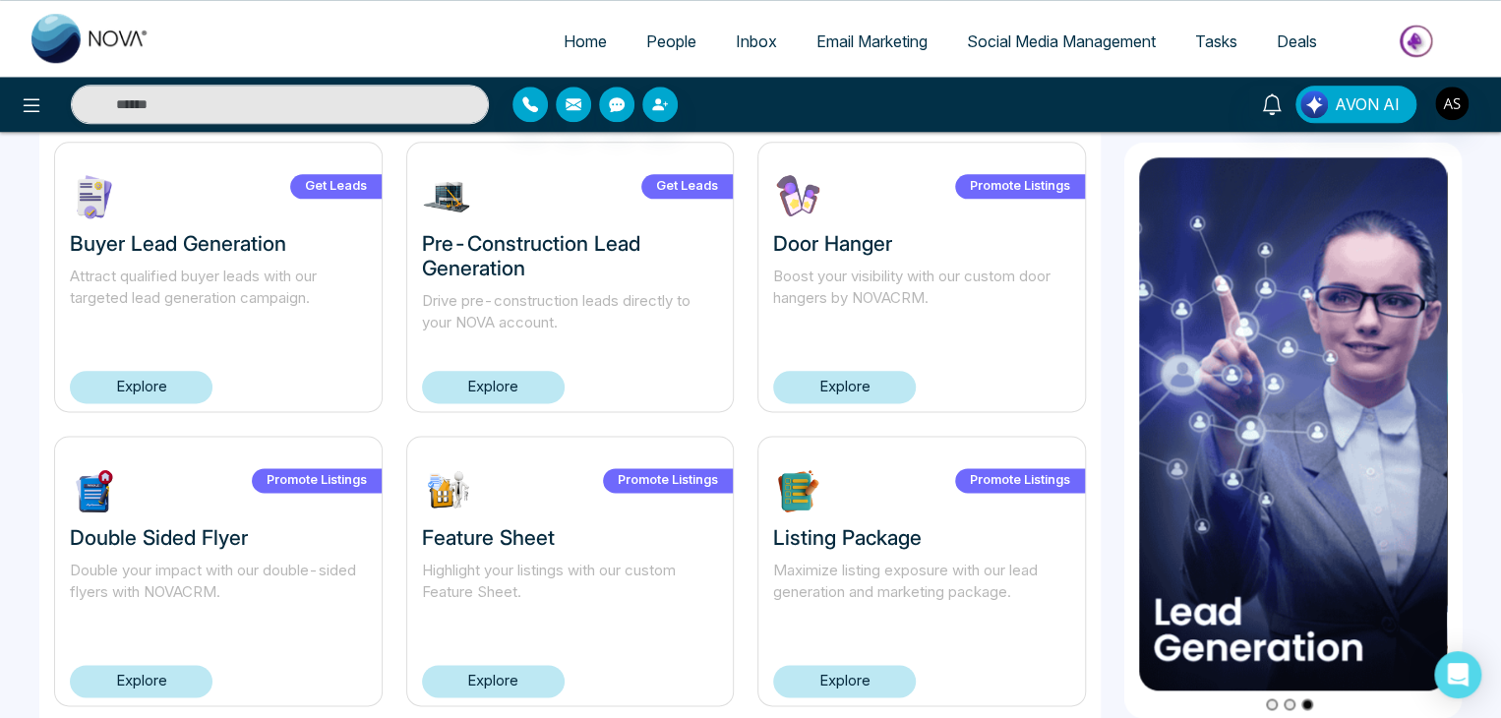
scroll to position [1007, 0]
click at [174, 380] on link "Explore" at bounding box center [141, 386] width 143 height 32
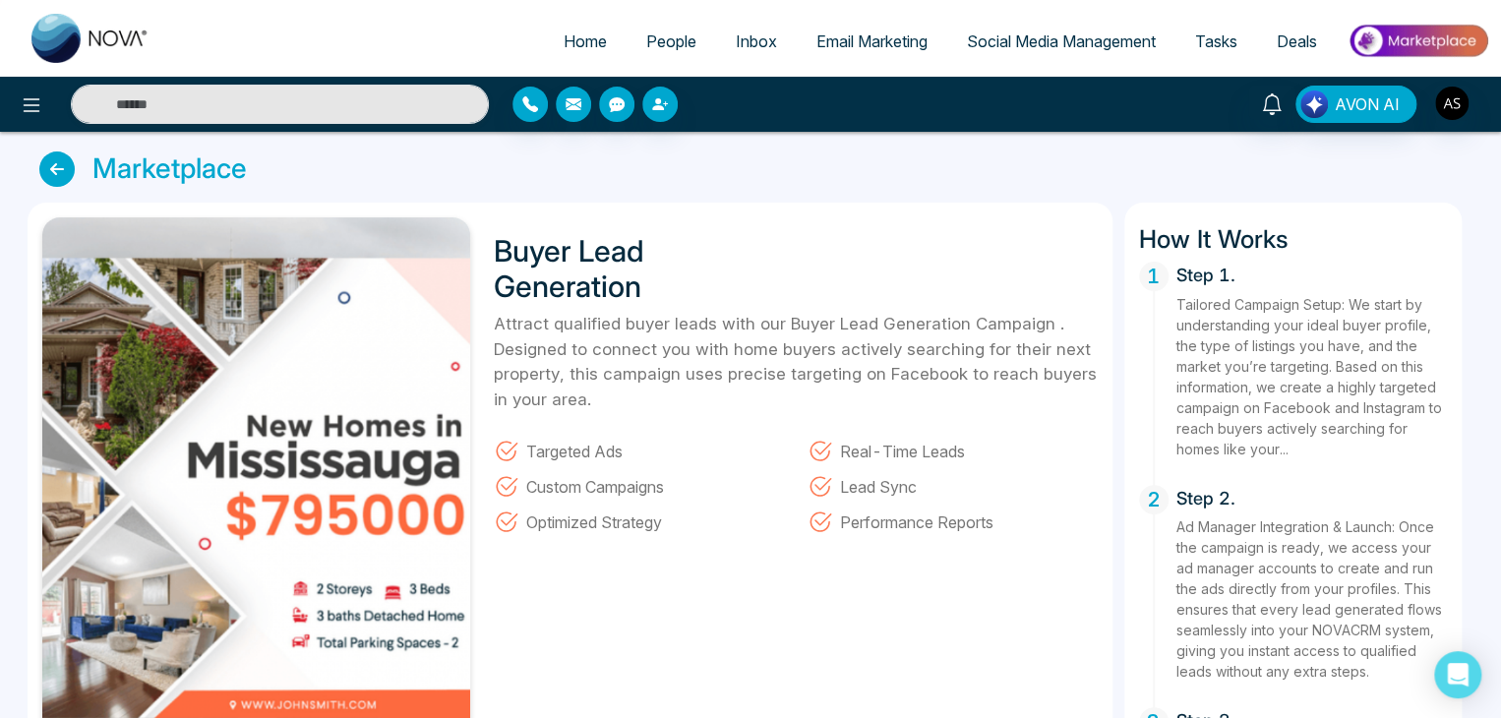
click at [58, 167] on icon at bounding box center [56, 169] width 35 height 35
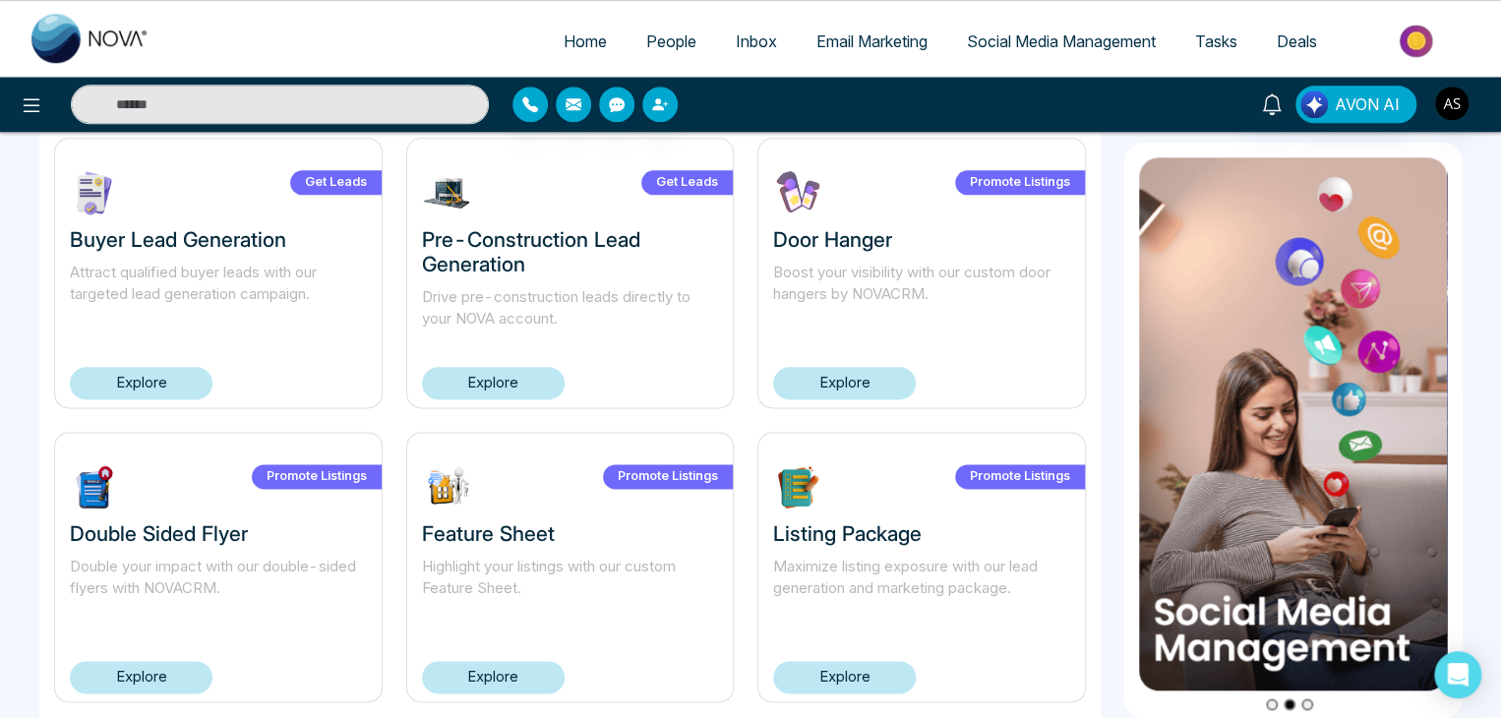
scroll to position [1011, 0]
click at [468, 383] on link "Explore" at bounding box center [493, 382] width 143 height 32
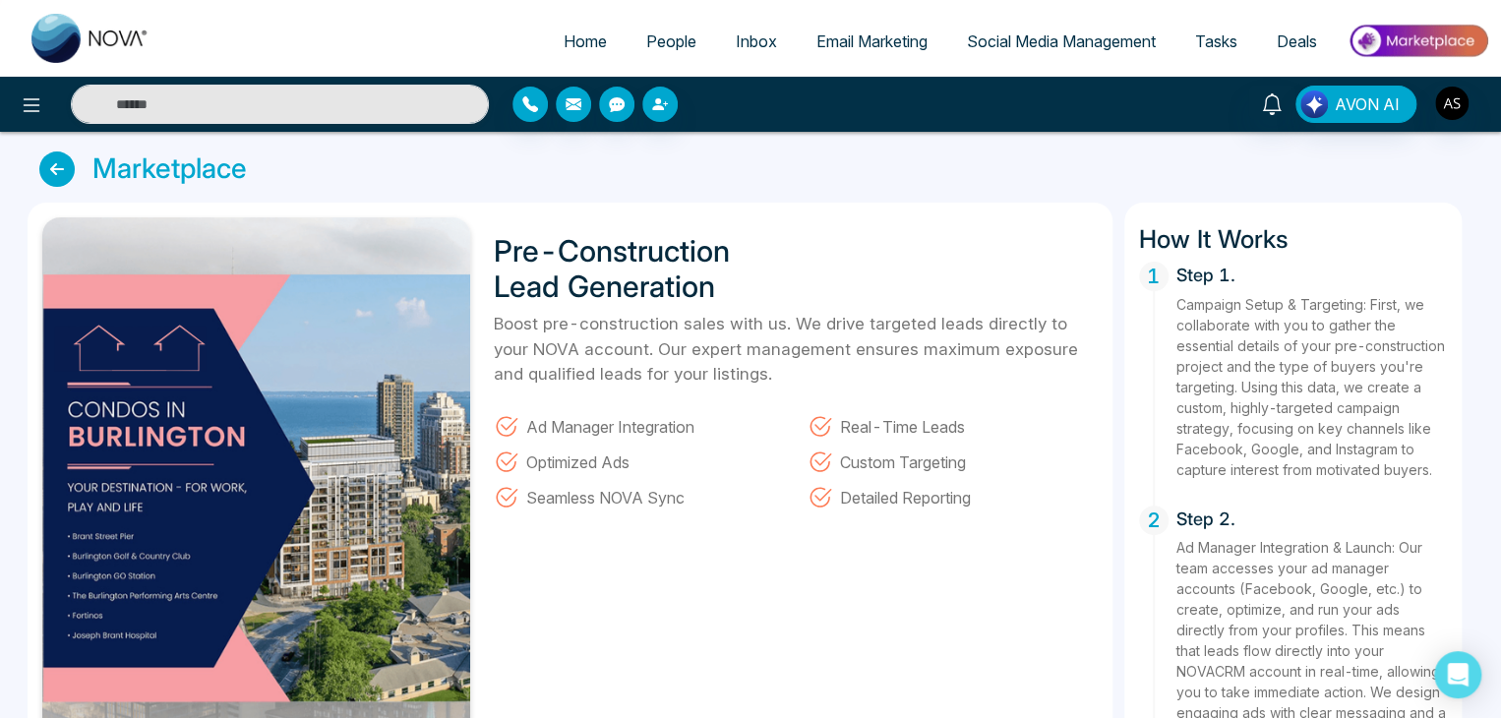
click at [63, 170] on icon at bounding box center [56, 169] width 35 height 35
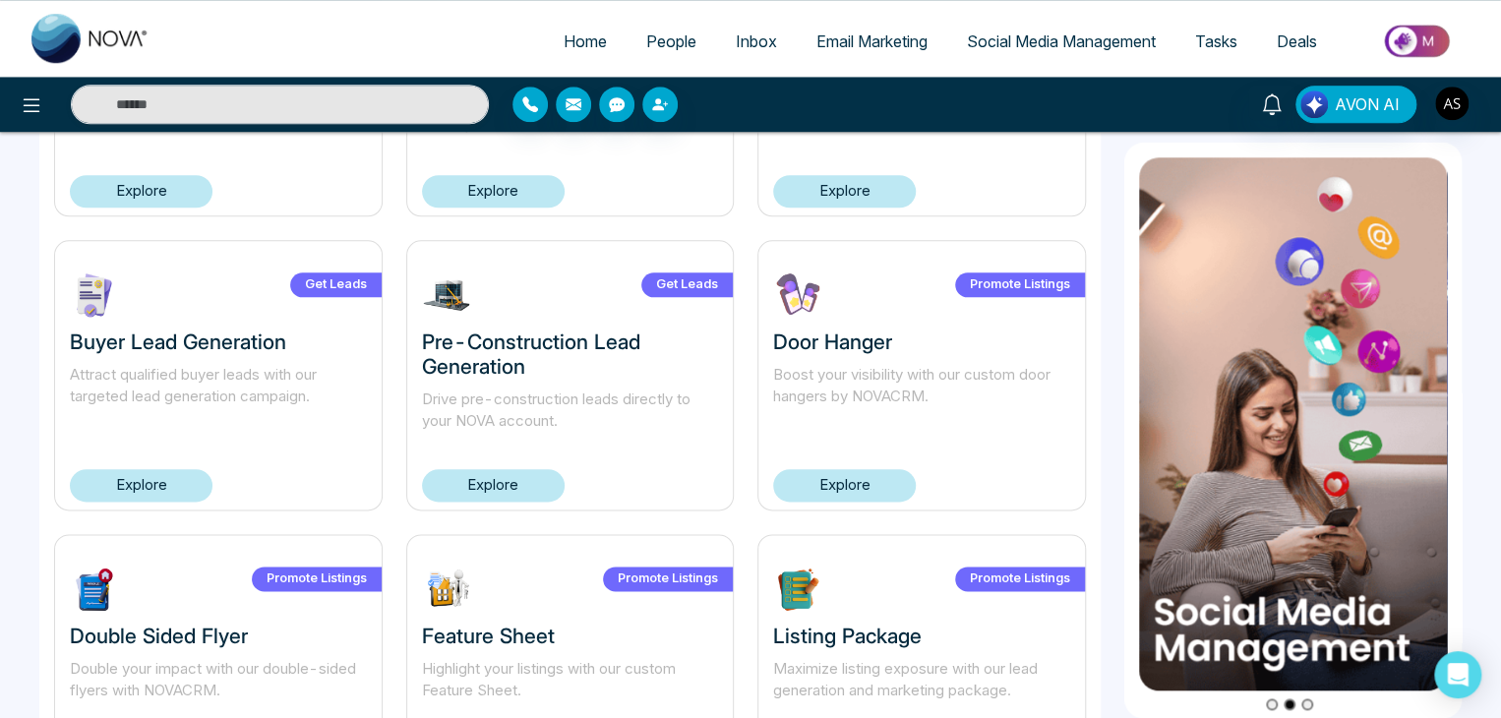
scroll to position [1023, 0]
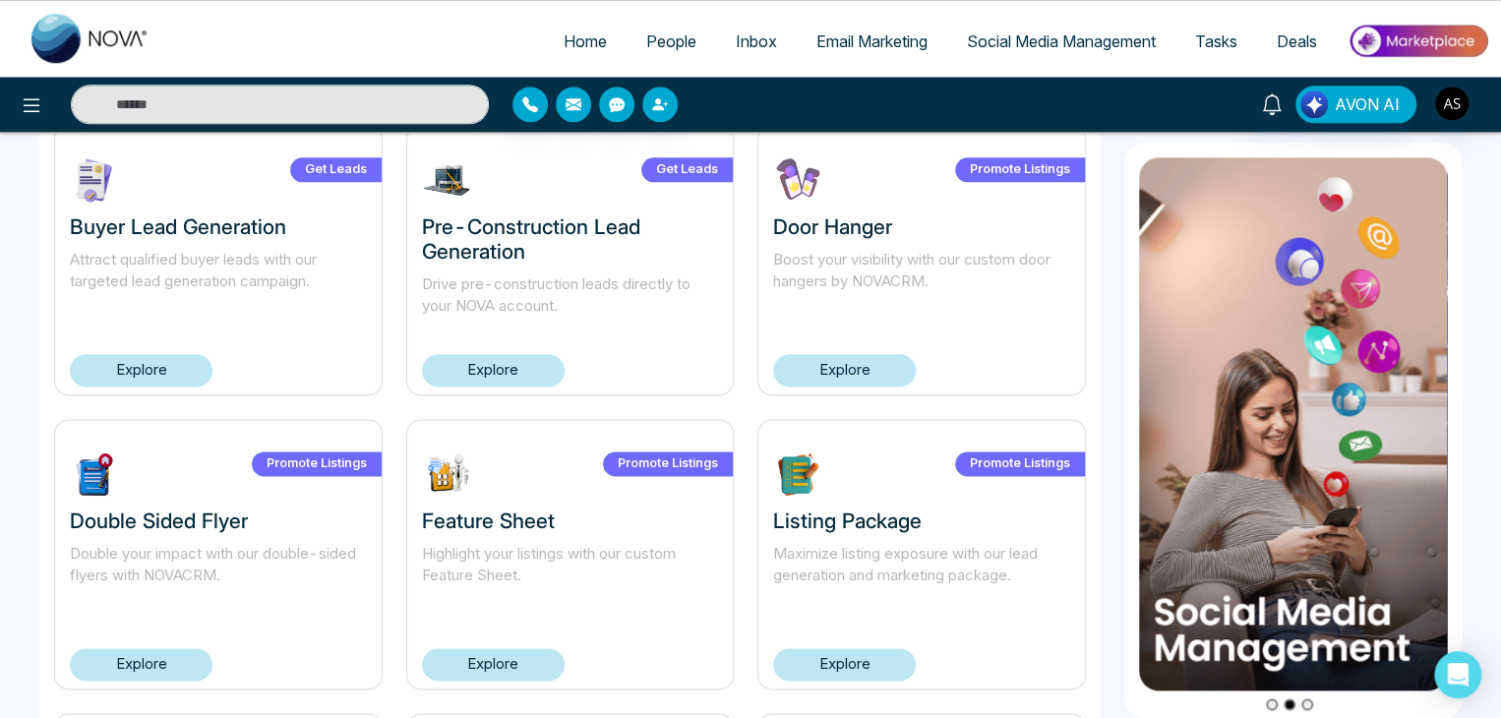
click at [877, 363] on link "Explore" at bounding box center [844, 370] width 143 height 32
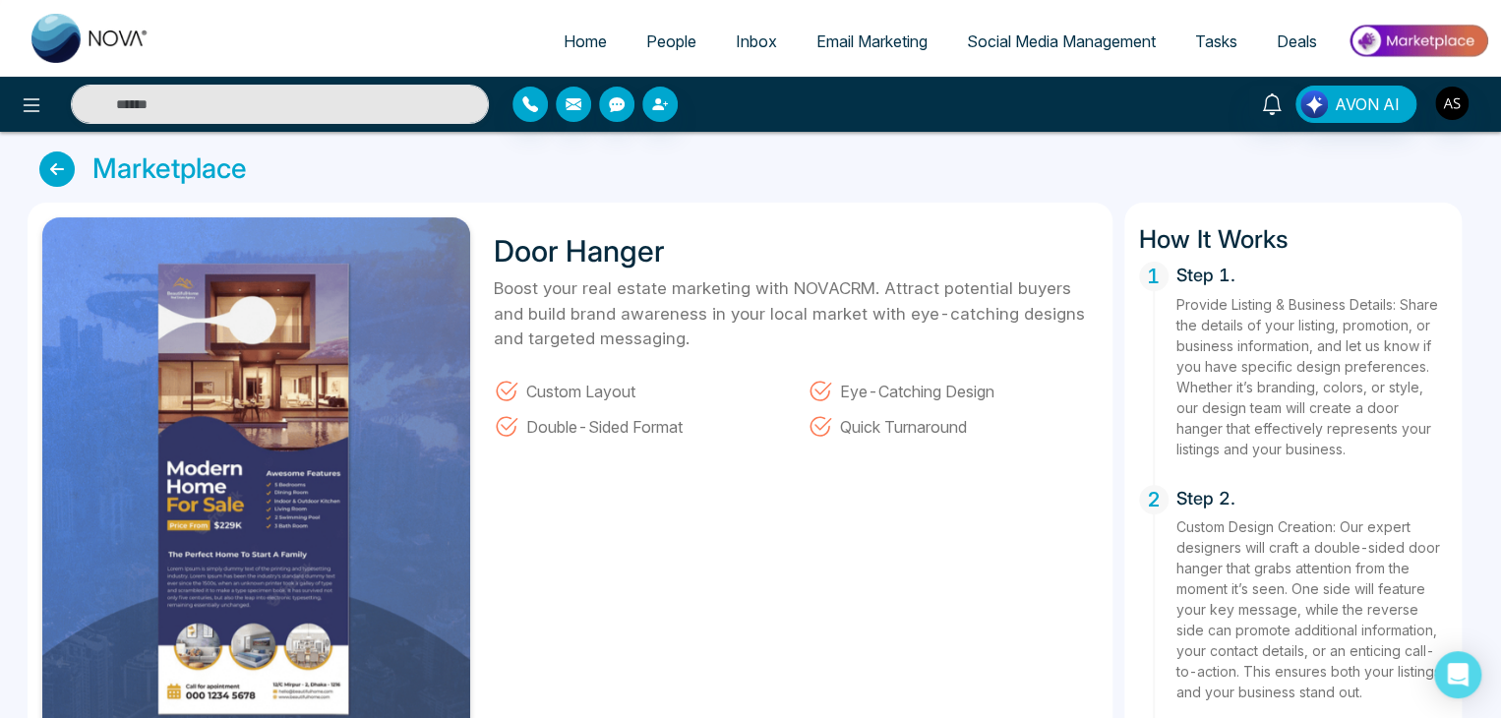
click at [60, 175] on icon at bounding box center [56, 169] width 35 height 35
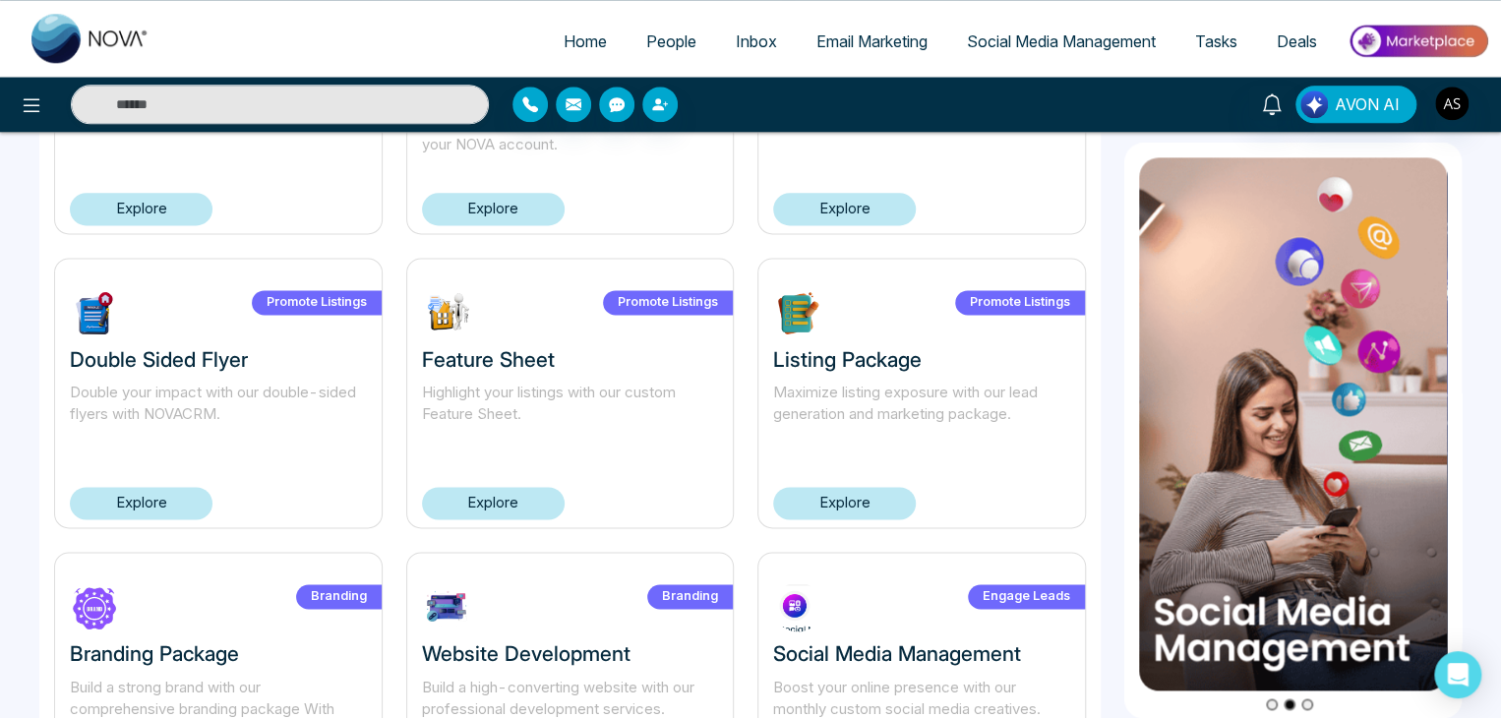
scroll to position [1274, 0]
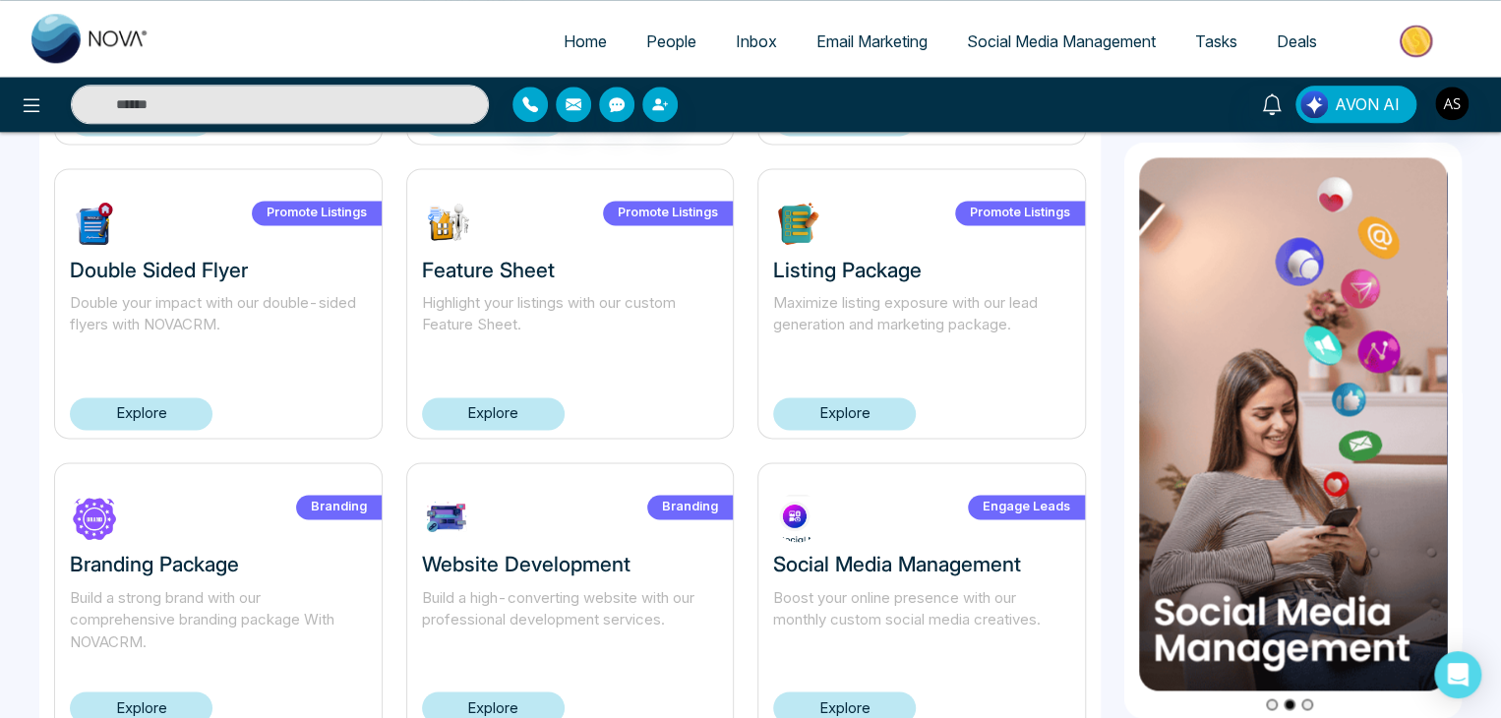
click at [173, 404] on link "Explore" at bounding box center [141, 413] width 143 height 32
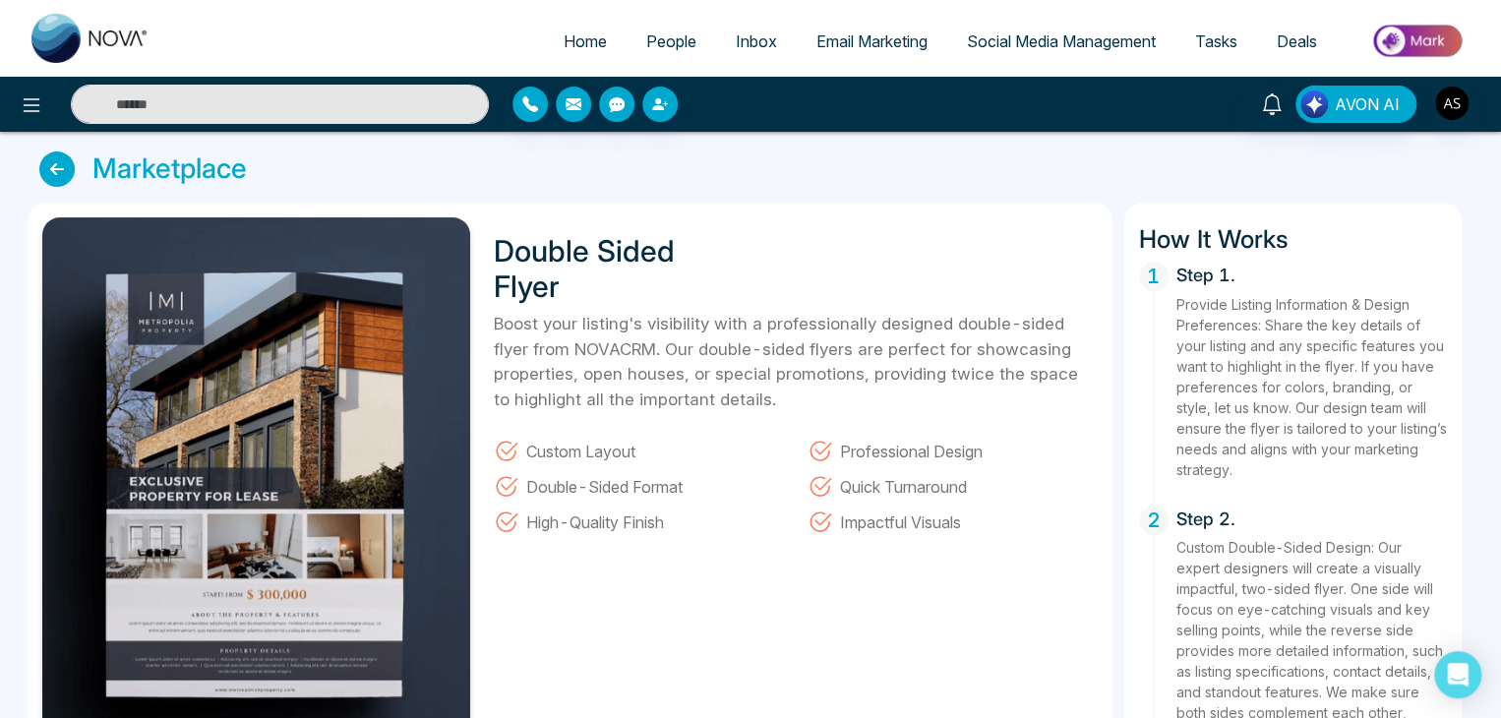
click at [51, 160] on icon at bounding box center [56, 169] width 35 height 35
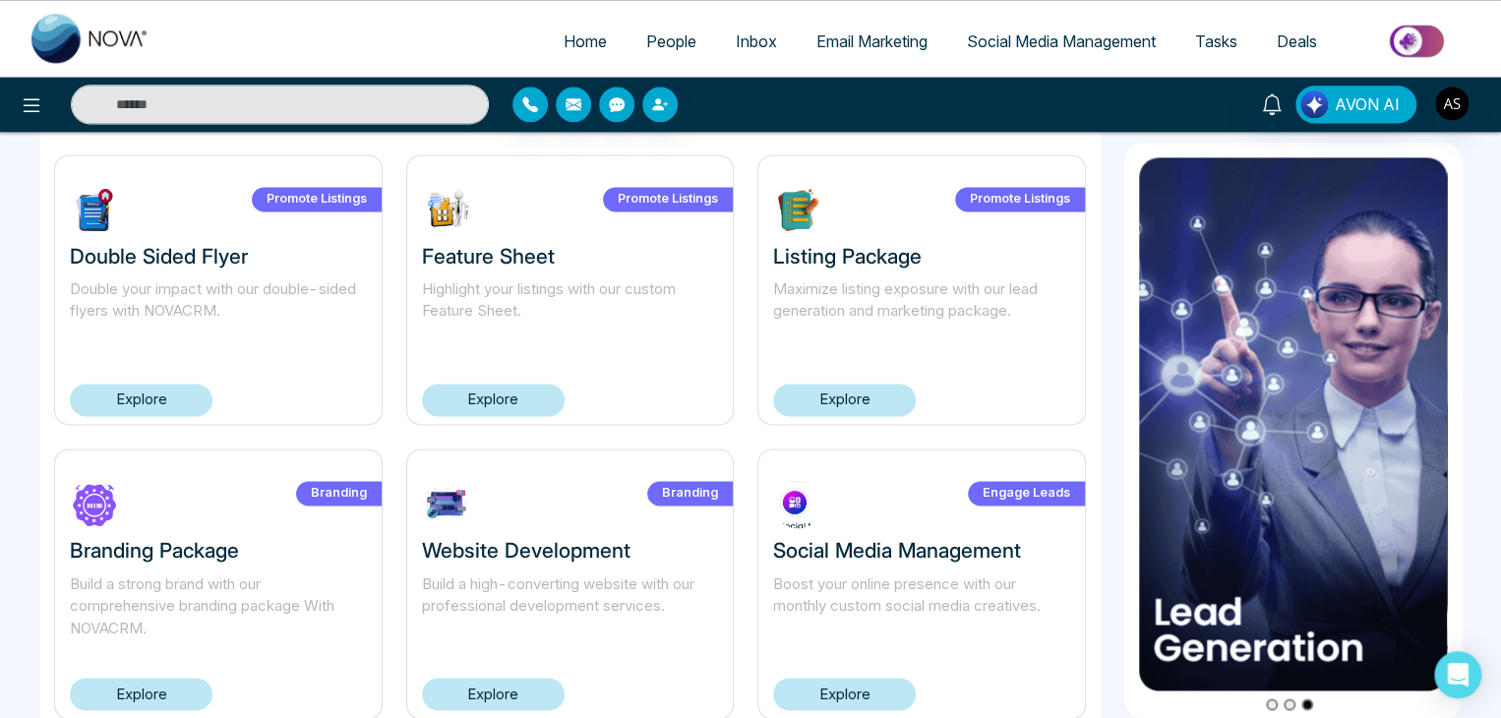
scroll to position [1287, 0]
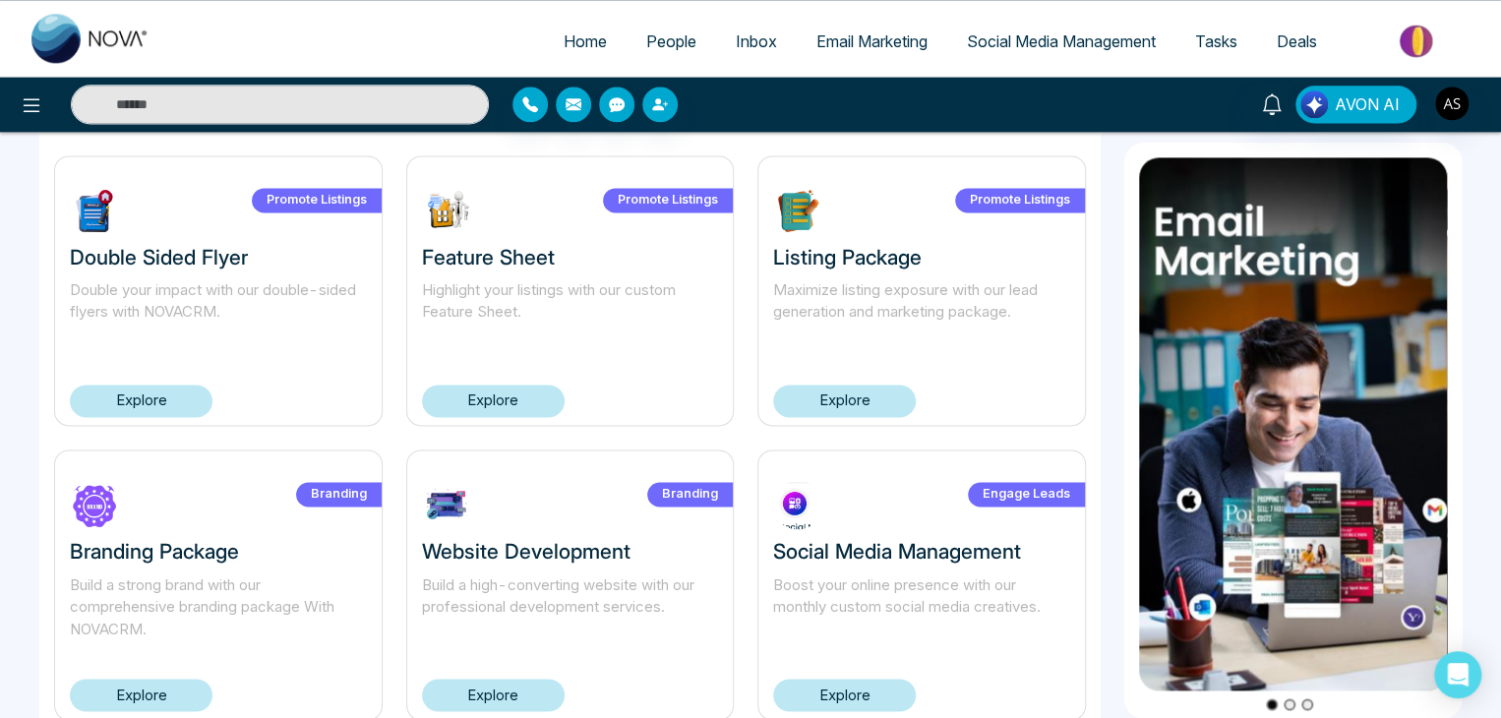
click at [857, 392] on link "Explore" at bounding box center [844, 401] width 143 height 32
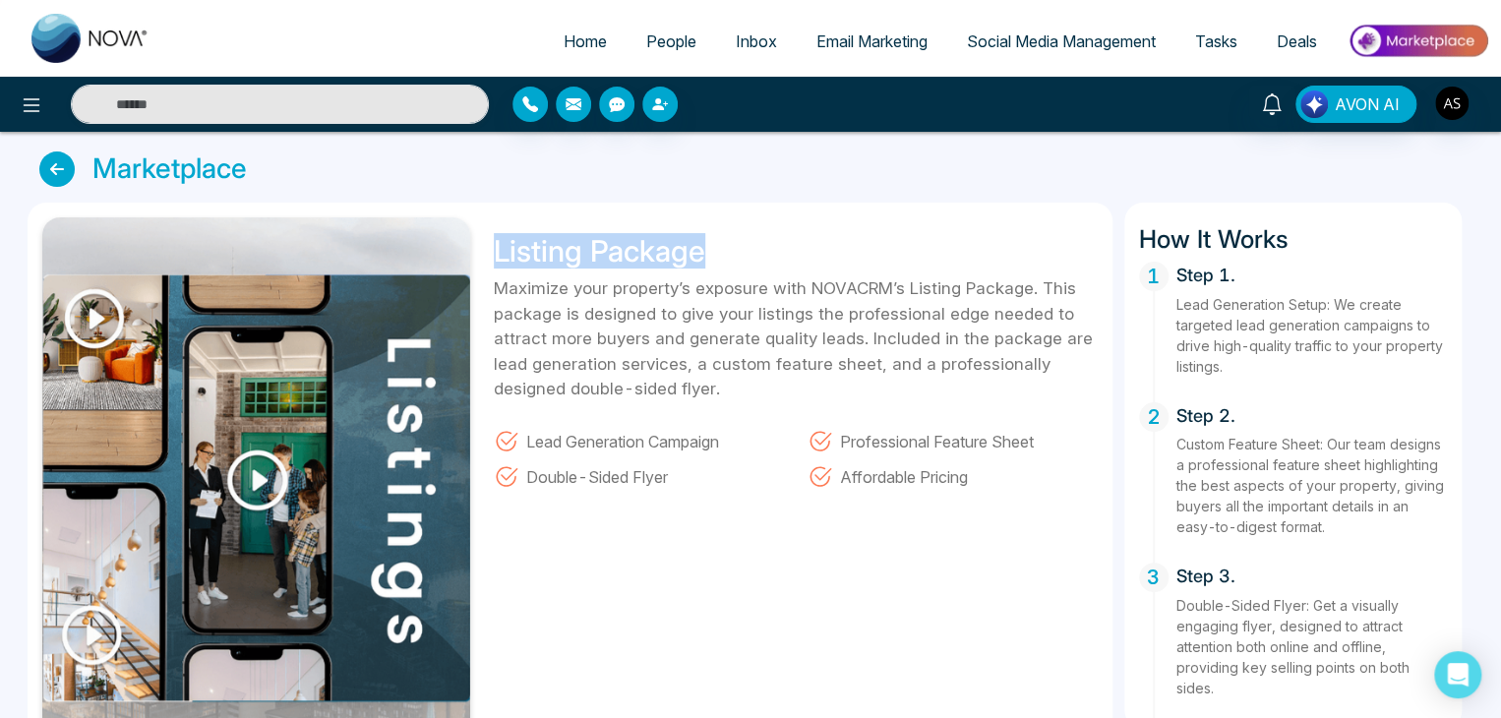
drag, startPoint x: 492, startPoint y: 250, endPoint x: 775, endPoint y: 227, distance: 284.3
click at [775, 227] on div "Listing Package Maximize your property’s exposure with NOVACRM’s Listing Packag…" at bounding box center [790, 488] width 616 height 543
click at [761, 253] on div "Listing Package Maximize your property’s exposure with NOVACRM’s Listing Packag…" at bounding box center [790, 488] width 616 height 543
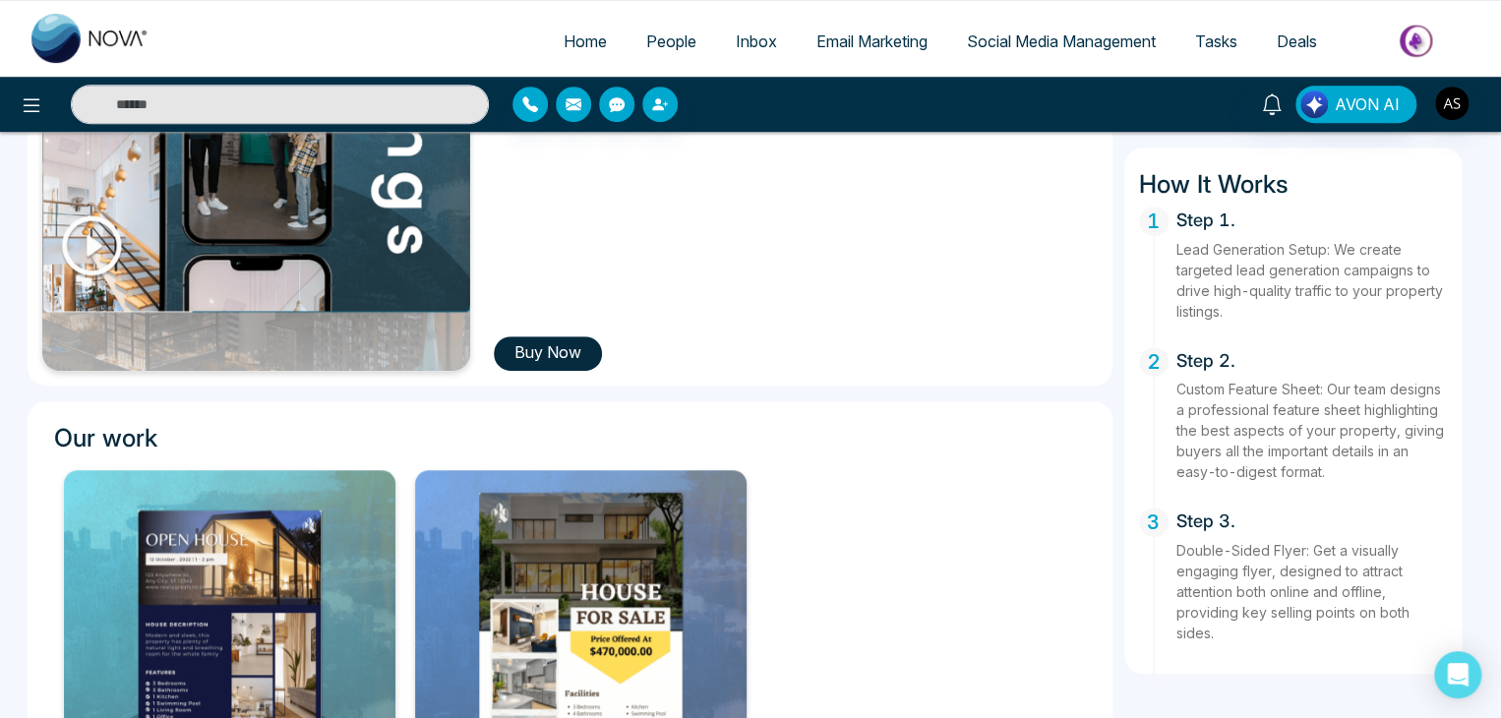
scroll to position [445, 0]
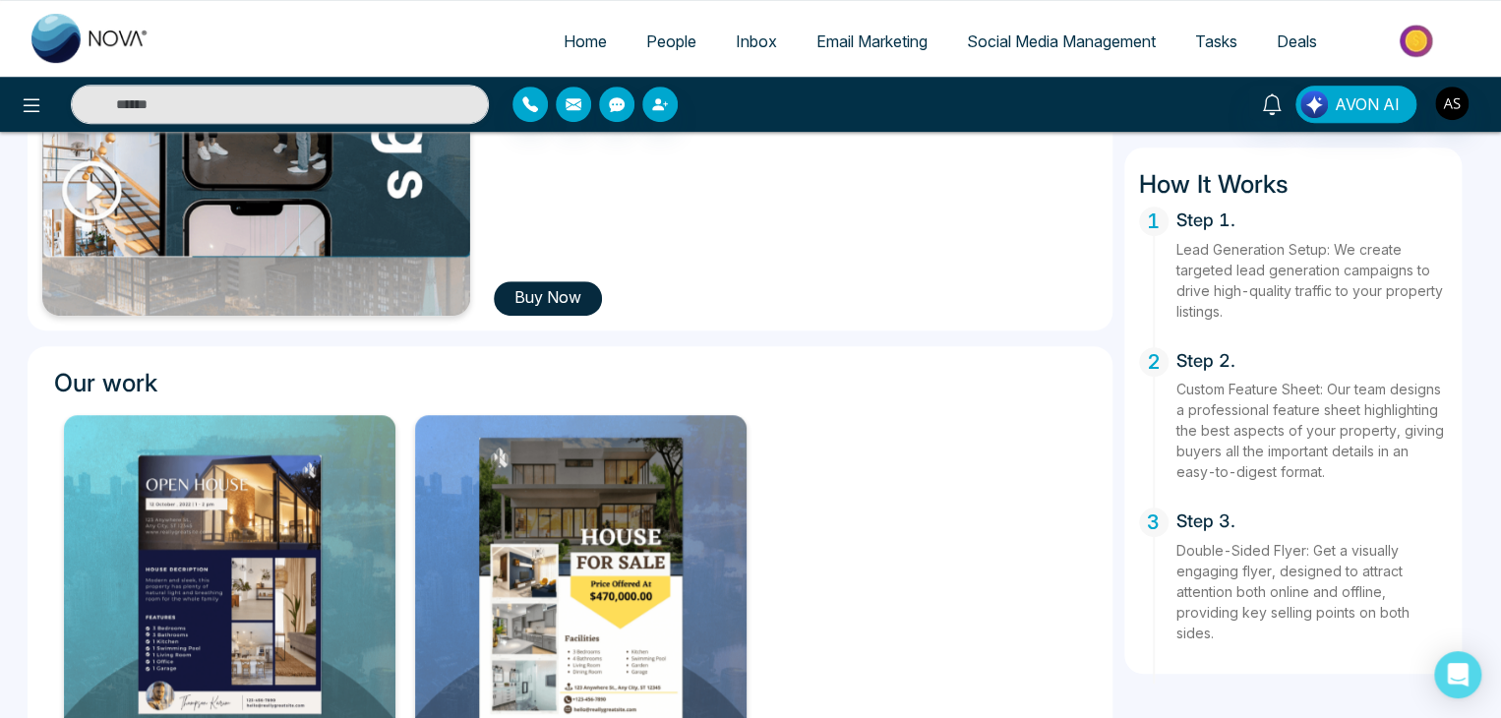
click at [532, 296] on button "Buy Now" at bounding box center [548, 298] width 108 height 34
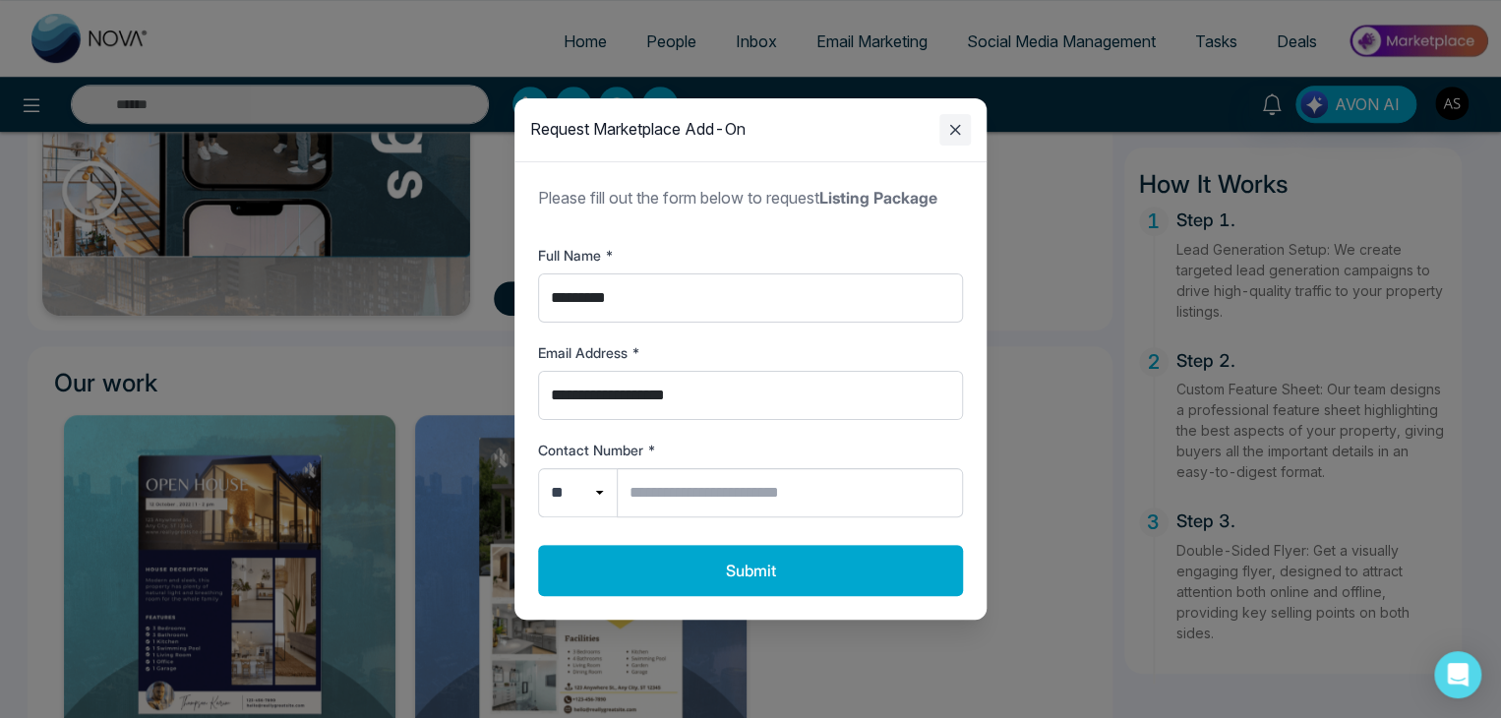
click at [954, 127] on icon "Close modal" at bounding box center [956, 130] width 24 height 24
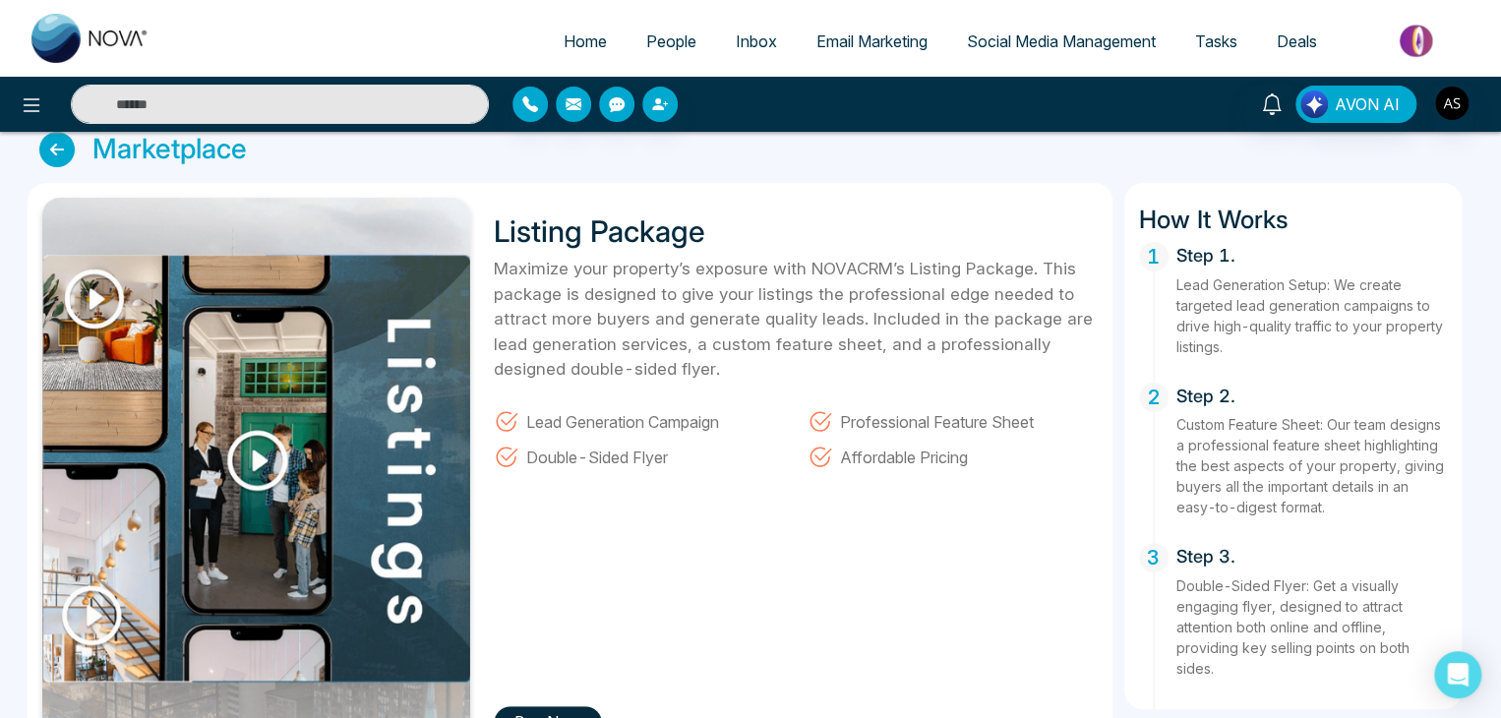
scroll to position [0, 0]
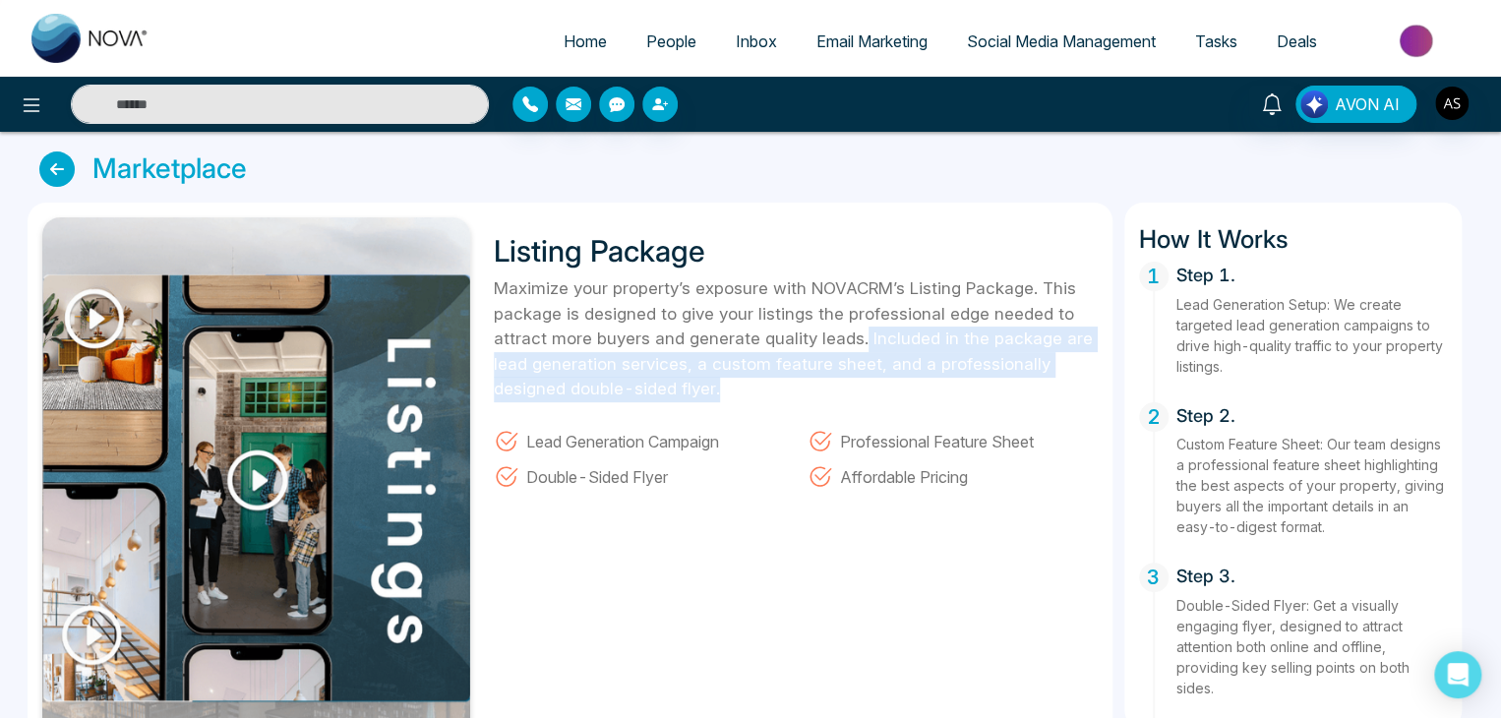
drag, startPoint x: 862, startPoint y: 335, endPoint x: 1045, endPoint y: 385, distance: 189.8
click at [1045, 385] on p "Maximize your property’s exposure with NOVACRM’s Listing Package. This package …" at bounding box center [796, 339] width 604 height 126
click at [975, 391] on p "Maximize your property’s exposure with NOVACRM’s Listing Package. This package …" at bounding box center [796, 339] width 604 height 126
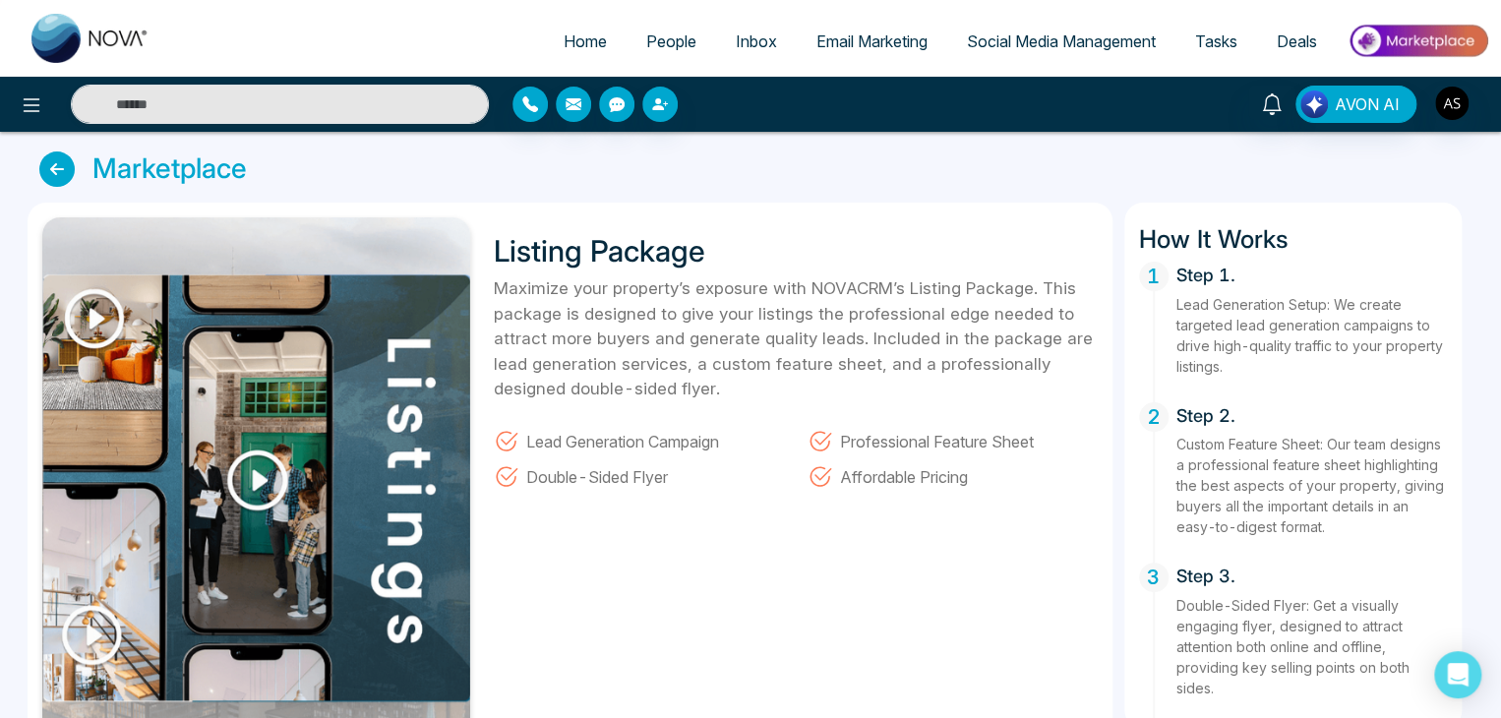
click at [54, 175] on icon at bounding box center [56, 169] width 35 height 35
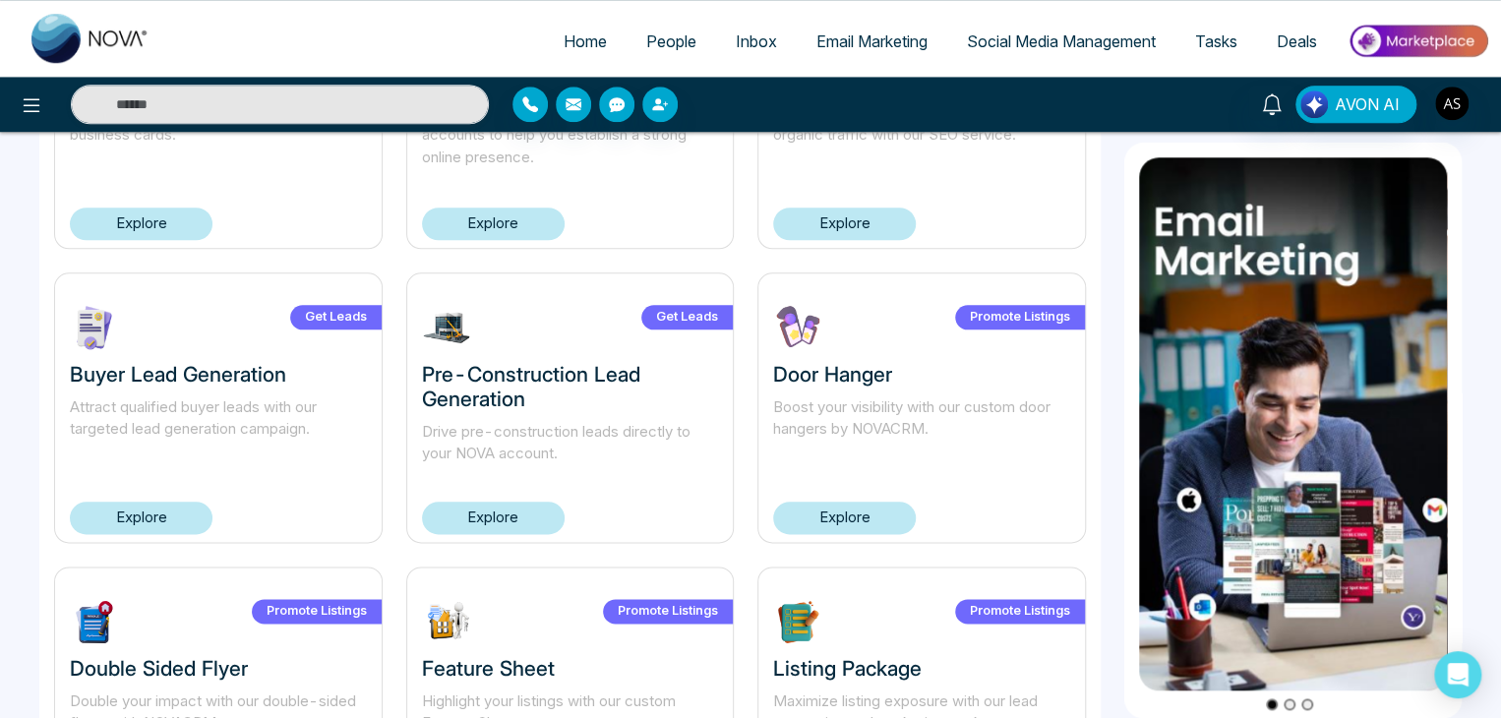
scroll to position [1346, 0]
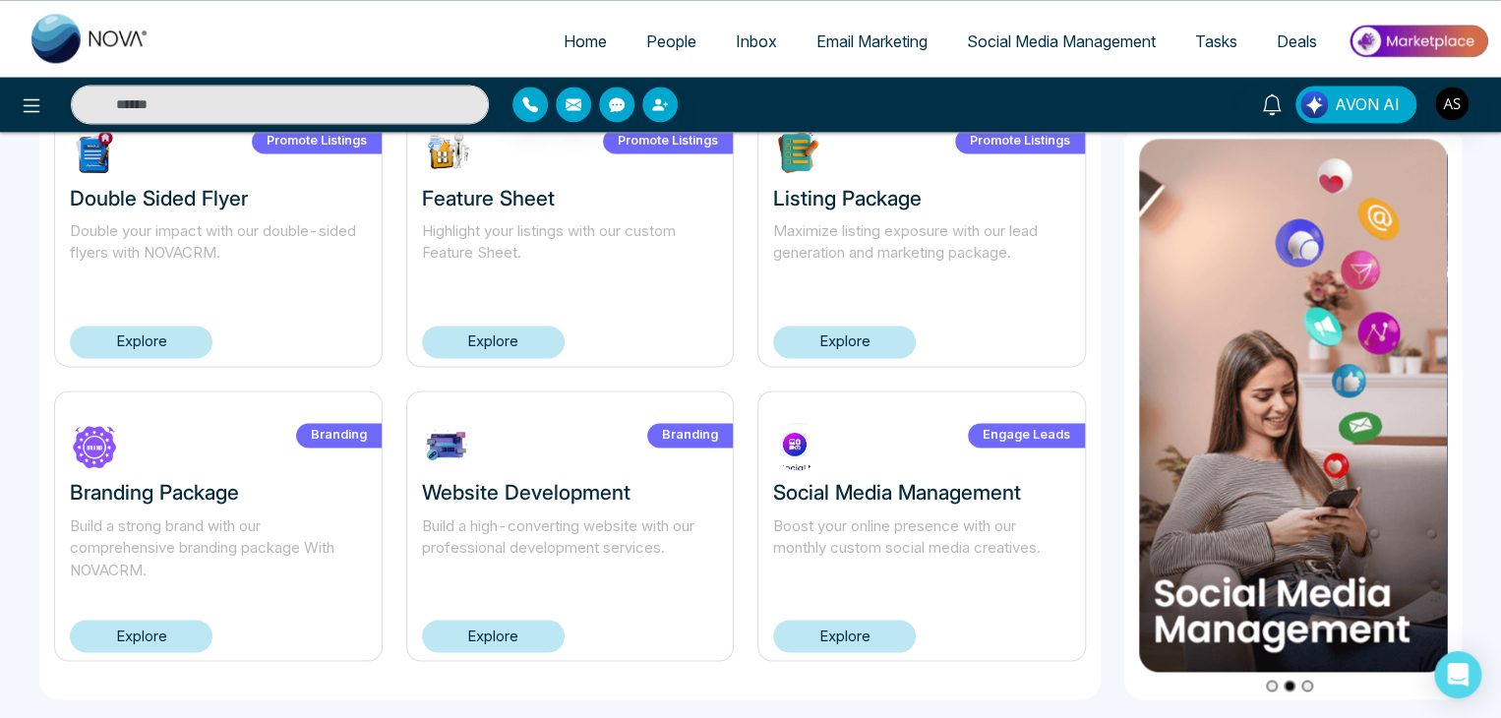
click at [118, 636] on link "Explore" at bounding box center [141, 636] width 143 height 32
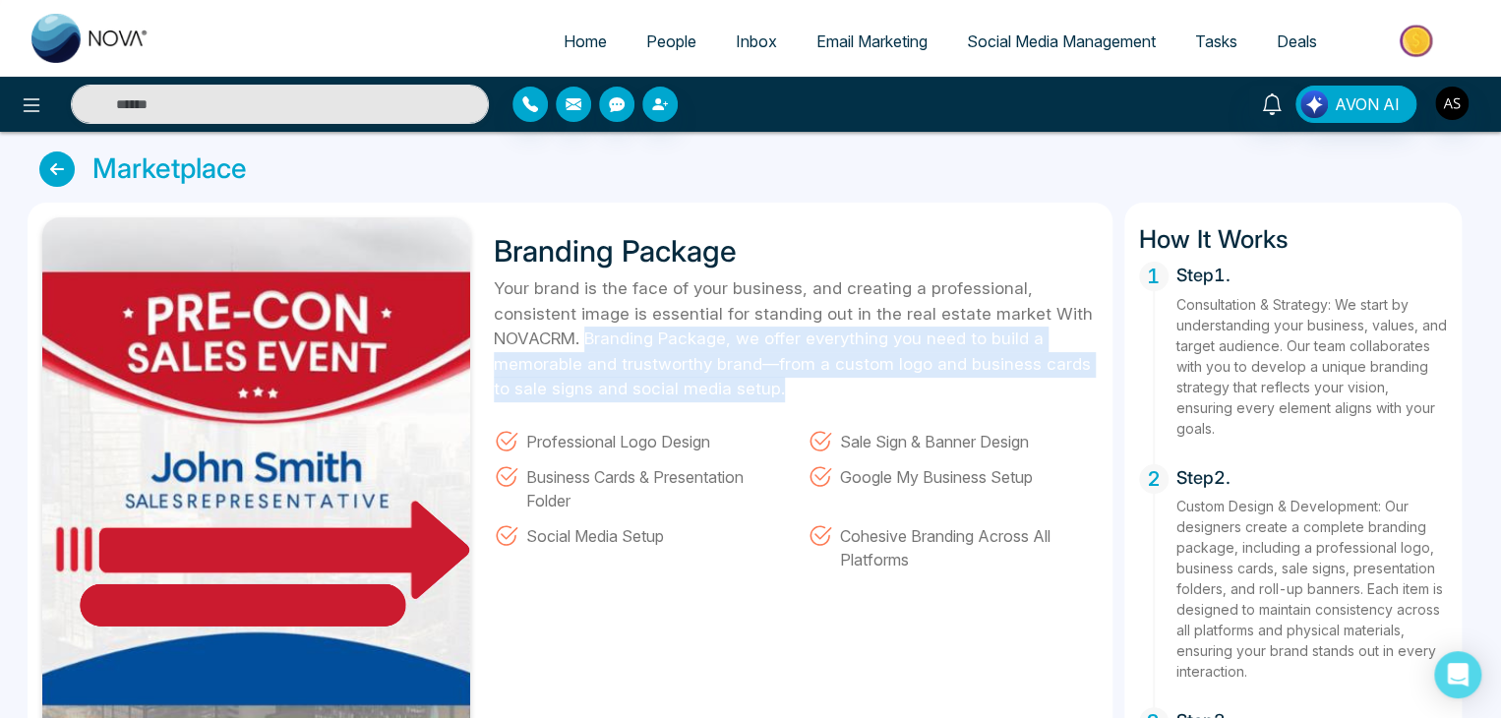
drag, startPoint x: 585, startPoint y: 335, endPoint x: 799, endPoint y: 397, distance: 222.3
click at [799, 397] on p "Your brand is the face of your business, and creating a professional, consisten…" at bounding box center [796, 339] width 604 height 126
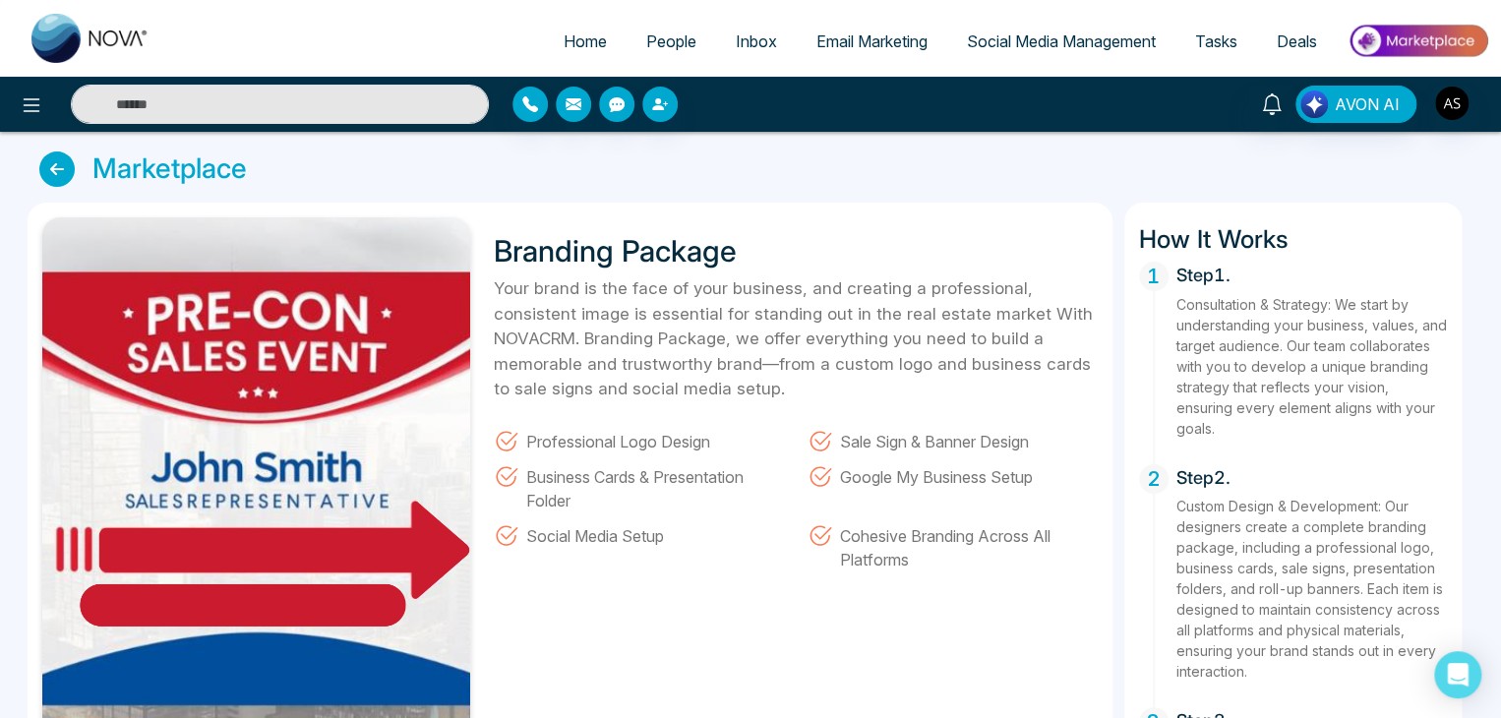
click at [791, 402] on div "Your brand is the face of your business, and creating a professional, consisten…" at bounding box center [796, 423] width 604 height 295
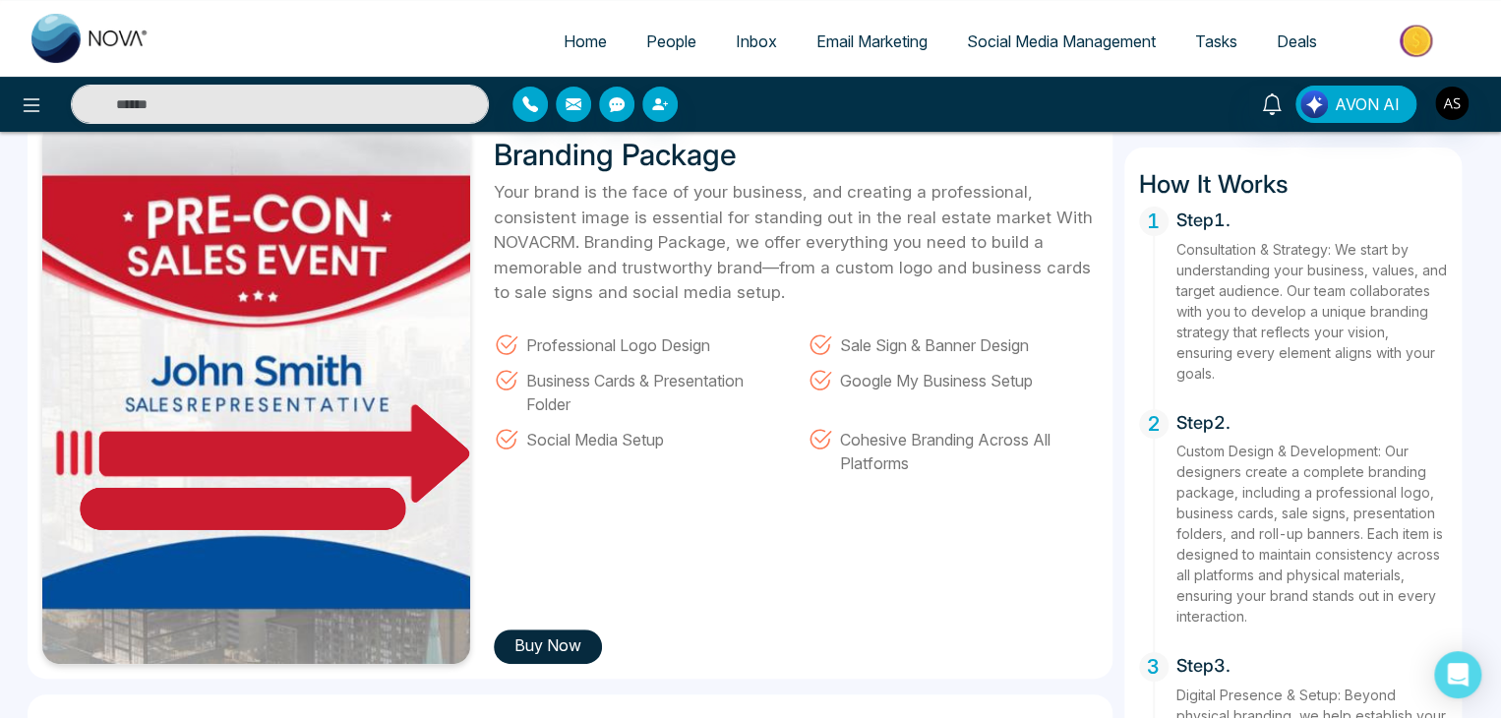
scroll to position [97, 0]
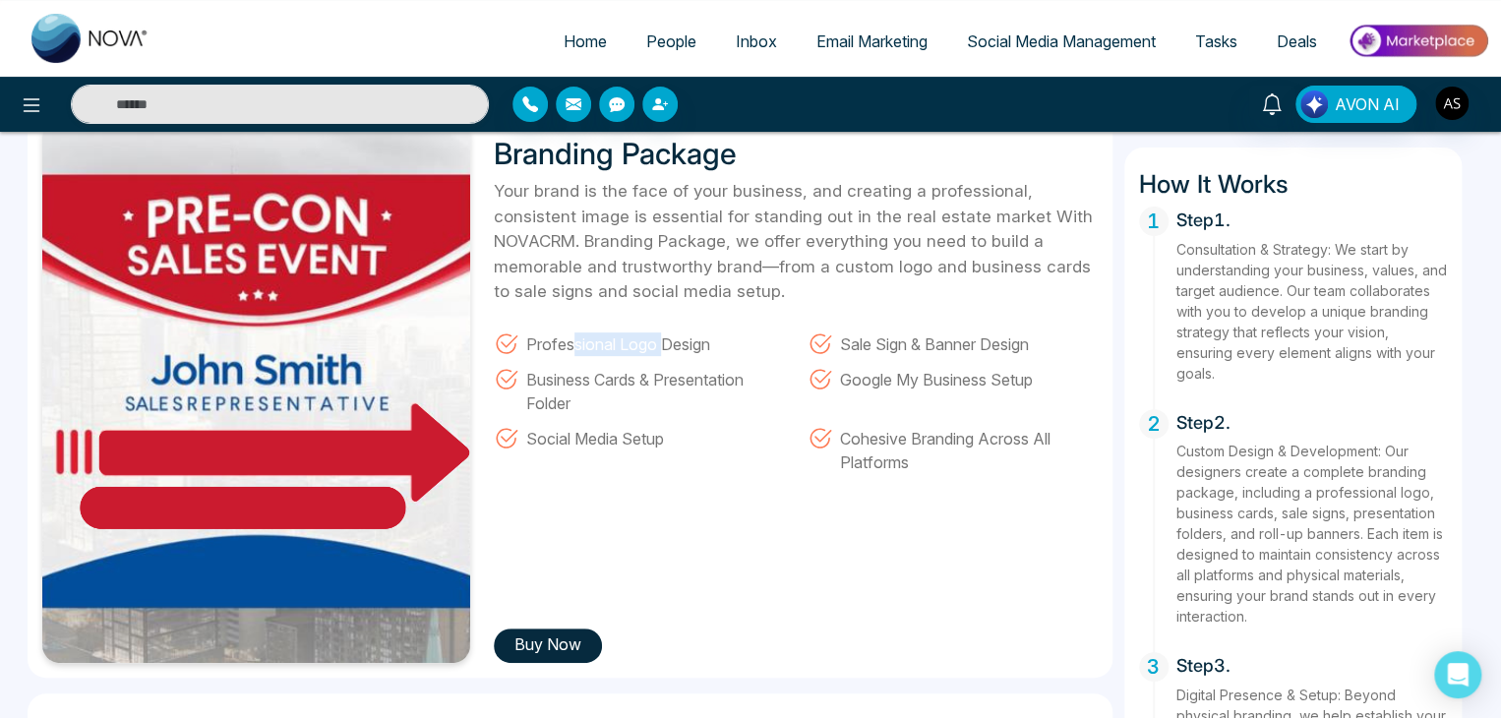
drag, startPoint x: 578, startPoint y: 342, endPoint x: 660, endPoint y: 336, distance: 82.9
click at [660, 336] on span "Professional Logo Design" at bounding box center [618, 344] width 184 height 26
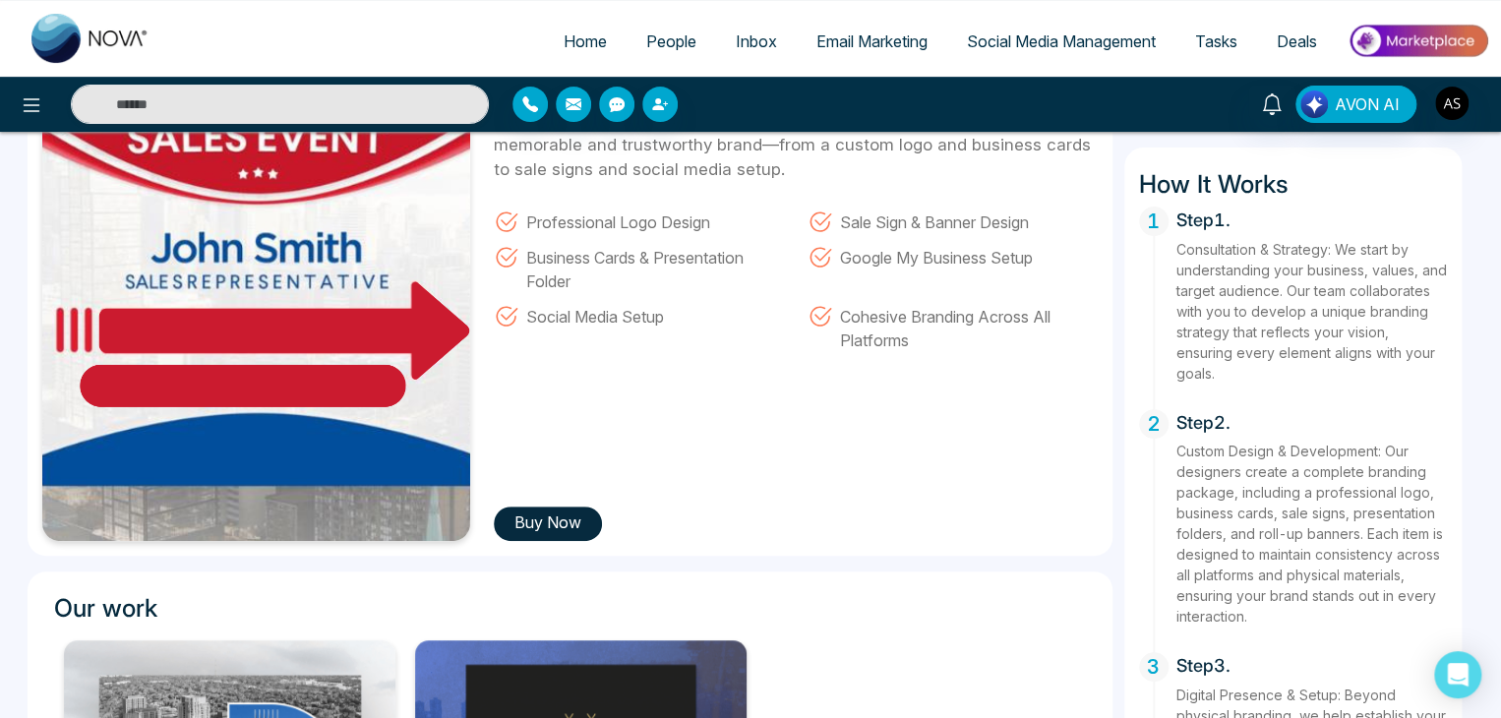
scroll to position [0, 0]
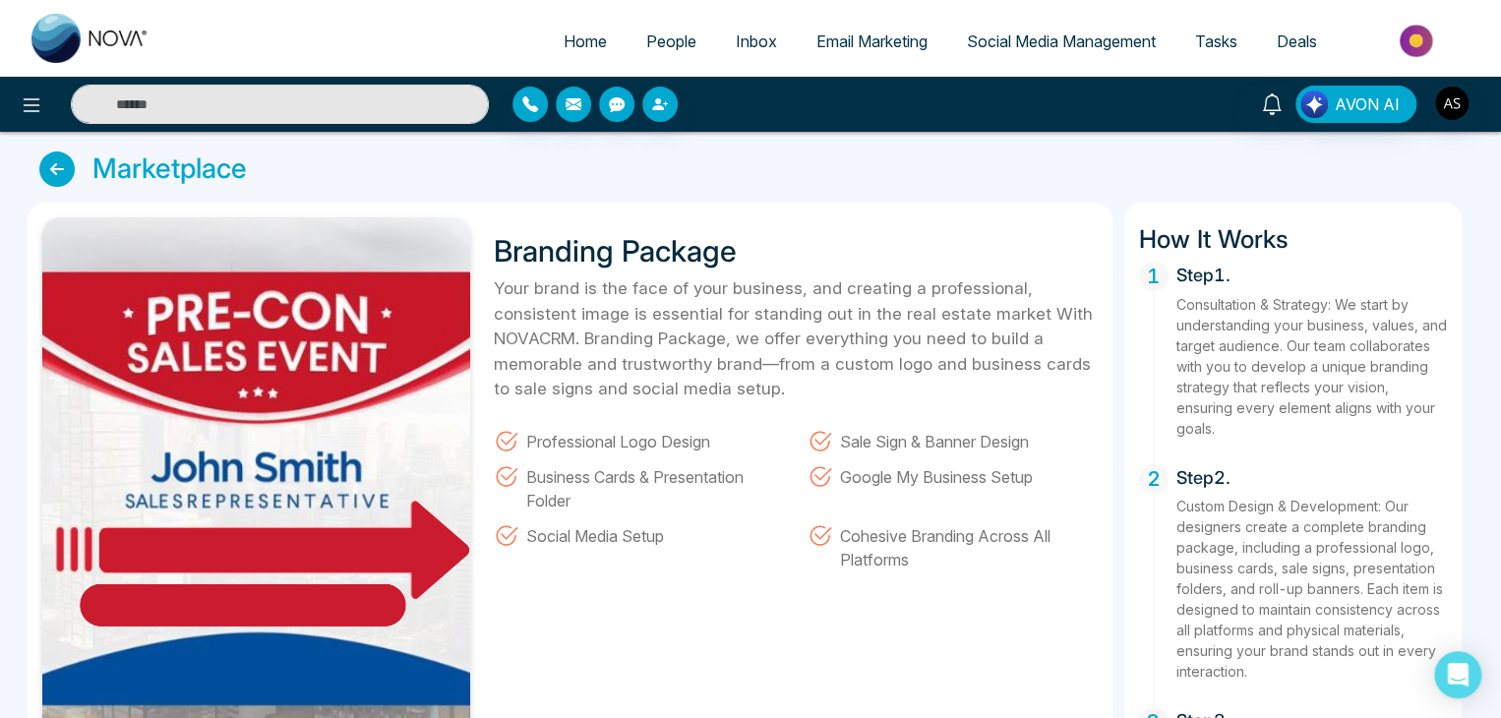
click at [44, 174] on icon at bounding box center [56, 169] width 35 height 35
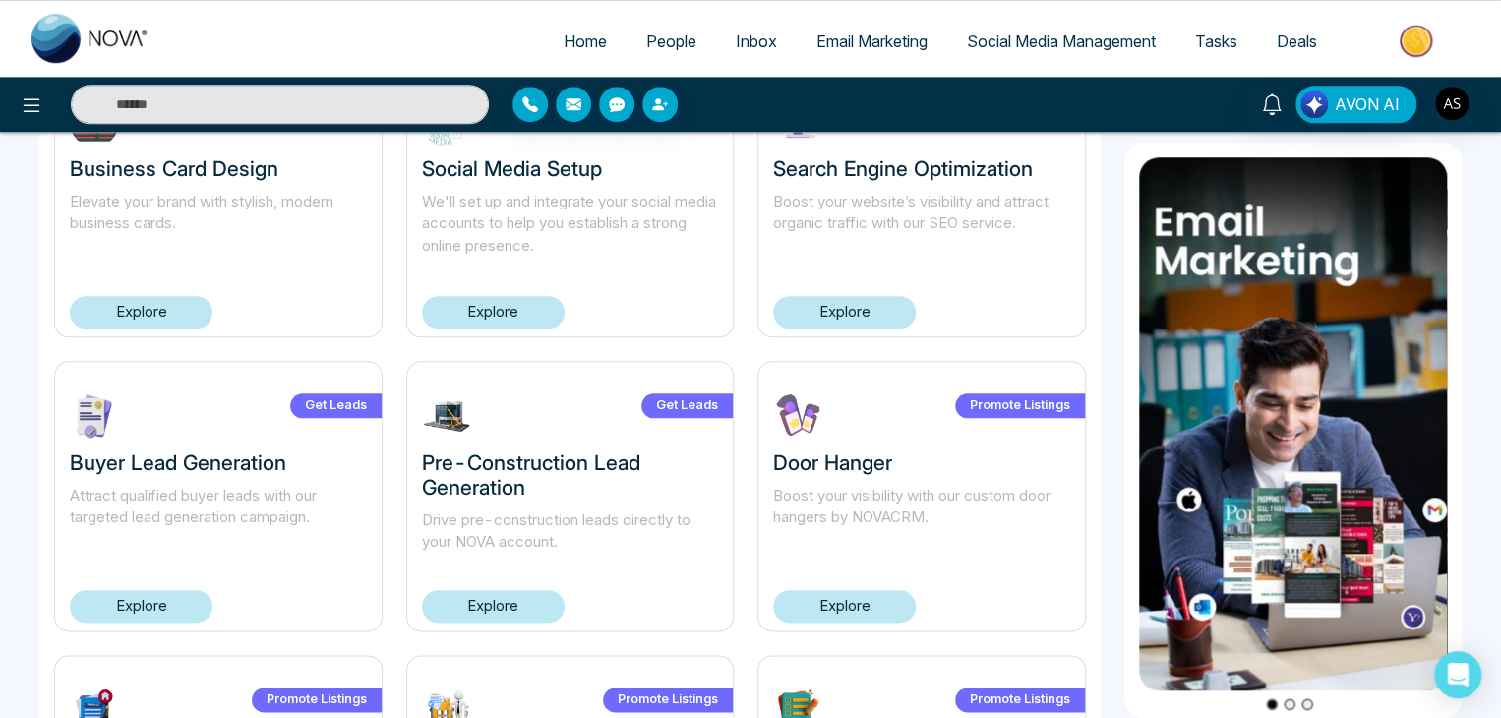
scroll to position [1346, 0]
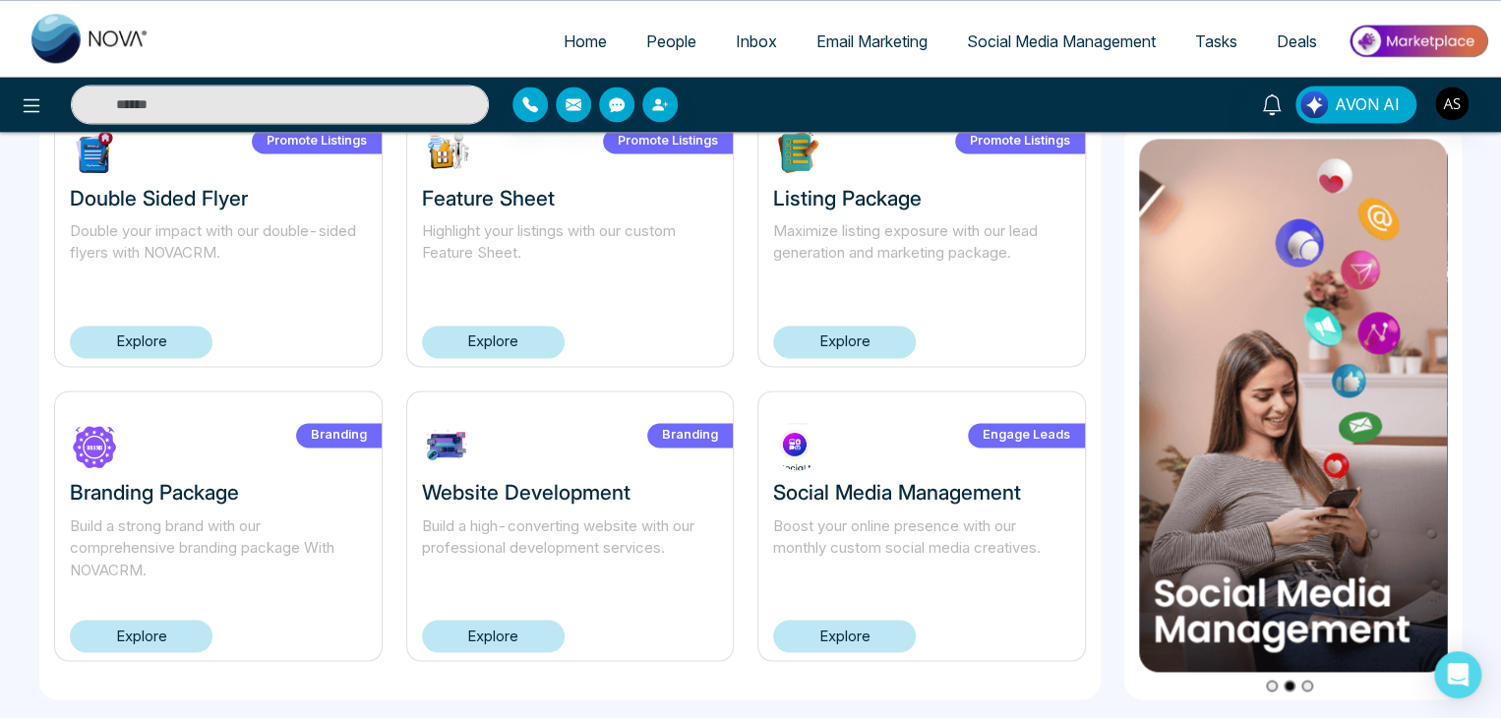
click at [534, 628] on link "Explore" at bounding box center [493, 636] width 143 height 32
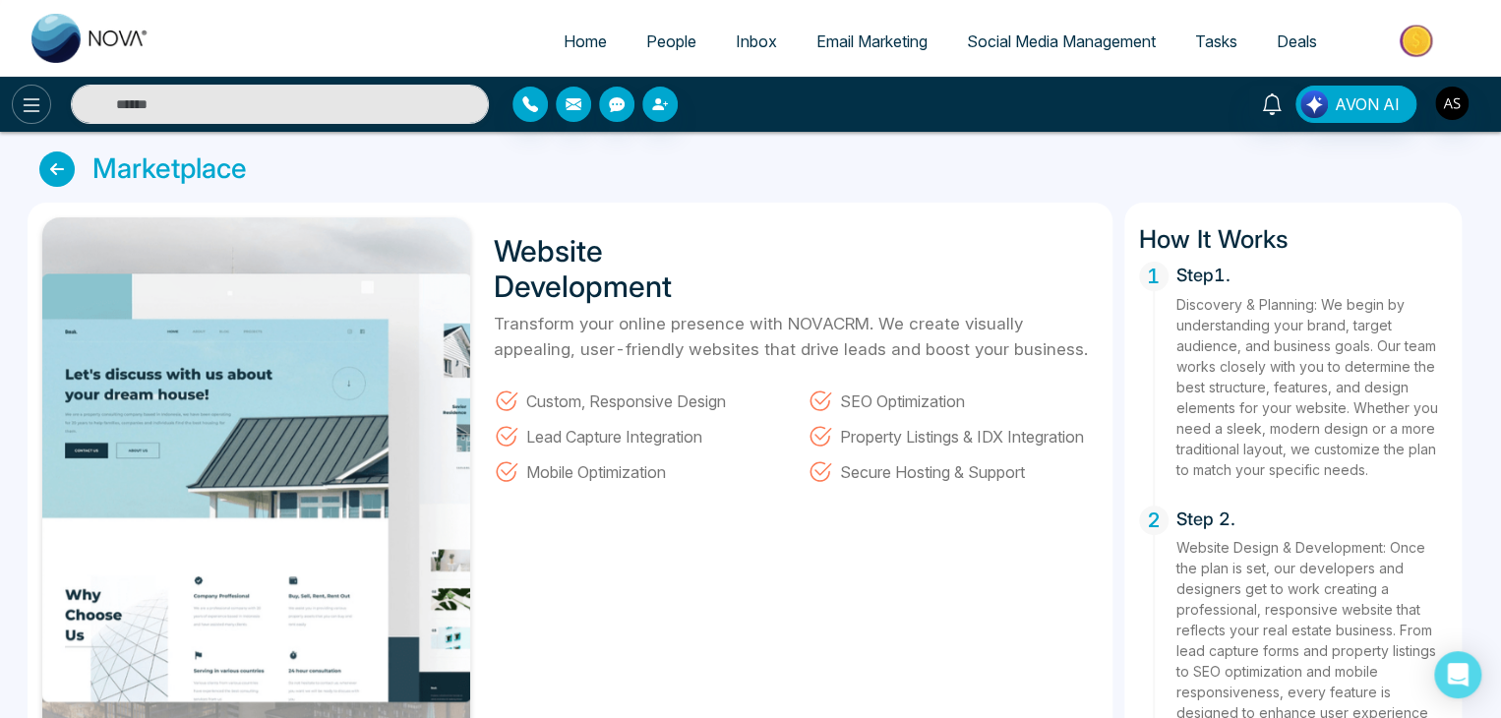
click at [44, 99] on button at bounding box center [31, 104] width 39 height 39
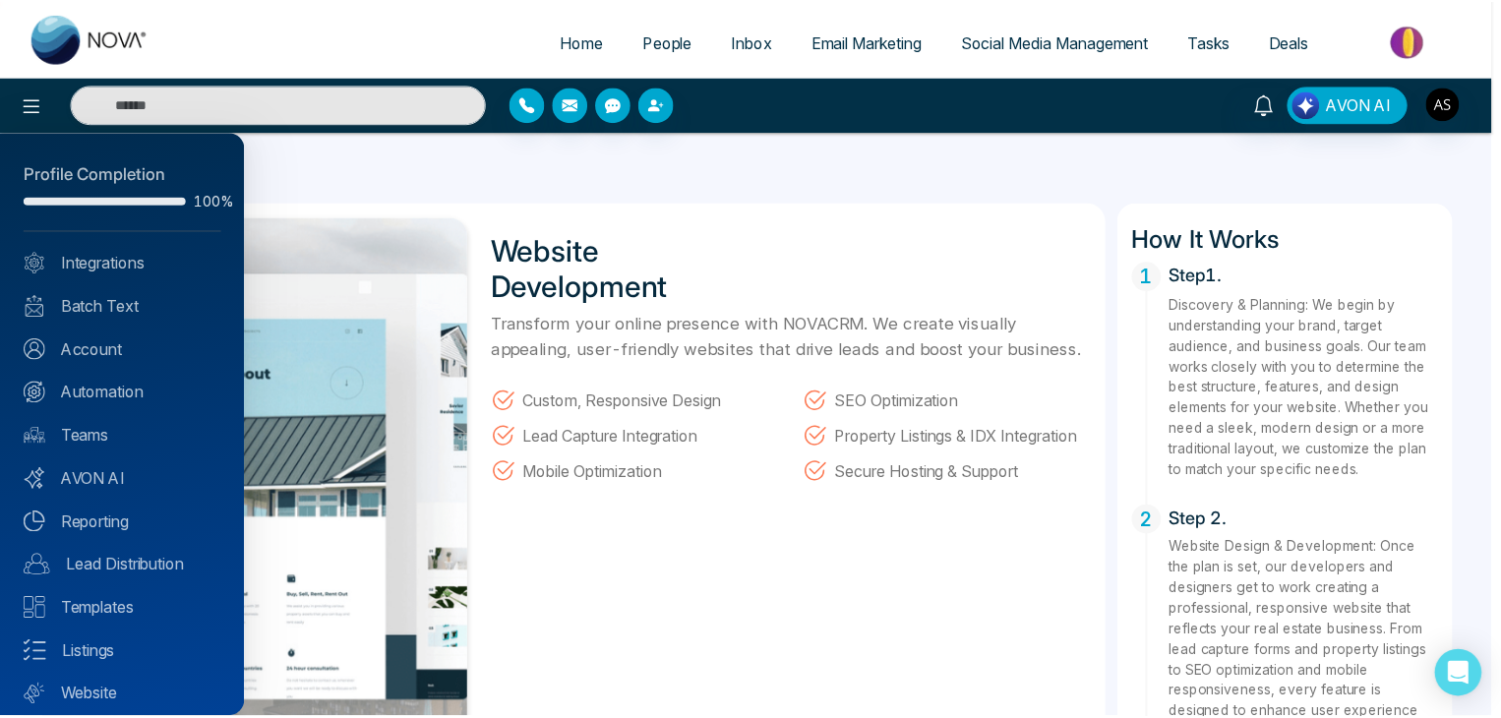
scroll to position [55, 0]
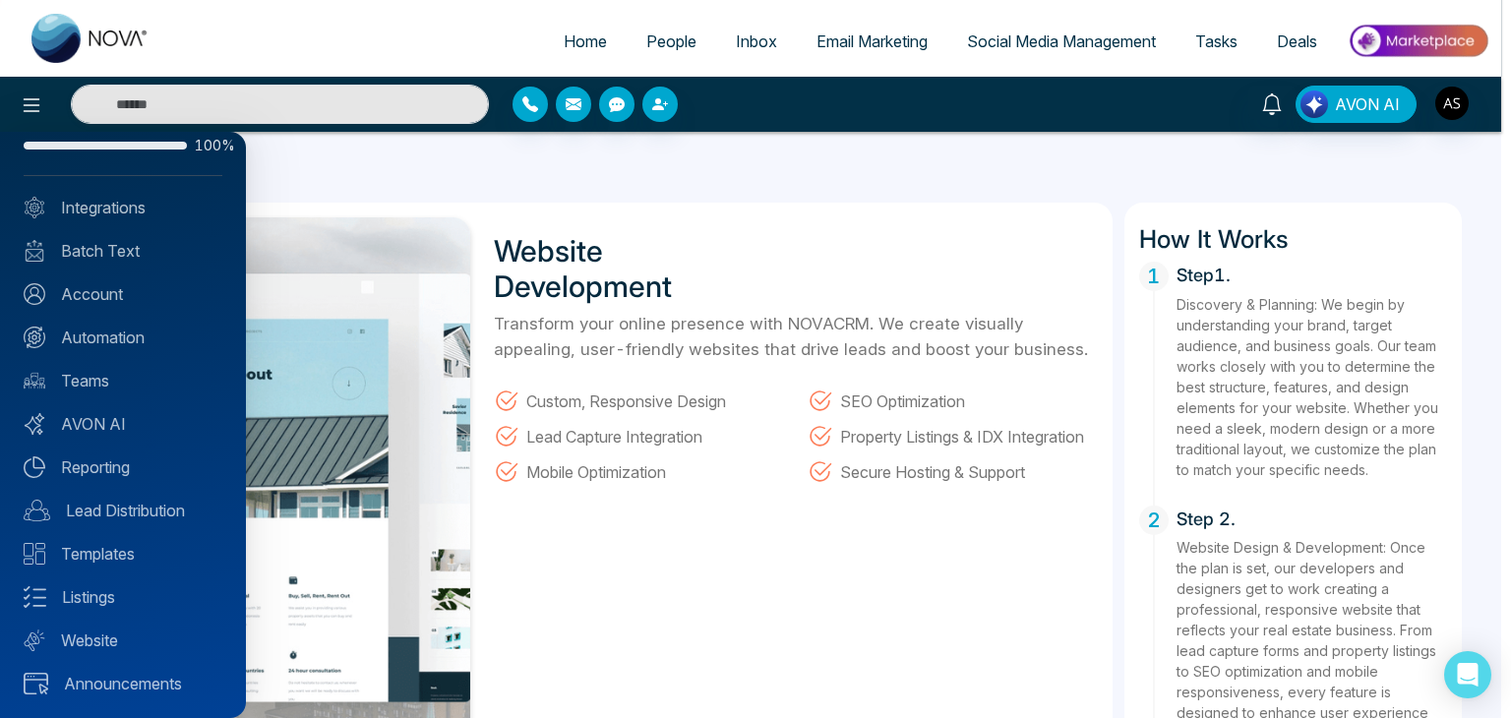
click at [701, 210] on div at bounding box center [755, 359] width 1511 height 718
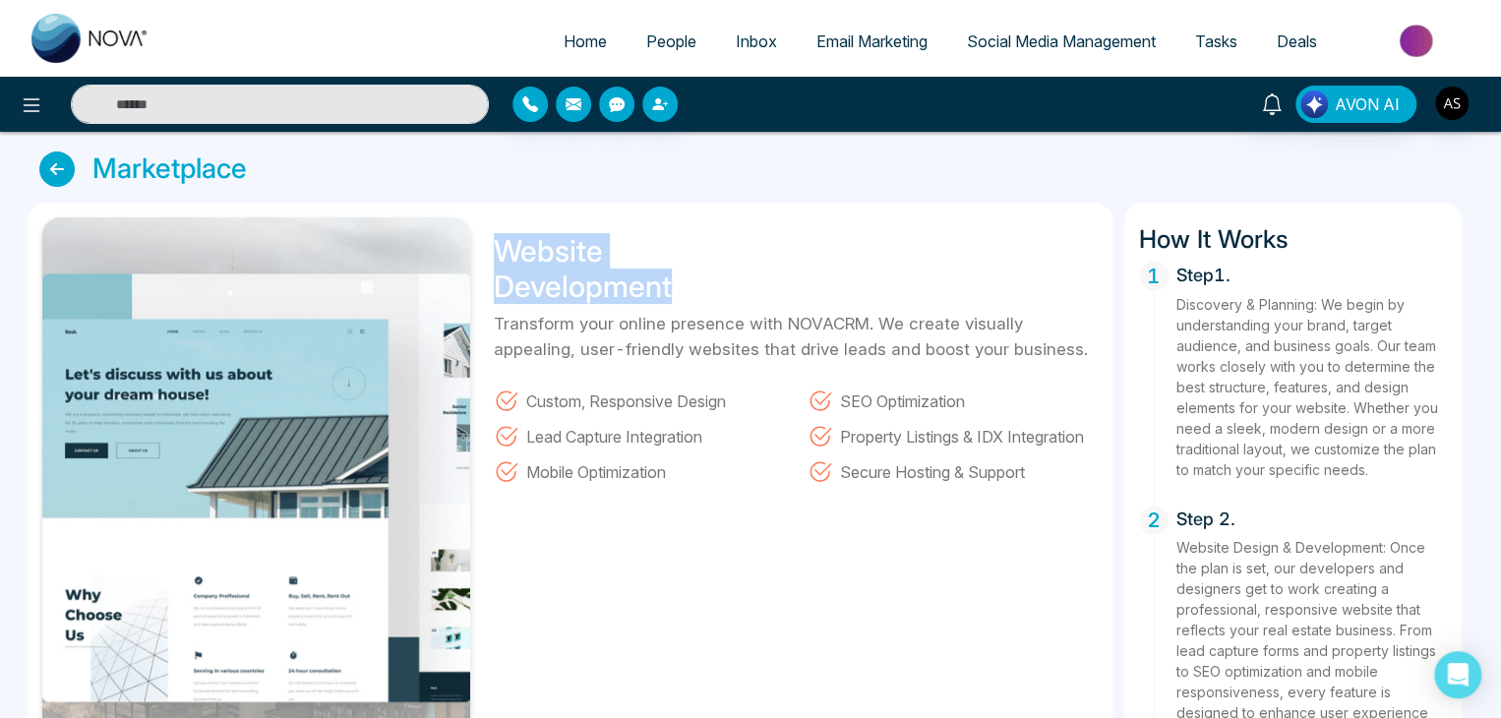
drag, startPoint x: 489, startPoint y: 241, endPoint x: 716, endPoint y: 271, distance: 229.2
click at [716, 271] on div "Website Development Transform your online presence with NOVACRM. We create visu…" at bounding box center [790, 488] width 616 height 543
click at [716, 271] on h1 "Website Development" at bounding box center [617, 268] width 246 height 71
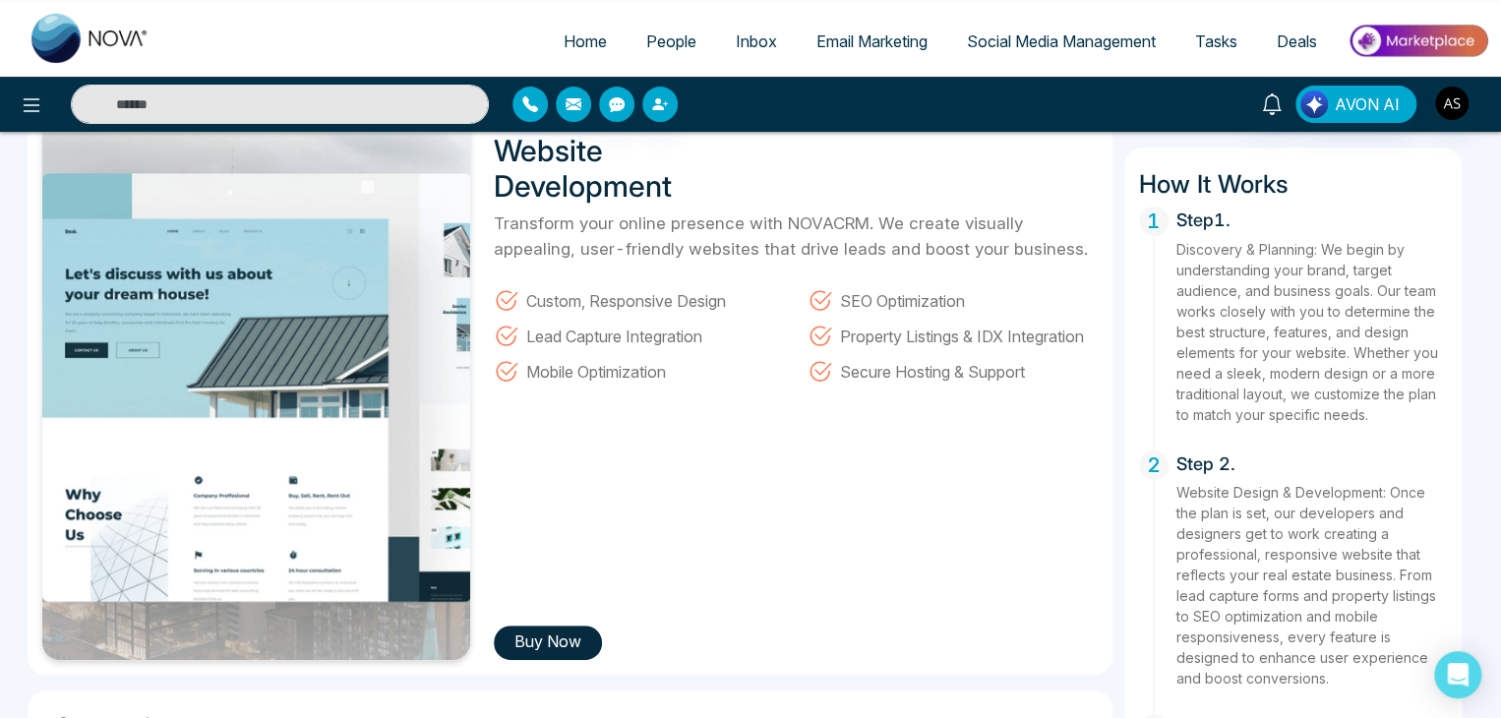
scroll to position [0, 0]
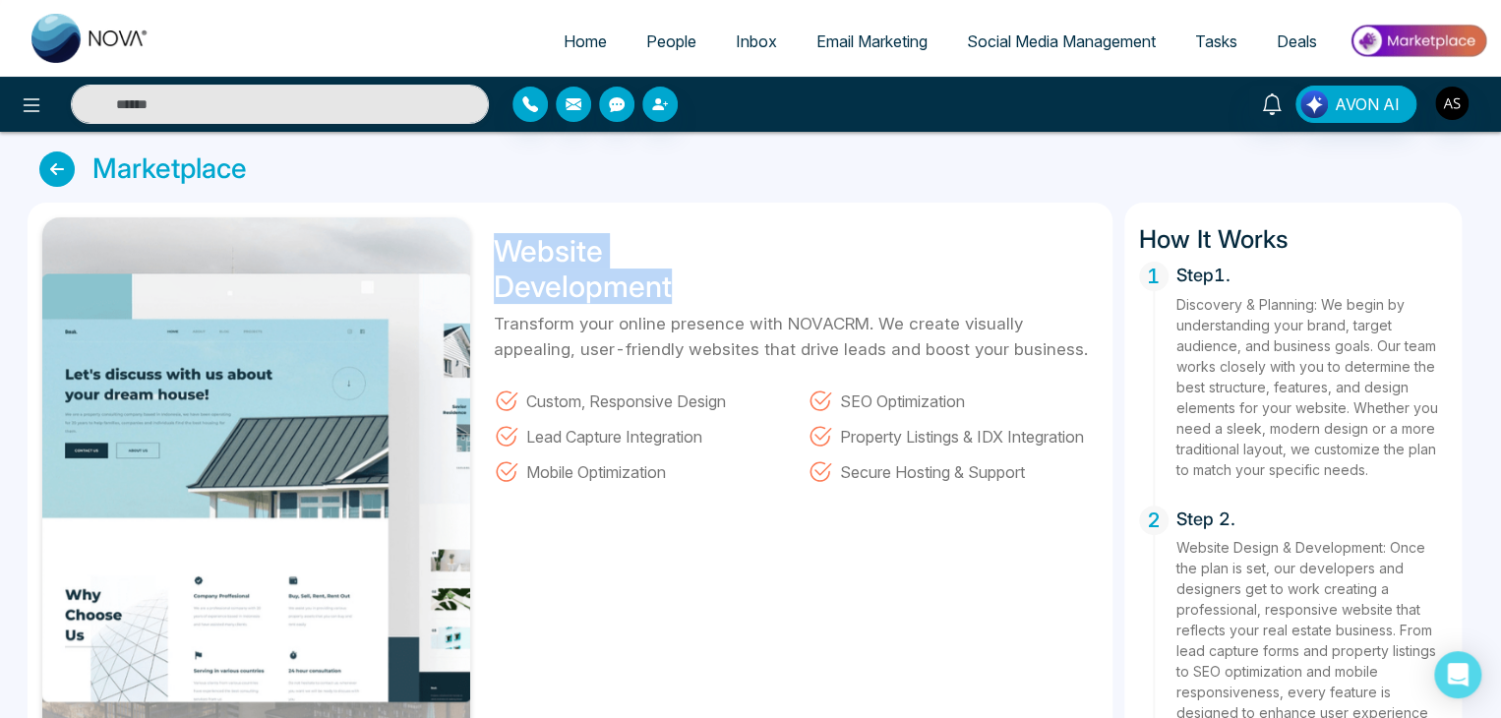
drag, startPoint x: 493, startPoint y: 238, endPoint x: 739, endPoint y: 284, distance: 250.3
click at [739, 284] on h1 "Website Development" at bounding box center [617, 268] width 246 height 71
click at [57, 175] on icon at bounding box center [56, 169] width 35 height 35
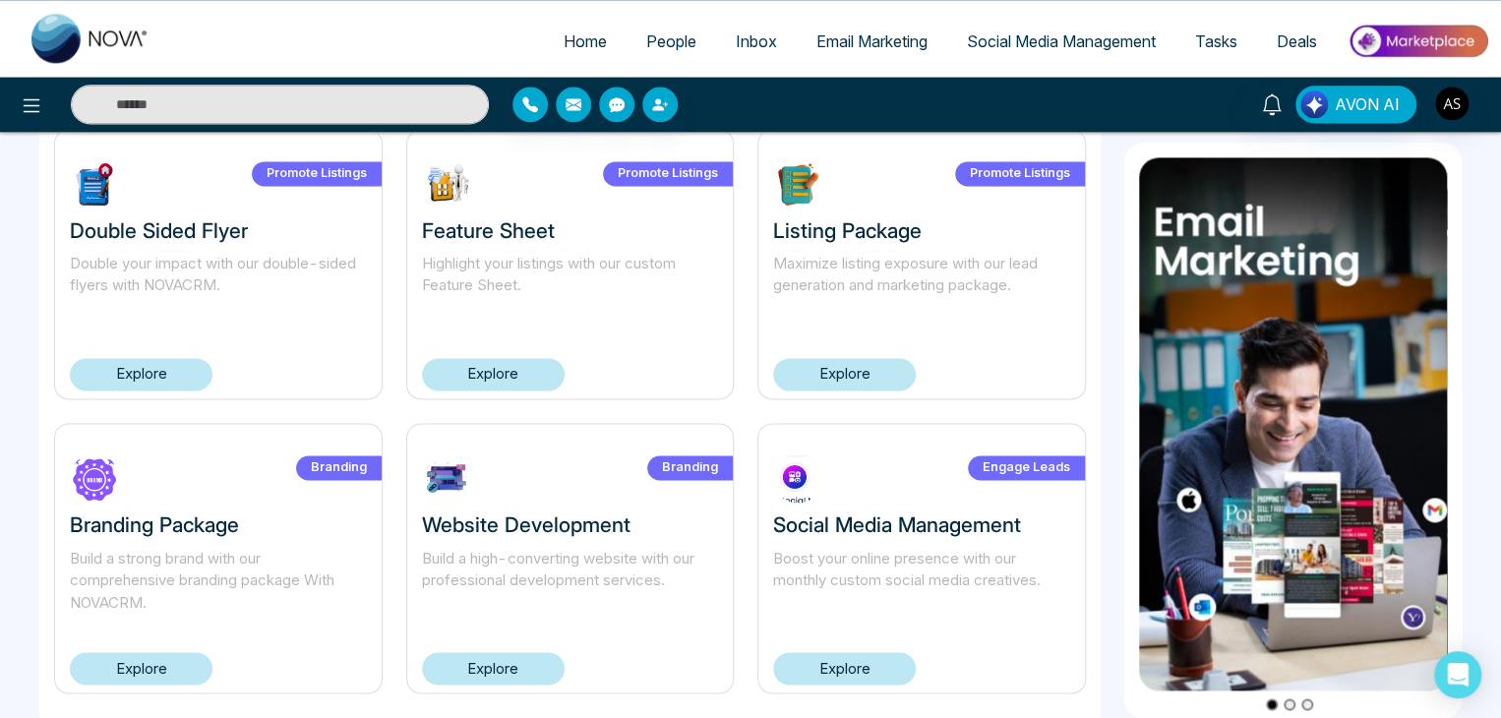
scroll to position [1346, 0]
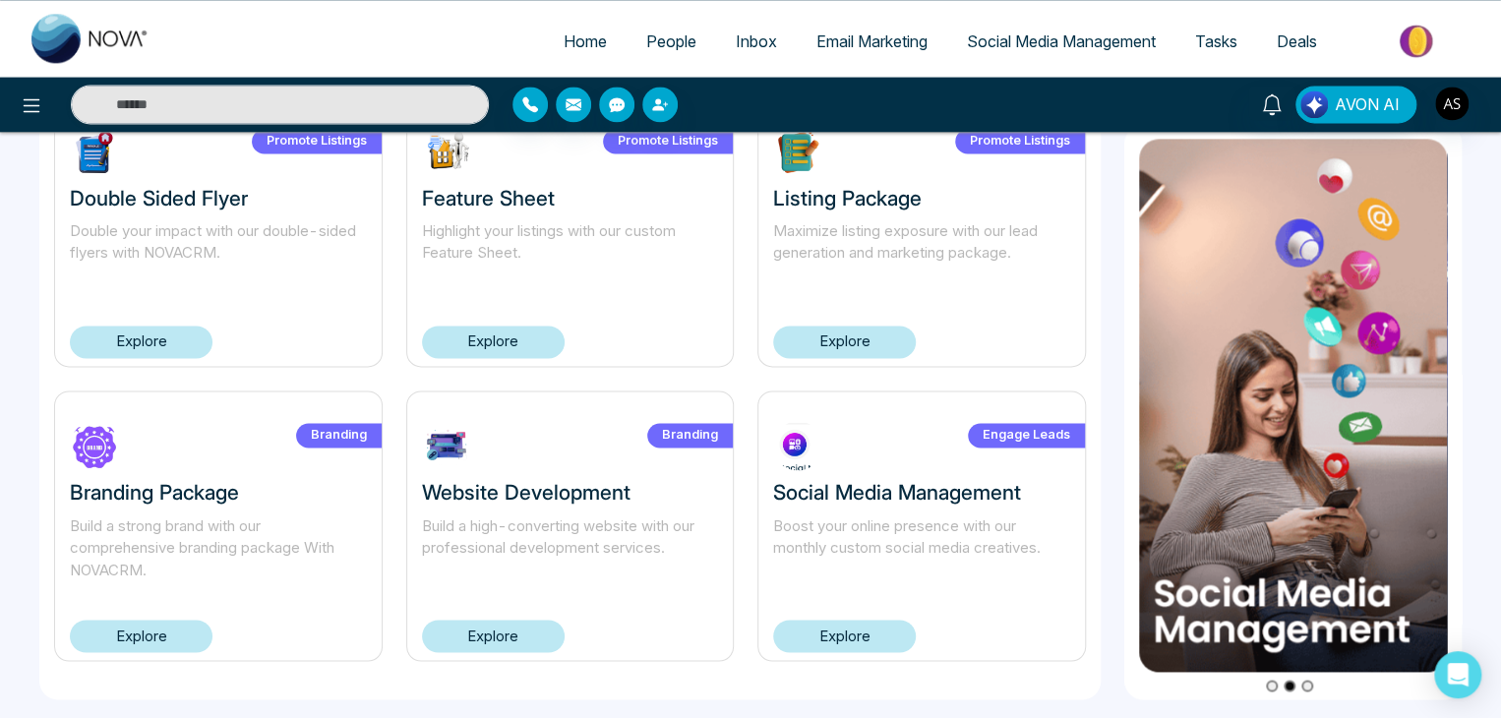
click at [873, 626] on link "Explore" at bounding box center [844, 636] width 143 height 32
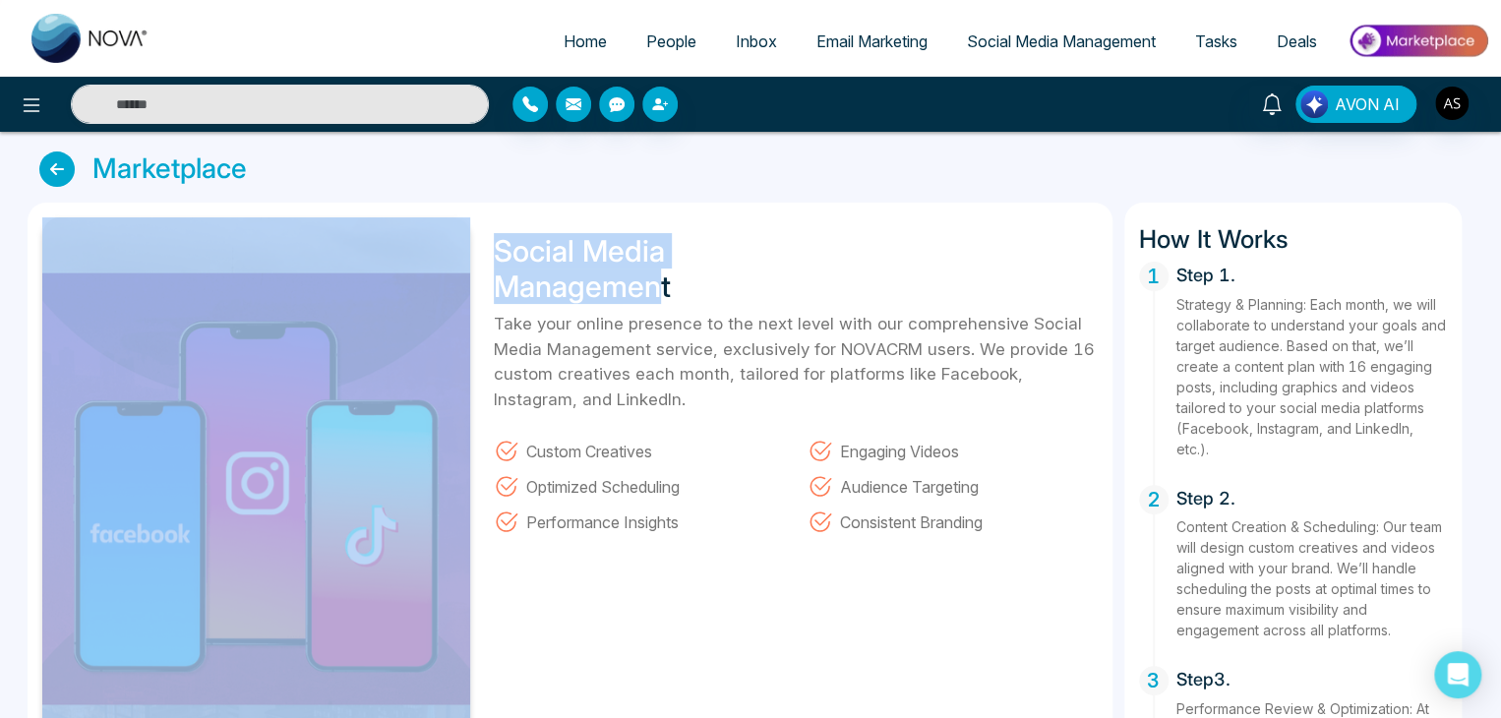
drag, startPoint x: 661, startPoint y: 297, endPoint x: 473, endPoint y: 256, distance: 192.4
click at [473, 256] on div "Social Media Management Take your online presence to the next level with our co…" at bounding box center [570, 489] width 1085 height 573
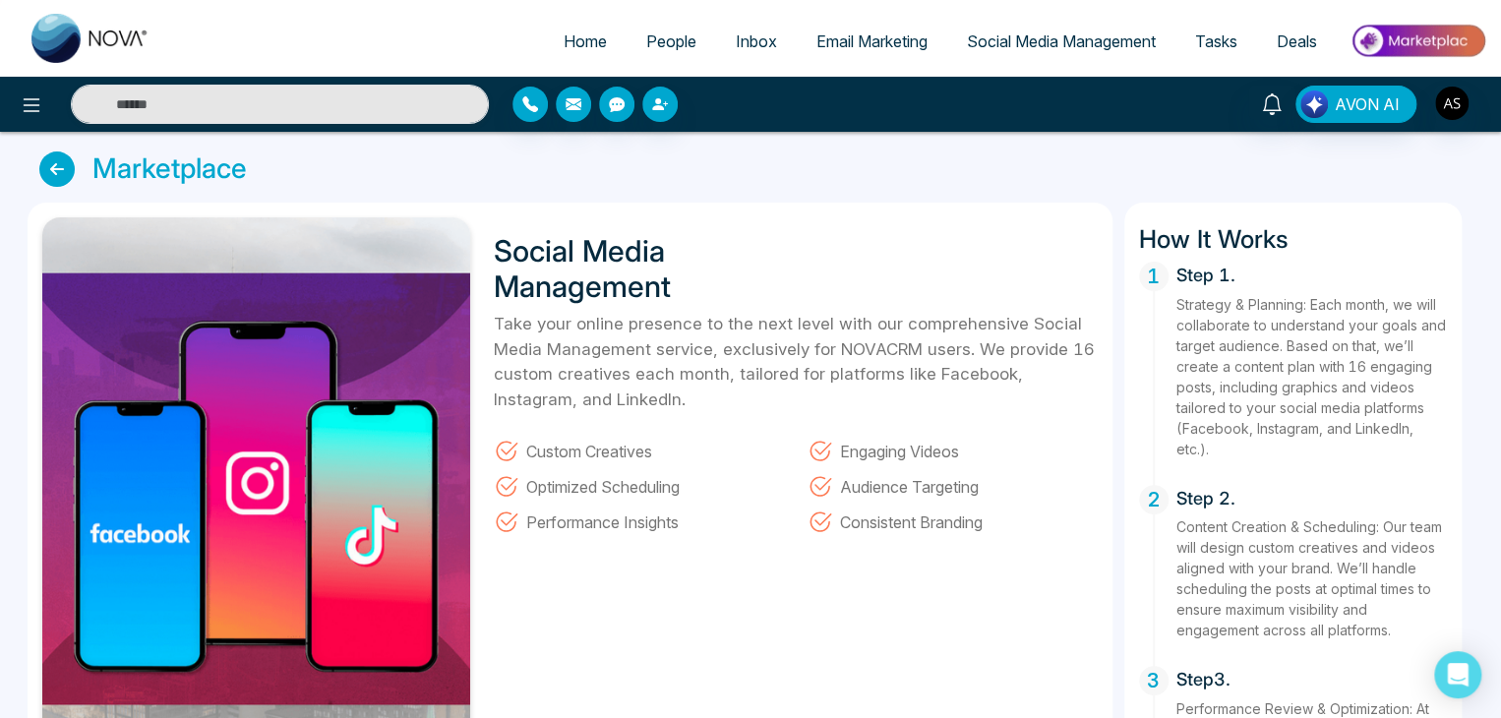
click at [749, 291] on div "Social Media Management Take your online presence to the next level with our co…" at bounding box center [790, 488] width 616 height 543
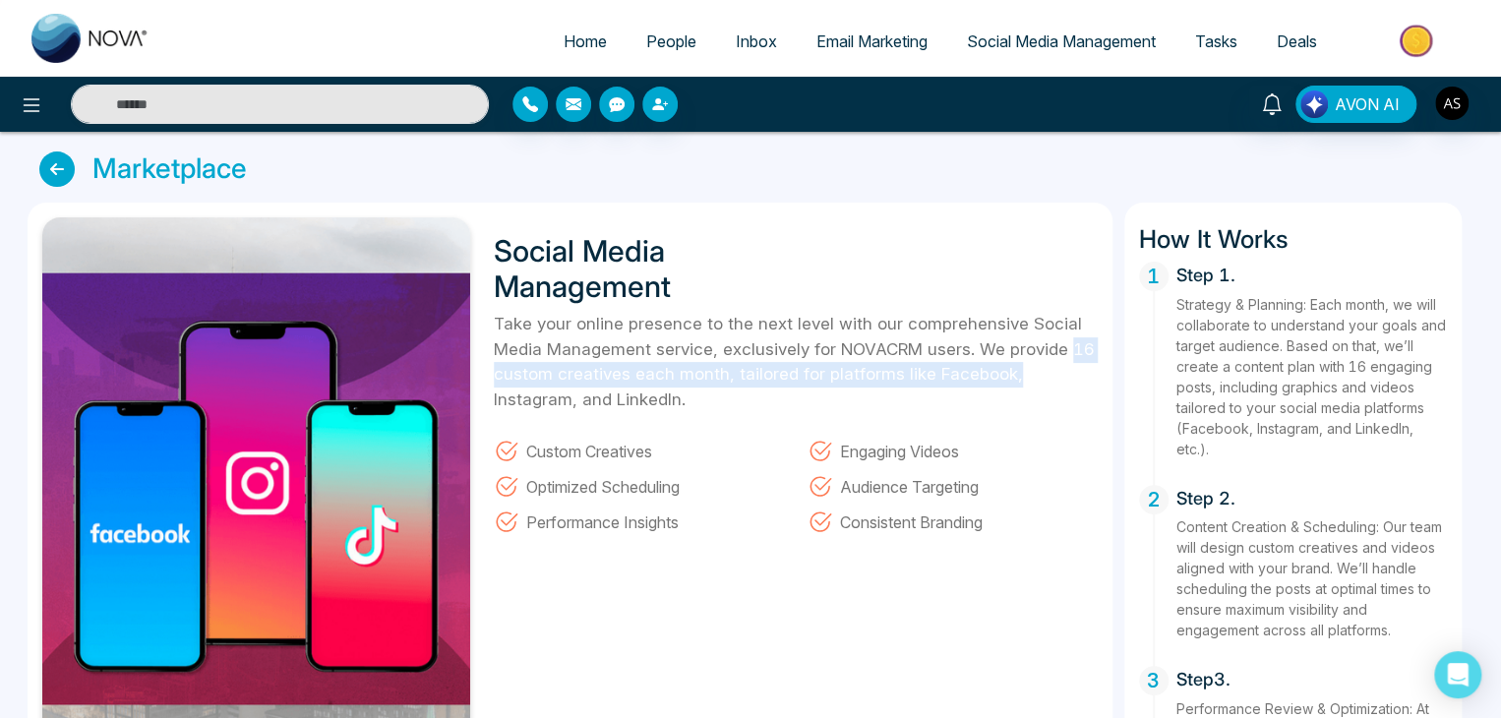
drag, startPoint x: 1070, startPoint y: 346, endPoint x: 1094, endPoint y: 365, distance: 30.1
click at [1094, 365] on p "Take your online presence to the next level with our comprehensive Social Media…" at bounding box center [796, 362] width 604 height 100
click at [1086, 379] on p "Take your online presence to the next level with our comprehensive Social Media…" at bounding box center [796, 362] width 604 height 100
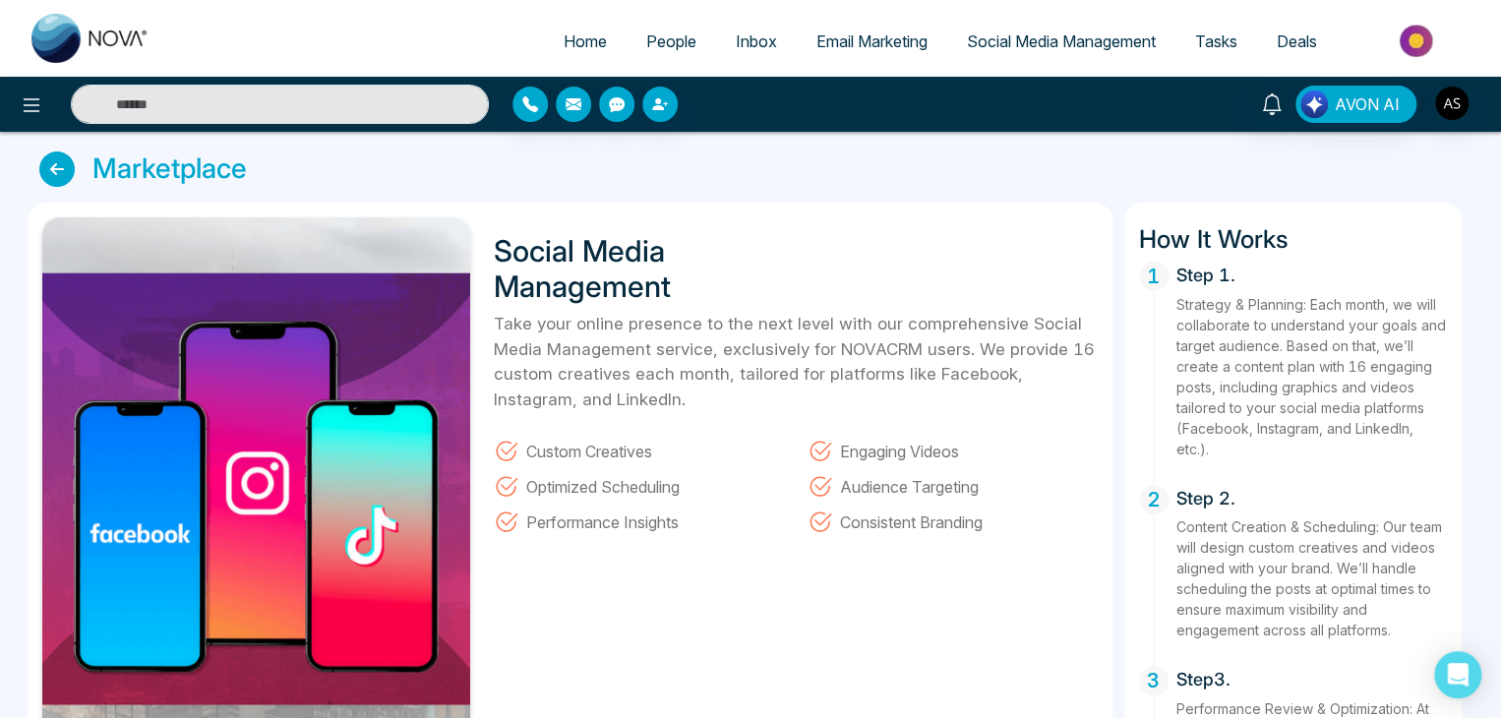
click at [1122, 27] on link "Social Media Management" at bounding box center [1061, 41] width 228 height 37
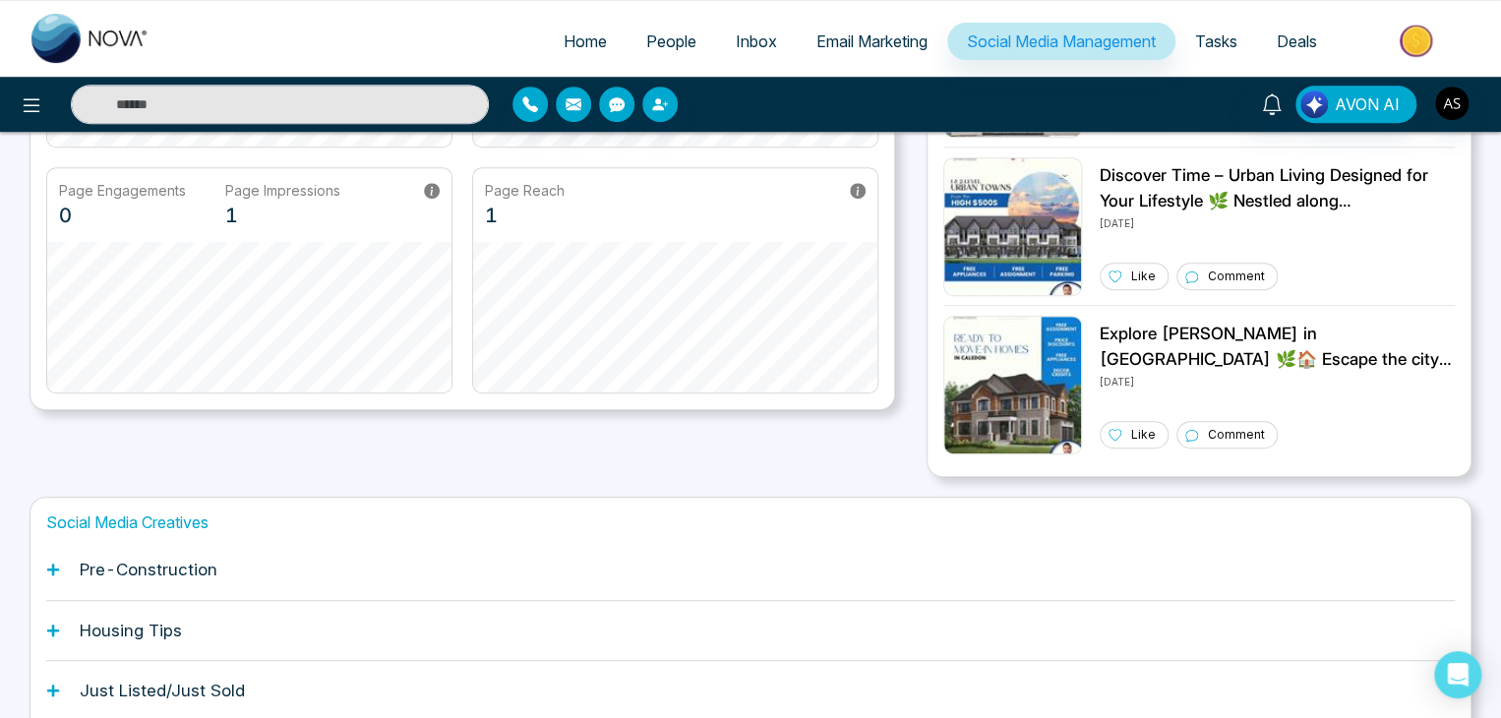
scroll to position [491, 0]
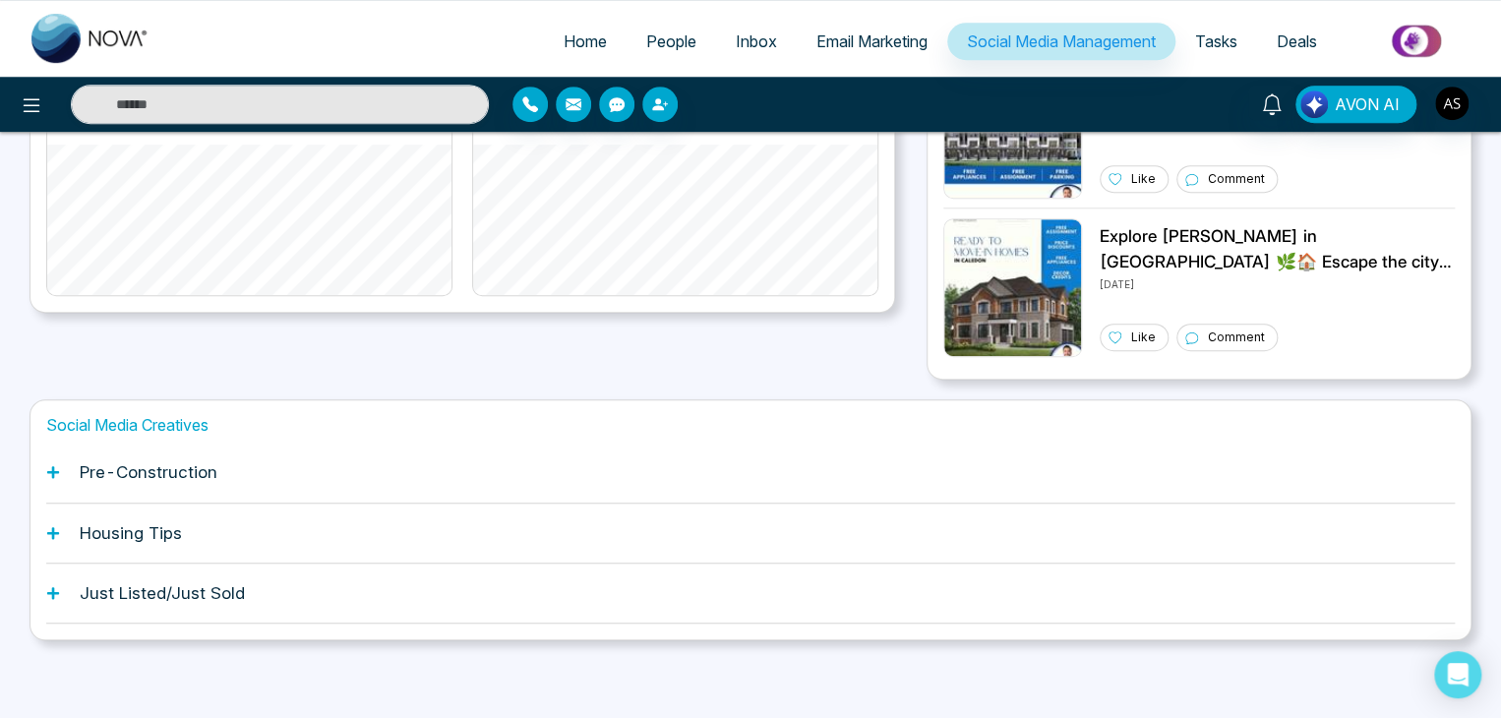
click at [1449, 38] on img at bounding box center [1418, 41] width 143 height 44
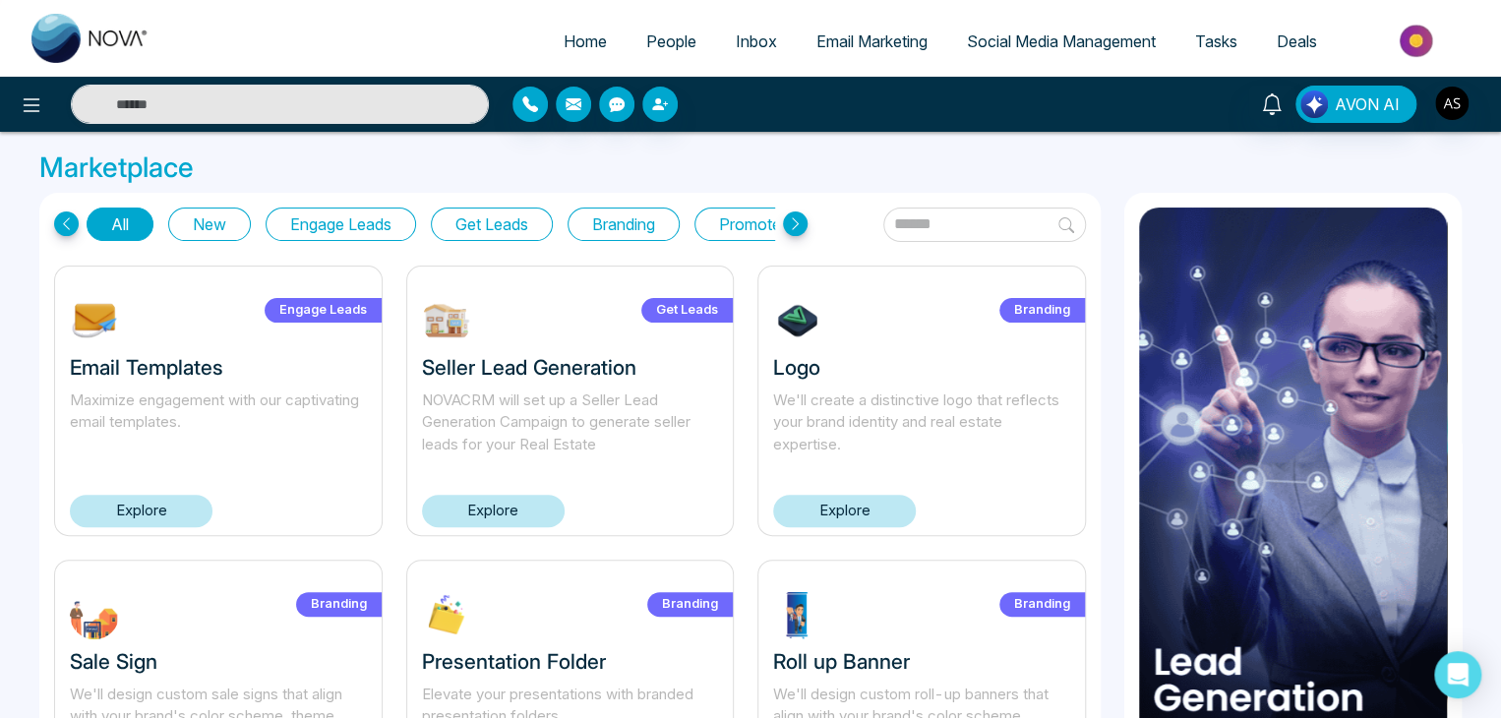
click at [564, 24] on link "Home" at bounding box center [585, 41] width 83 height 37
select select "*"
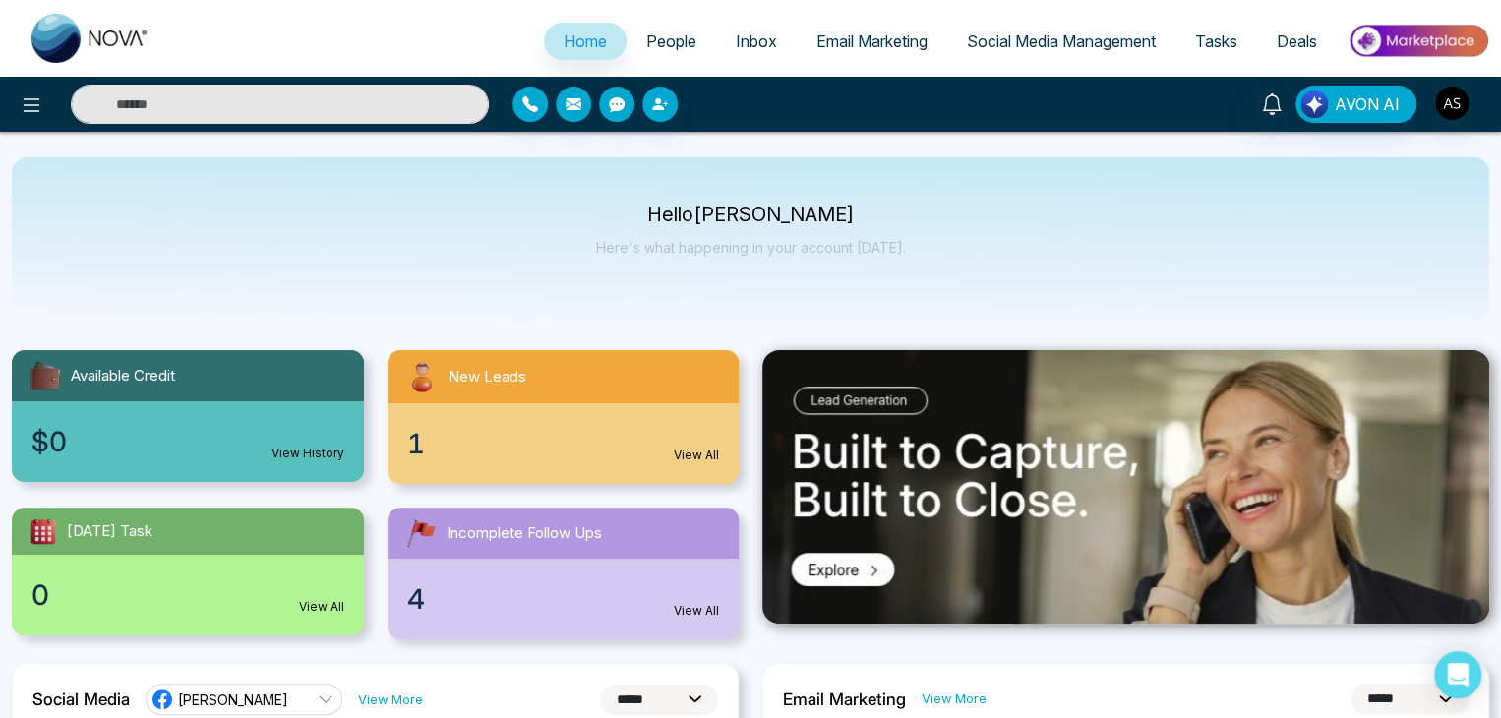
click at [1425, 29] on img at bounding box center [1418, 41] width 143 height 44
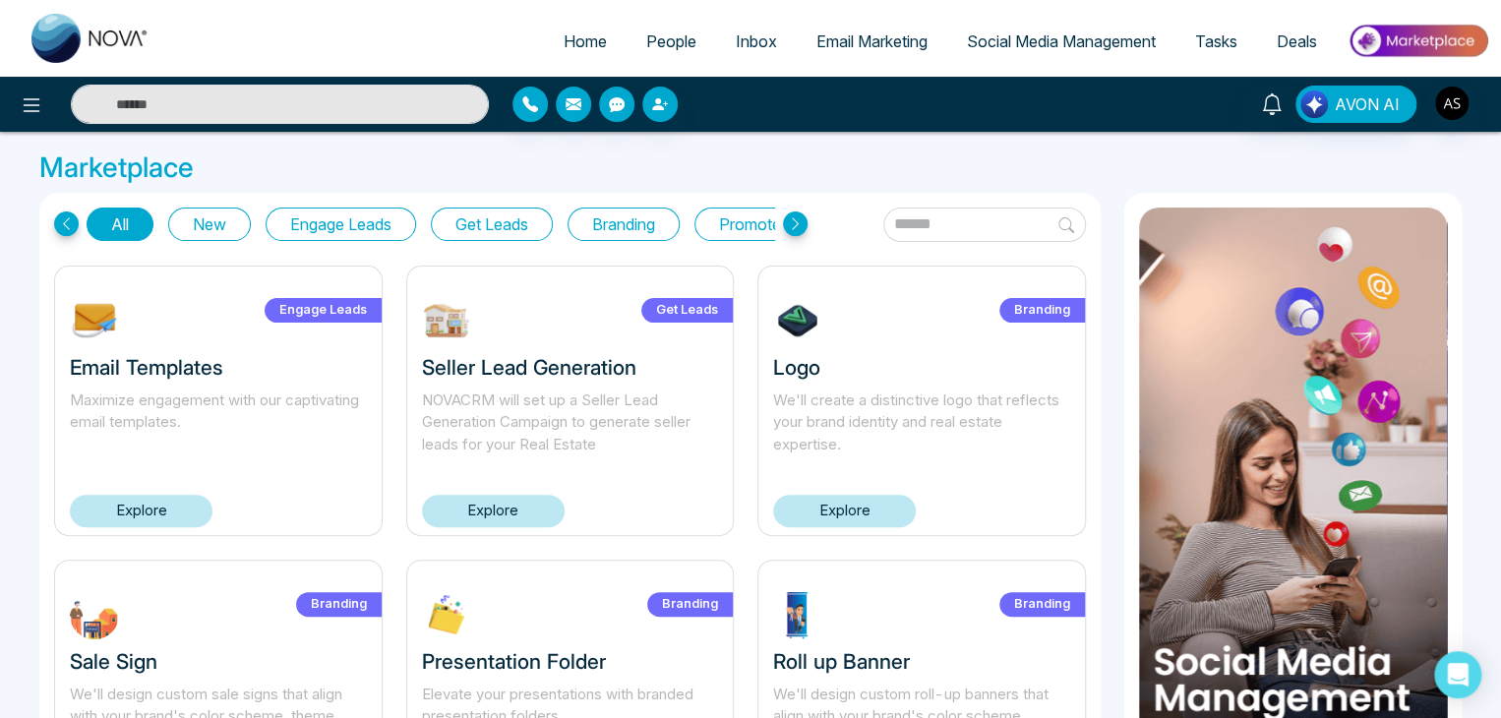
click at [566, 25] on link "Home" at bounding box center [585, 41] width 83 height 37
select select "*"
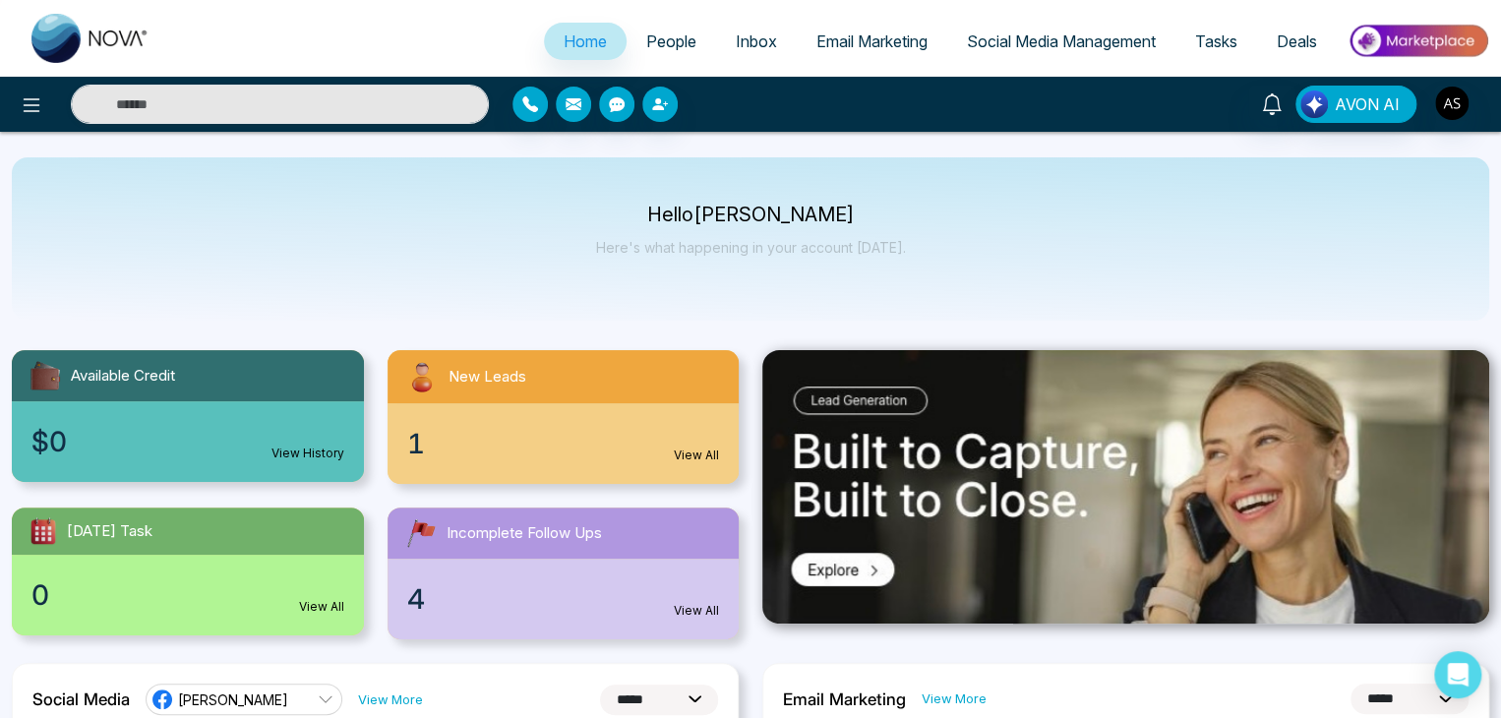
click at [656, 28] on link "People" at bounding box center [672, 41] width 90 height 37
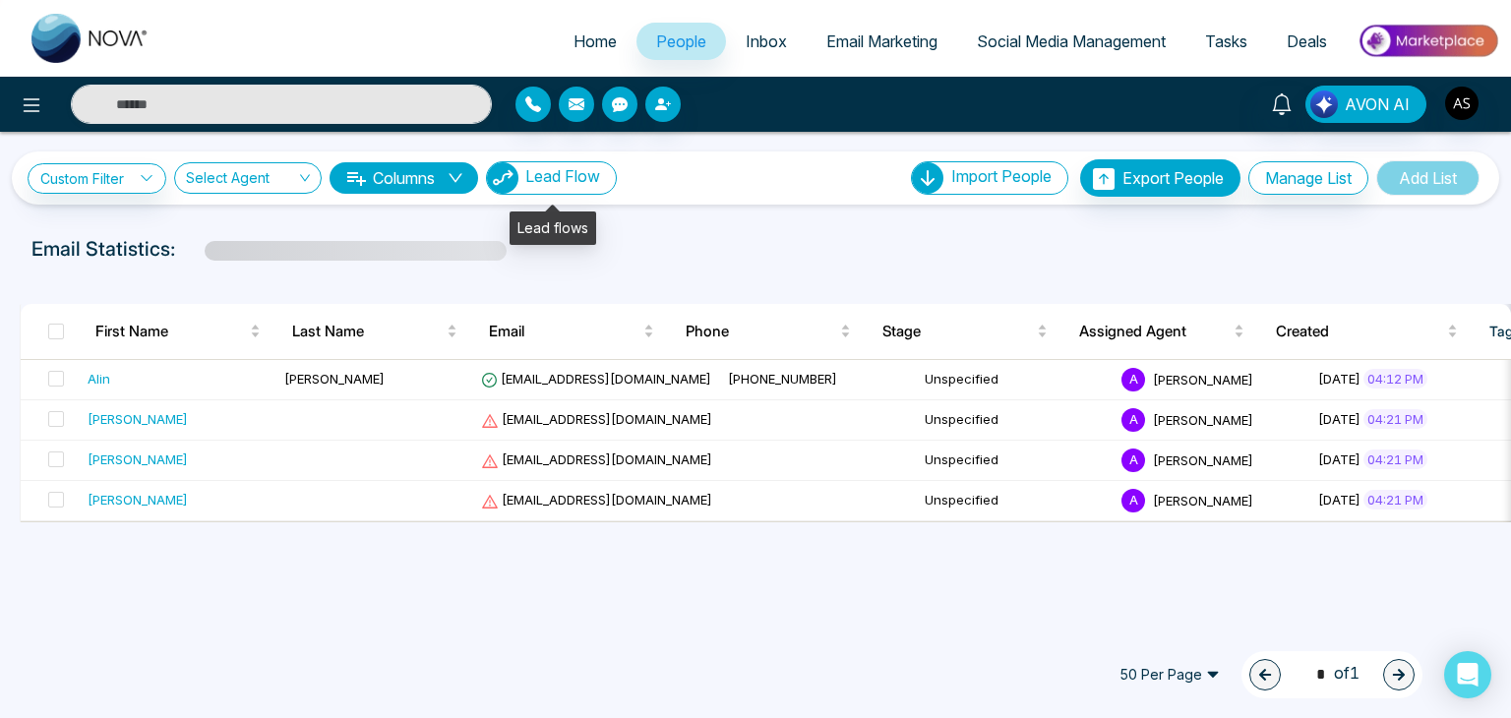
click at [579, 181] on span "Lead Flow" at bounding box center [562, 176] width 75 height 20
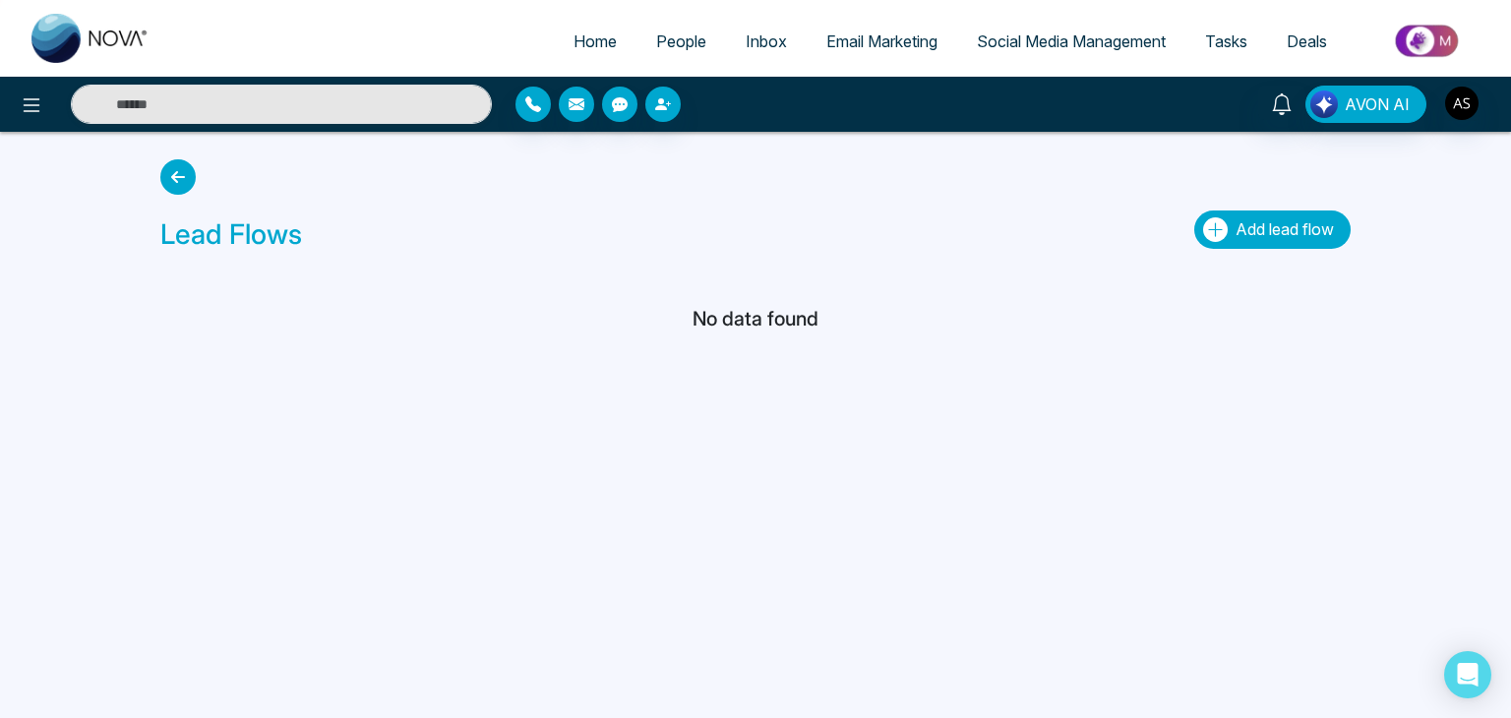
click at [1263, 234] on span "Add lead flow" at bounding box center [1285, 229] width 98 height 20
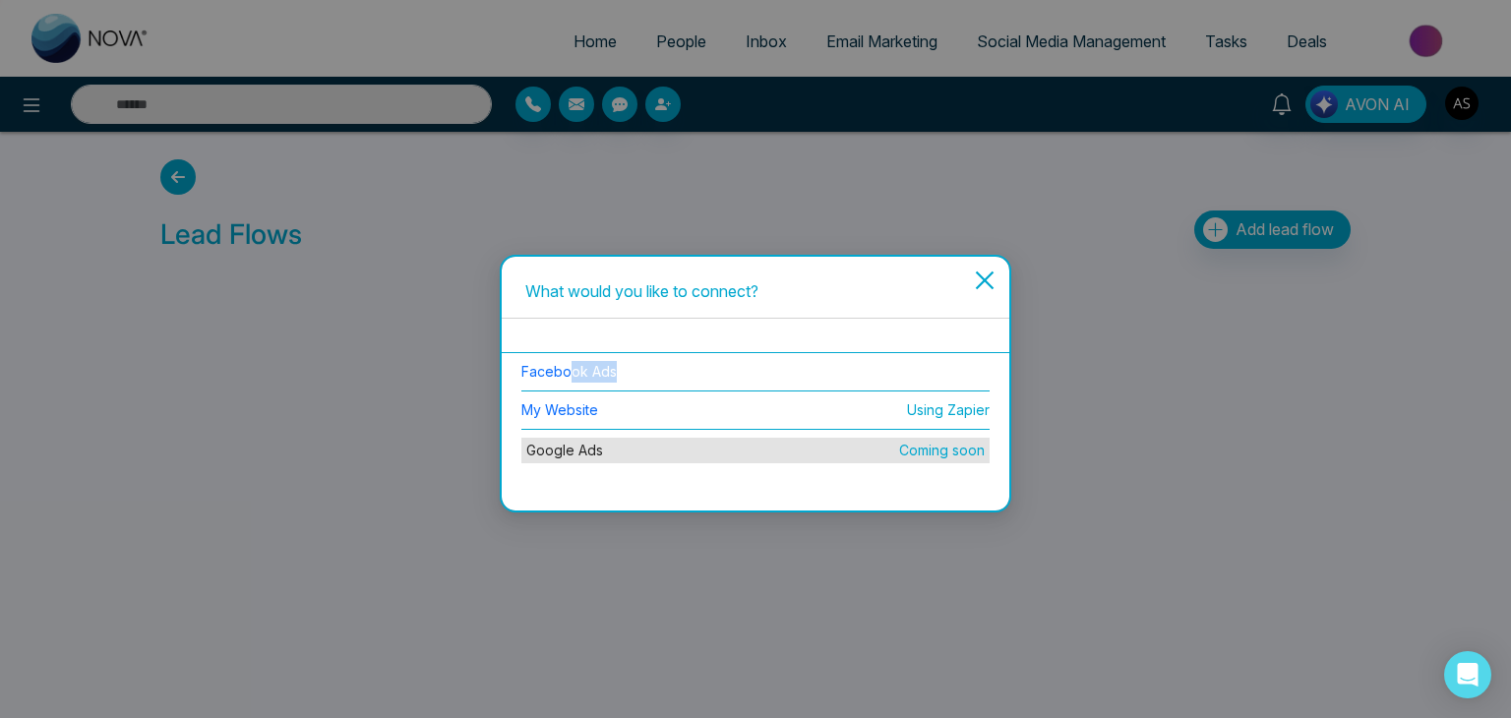
drag, startPoint x: 637, startPoint y: 371, endPoint x: 571, endPoint y: 324, distance: 81.1
click at [571, 324] on div "Facebook Ads My Website Using Zapier Google Ads Coming soon" at bounding box center [756, 415] width 508 height 192
click at [607, 316] on div "What would you like to connect?" at bounding box center [756, 292] width 508 height 54
drag, startPoint x: 605, startPoint y: 459, endPoint x: 527, endPoint y: 457, distance: 77.8
click at [527, 457] on li "Google Ads Coming soon" at bounding box center [755, 450] width 468 height 41
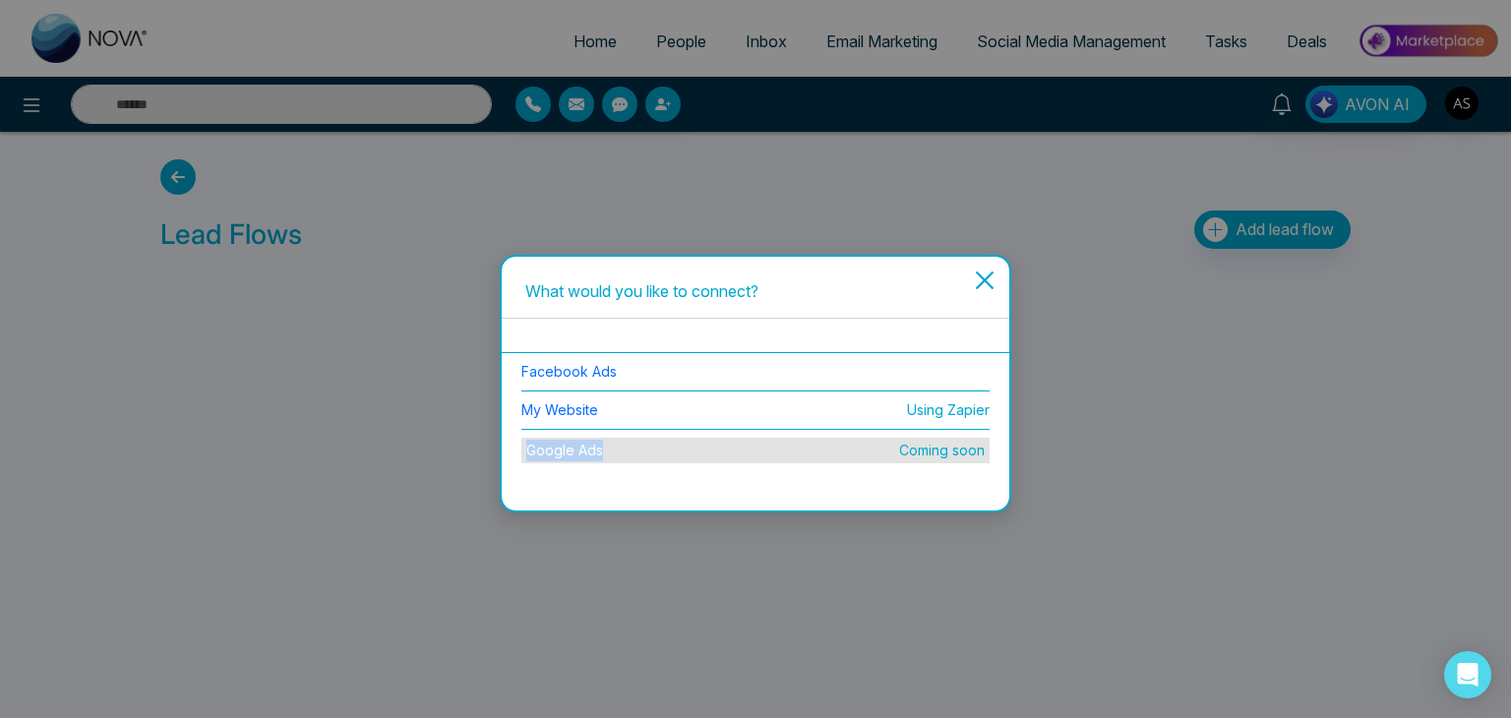
click at [623, 457] on li "Google Ads Coming soon" at bounding box center [755, 450] width 468 height 41
click at [990, 280] on icon "close" at bounding box center [985, 281] width 24 height 24
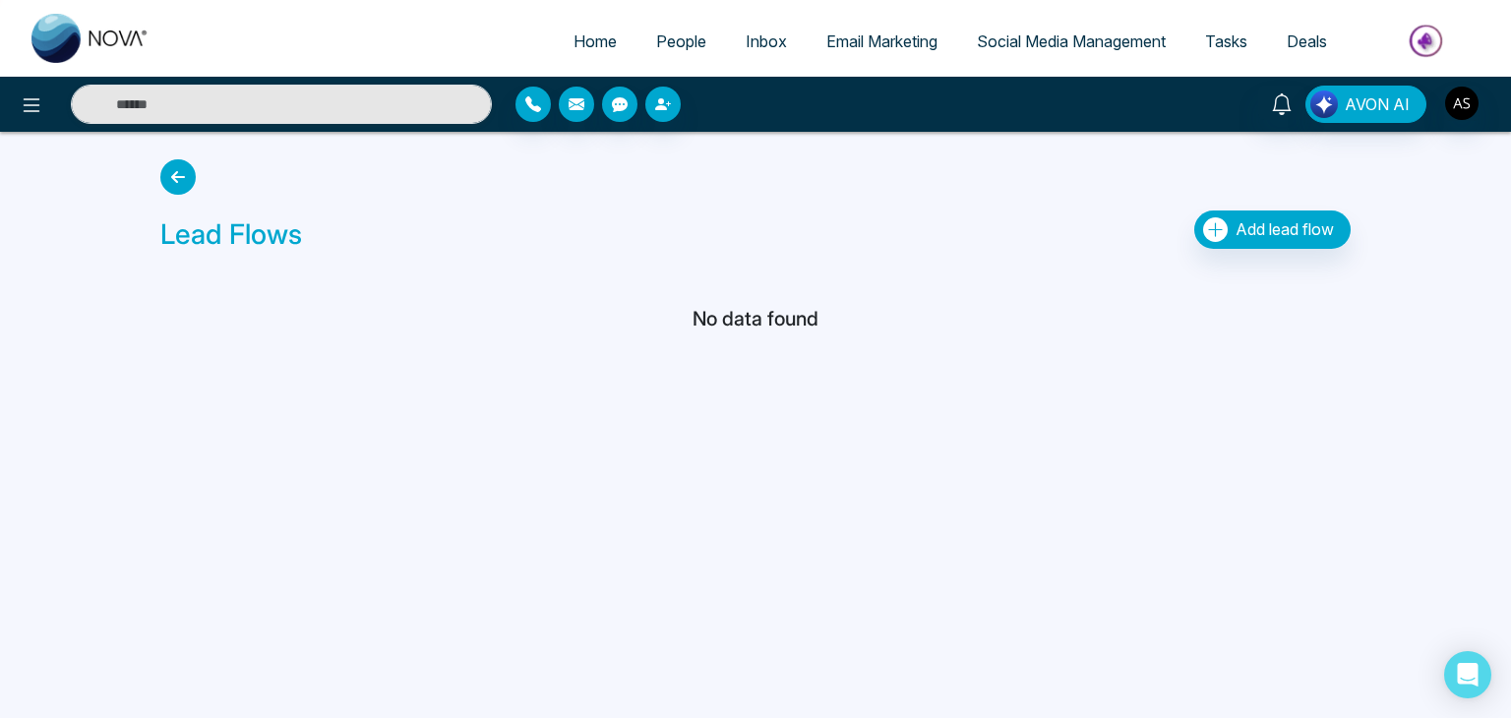
click at [665, 52] on link "People" at bounding box center [682, 41] width 90 height 37
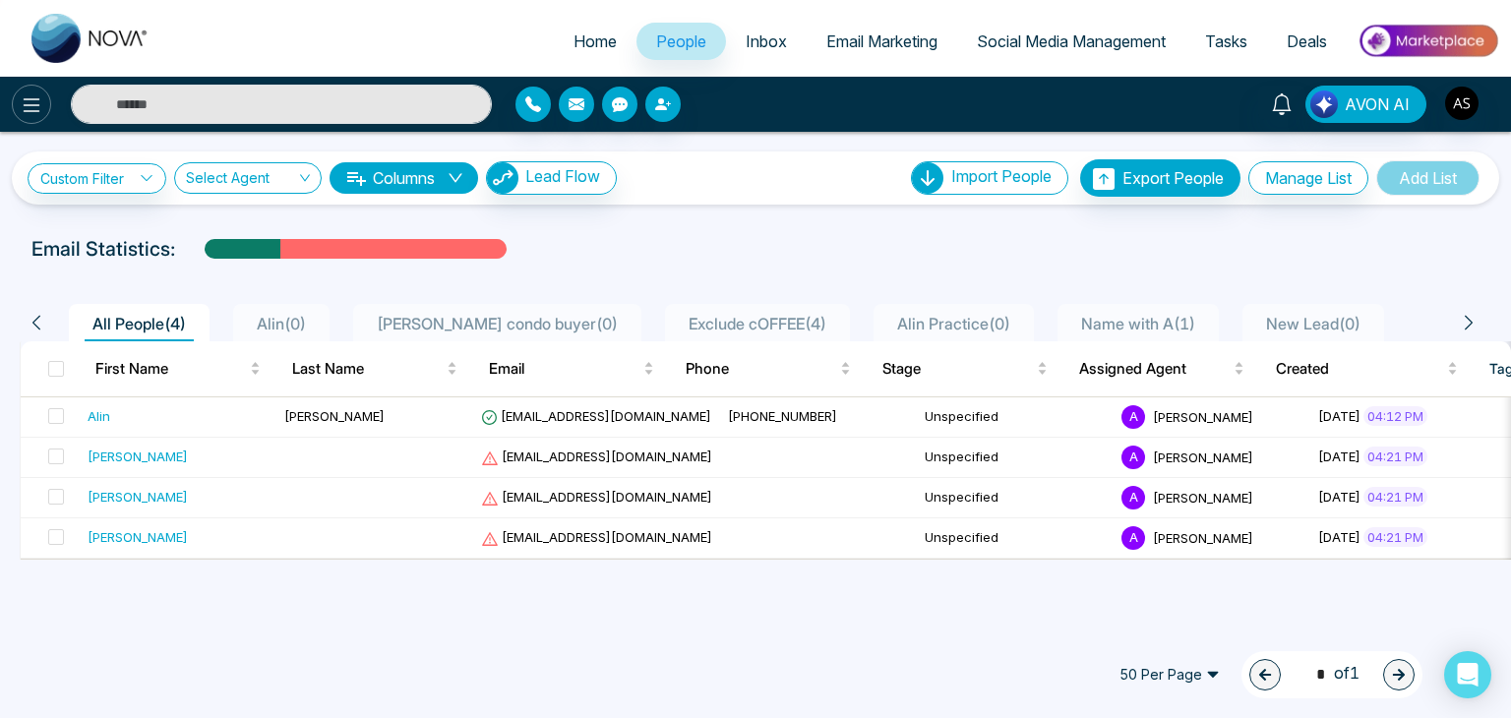
click at [31, 105] on icon at bounding box center [32, 105] width 24 height 24
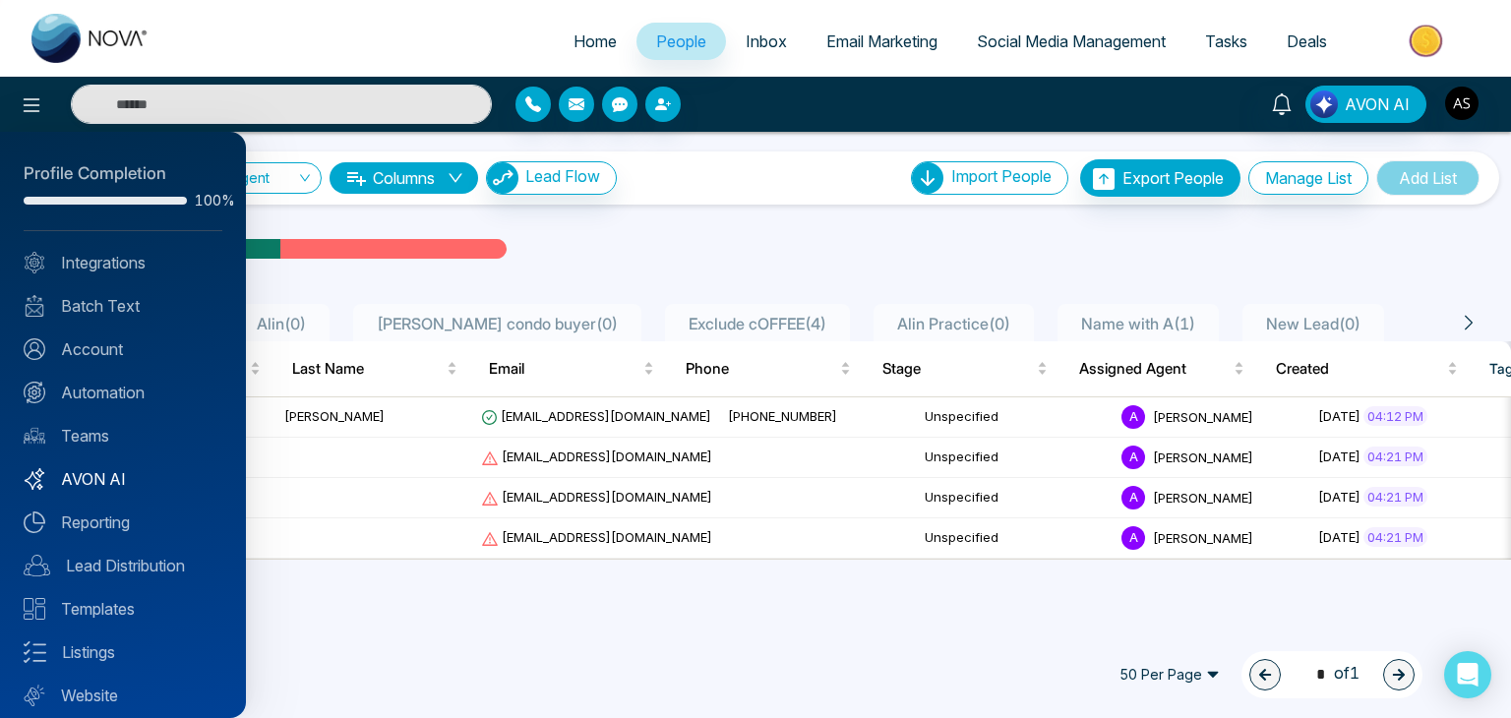
scroll to position [55, 0]
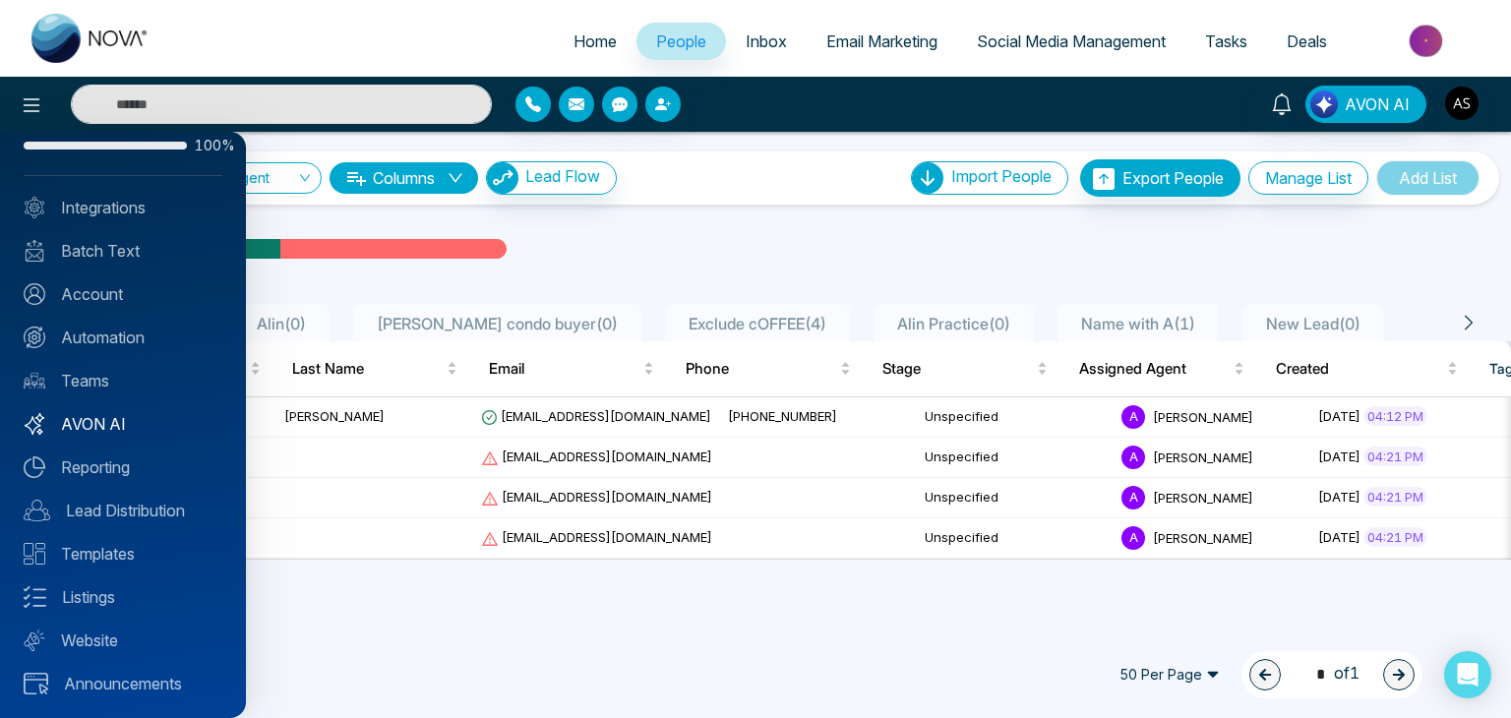
click at [155, 426] on link "AVON AI" at bounding box center [123, 424] width 199 height 24
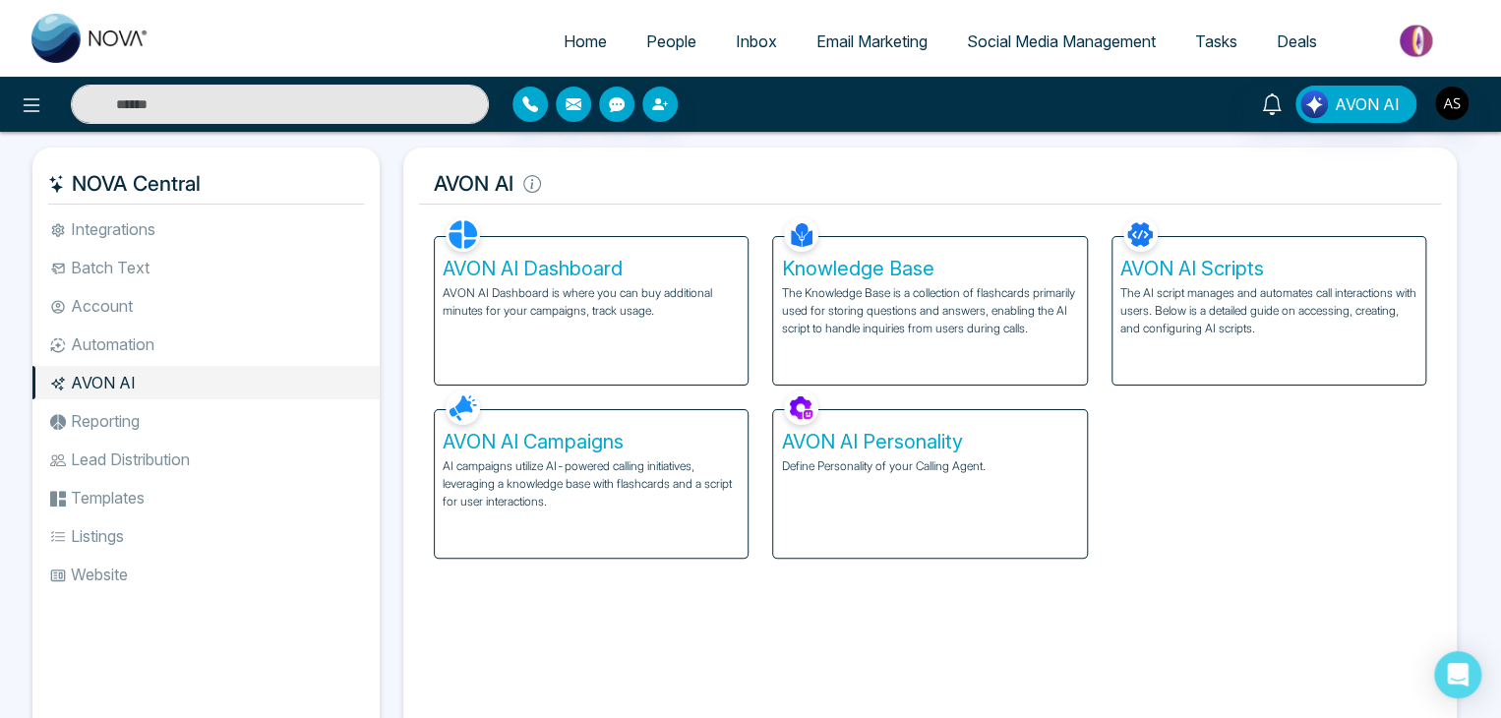
click at [686, 467] on p "AI campaigns utilize AI-powered calling initiatives, leveraging a knowledge bas…" at bounding box center [591, 483] width 297 height 53
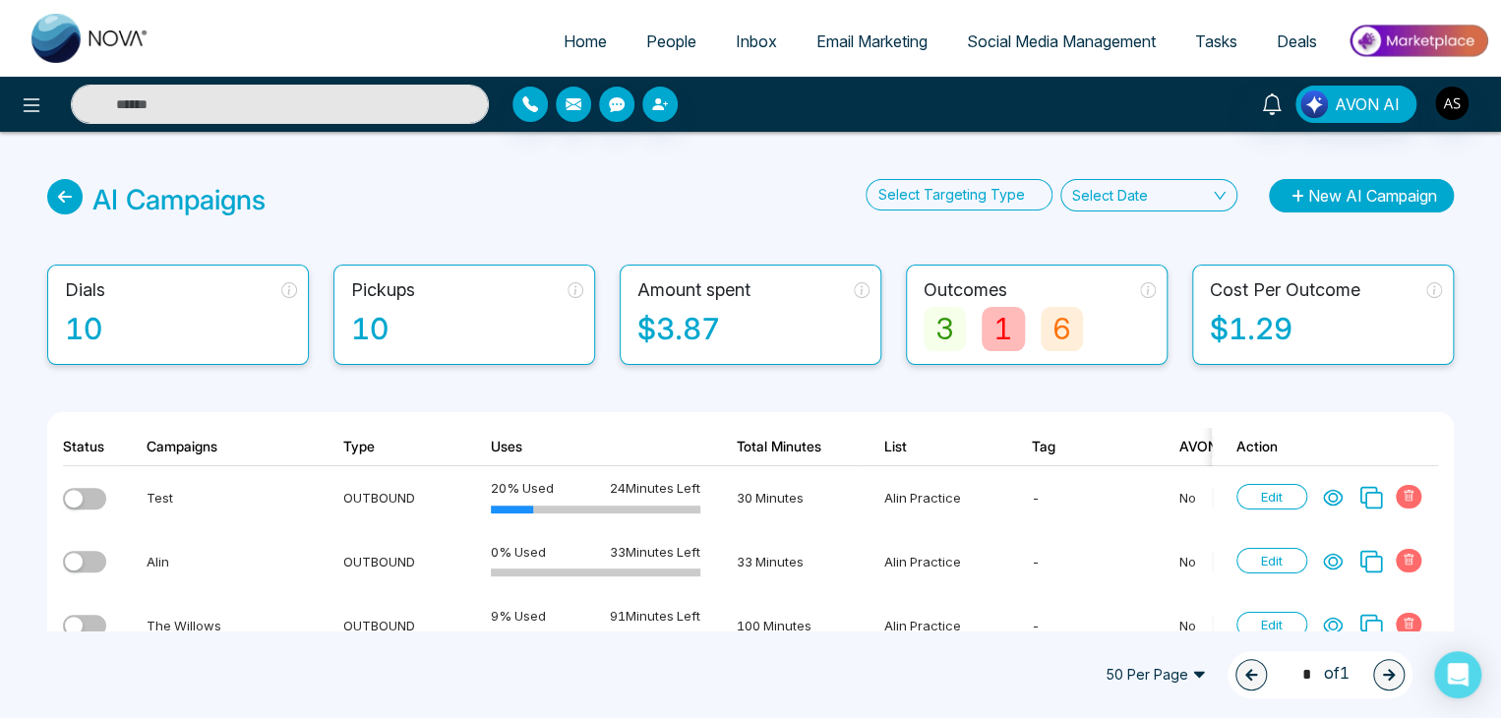
click at [1328, 192] on button "New AI Campaign" at bounding box center [1361, 195] width 185 height 33
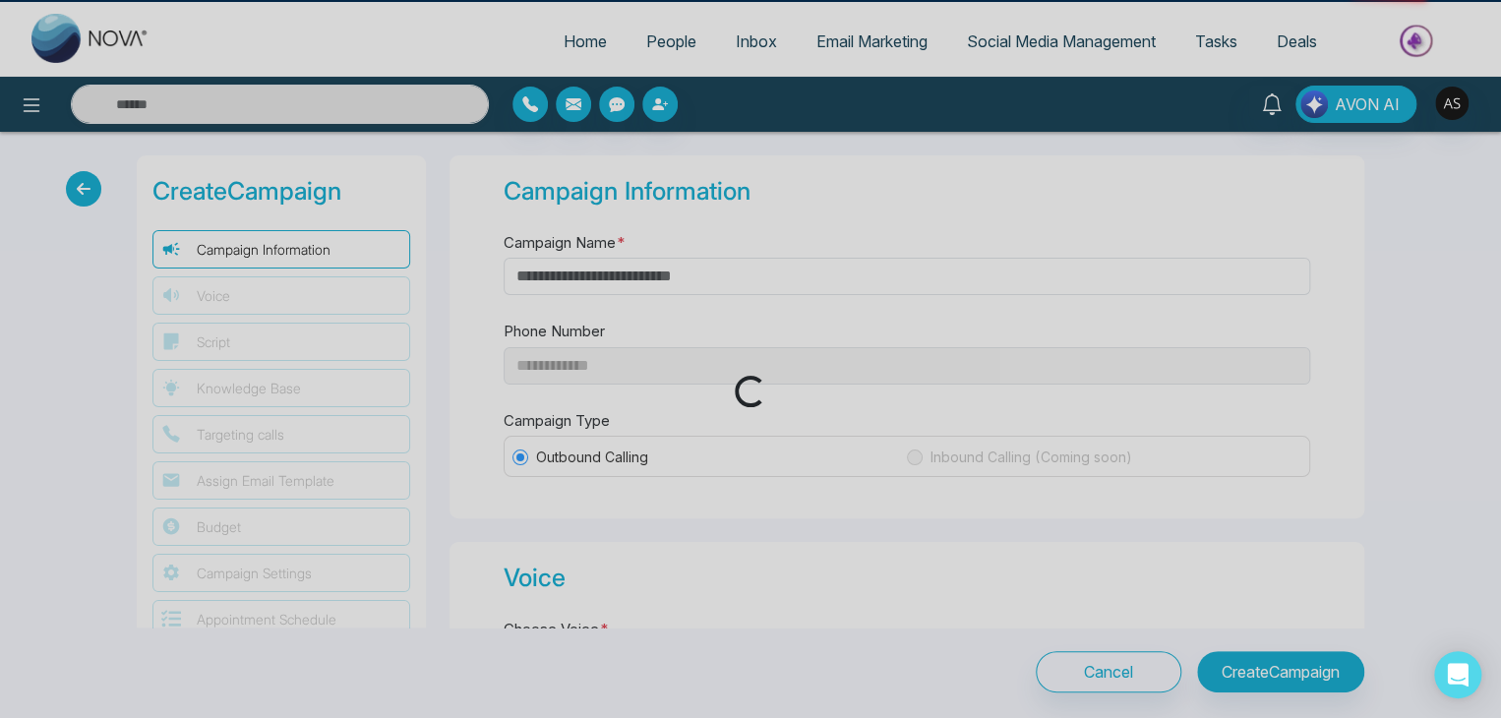
type input "**********"
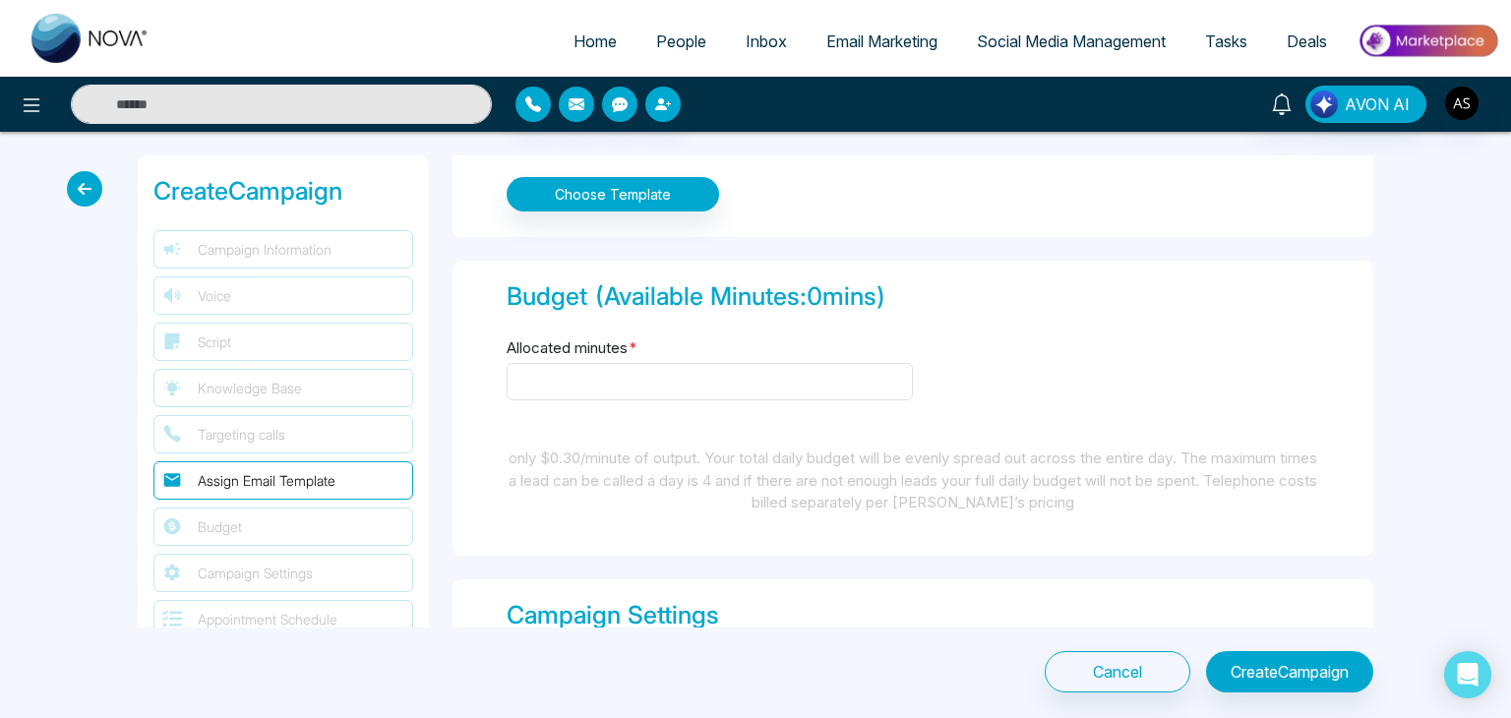
scroll to position [1373, 0]
click at [775, 362] on input "Allocated minutes *" at bounding box center [710, 380] width 406 height 37
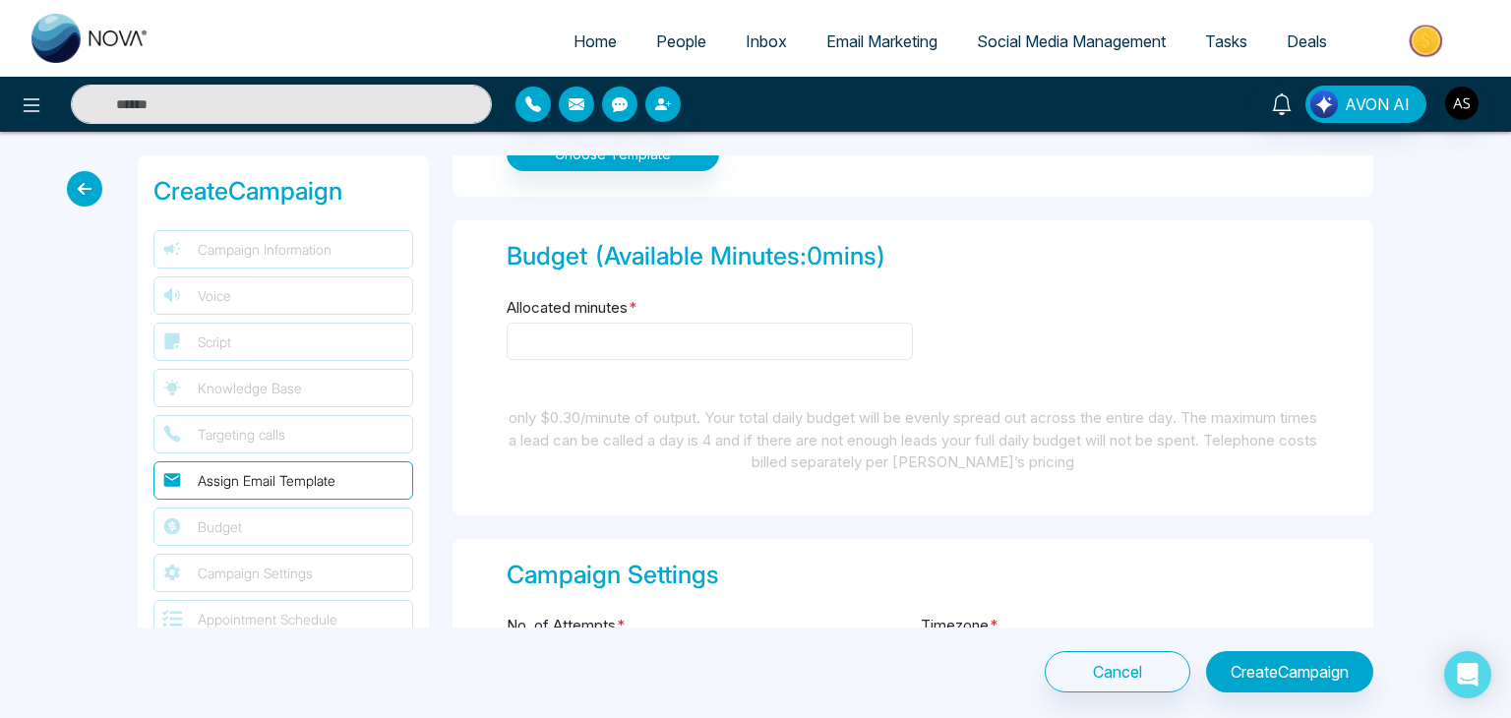
scroll to position [1415, 0]
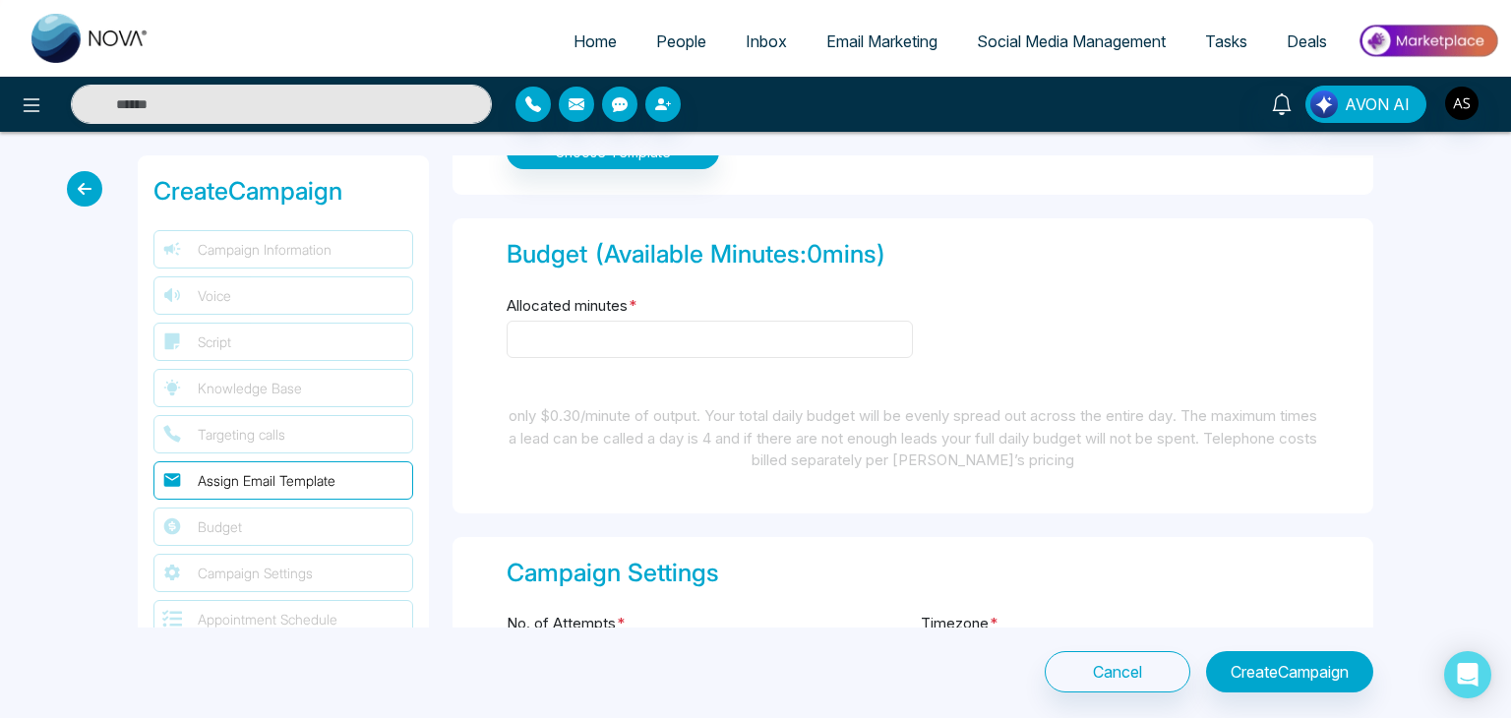
click at [726, 339] on input "Allocated minutes *" at bounding box center [710, 339] width 406 height 37
drag, startPoint x: 543, startPoint y: 410, endPoint x: 641, endPoint y: 414, distance: 98.5
click at [641, 414] on div "only $0.30/minute of output. Your total daily budget will be evenly spread out …" at bounding box center [913, 438] width 813 height 67
drag, startPoint x: 638, startPoint y: 413, endPoint x: 551, endPoint y: 407, distance: 86.8
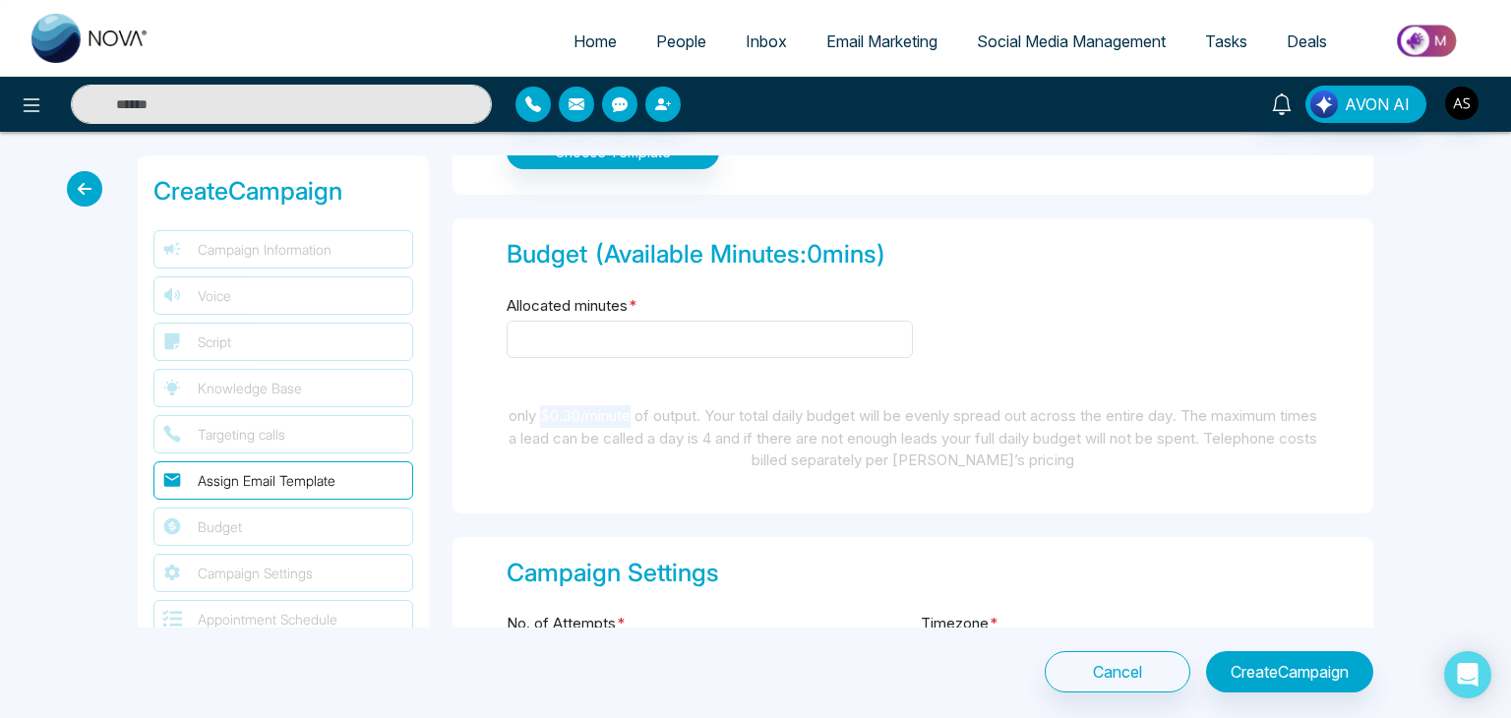
click at [551, 407] on div "only $0.30/minute of output. Your total daily budget will be evenly spread out …" at bounding box center [913, 438] width 813 height 67
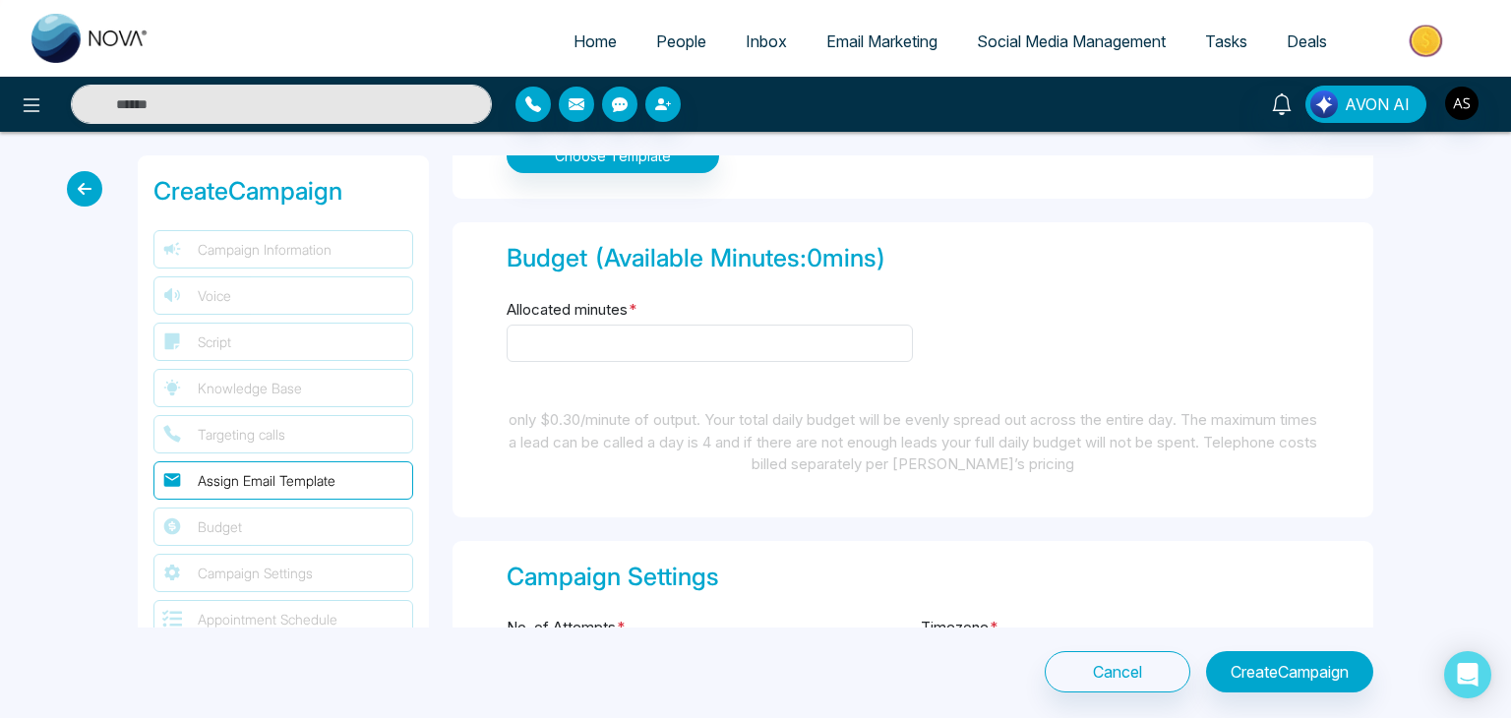
scroll to position [1409, 0]
click at [658, 341] on input "Allocated minutes *" at bounding box center [710, 345] width 406 height 37
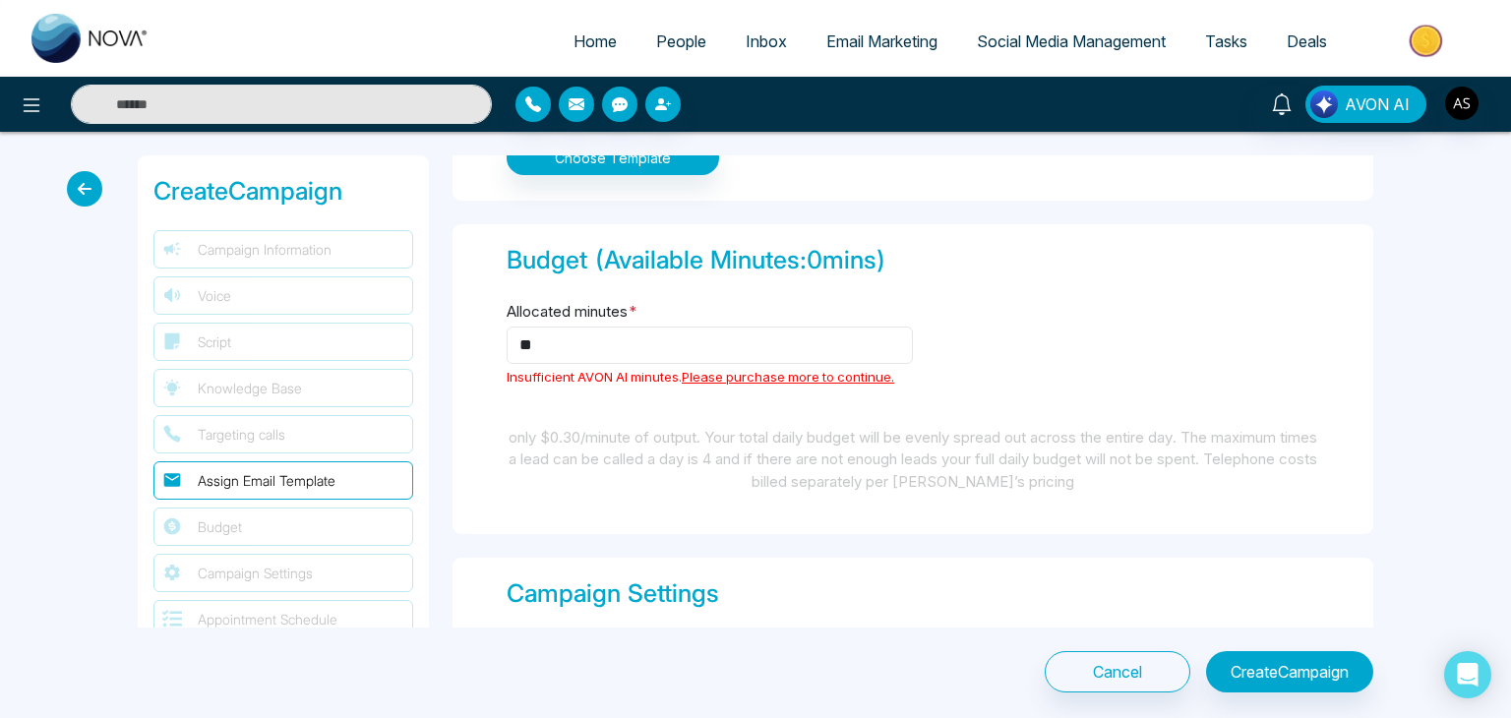
type input "**"
click at [647, 442] on div "only $0.30/minute of output. Your total daily budget will be evenly spread out …" at bounding box center [913, 460] width 813 height 67
click at [625, 414] on div "Budget (Available Minutes: 0 mins) Allocated minutes * ** Insufficient AVON AI …" at bounding box center [913, 379] width 921 height 310
drag, startPoint x: 547, startPoint y: 345, endPoint x: 483, endPoint y: 351, distance: 64.2
click at [483, 351] on div "Budget (Available Minutes: 0 mins) Allocated minutes * ** Insufficient AVON AI …" at bounding box center [913, 379] width 921 height 310
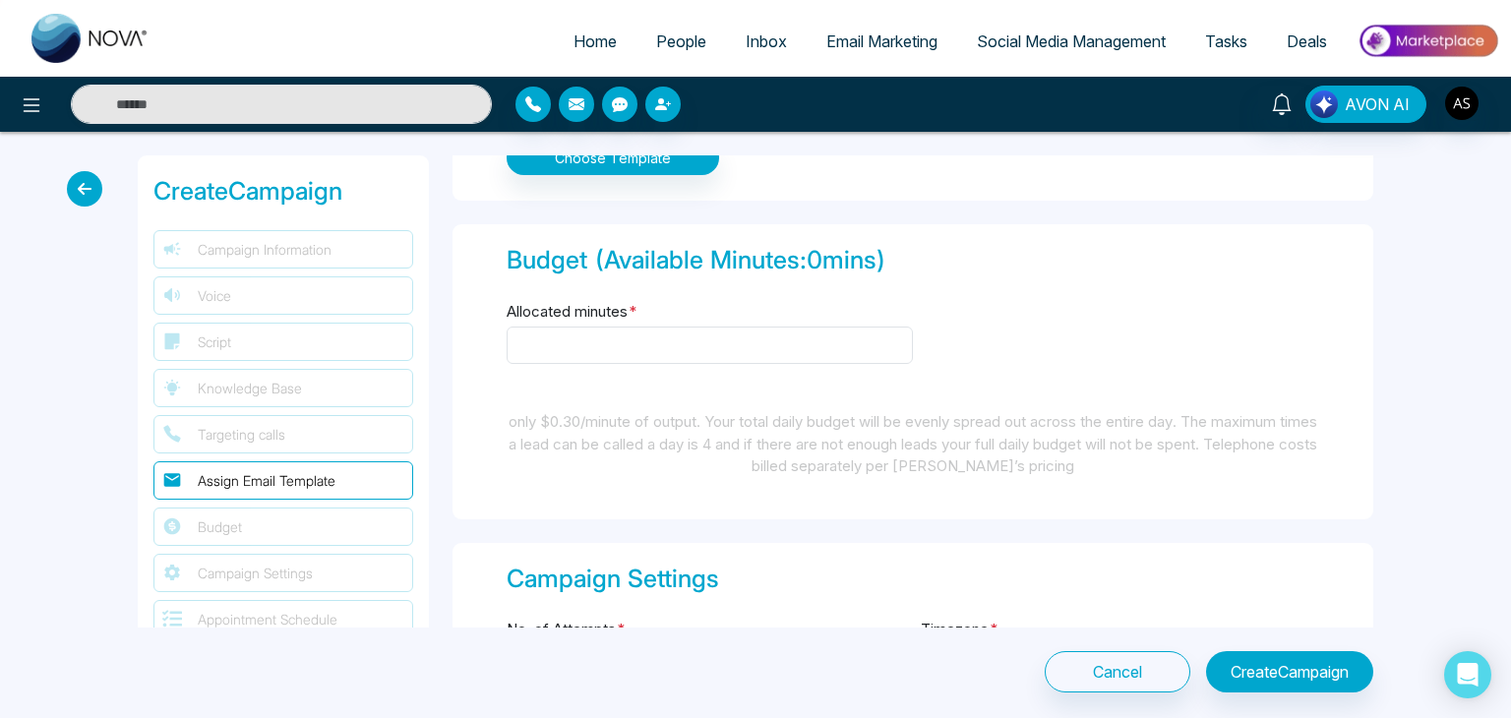
click at [731, 426] on div "only $0.30/minute of output. Your total daily budget will be evenly spread out …" at bounding box center [913, 444] width 813 height 67
click at [73, 187] on icon at bounding box center [84, 188] width 35 height 35
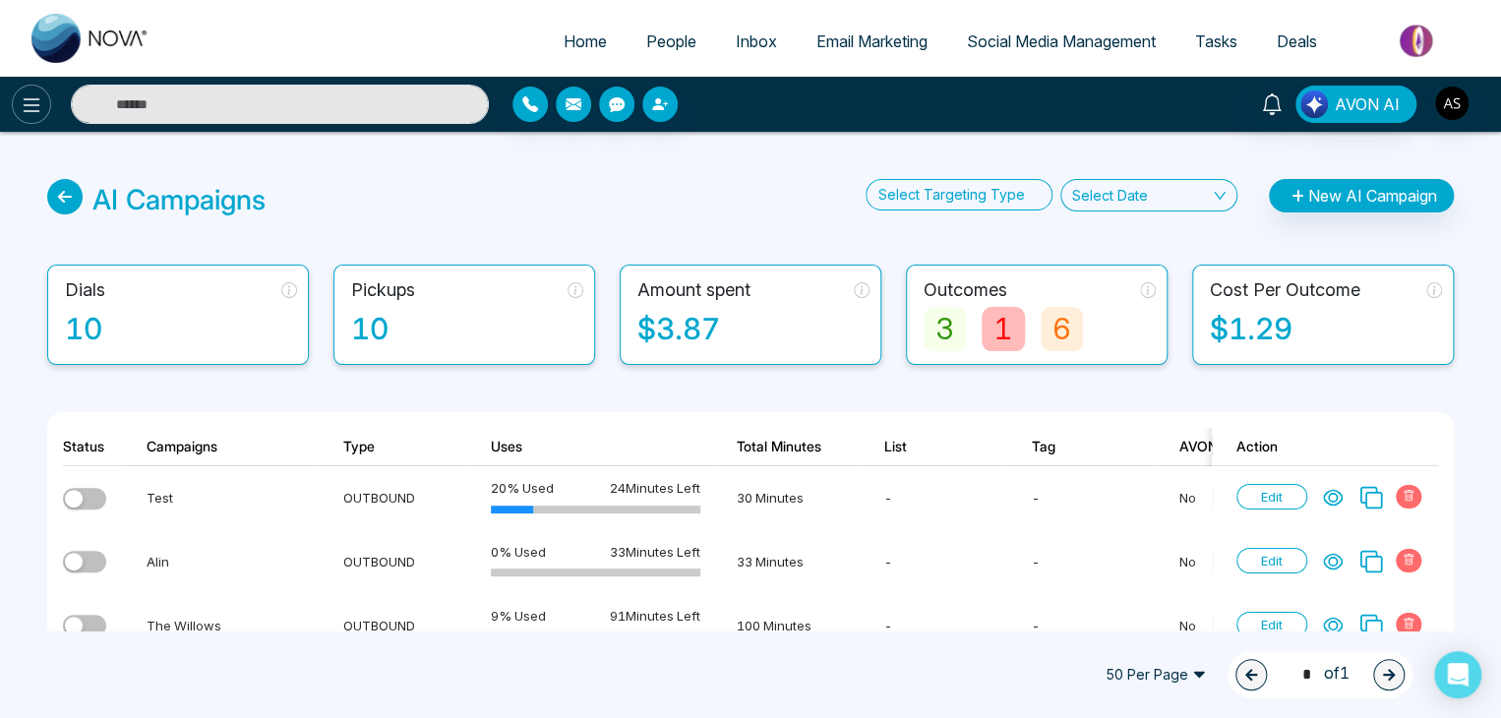
click at [24, 109] on icon at bounding box center [32, 105] width 24 height 24
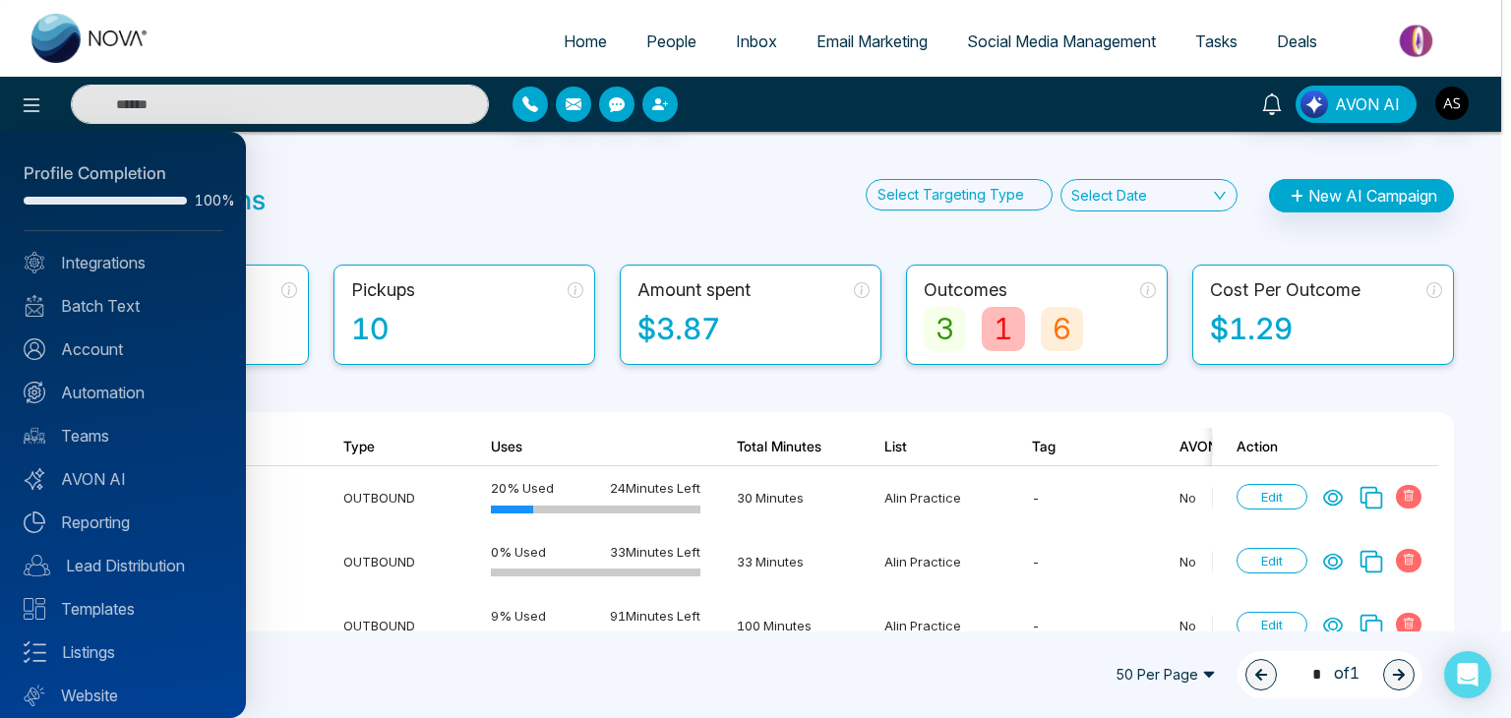
click at [587, 234] on div at bounding box center [755, 359] width 1511 height 718
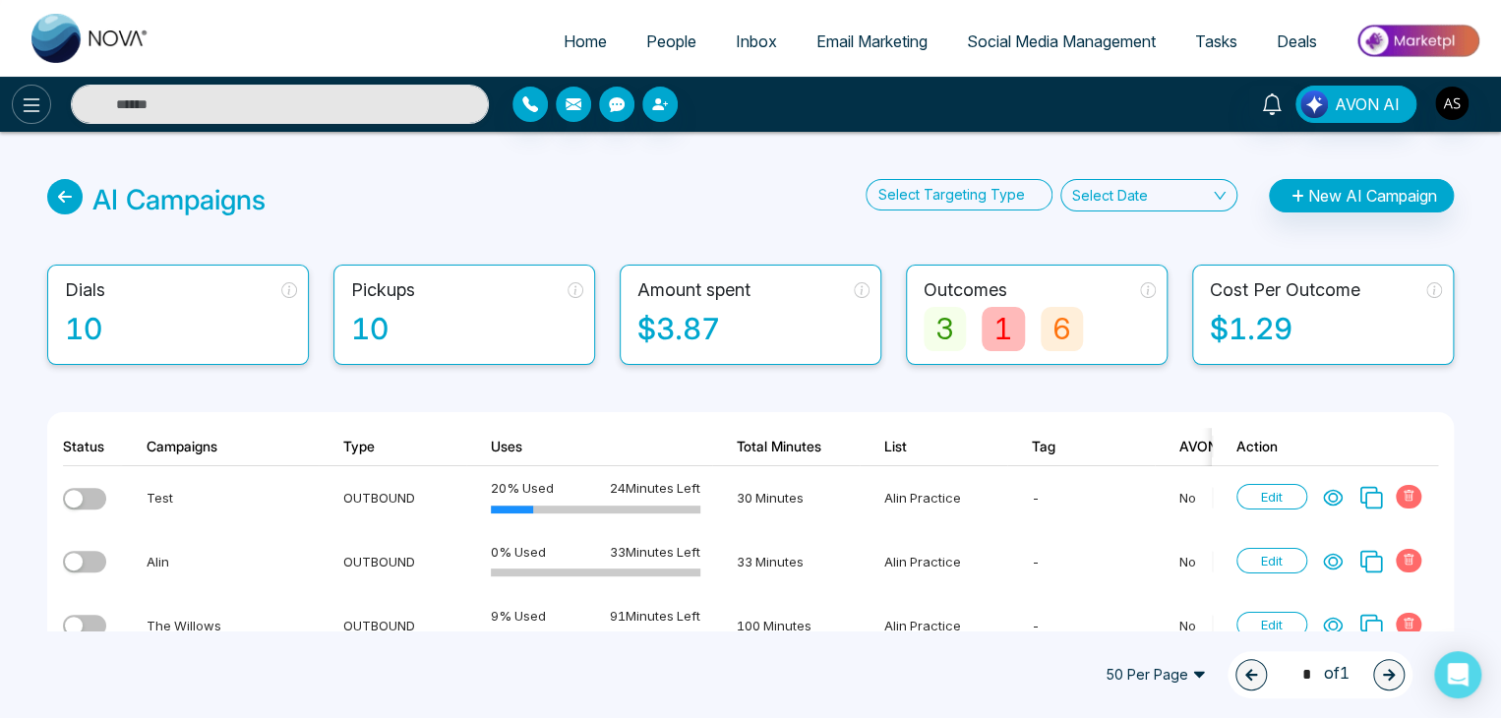
click at [26, 99] on icon at bounding box center [32, 105] width 17 height 14
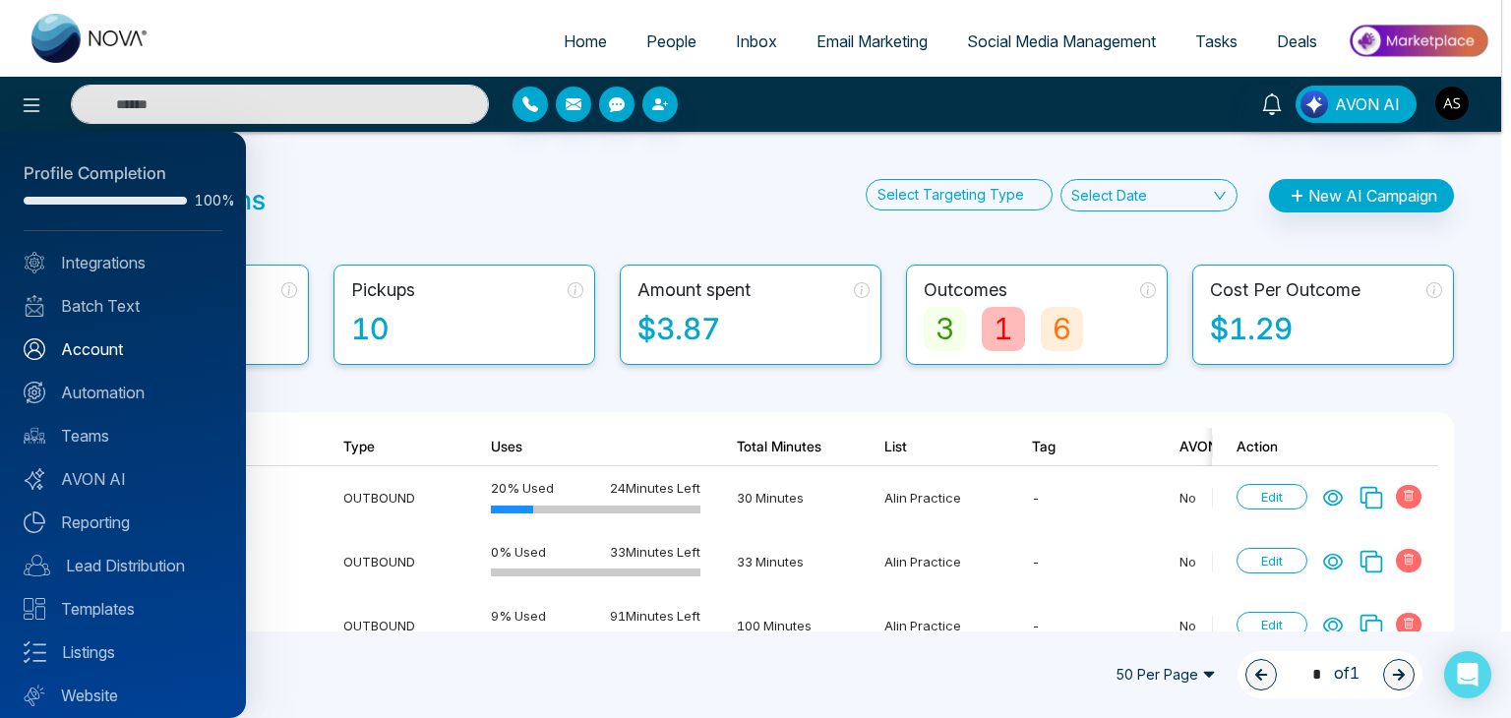
click at [130, 337] on link "Account" at bounding box center [123, 349] width 199 height 24
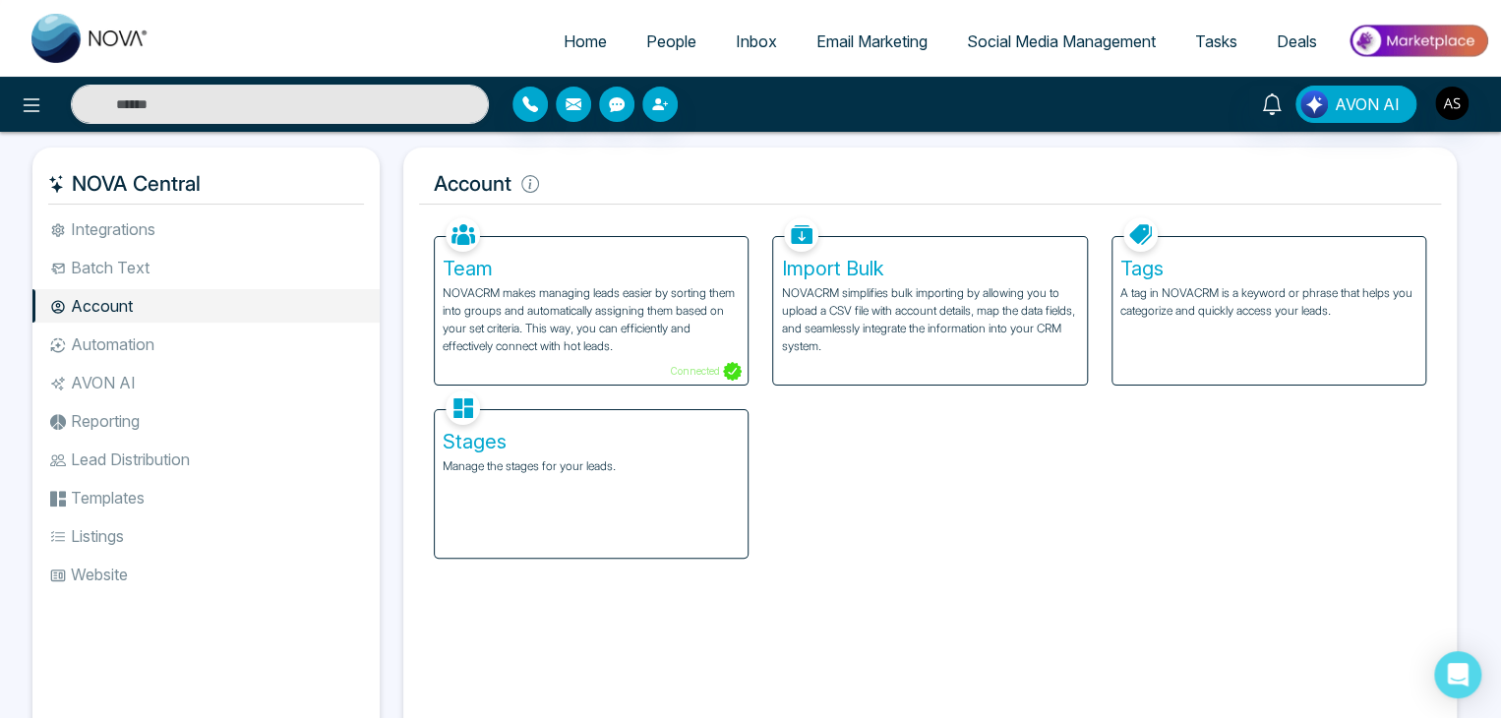
click at [1138, 308] on p "A tag in NOVACRM is a keyword or phrase that helps you categorize and quickly a…" at bounding box center [1269, 301] width 297 height 35
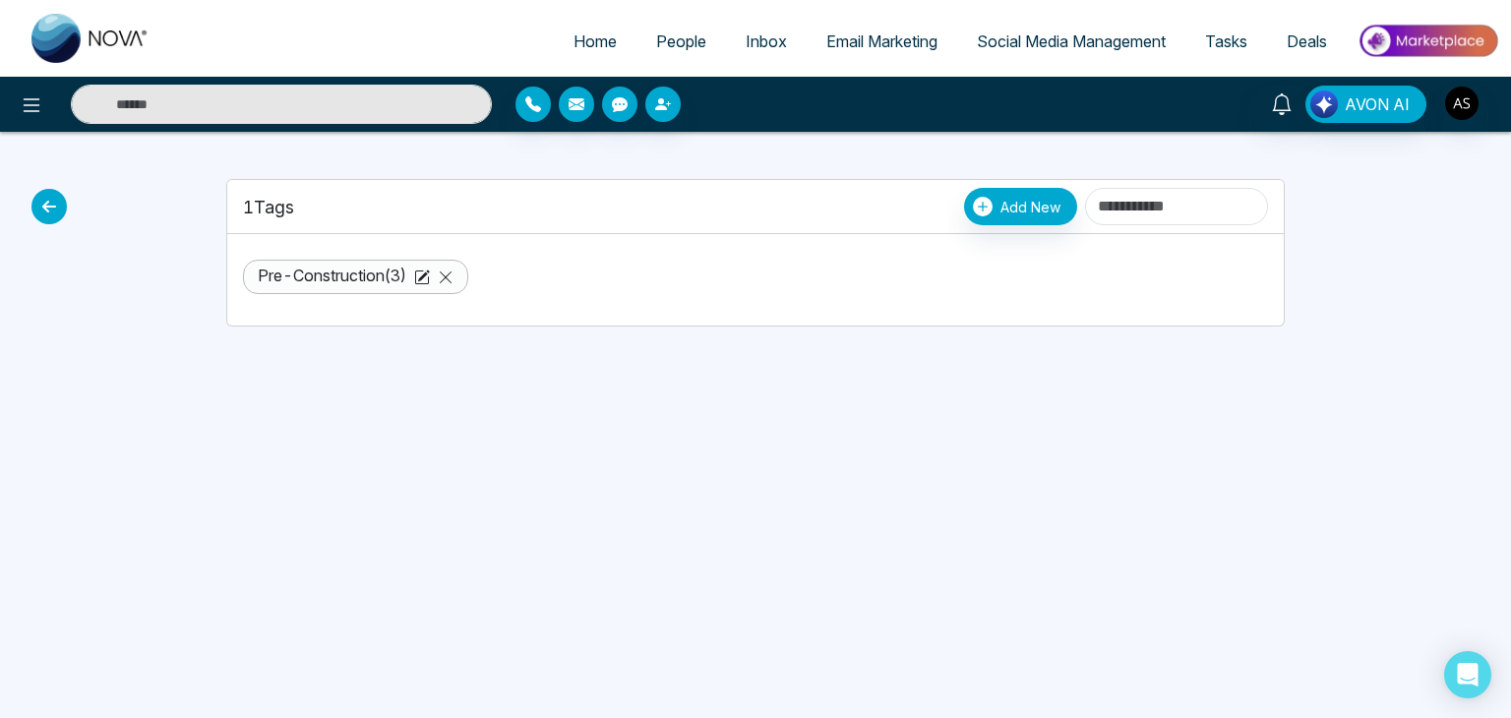
click at [47, 205] on icon at bounding box center [48, 206] width 35 height 35
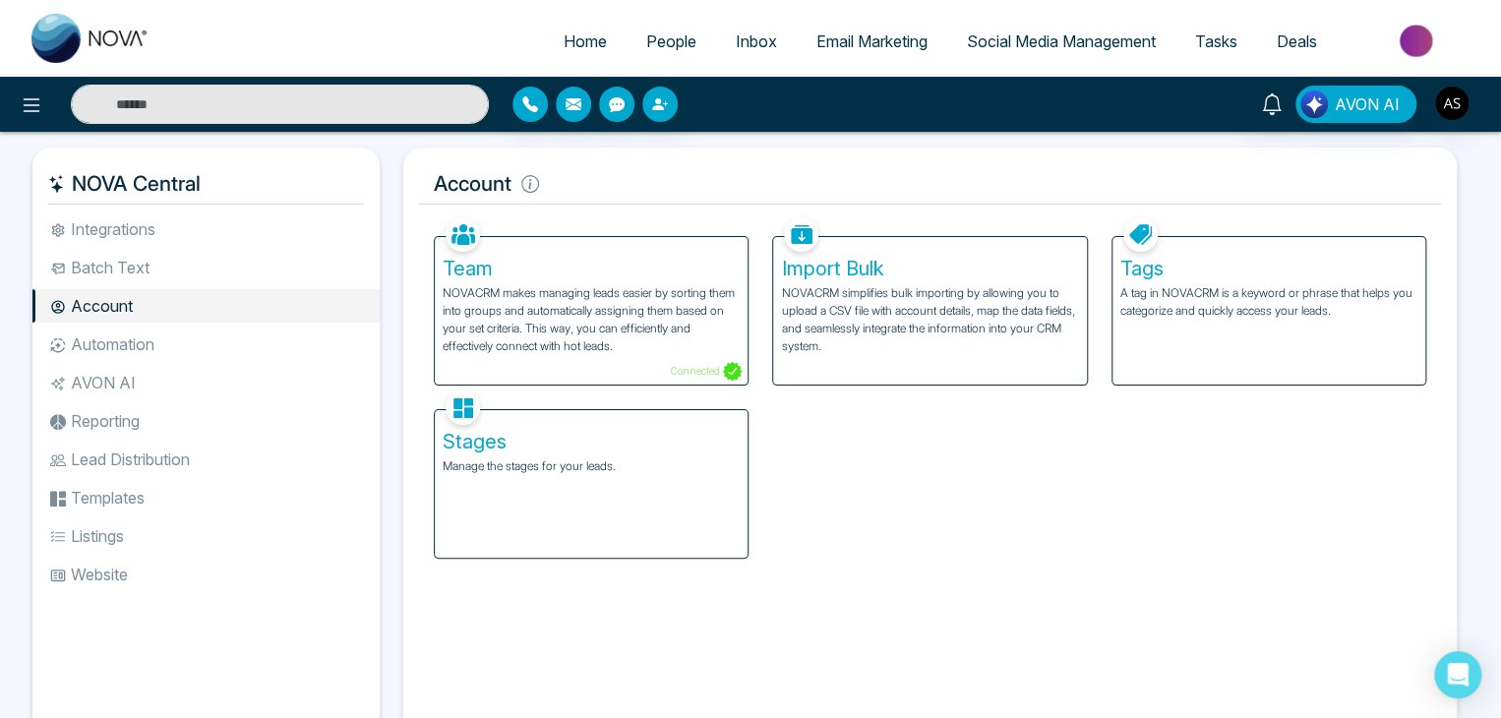
click at [575, 48] on span "Home" at bounding box center [585, 41] width 43 height 20
select select "*"
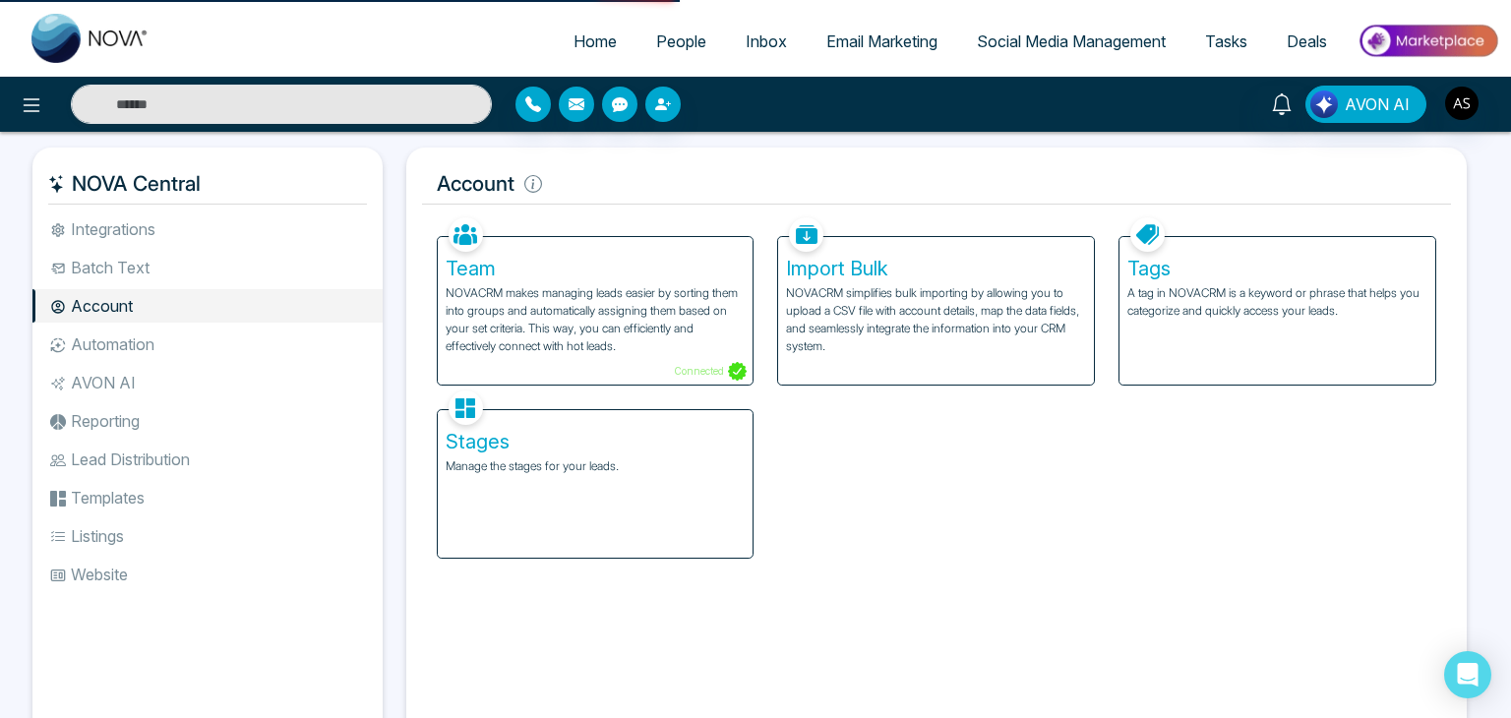
select select "*"
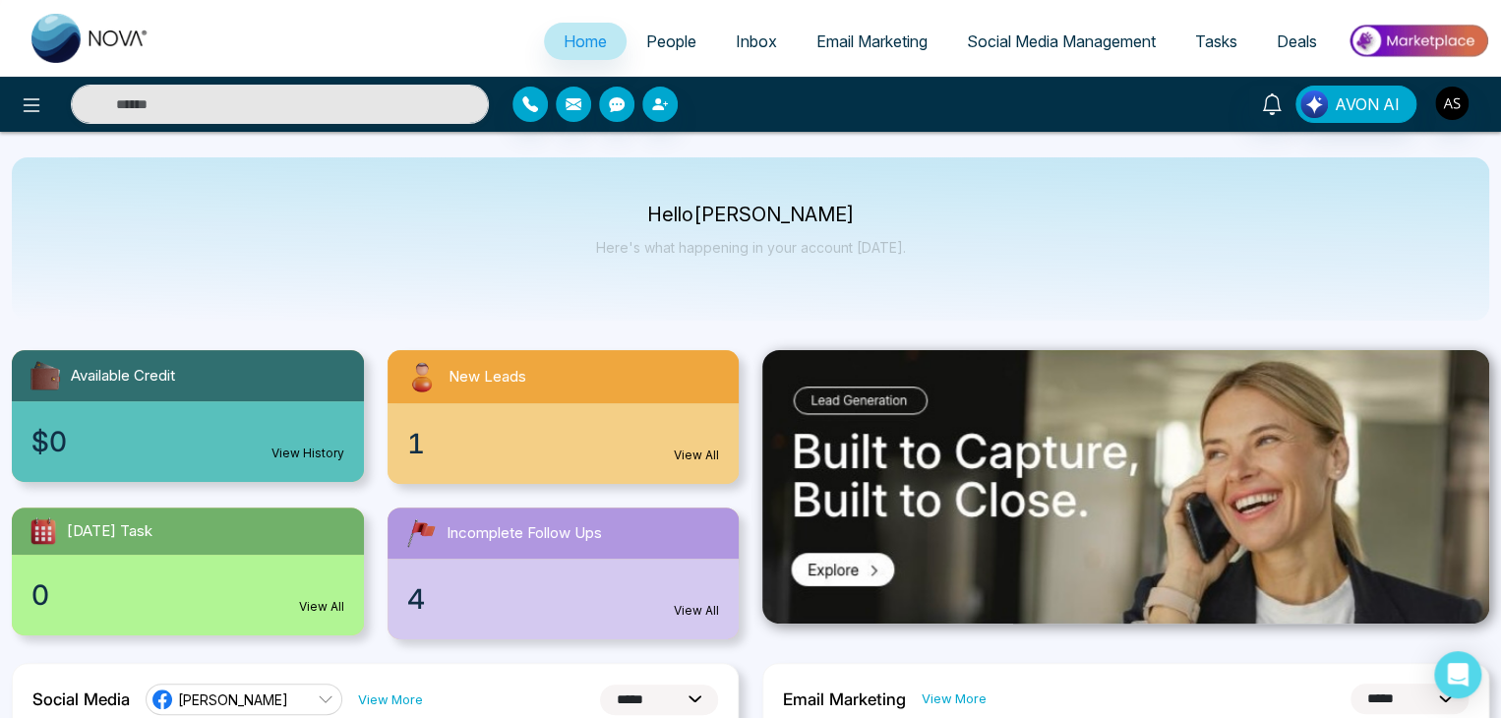
click at [646, 37] on span "People" at bounding box center [671, 41] width 50 height 20
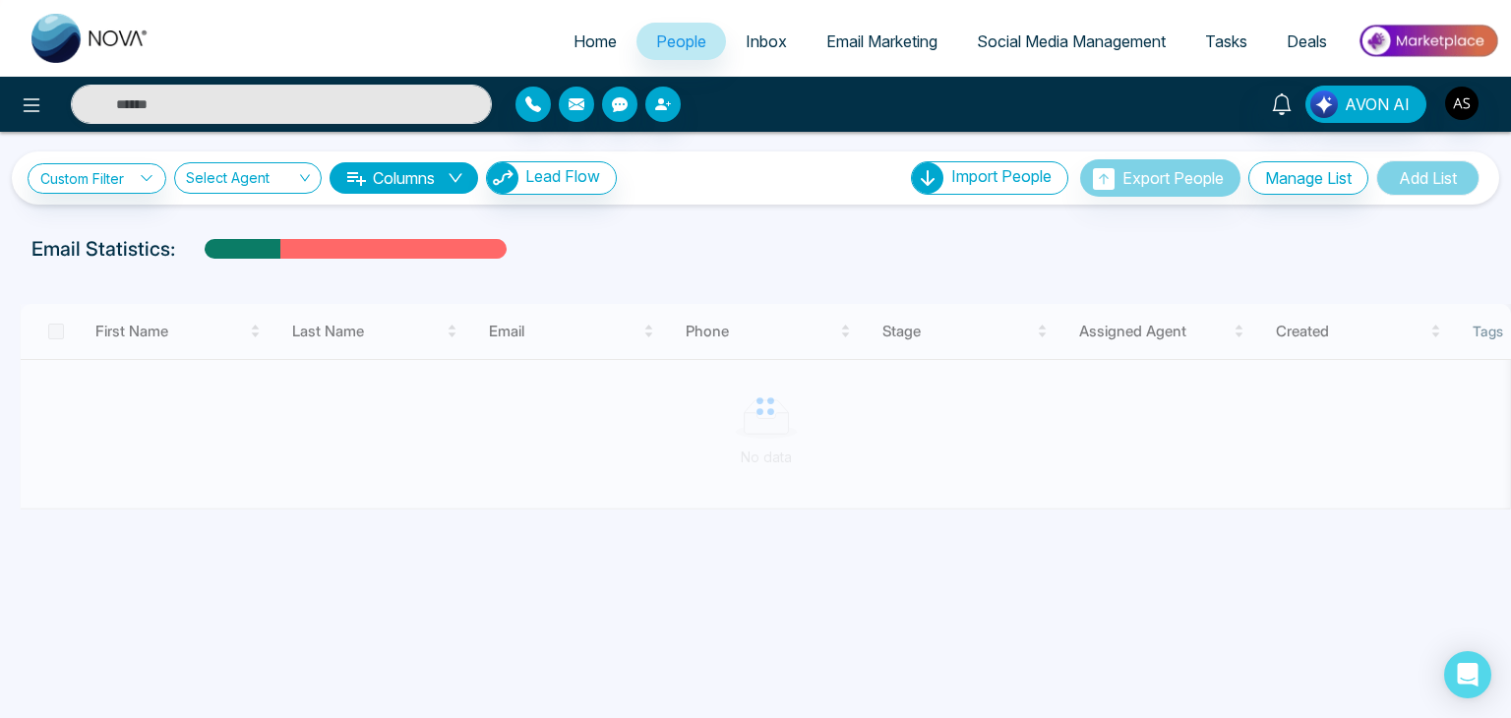
click at [749, 44] on span "Inbox" at bounding box center [766, 41] width 41 height 20
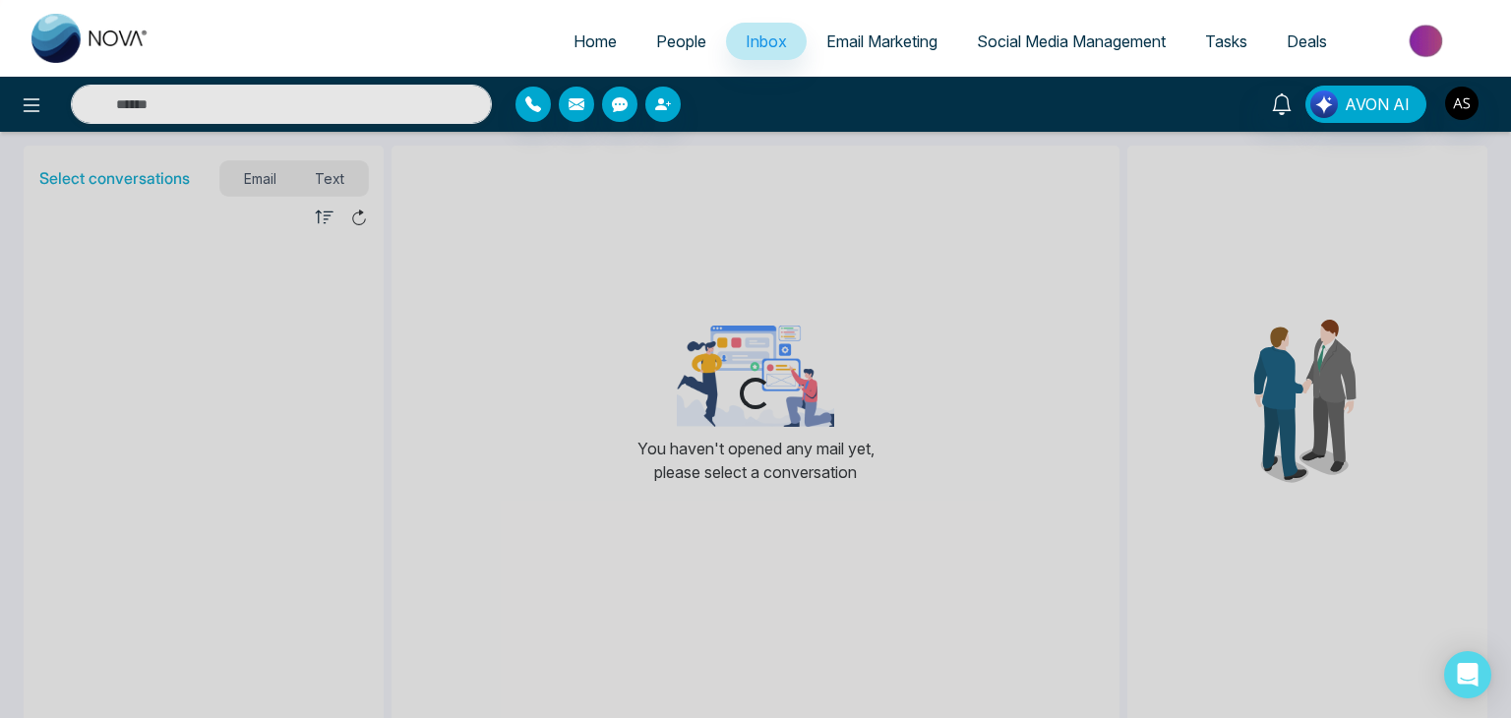
click at [848, 39] on span "Email Marketing" at bounding box center [881, 41] width 111 height 20
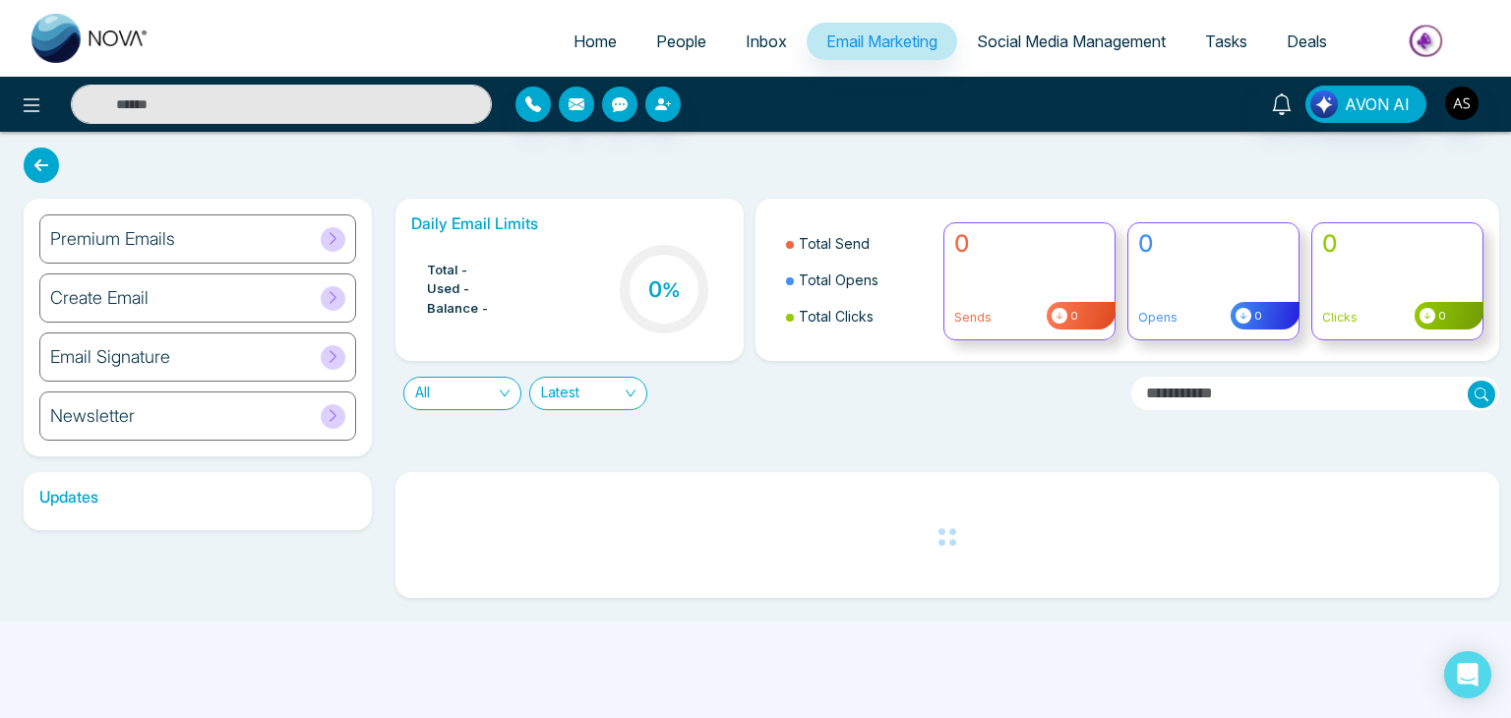
click at [1012, 44] on span "Social Media Management" at bounding box center [1071, 41] width 189 height 20
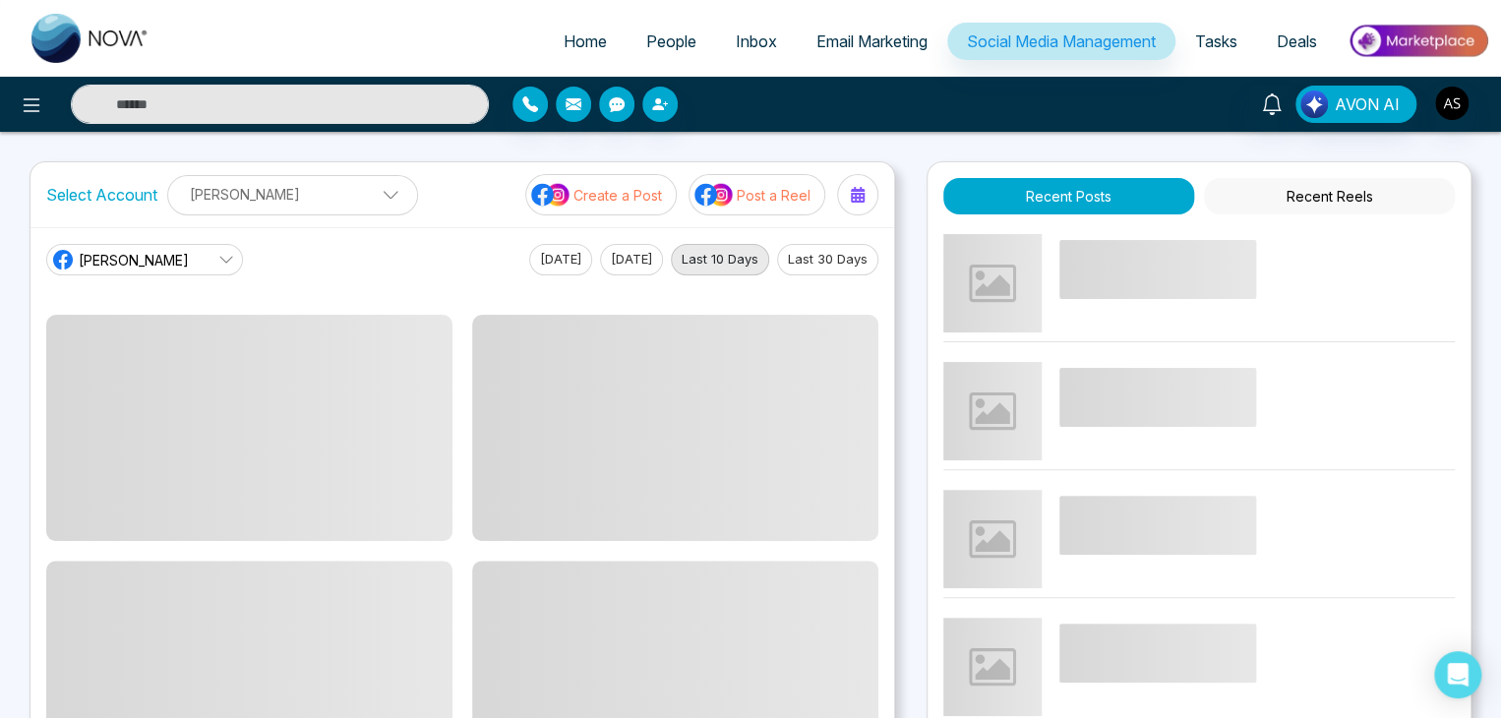
click at [586, 32] on span "Home" at bounding box center [585, 41] width 43 height 20
select select "*"
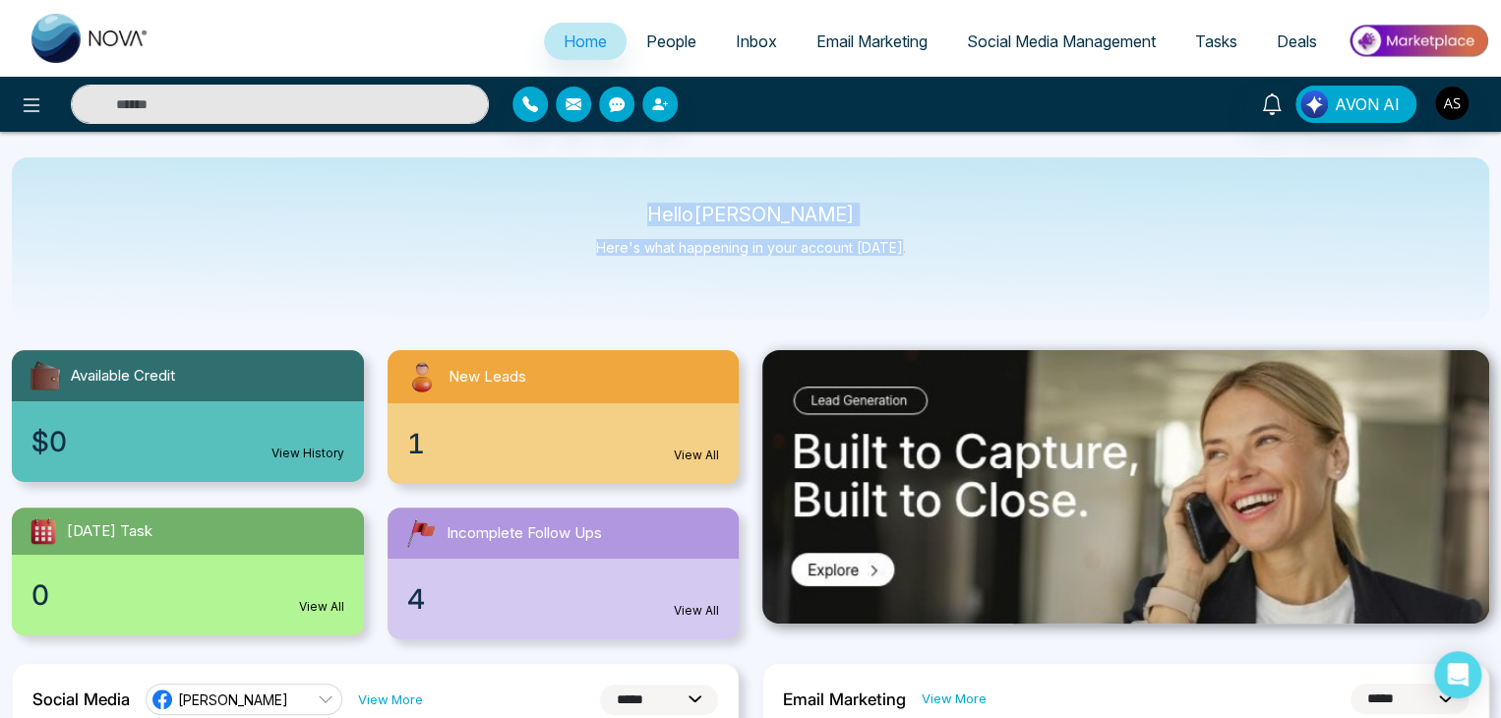
drag, startPoint x: 901, startPoint y: 249, endPoint x: 651, endPoint y: 203, distance: 254.1
click at [651, 203] on div "Hello [PERSON_NAME] Here's what happening in your account [DATE]." at bounding box center [751, 238] width 1478 height 163
click at [680, 213] on p "Hello [PERSON_NAME]" at bounding box center [751, 215] width 310 height 17
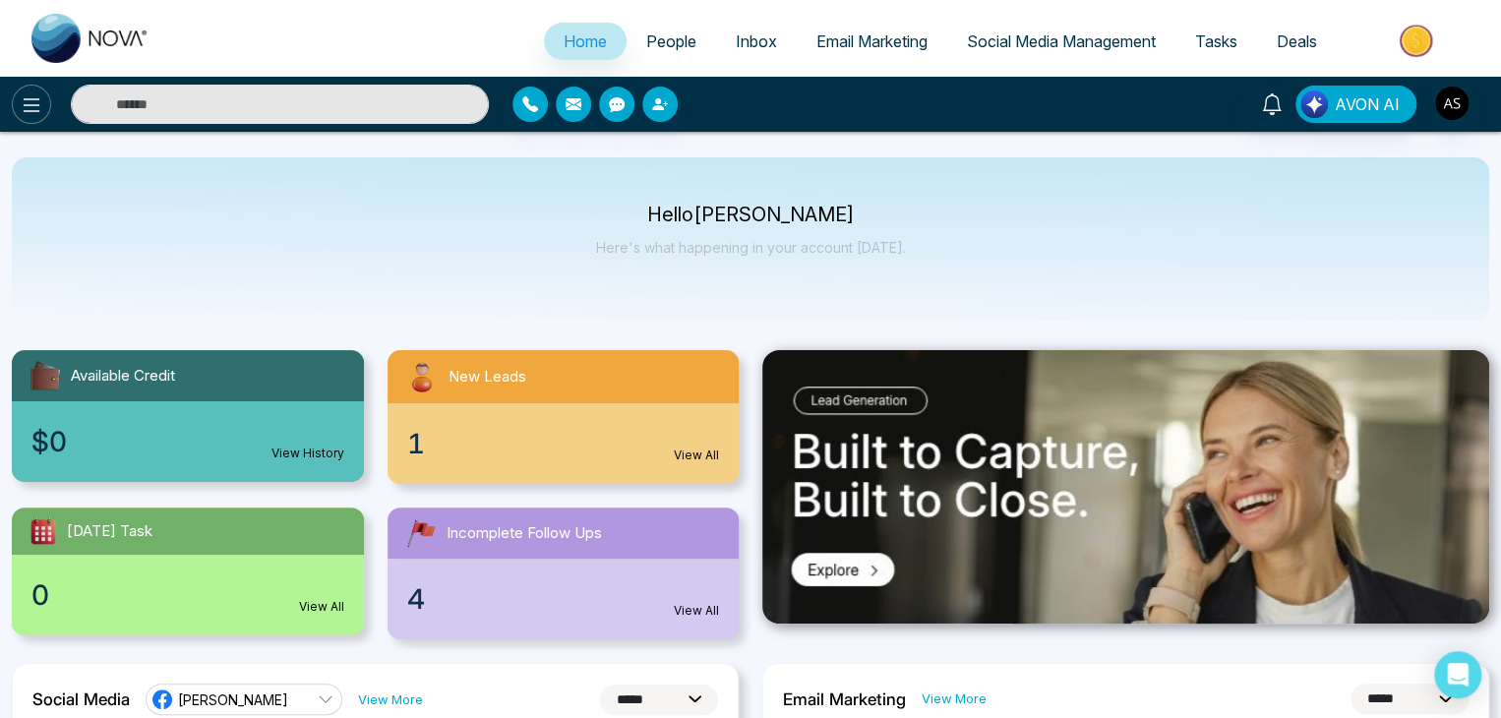
click at [47, 102] on button at bounding box center [31, 104] width 39 height 39
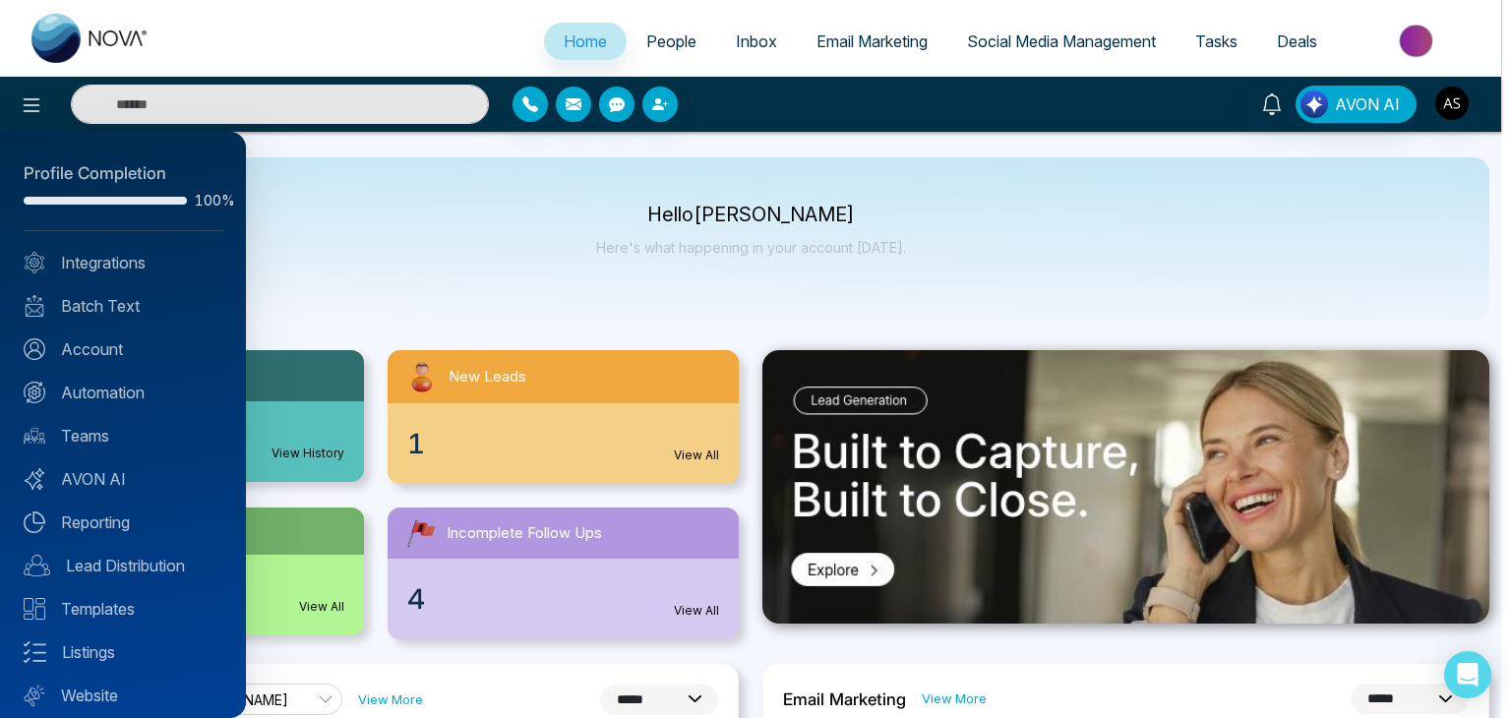
click at [673, 300] on div at bounding box center [755, 359] width 1511 height 718
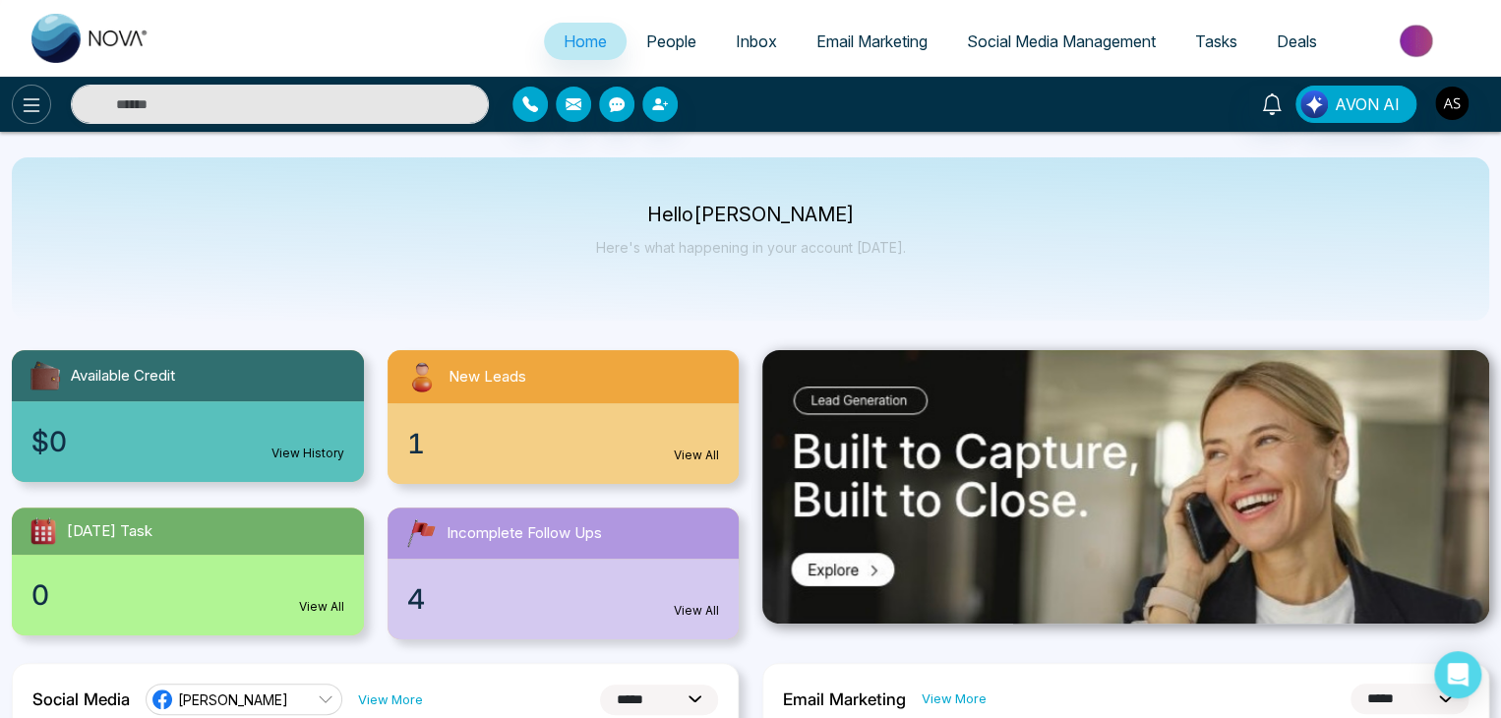
click at [32, 90] on button at bounding box center [31, 104] width 39 height 39
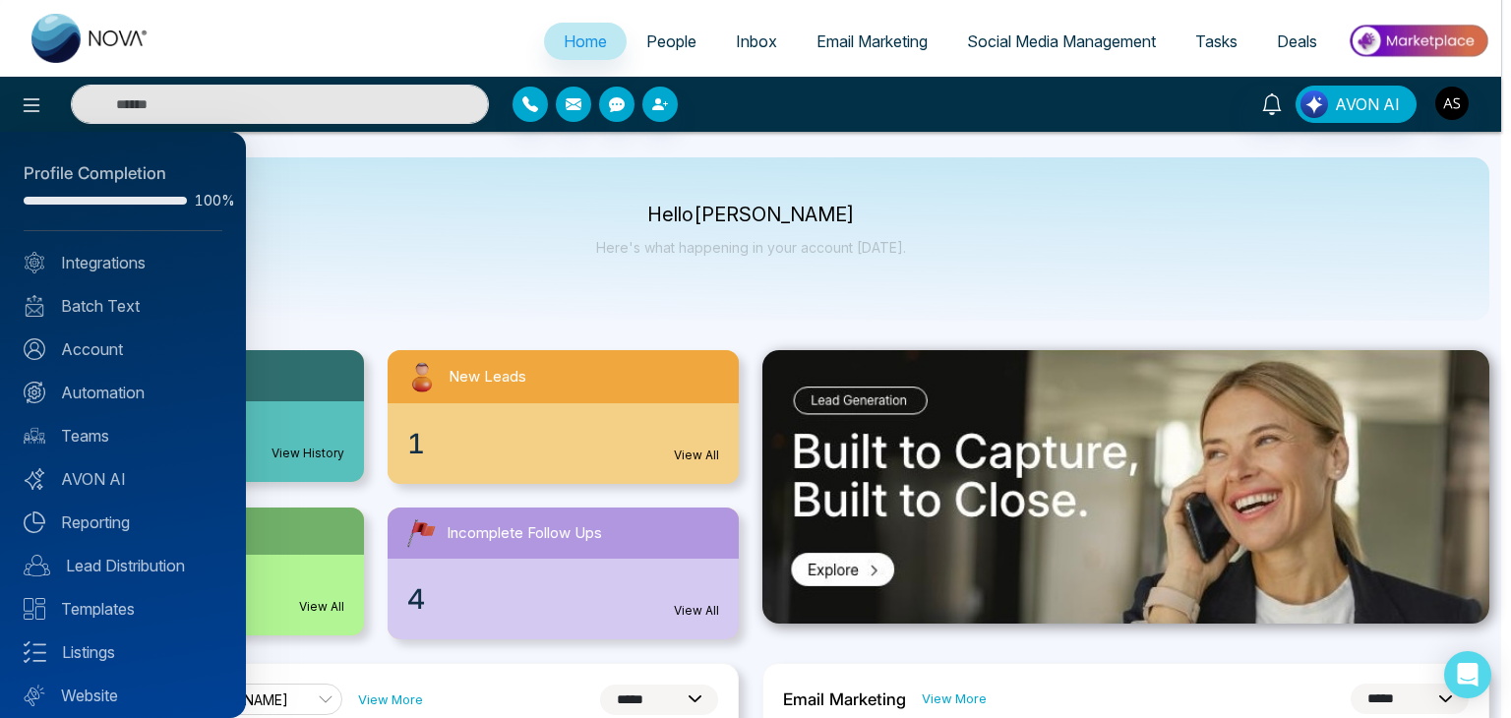
click at [374, 215] on div at bounding box center [755, 359] width 1511 height 718
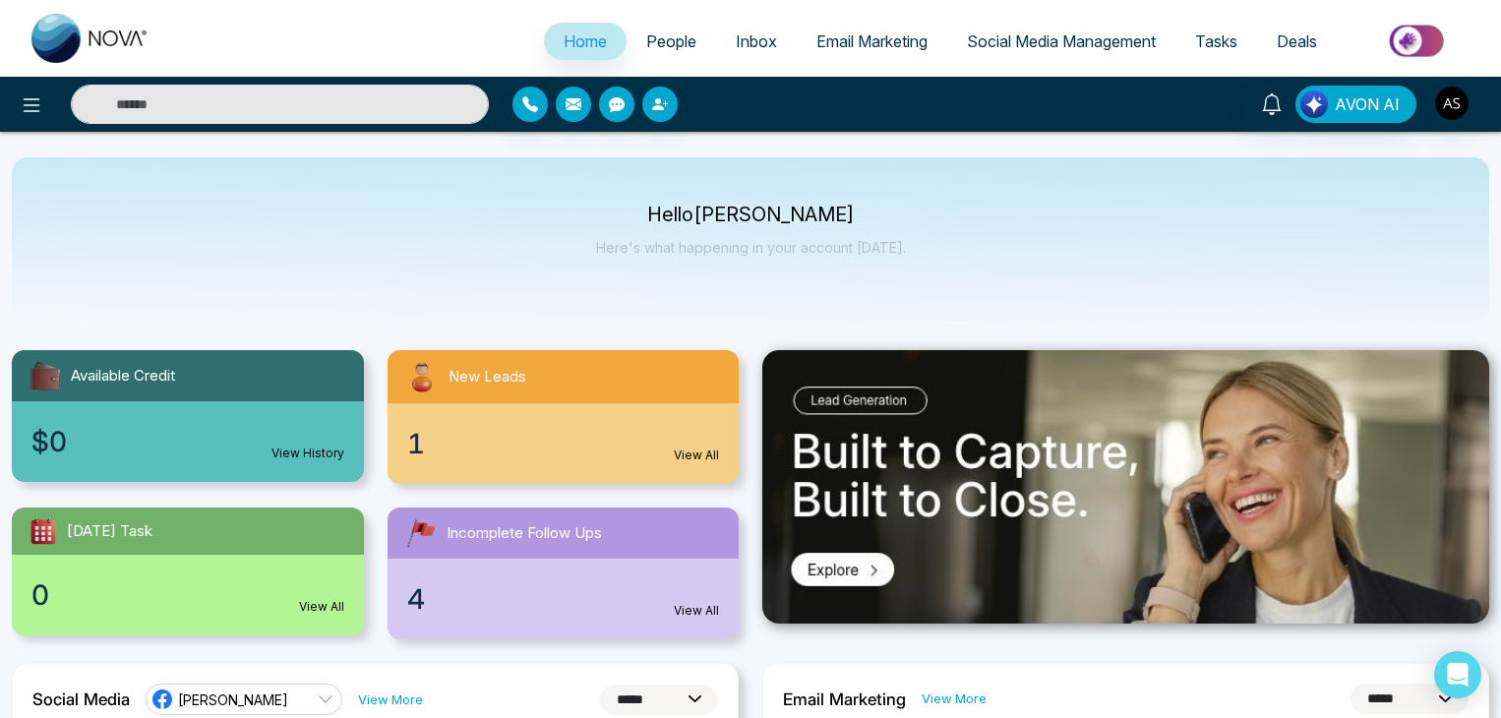
select select "*"
click at [853, 40] on span "Email Marketing" at bounding box center [872, 41] width 111 height 20
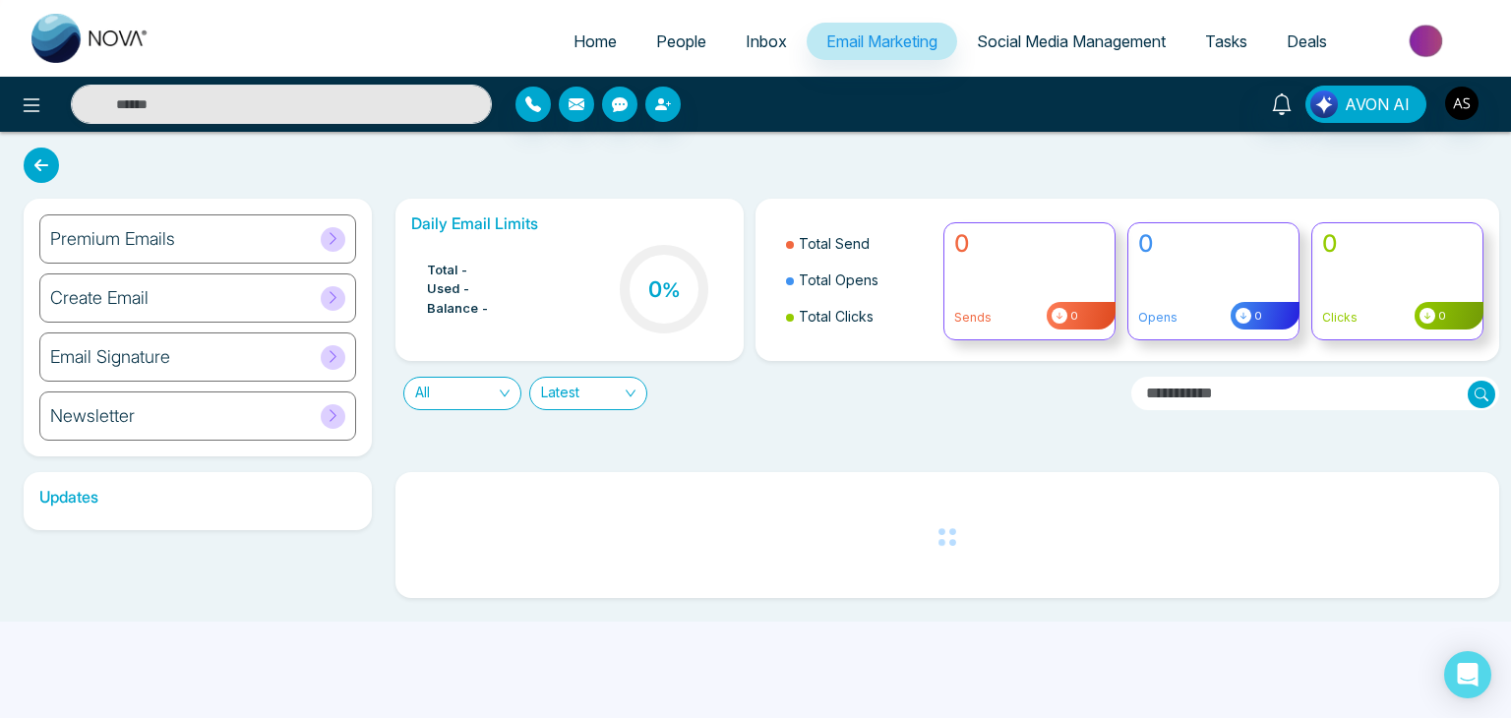
click at [1145, 44] on span "Social Media Management" at bounding box center [1071, 41] width 189 height 20
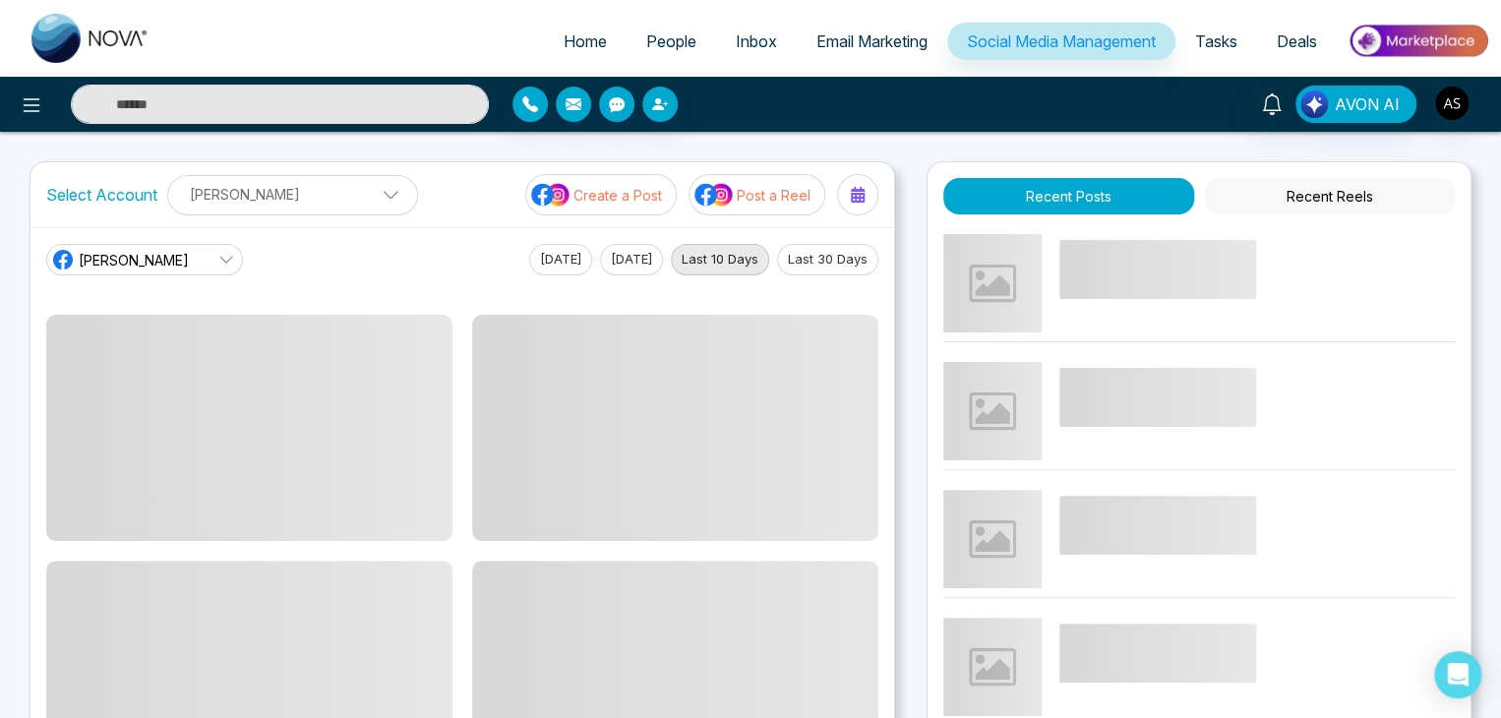
click at [1247, 36] on link "Tasks" at bounding box center [1217, 41] width 82 height 37
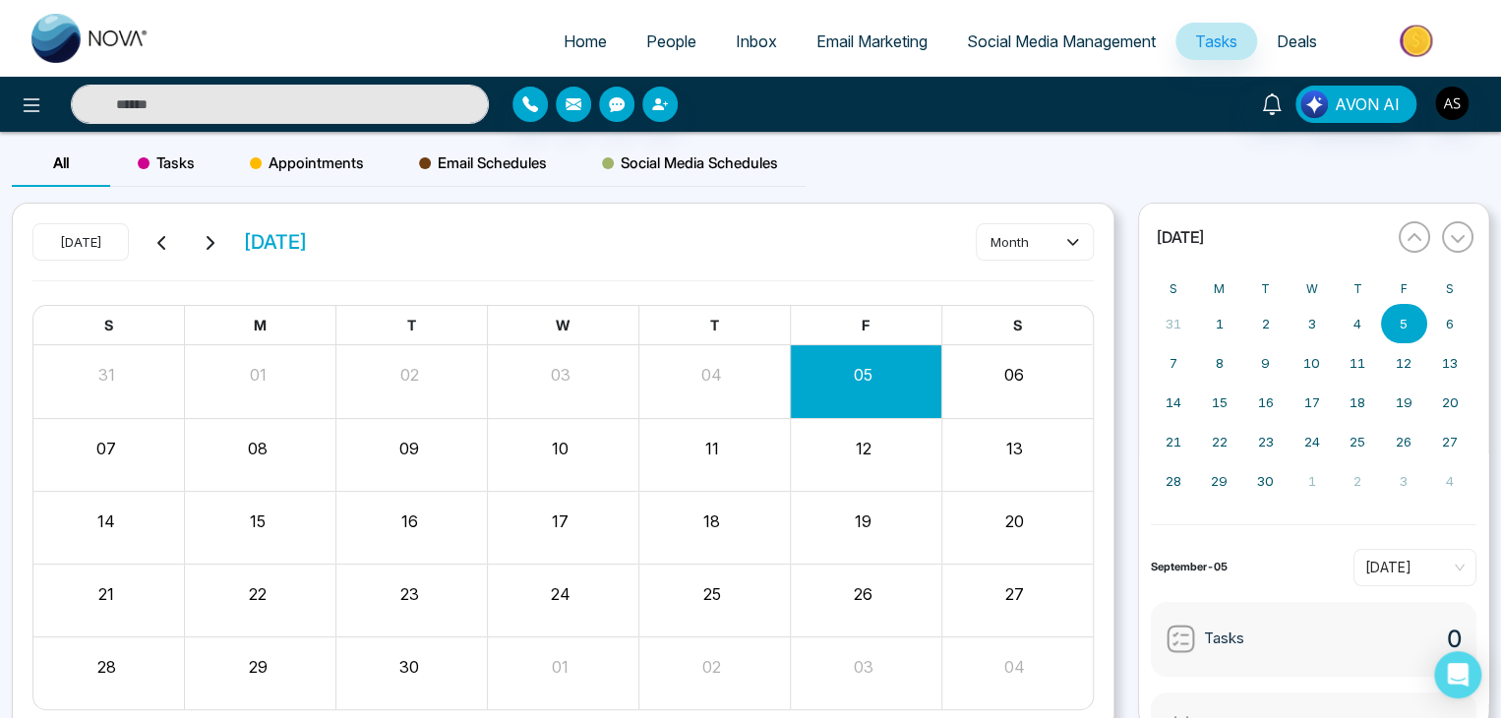
click at [1291, 43] on span "Deals" at bounding box center [1297, 41] width 40 height 20
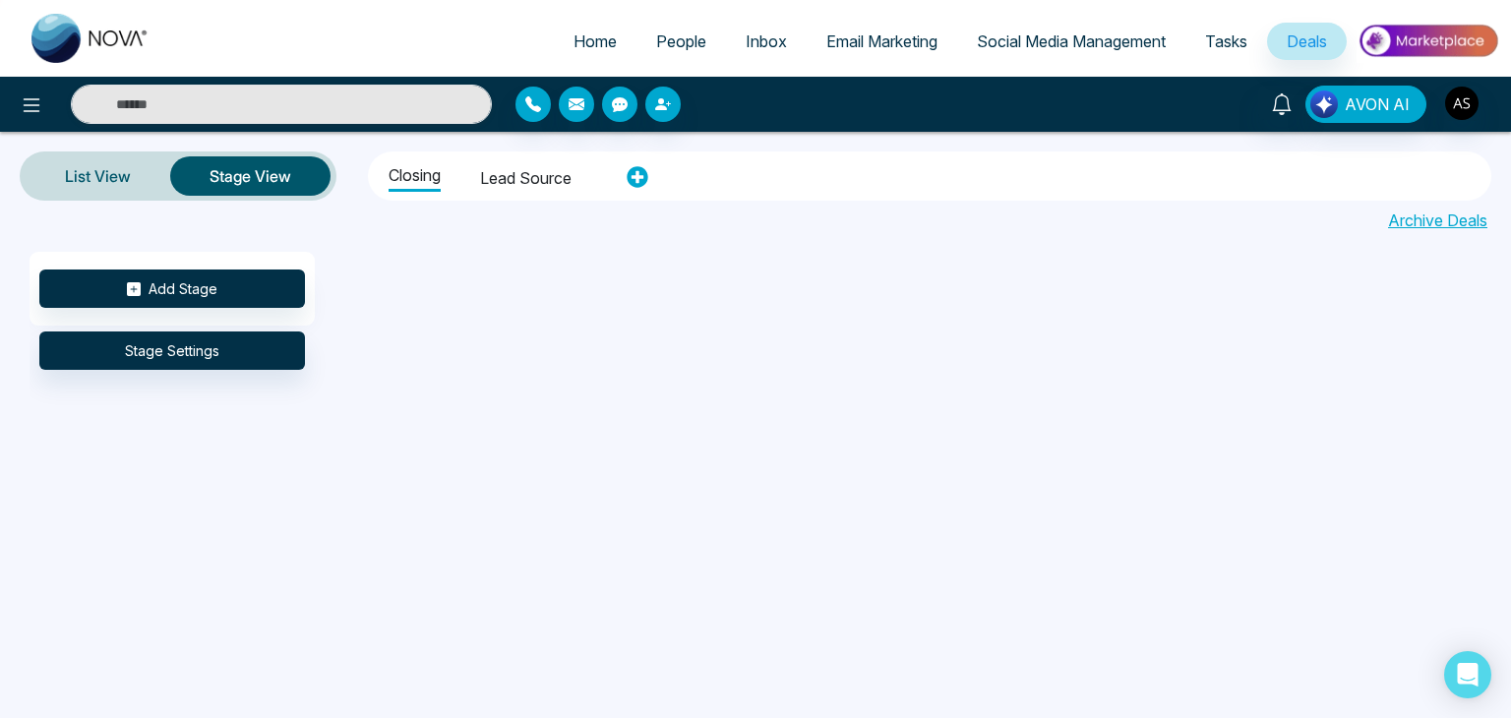
click at [1007, 37] on span "Social Media Management" at bounding box center [1071, 41] width 189 height 20
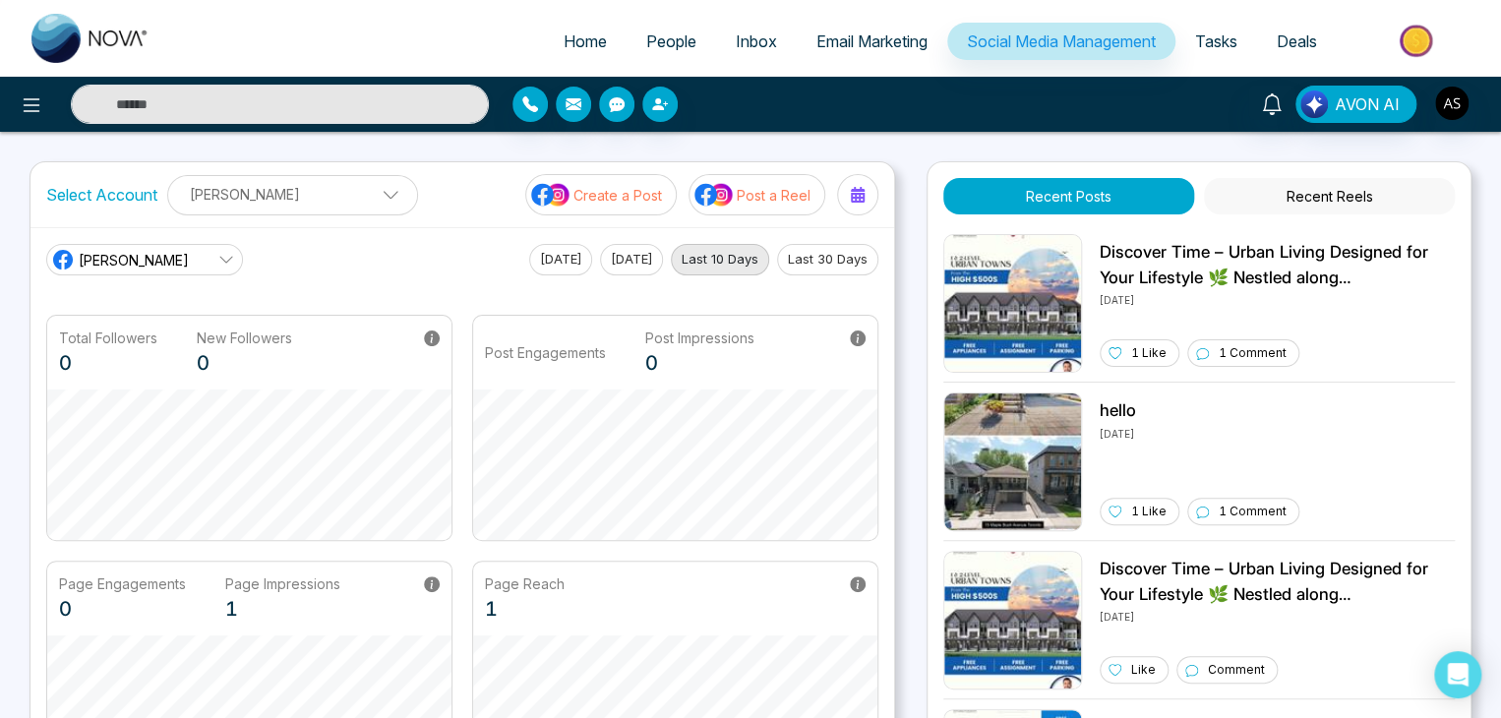
click at [897, 32] on span "Email Marketing" at bounding box center [872, 41] width 111 height 20
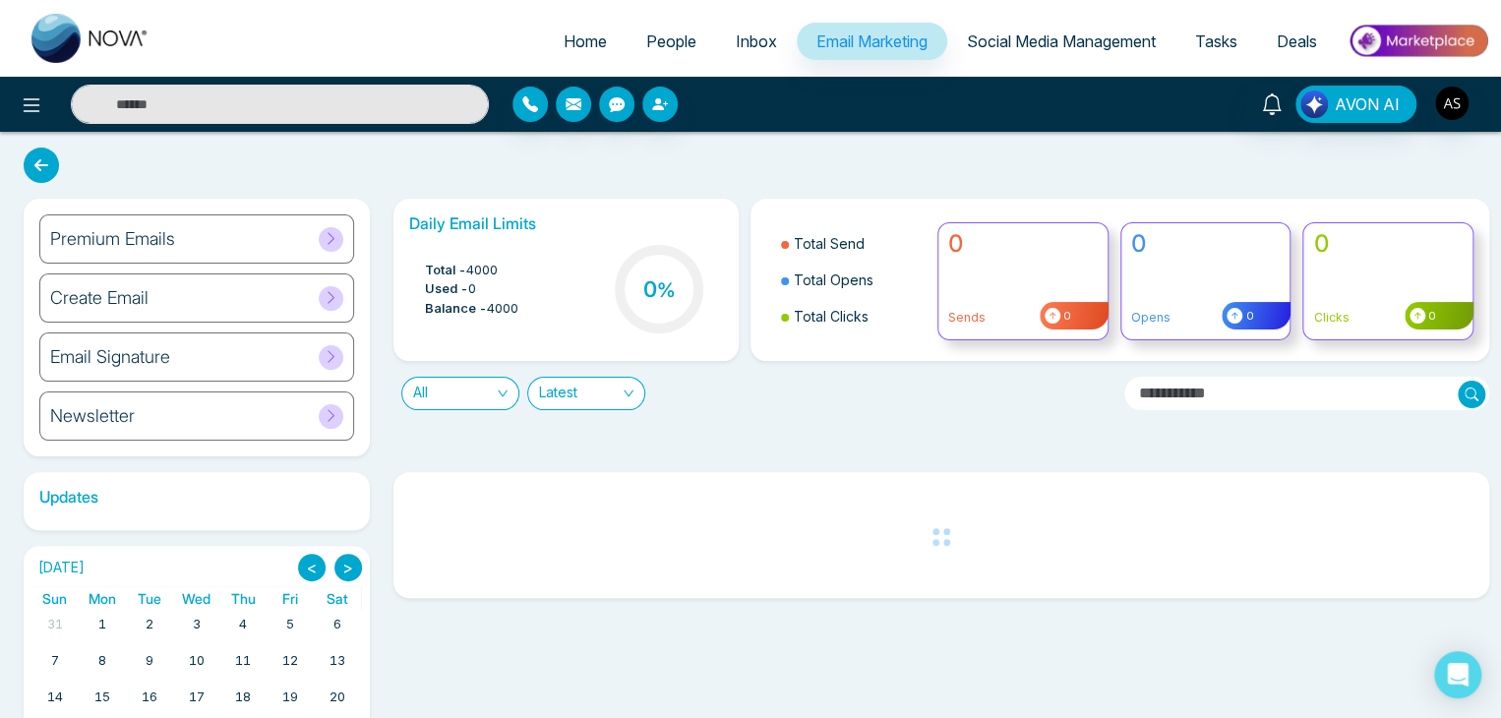
click at [766, 40] on link "Inbox" at bounding box center [756, 41] width 81 height 37
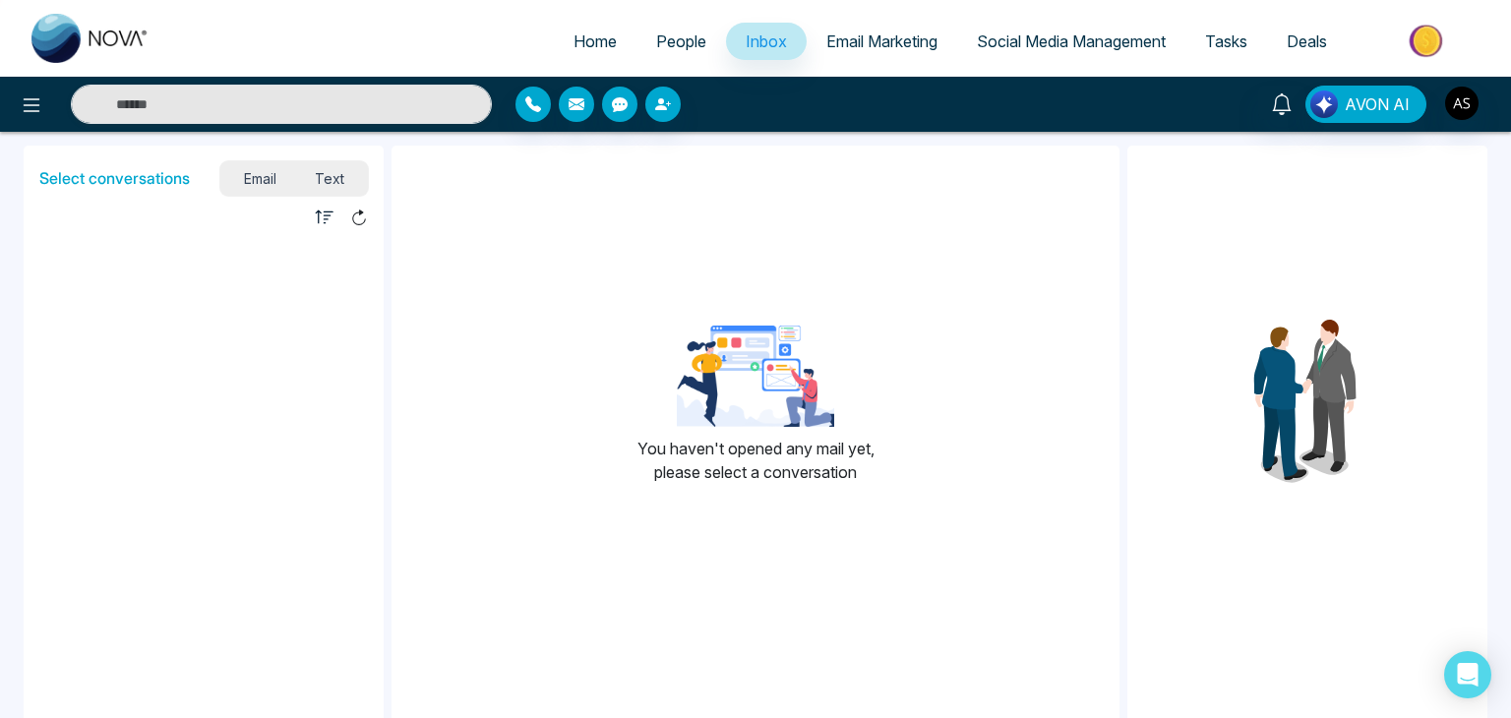
click at [678, 40] on span "People" at bounding box center [681, 41] width 50 height 20
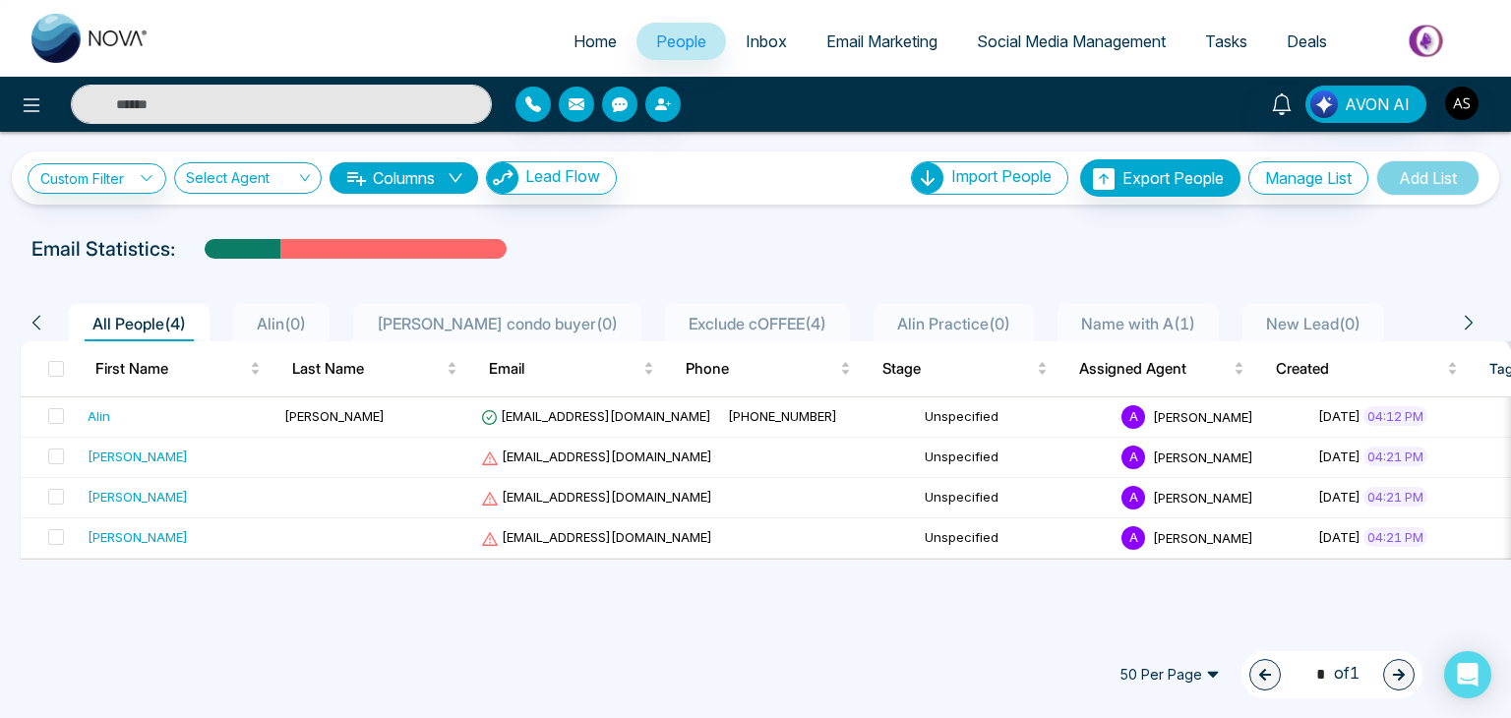
click at [590, 29] on link "Home" at bounding box center [595, 41] width 83 height 37
select select "*"
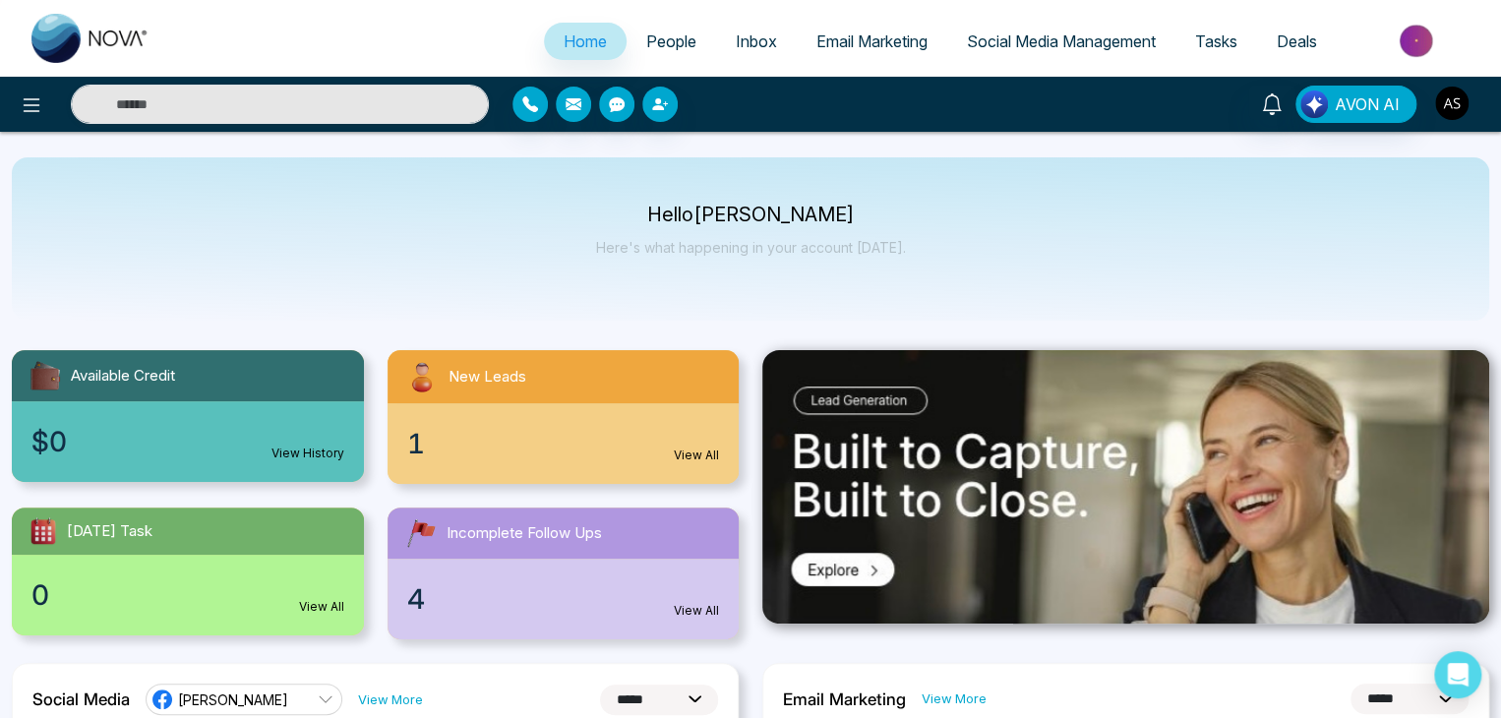
click at [1456, 100] on img "button" at bounding box center [1451, 103] width 33 height 33
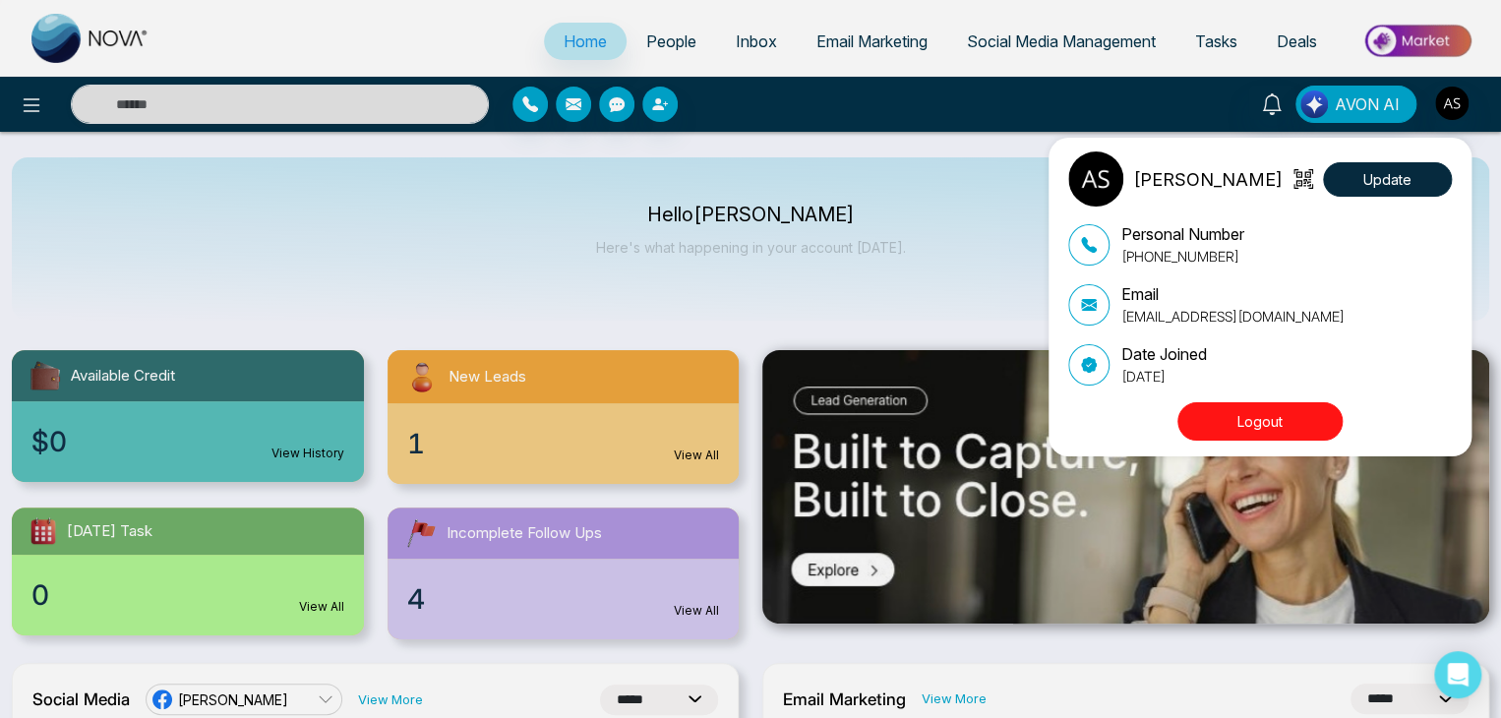
click at [1009, 213] on div "Alin Shah Update Personal Number +14376616013 Email alin@mmnovatech.com Date Jo…" at bounding box center [750, 359] width 1501 height 718
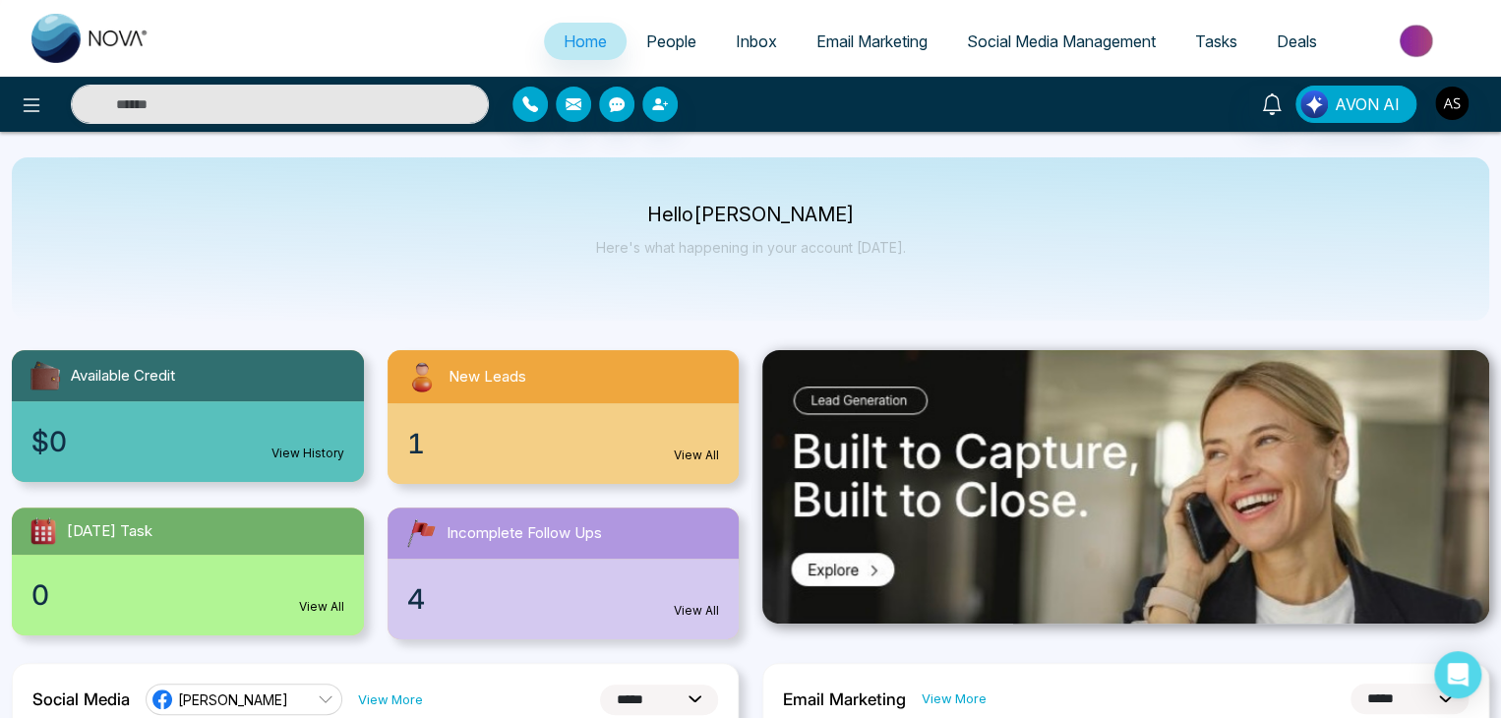
click at [829, 56] on link "Email Marketing" at bounding box center [872, 41] width 151 height 37
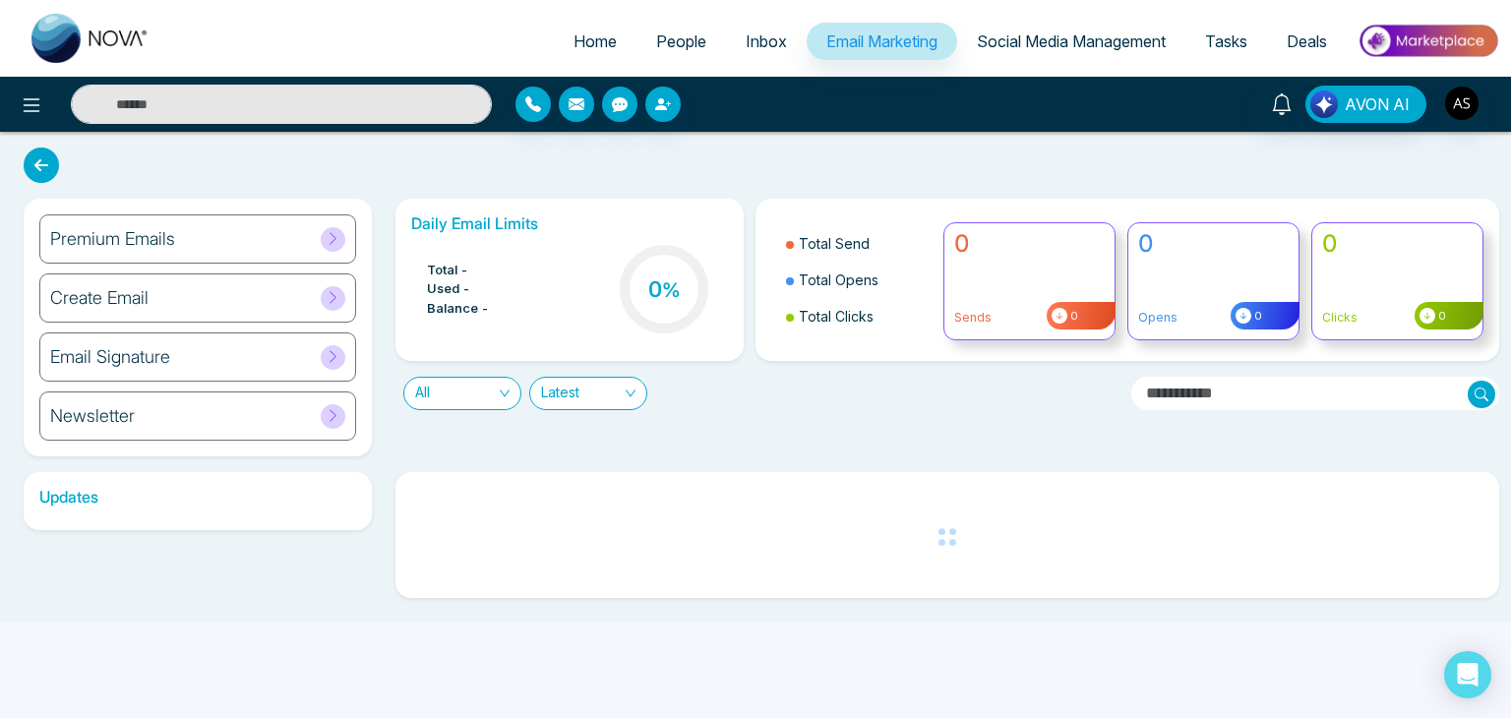
click at [829, 56] on link "Email Marketing" at bounding box center [882, 41] width 151 height 37
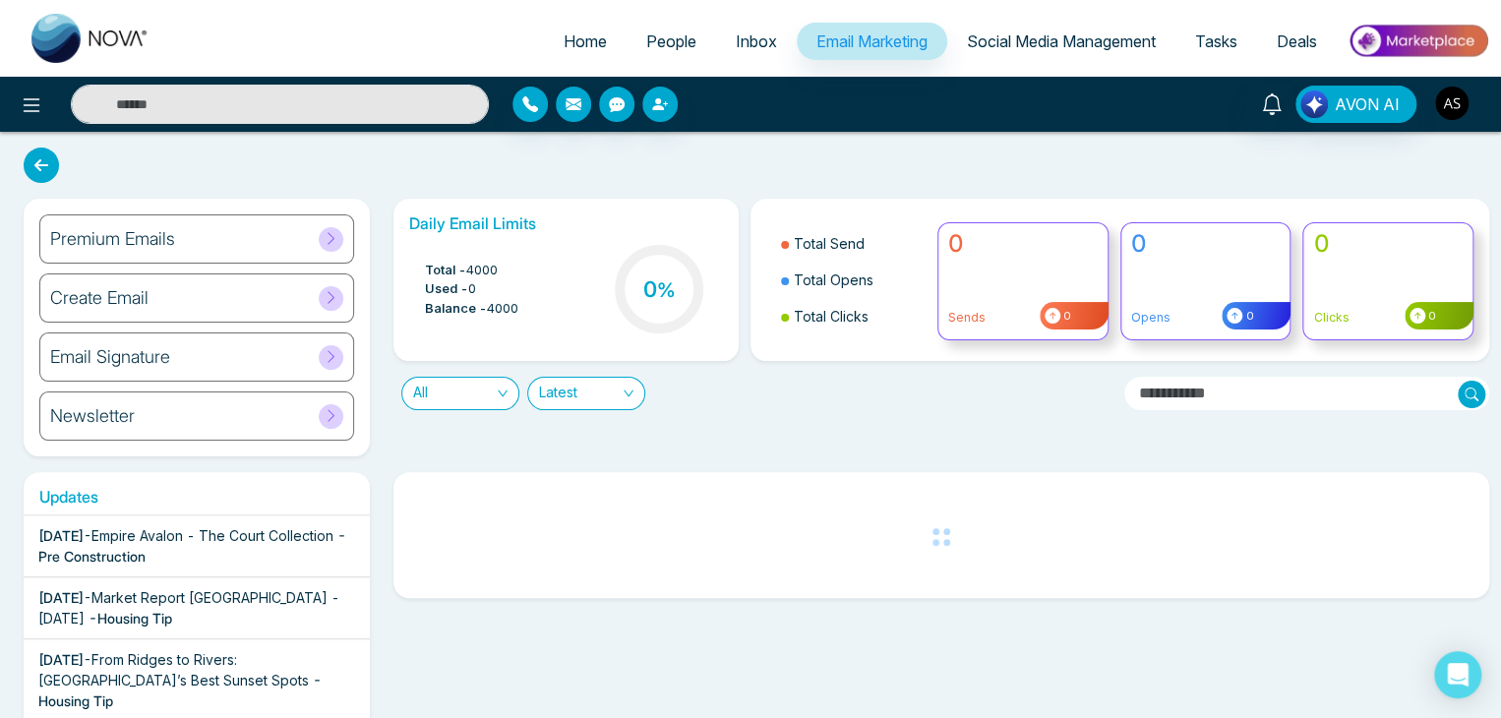
click at [1458, 116] on img "button" at bounding box center [1451, 103] width 33 height 33
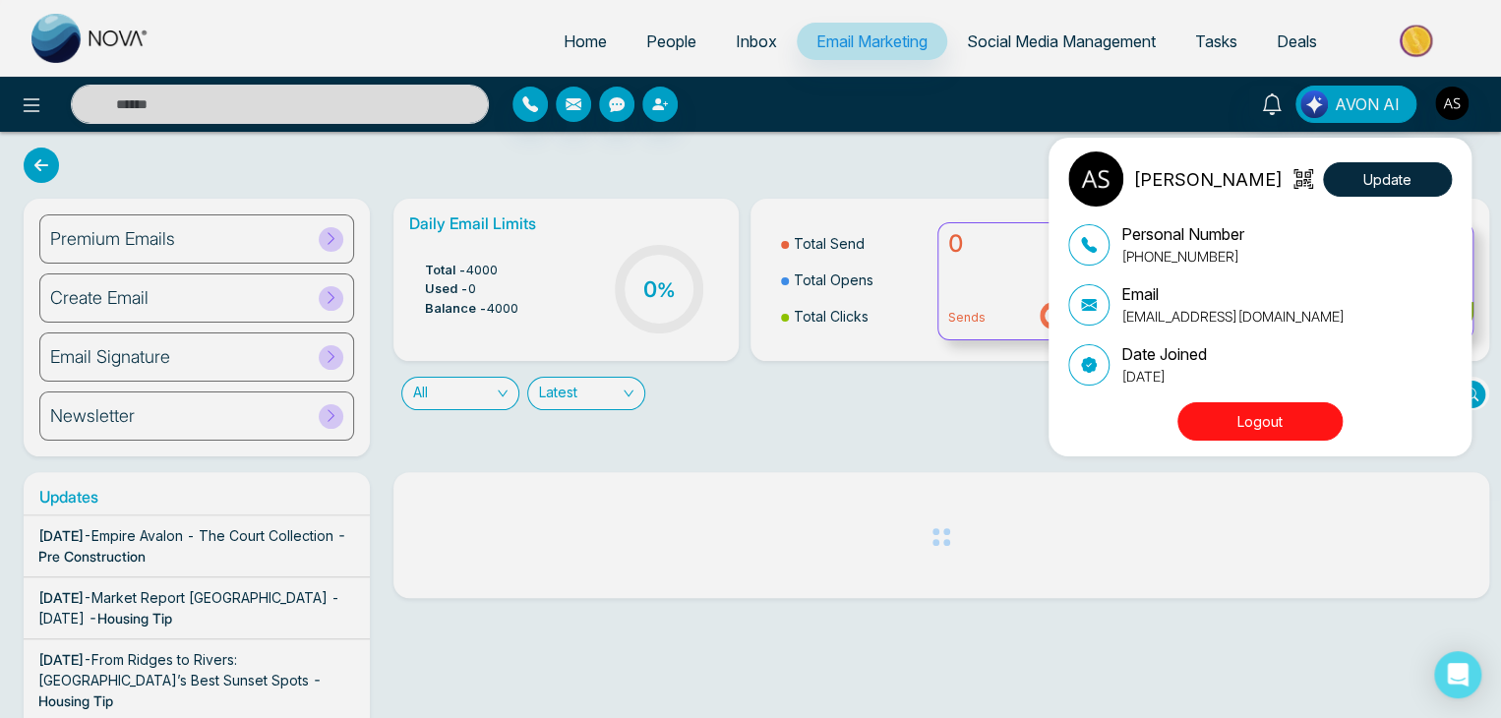
click at [1279, 411] on button "Logout" at bounding box center [1260, 421] width 165 height 38
